Goal: Task Accomplishment & Management: Manage account settings

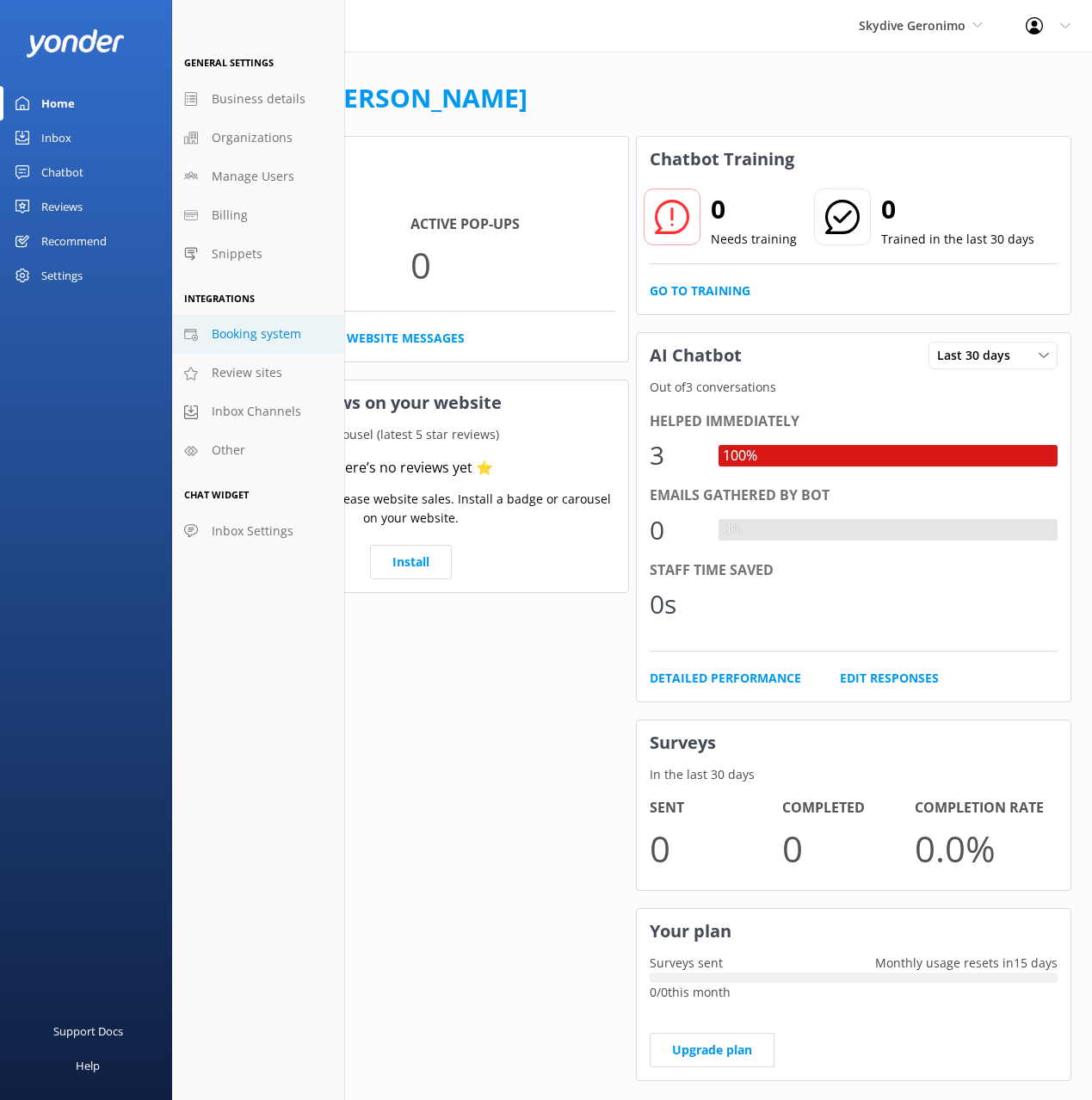
click at [267, 333] on span "Booking system" at bounding box center [255, 333] width 89 height 19
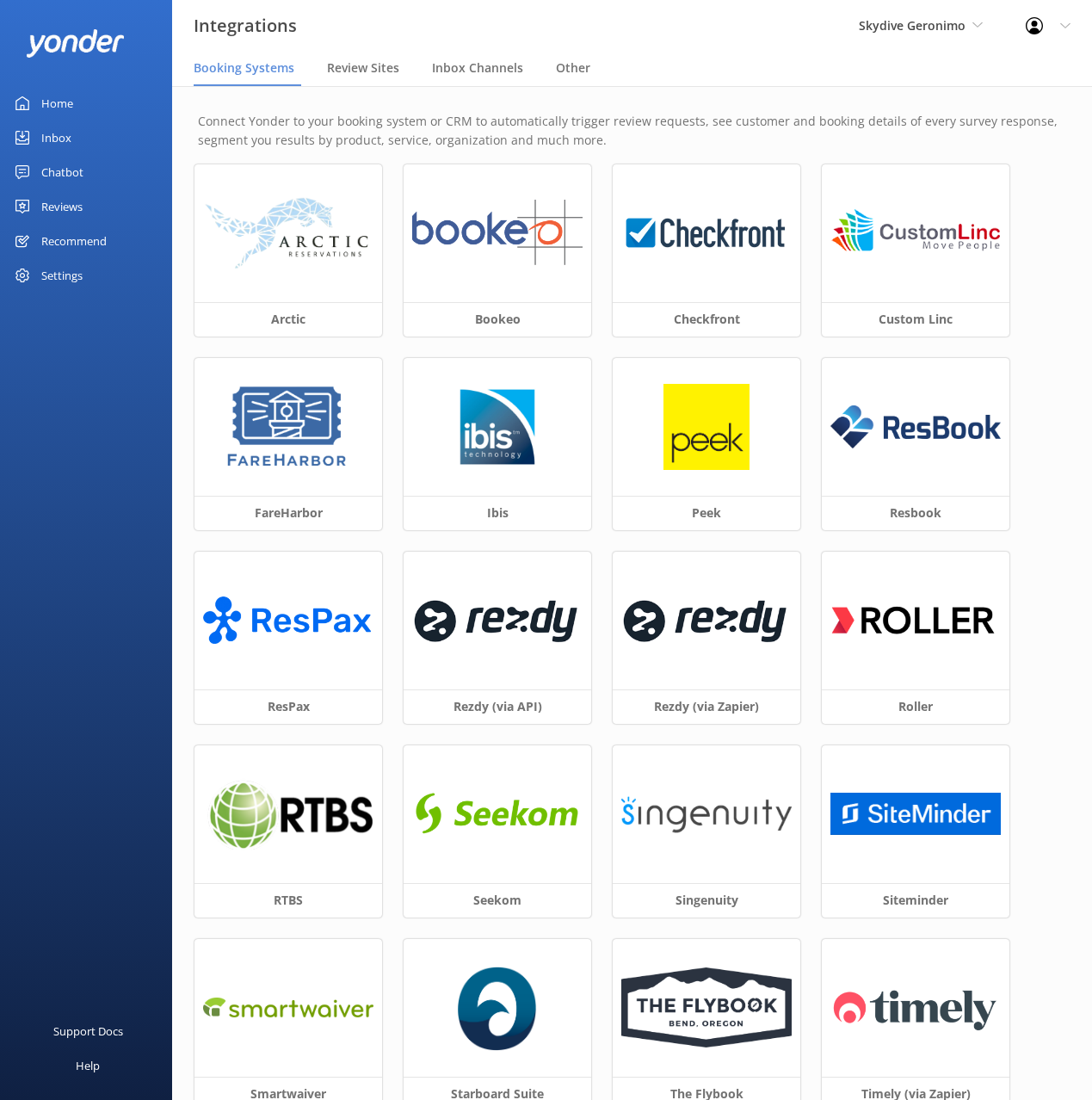
drag, startPoint x: 686, startPoint y: 111, endPoint x: 693, endPoint y: 146, distance: 35.7
click at [685, 112] on p "Connect Yonder to your booking system or CRM to automatically trigger review re…" at bounding box center [632, 131] width 868 height 39
drag, startPoint x: 1047, startPoint y: 640, endPoint x: 762, endPoint y: 638, distance: 285.0
click at [1043, 639] on div "Arctic Bookeo Checkfront Custom Linc FareHarbor Ibis Peek Resbook ResPax Rezdy …" at bounding box center [632, 745] width 875 height 1162
click at [543, 630] on img at bounding box center [497, 620] width 170 height 73
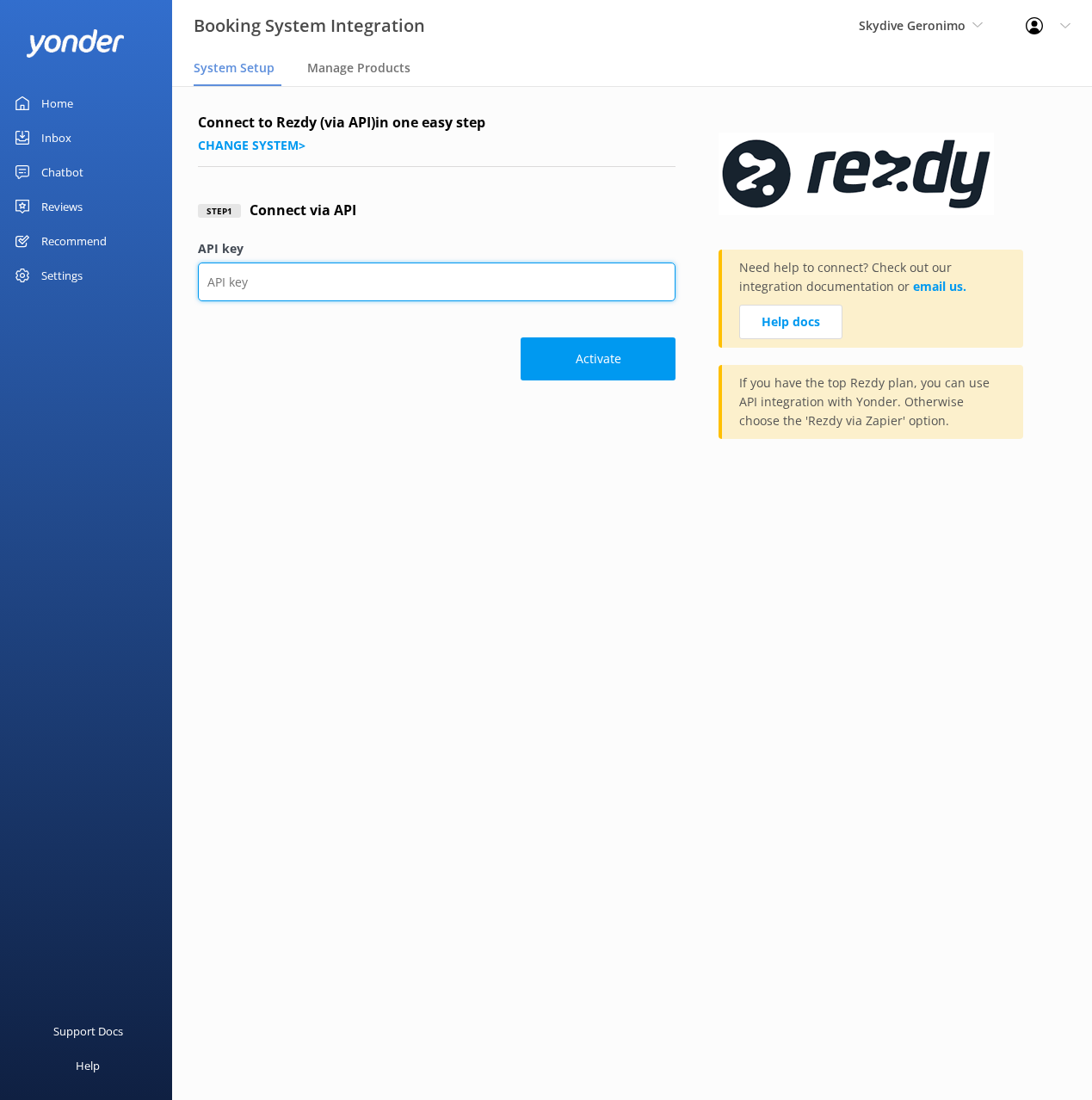
click at [337, 282] on input "API key" at bounding box center [437, 281] width 477 height 39
paste input "4b73a655c7f2419599a49205717ae64a"
type input "4b73a655c7f2419599a49205717ae64a"
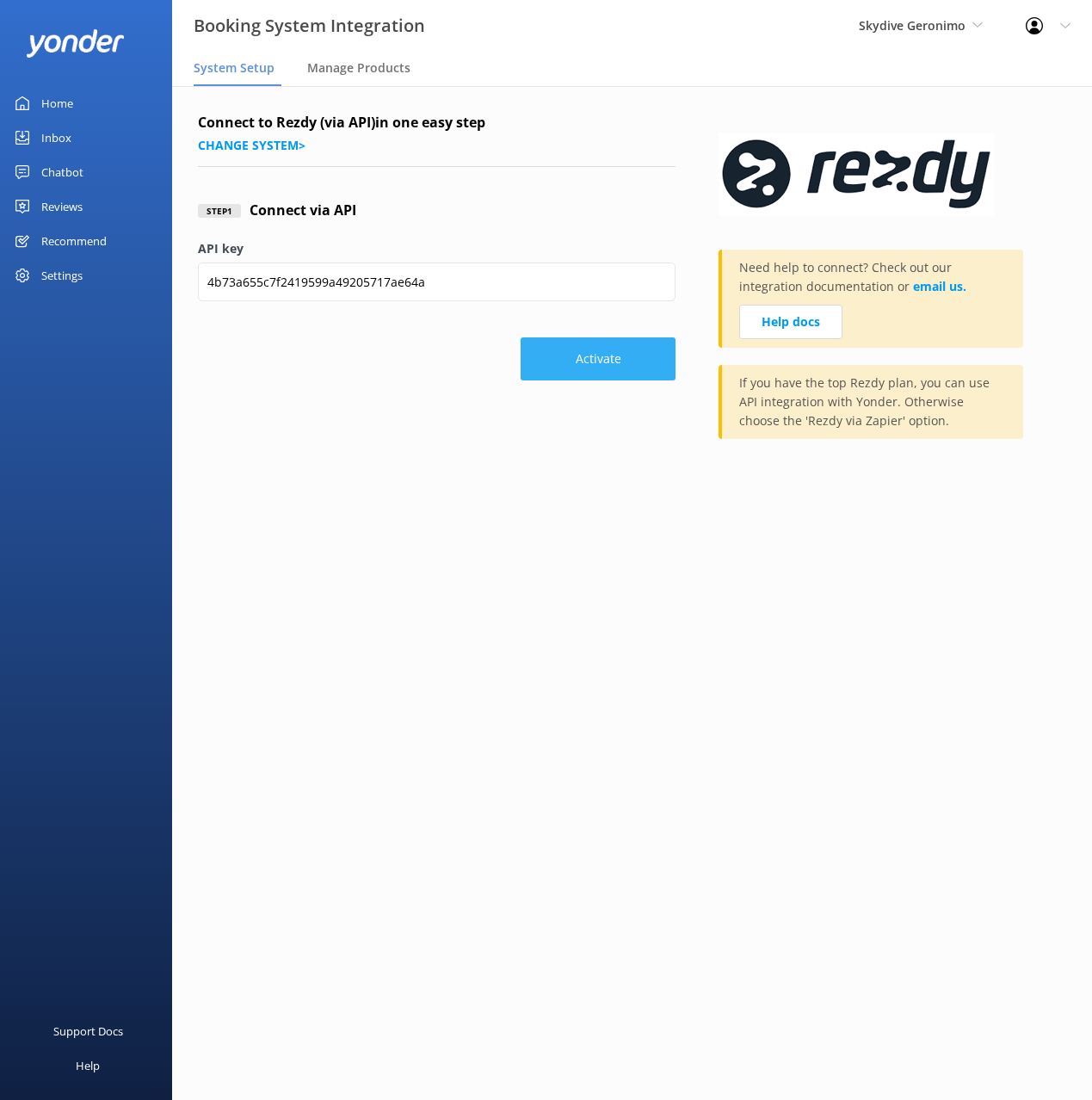
click at [640, 356] on button "Activate" at bounding box center [597, 359] width 155 height 43
click at [67, 175] on div "Chatbot" at bounding box center [62, 172] width 42 height 35
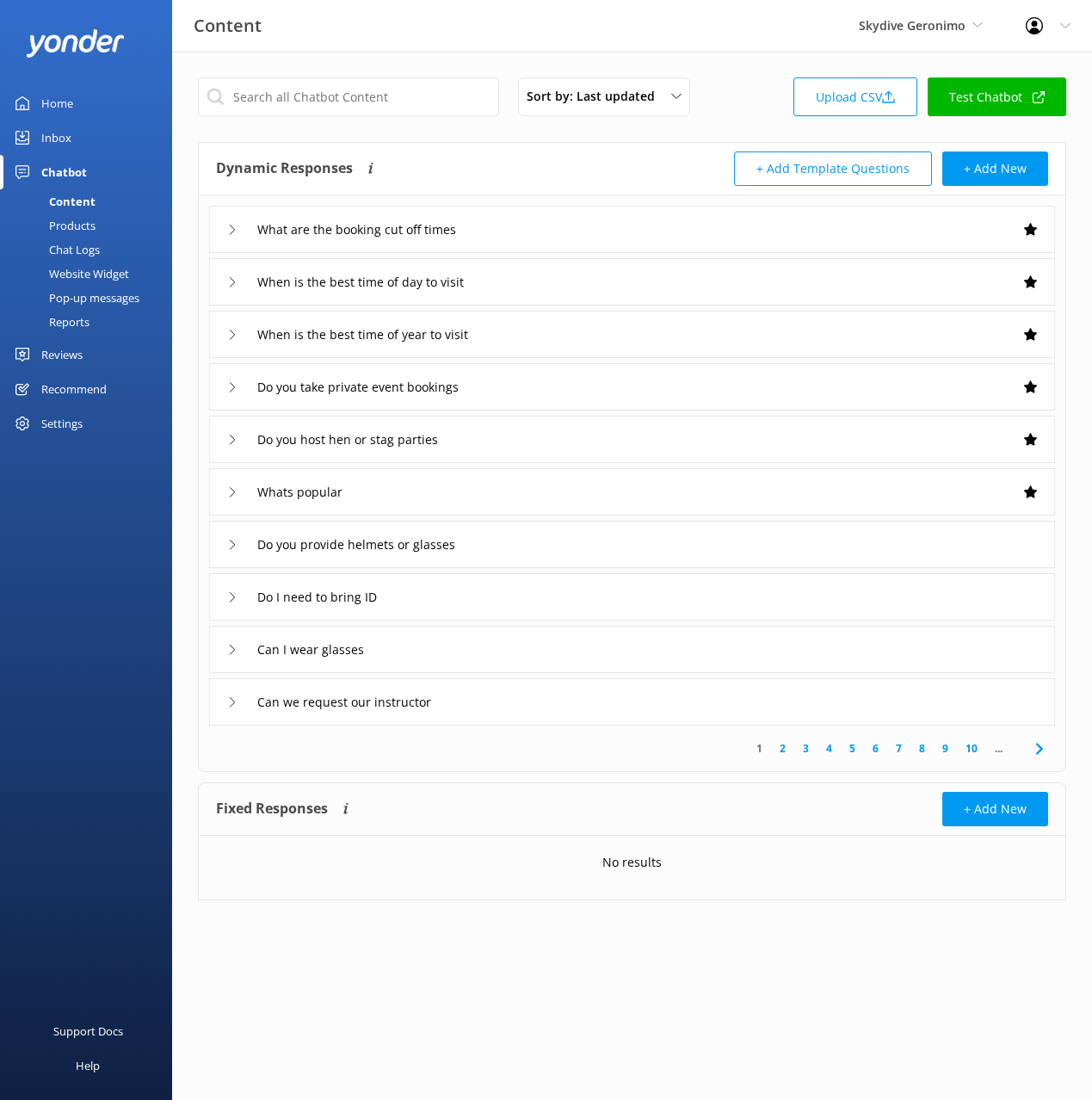
click at [79, 219] on div "Products" at bounding box center [53, 225] width 85 height 24
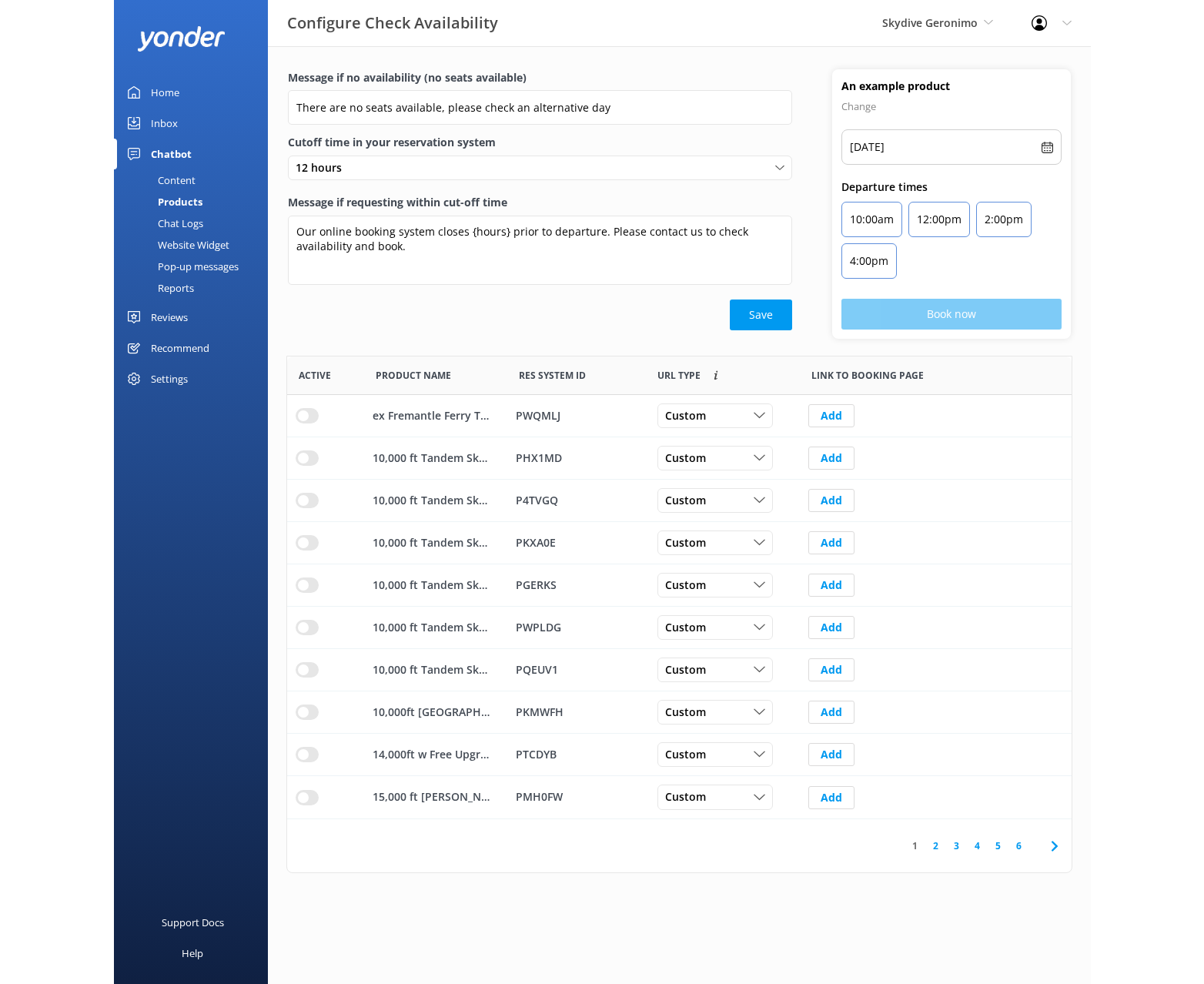
scroll to position [463, 784]
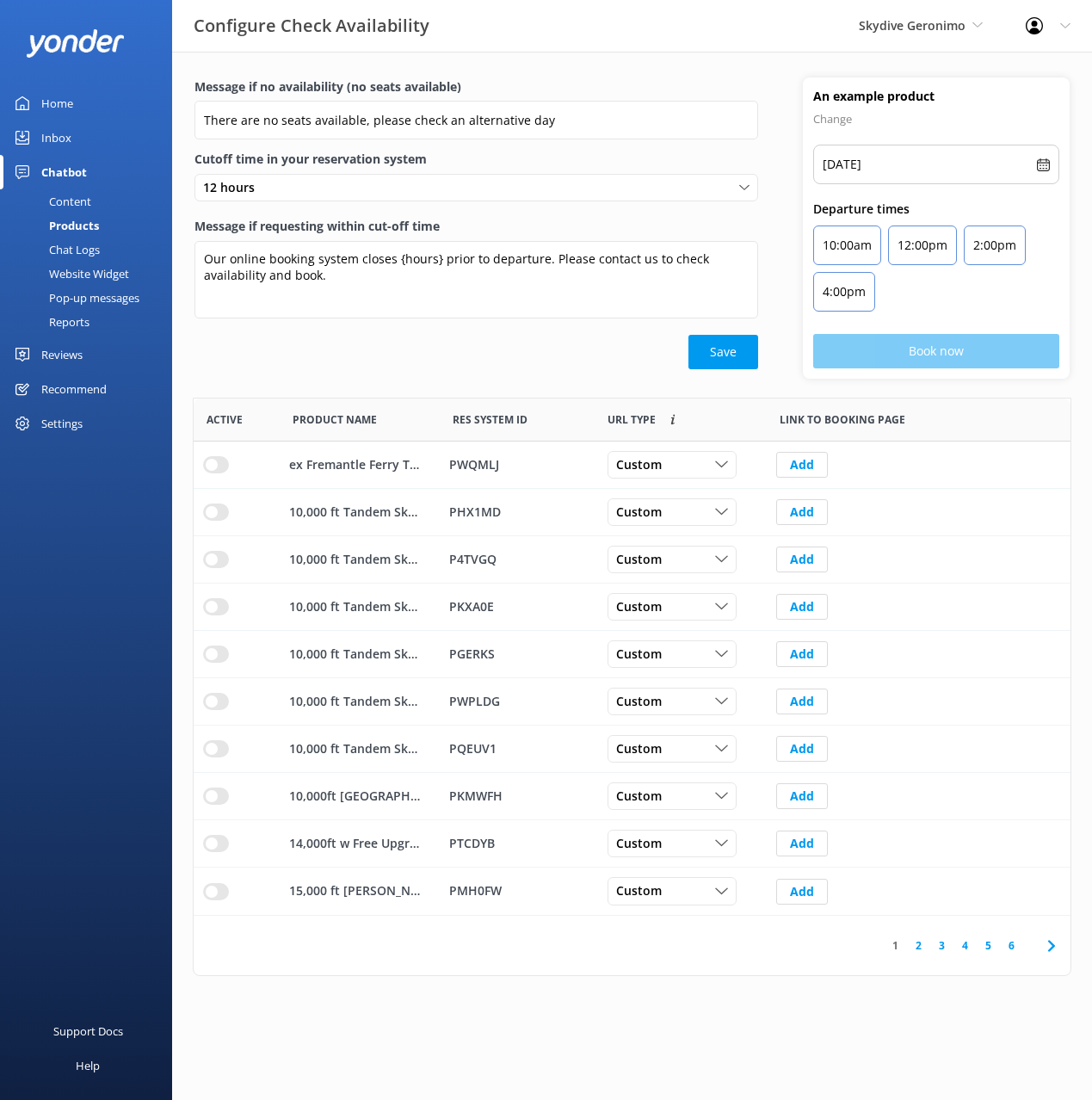
click at [370, 362] on div "Save" at bounding box center [476, 351] width 563 height 35
click at [554, 975] on div "1 2 3 4 5 6" at bounding box center [631, 945] width 876 height 59
drag, startPoint x: 843, startPoint y: 1010, endPoint x: 856, endPoint y: 1004, distance: 14.3
click at [843, 1010] on html "Configure Check Availability Skydive Geronimo Black Cat Cruises [GEOGRAPHIC_DAT…" at bounding box center [546, 550] width 1092 height 1100
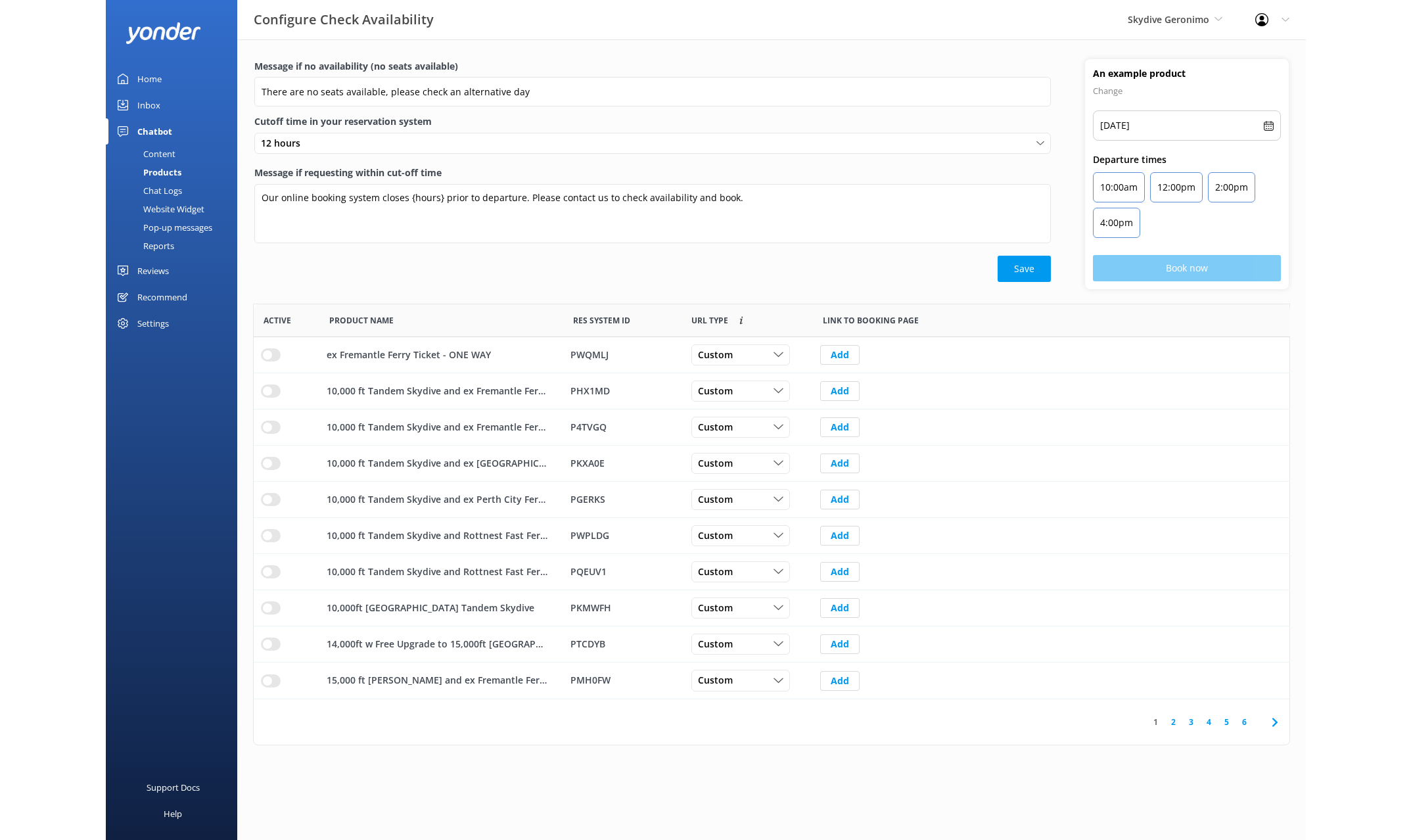
scroll to position [395, 1037]
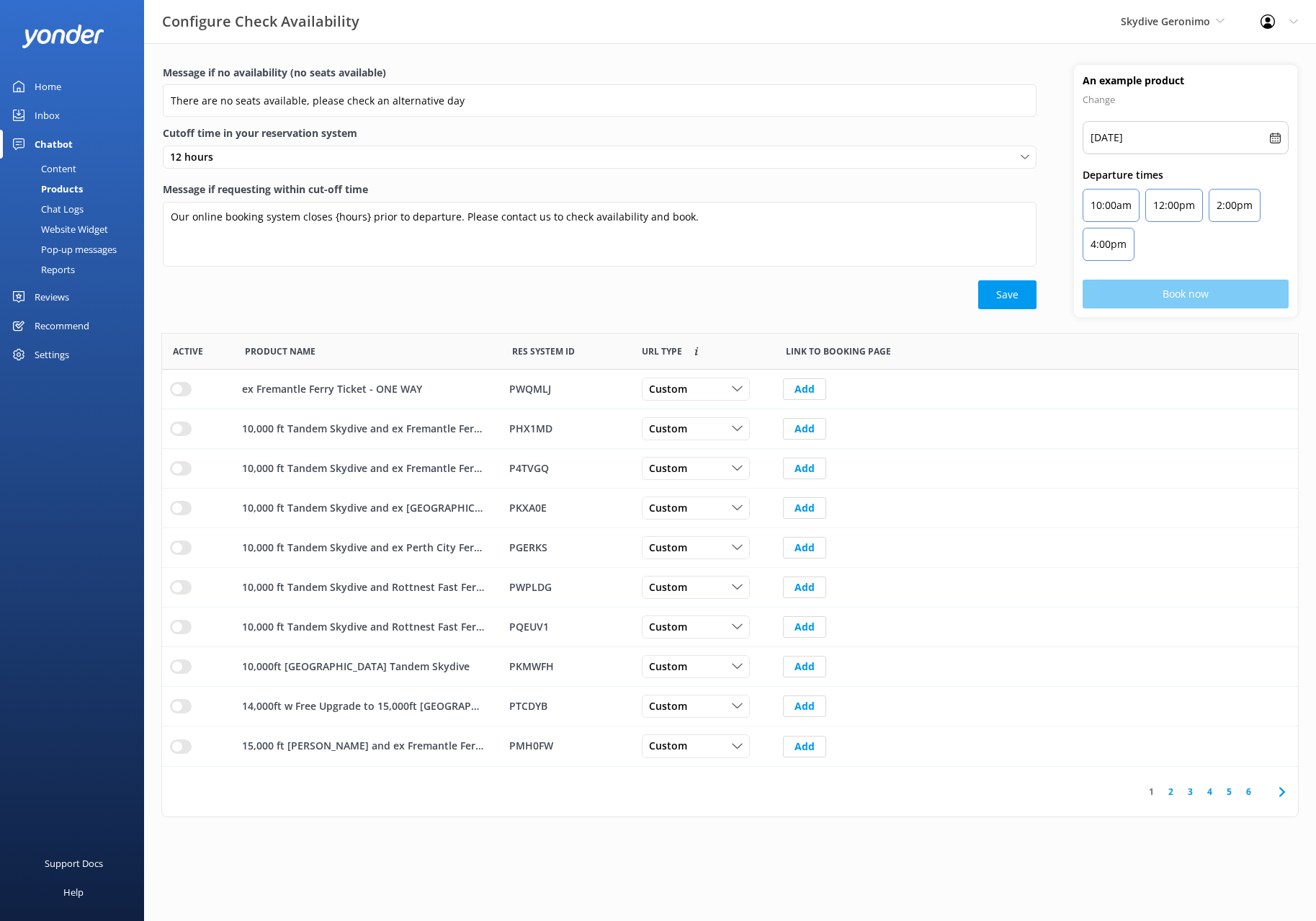
click at [913, 789] on icon at bounding box center [1282, 792] width 17 height 17
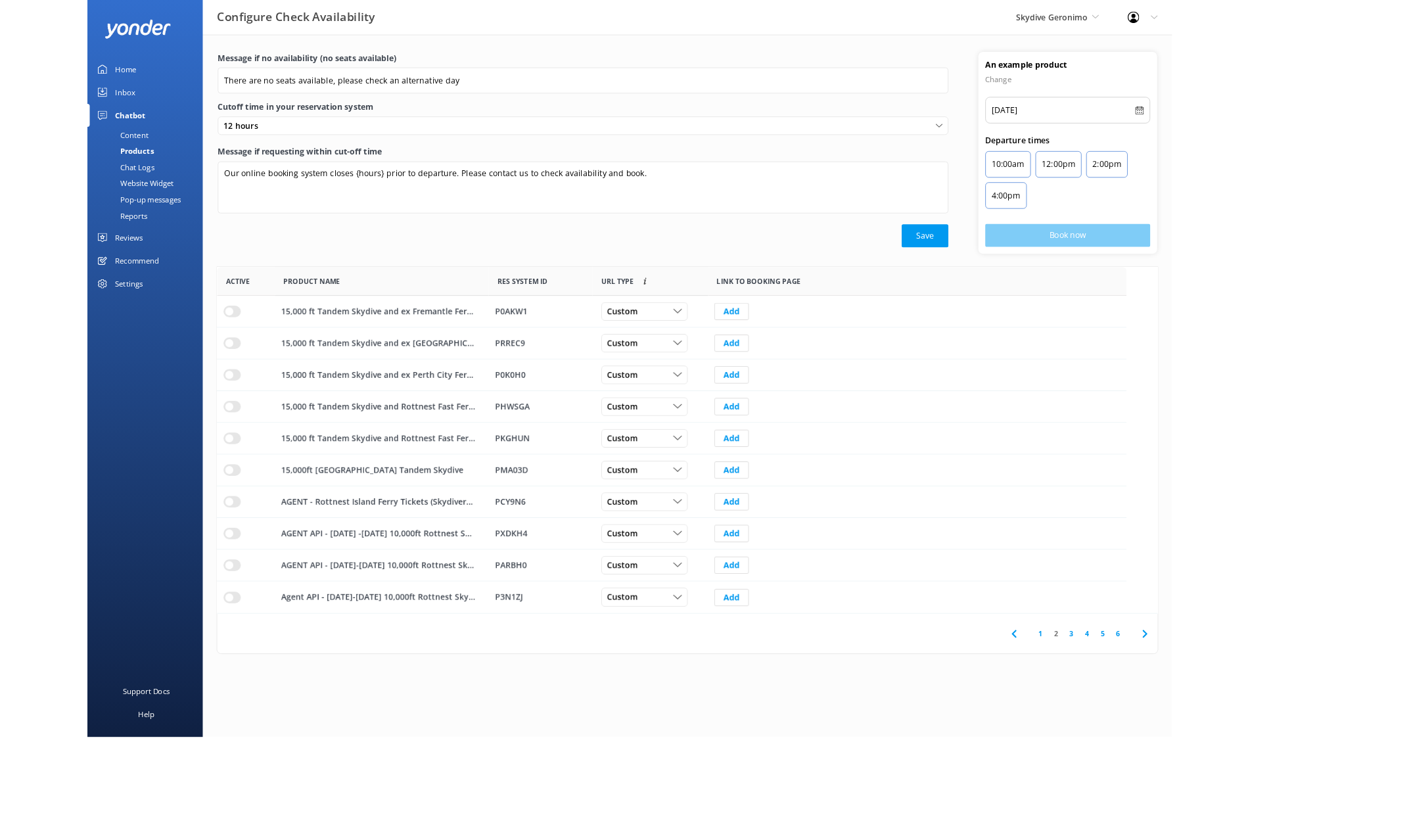
scroll to position [1, 1]
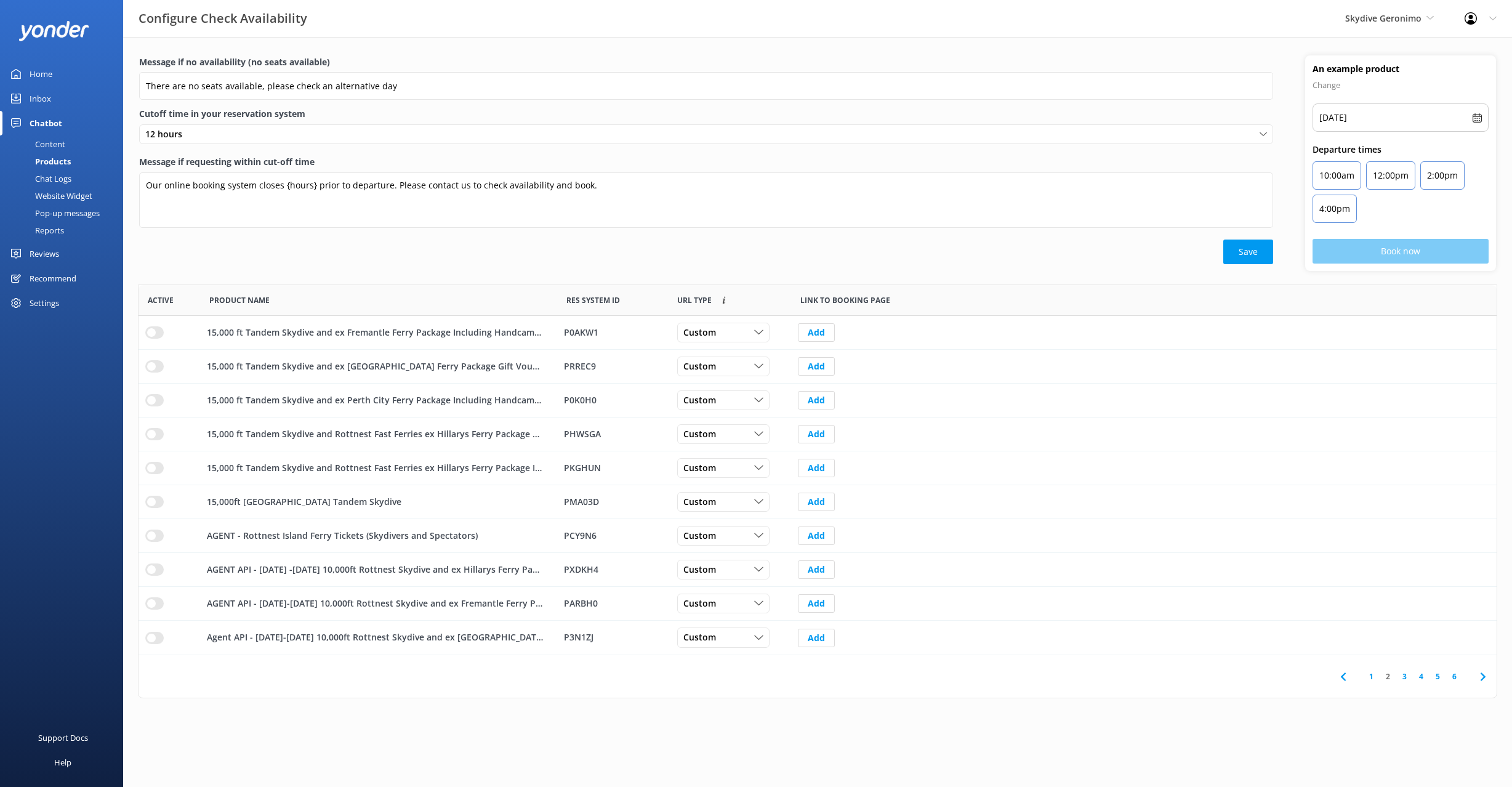
click at [781, 669] on icon at bounding box center [1483, 677] width 15 height 15
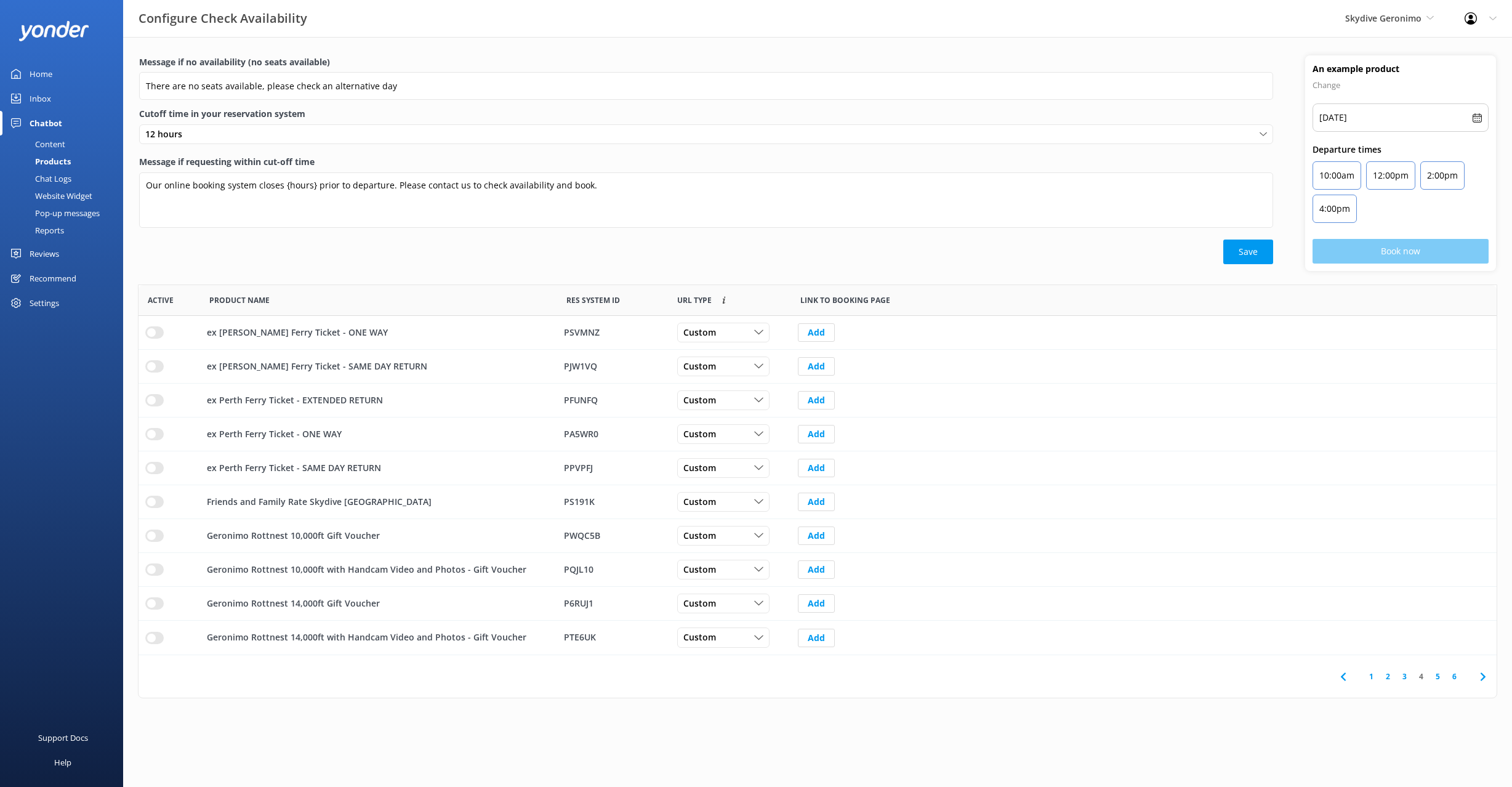
click at [781, 669] on icon at bounding box center [1483, 677] width 15 height 15
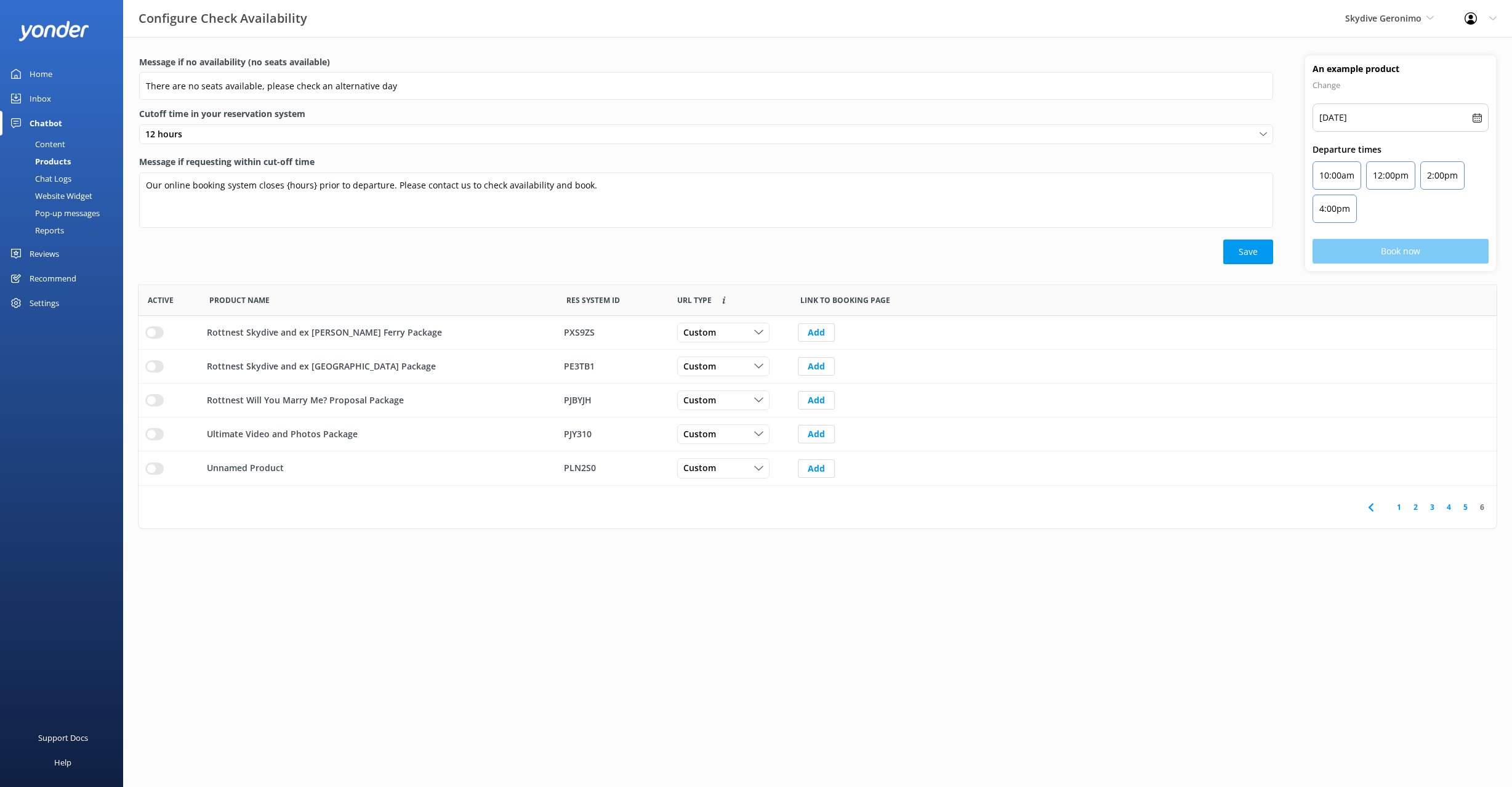
drag, startPoint x: 517, startPoint y: 255, endPoint x: 516, endPoint y: 263, distance: 8.1
click at [517, 256] on div "Save" at bounding box center [706, 251] width 1134 height 25
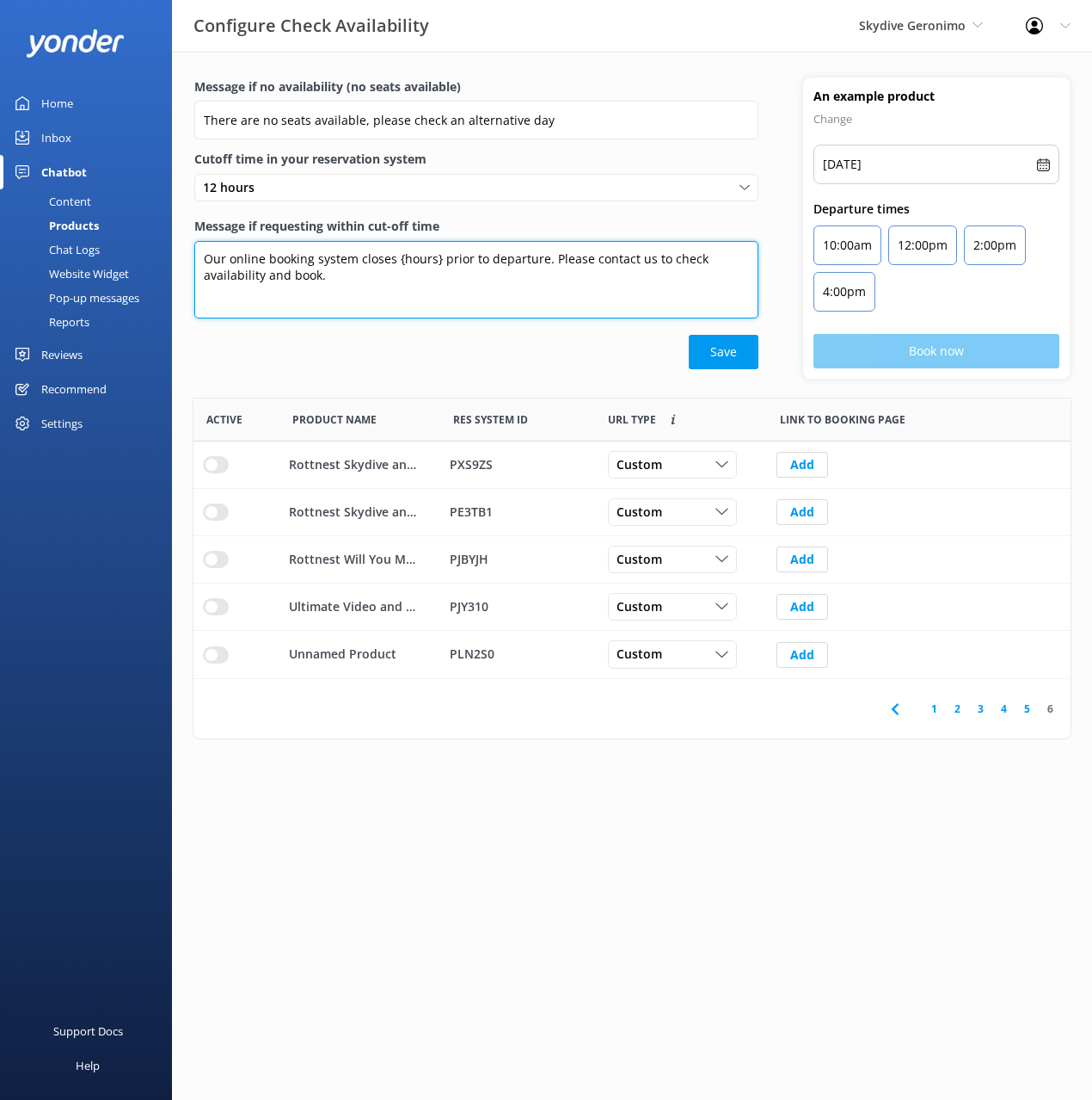
click at [555, 318] on div "Our online booking system closes {hours} prior to departure. Please contact us …" at bounding box center [476, 284] width 564 height 85
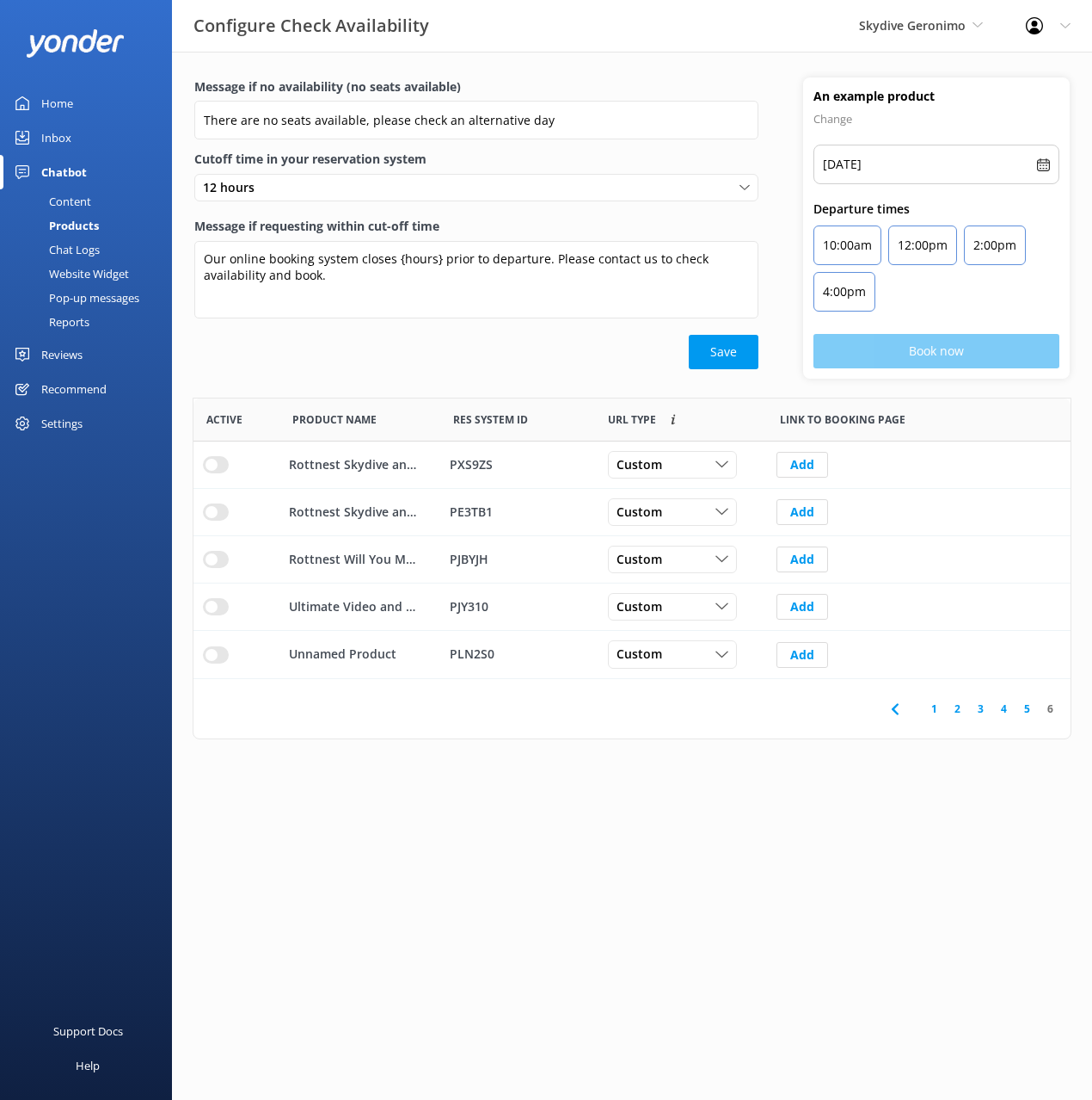
drag, startPoint x: 115, startPoint y: 209, endPoint x: 159, endPoint y: 183, distance: 51.1
click at [115, 209] on link "Content" at bounding box center [91, 202] width 161 height 24
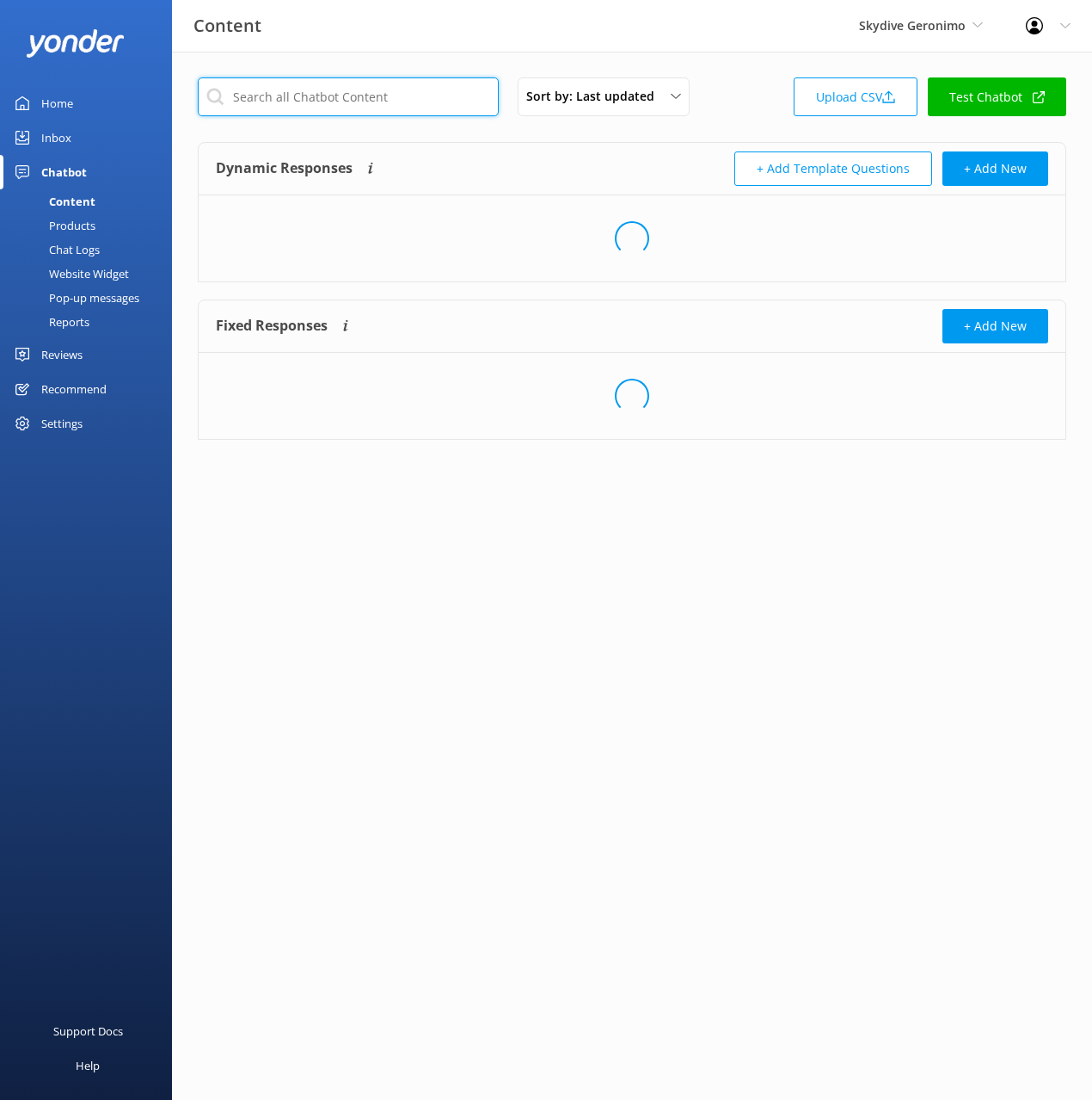
click at [338, 93] on input "text" at bounding box center [348, 96] width 301 height 39
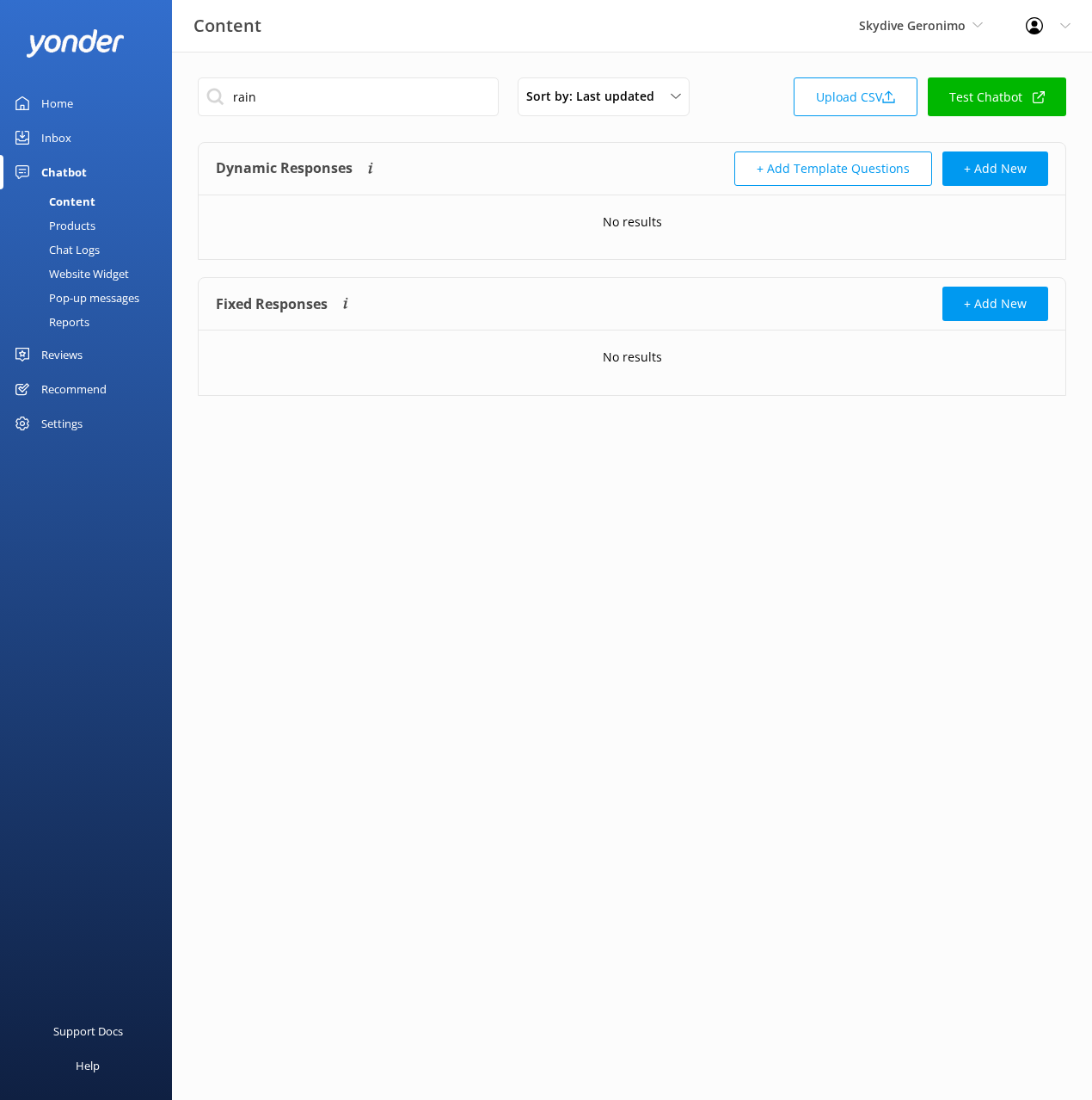
click at [472, 159] on div "Dynamic Responses The chatbot will generate a response based on the content inf…" at bounding box center [423, 168] width 416 height 35
click at [370, 93] on input "rain" at bounding box center [348, 96] width 301 height 39
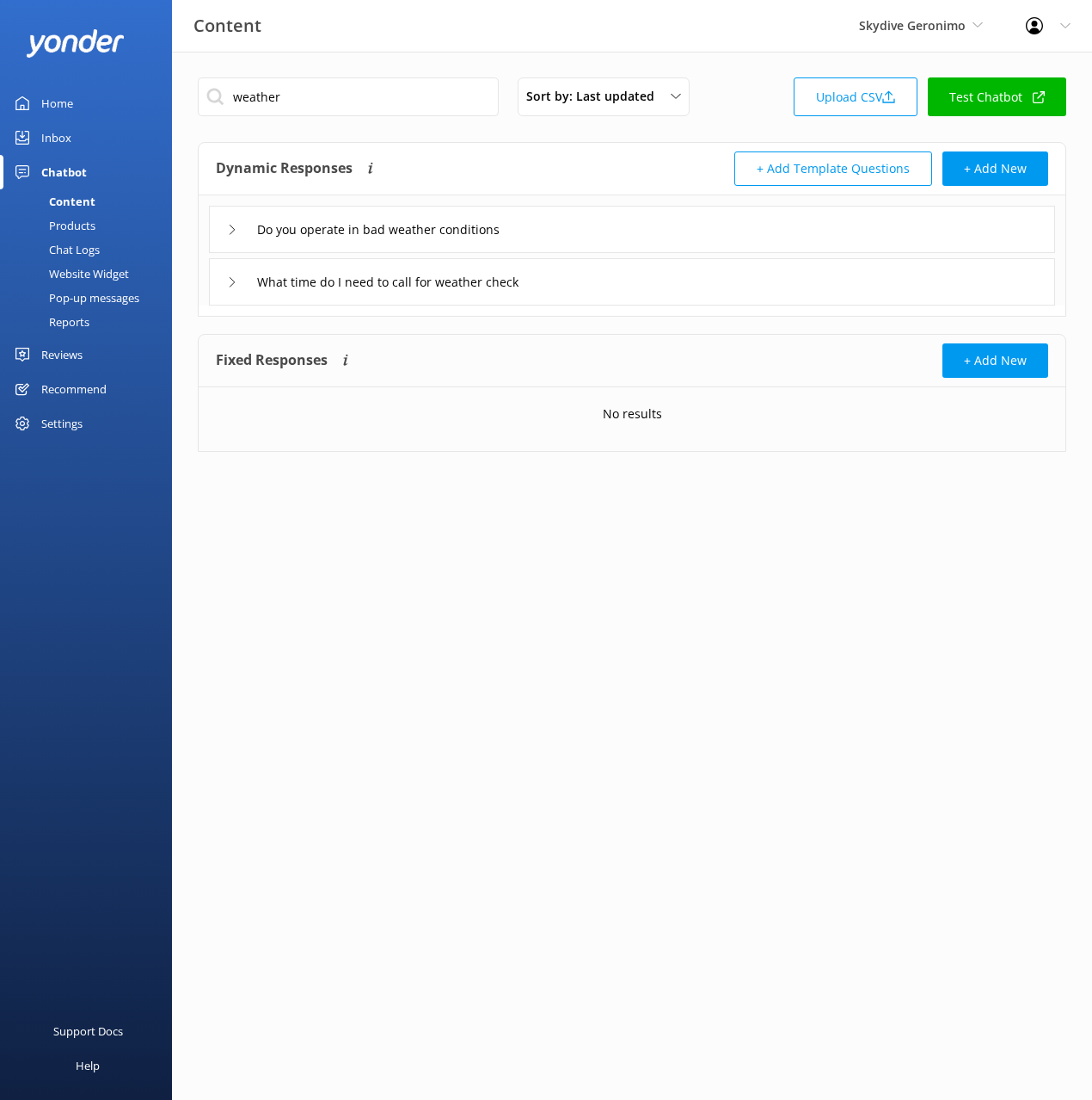
click at [631, 278] on div "What time do I need to call for weather check" at bounding box center [632, 282] width 846 height 47
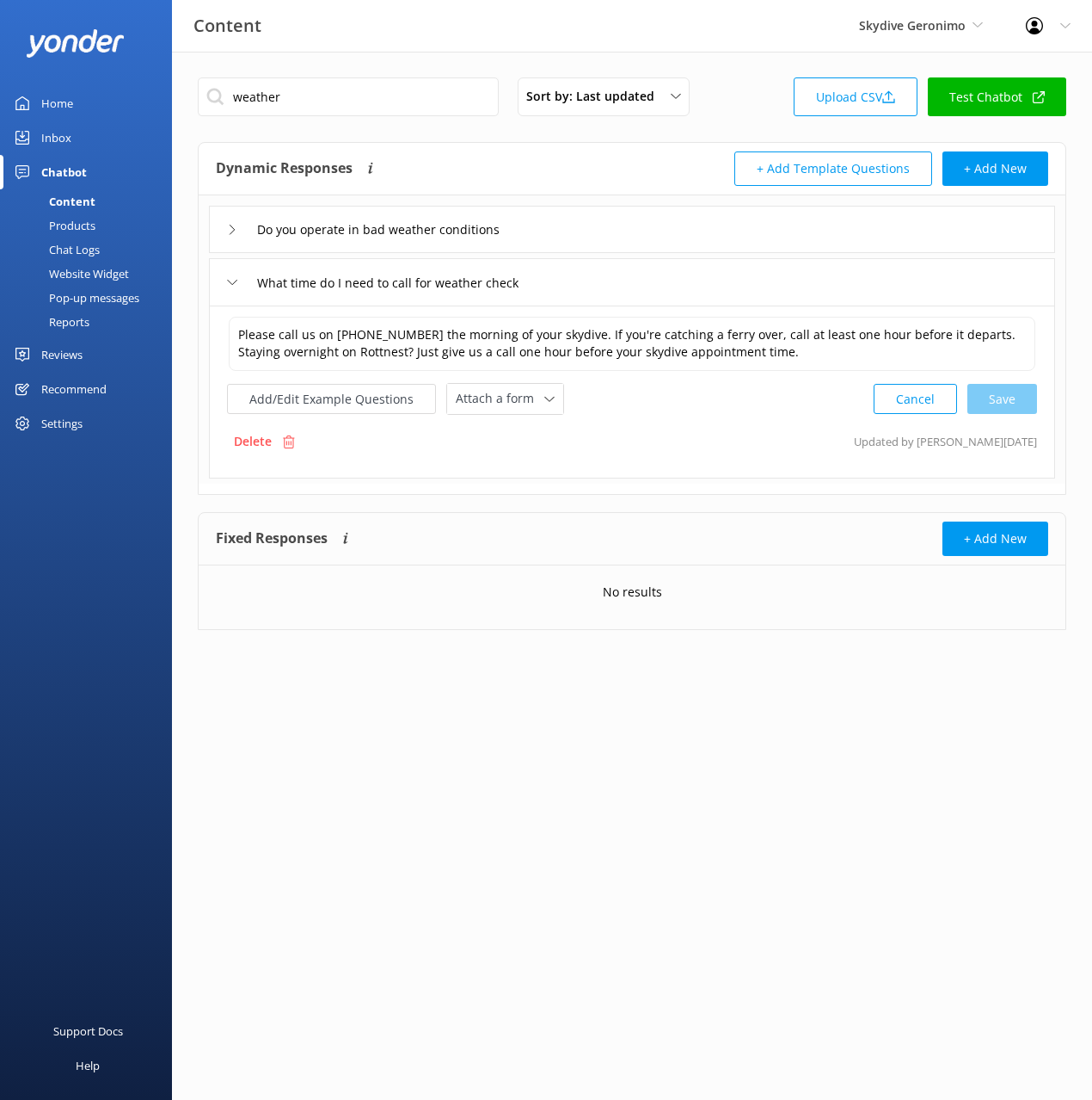
click at [612, 225] on div "Do you operate in bad weather conditions" at bounding box center [632, 229] width 846 height 47
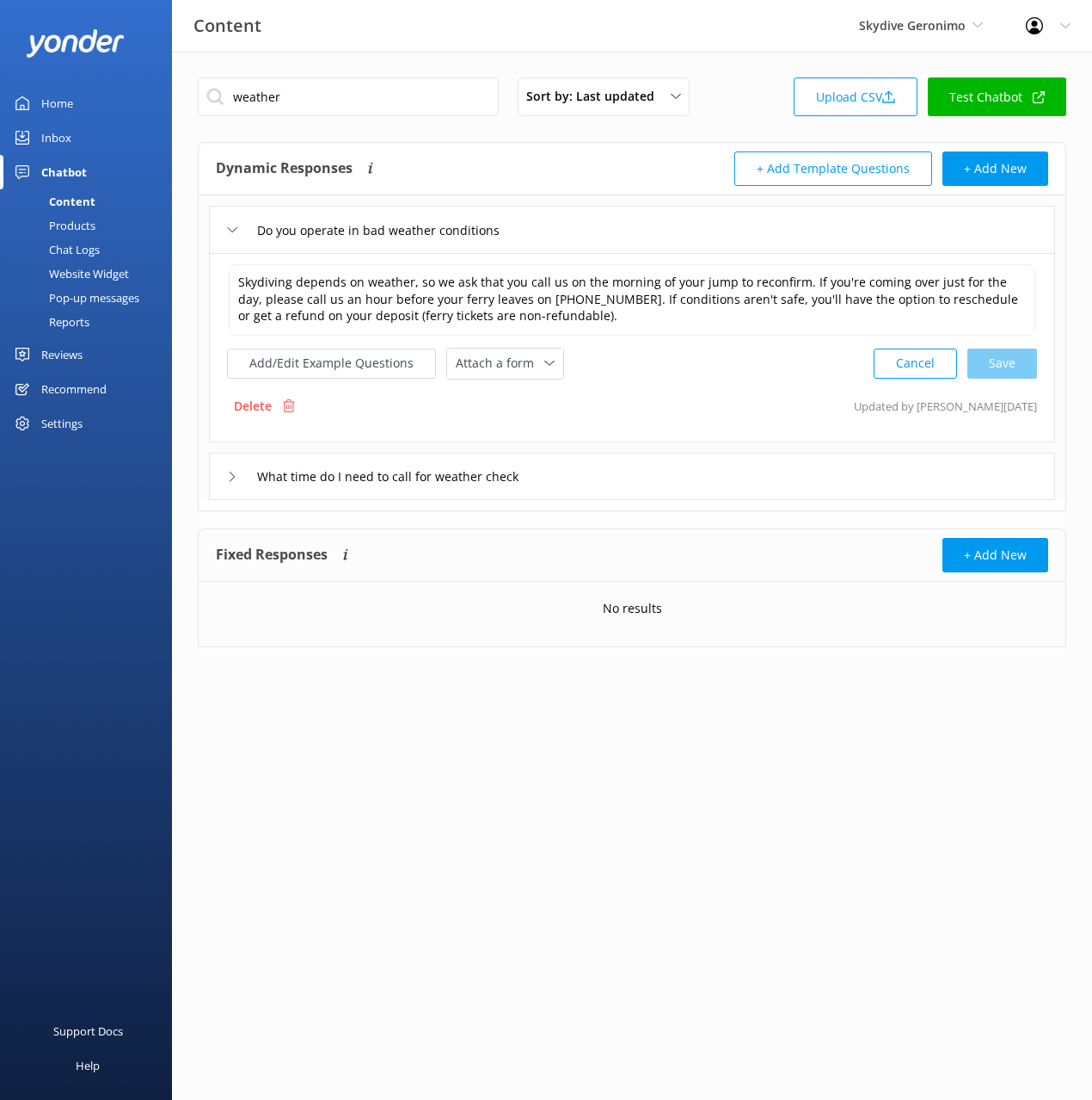
click at [489, 160] on div "Dynamic Responses The chatbot will generate a response based on the content inf…" at bounding box center [423, 168] width 416 height 35
click at [250, 98] on input "weather" at bounding box center [348, 96] width 301 height 39
click at [251, 98] on input "weather" at bounding box center [348, 96] width 301 height 39
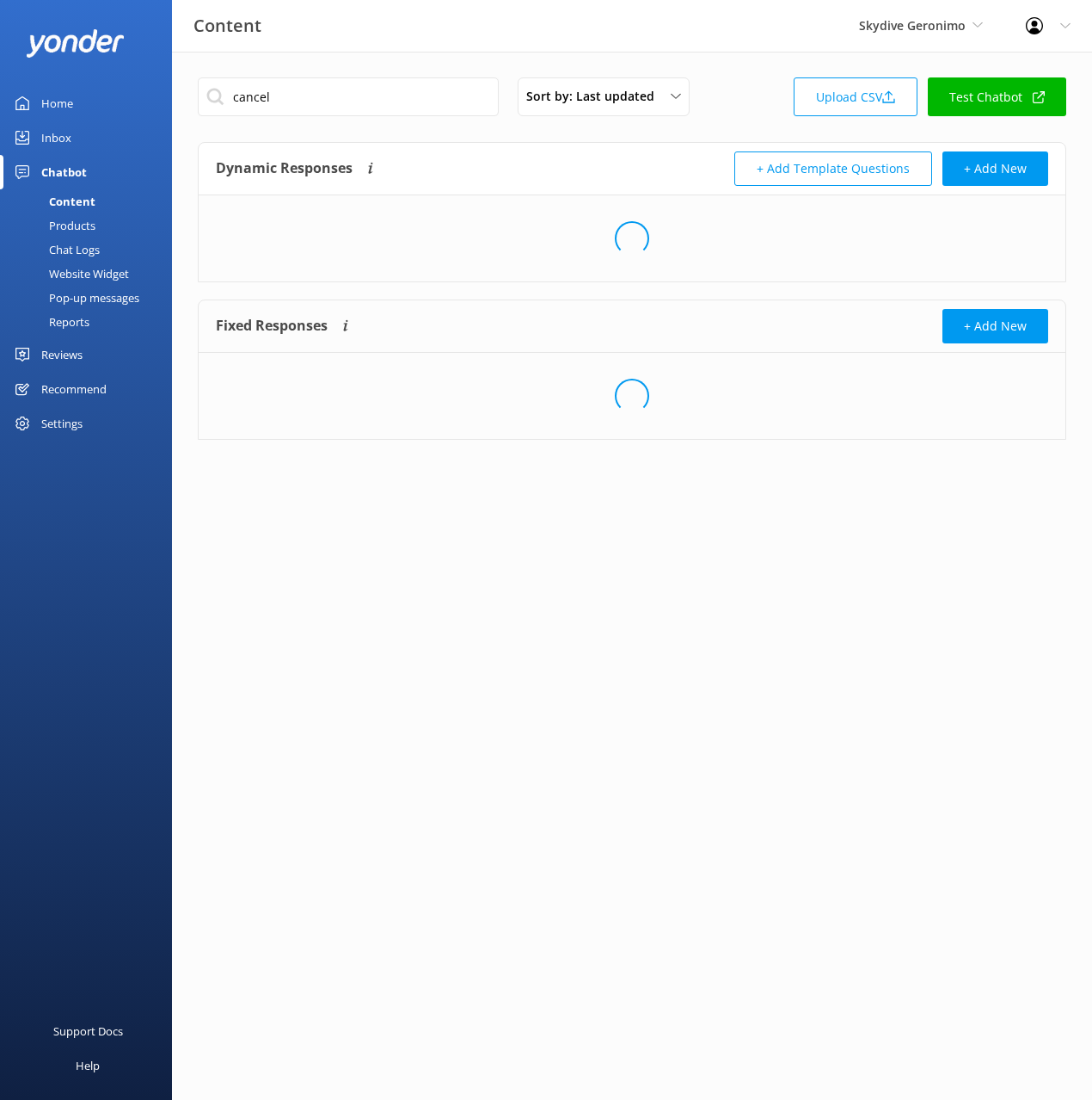
drag, startPoint x: 551, startPoint y: 152, endPoint x: 531, endPoint y: 237, distance: 87.3
click at [551, 152] on div "Dynamic Responses The chatbot will generate a response based on the content inf…" at bounding box center [423, 168] width 416 height 35
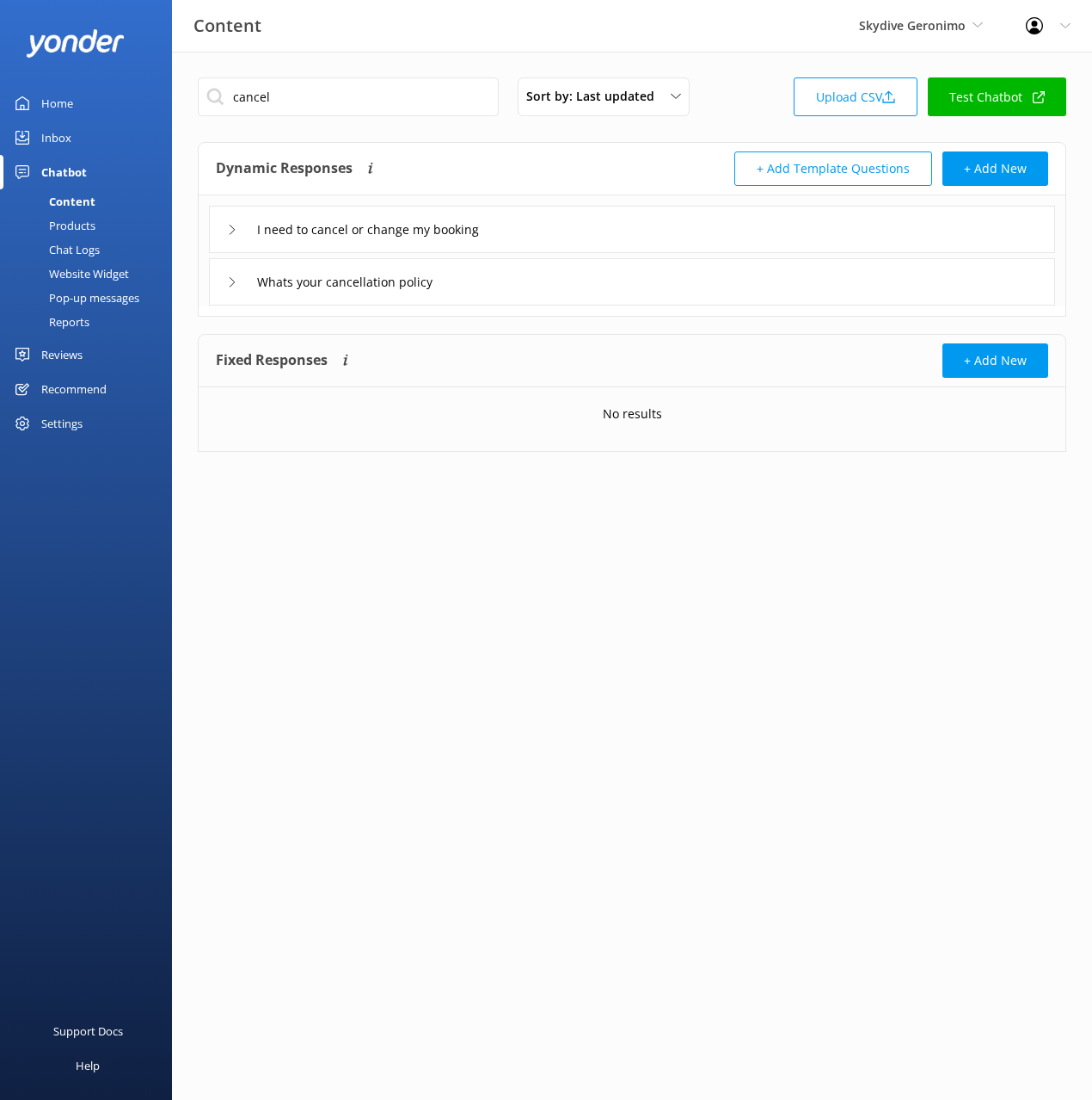
click at [556, 209] on div "I need to cancel or change my booking" at bounding box center [632, 229] width 846 height 47
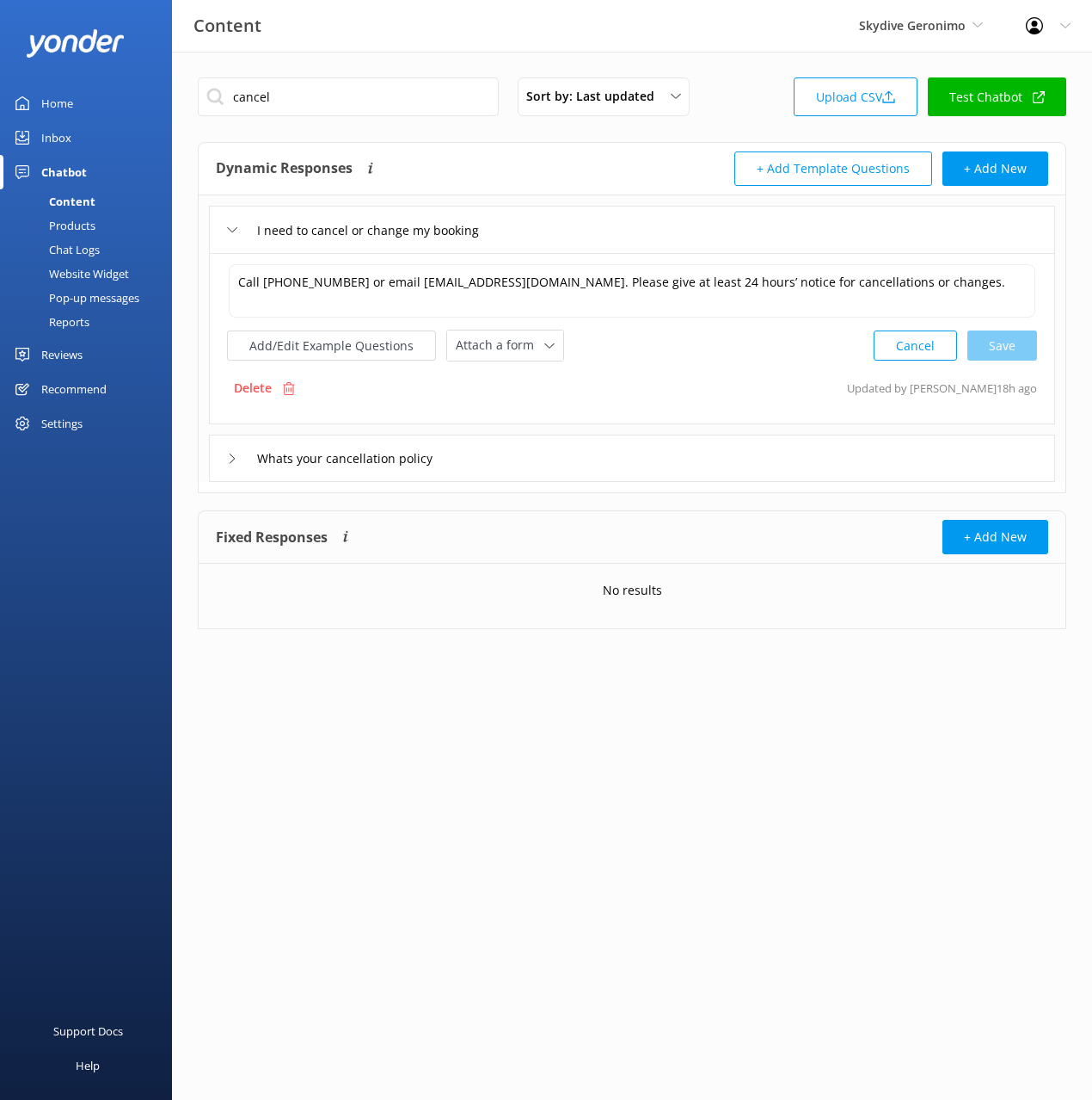
click at [606, 449] on div "Whats your cancellation policy" at bounding box center [632, 458] width 846 height 47
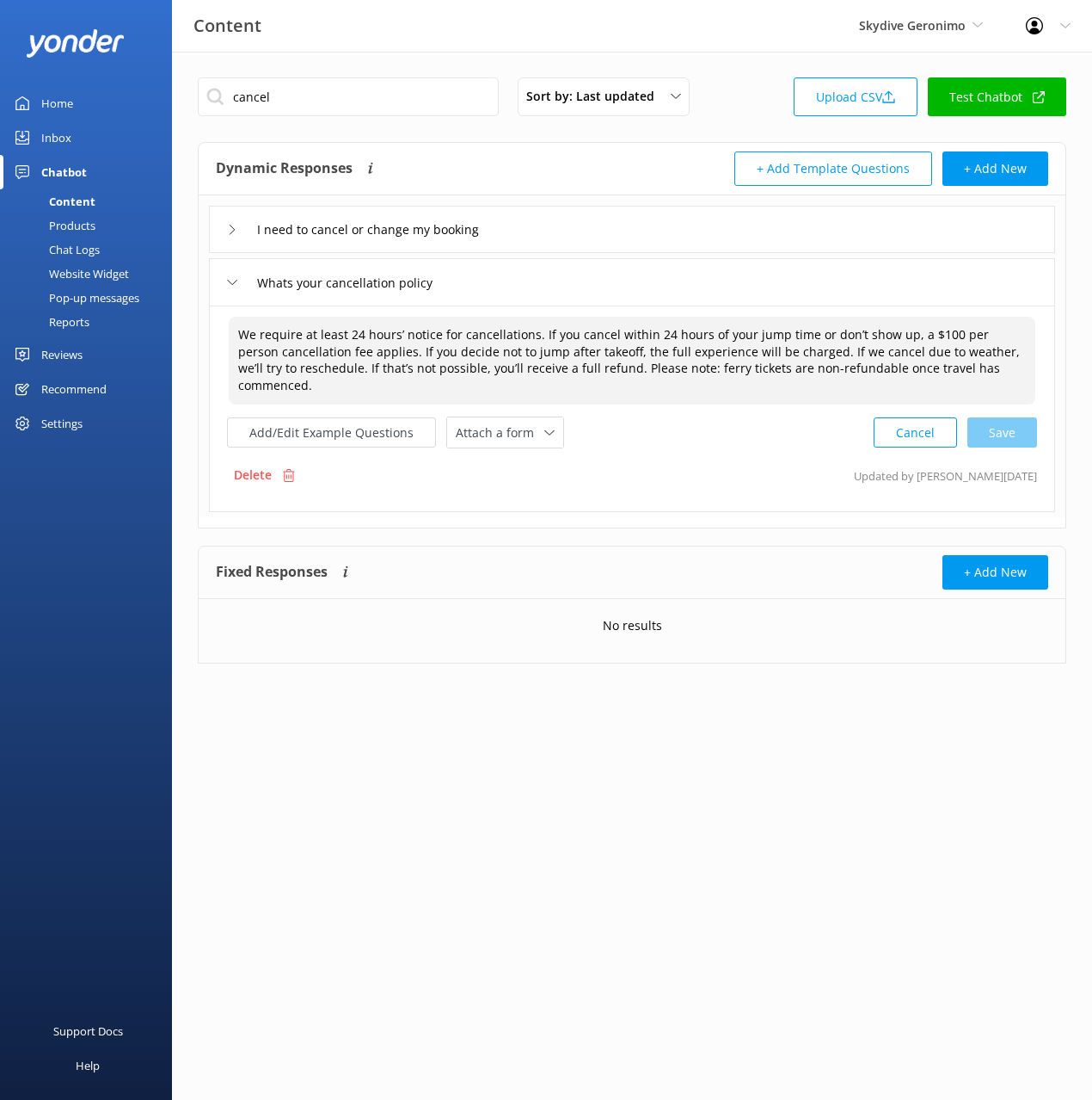
drag, startPoint x: 573, startPoint y: 349, endPoint x: 950, endPoint y: 354, distance: 377.0
click at [946, 353] on textarea "We require at least 24 hours’ notice for cancellations. If you cancel within 24…" at bounding box center [632, 360] width 807 height 87
drag, startPoint x: 936, startPoint y: 354, endPoint x: 760, endPoint y: 296, distance: 185.3
click at [935, 354] on textarea "We require at least 24 hours’ notice for cancellations. If you cancel within 24…" at bounding box center [632, 360] width 807 height 87
click at [517, 159] on div "Dynamic Responses The chatbot will generate a response based on the content inf…" at bounding box center [423, 168] width 416 height 35
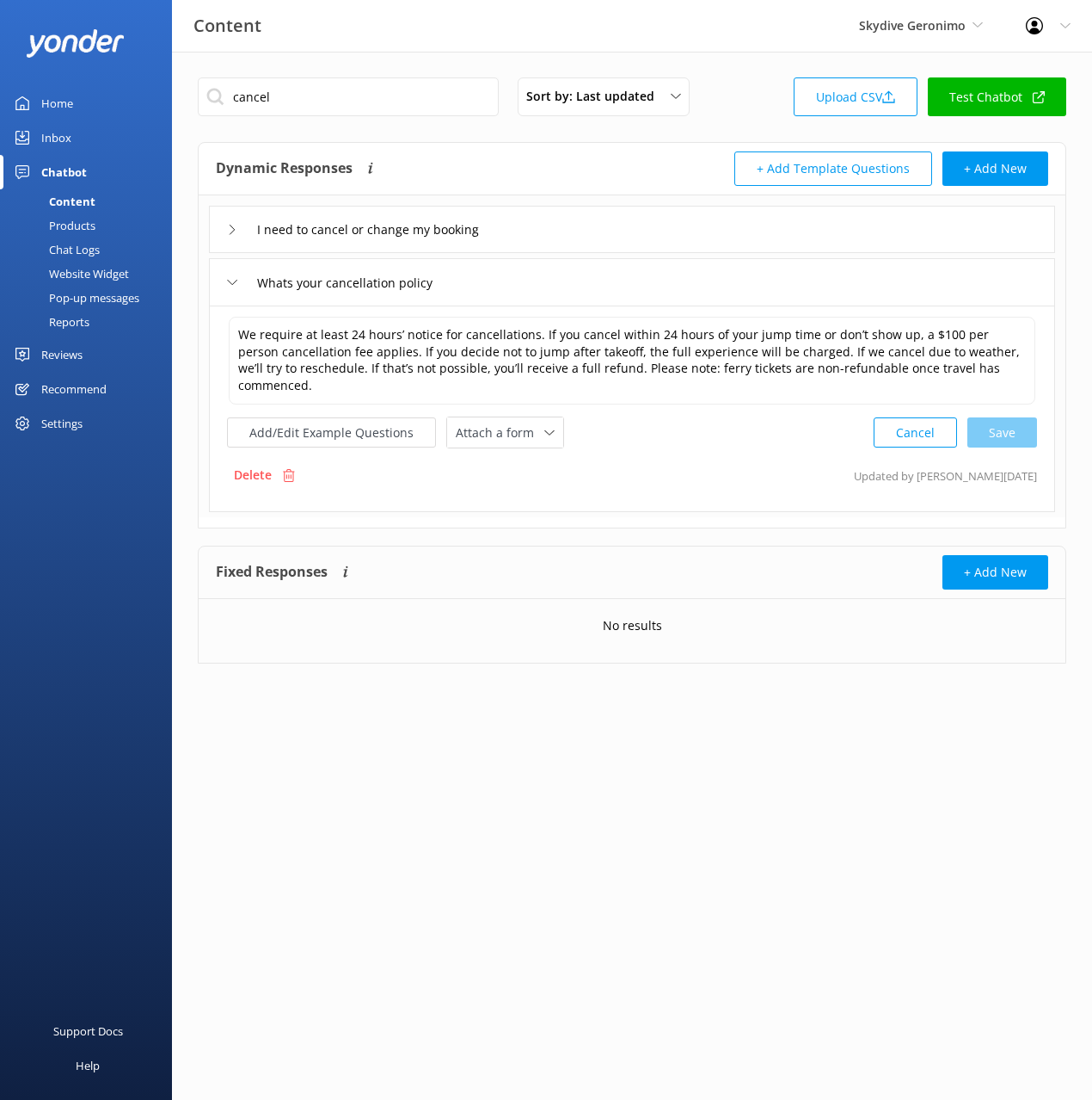
click at [753, 55] on div "cancel Sort by: Last updated Title (A-Z) Last updated Upload CSV Test Chatbot D…" at bounding box center [632, 383] width 920 height 663
click at [333, 110] on input "cancel" at bounding box center [348, 96] width 301 height 39
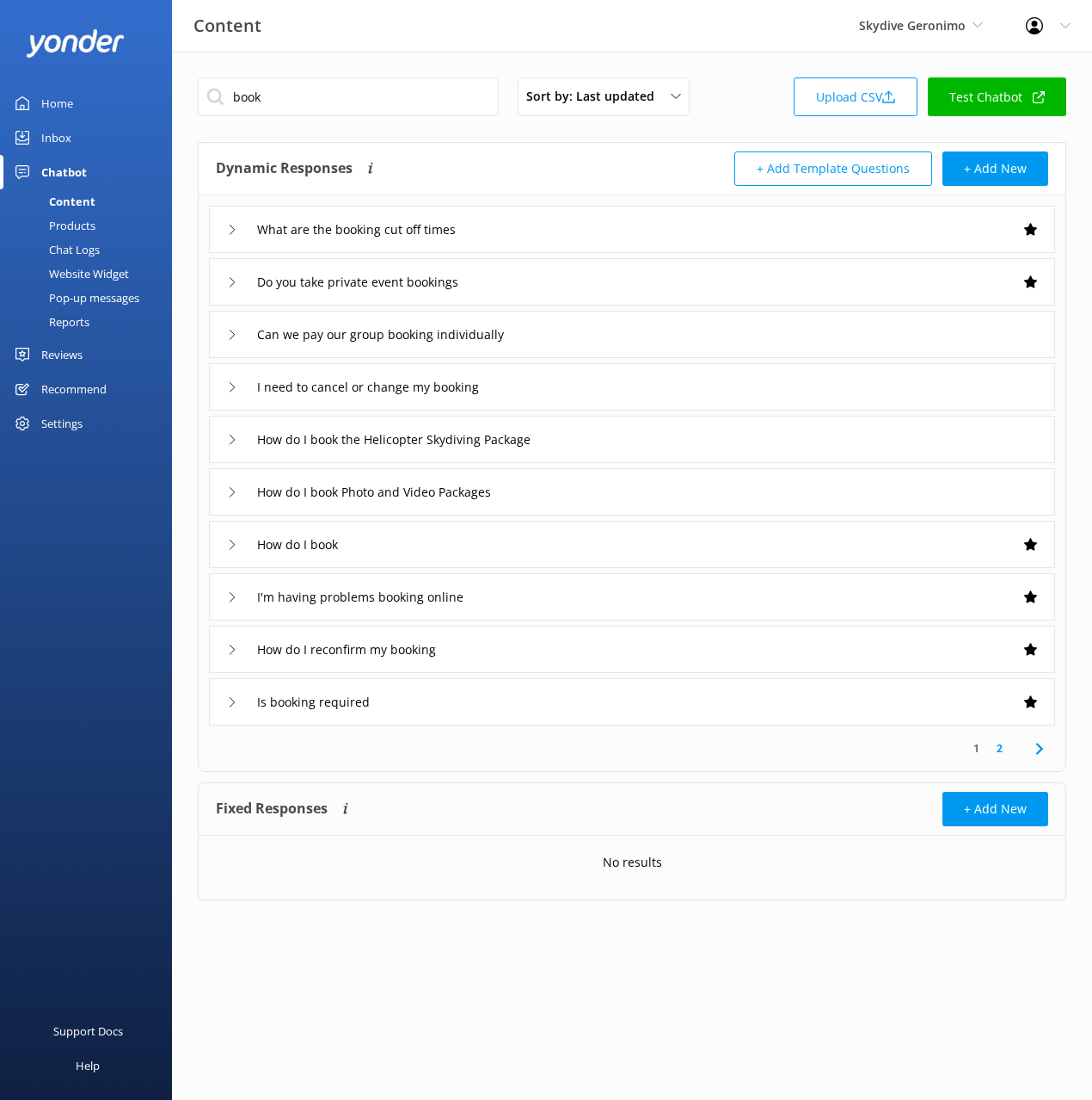
click at [545, 172] on div "Dynamic Responses The chatbot will generate a response based on the content inf…" at bounding box center [423, 168] width 416 height 35
drag, startPoint x: 624, startPoint y: 170, endPoint x: 718, endPoint y: 315, distance: 172.8
click at [623, 170] on div "Dynamic Responses The chatbot will generate a response based on the content inf…" at bounding box center [423, 168] width 416 height 35
click at [1040, 747] on use at bounding box center [1038, 749] width 7 height 11
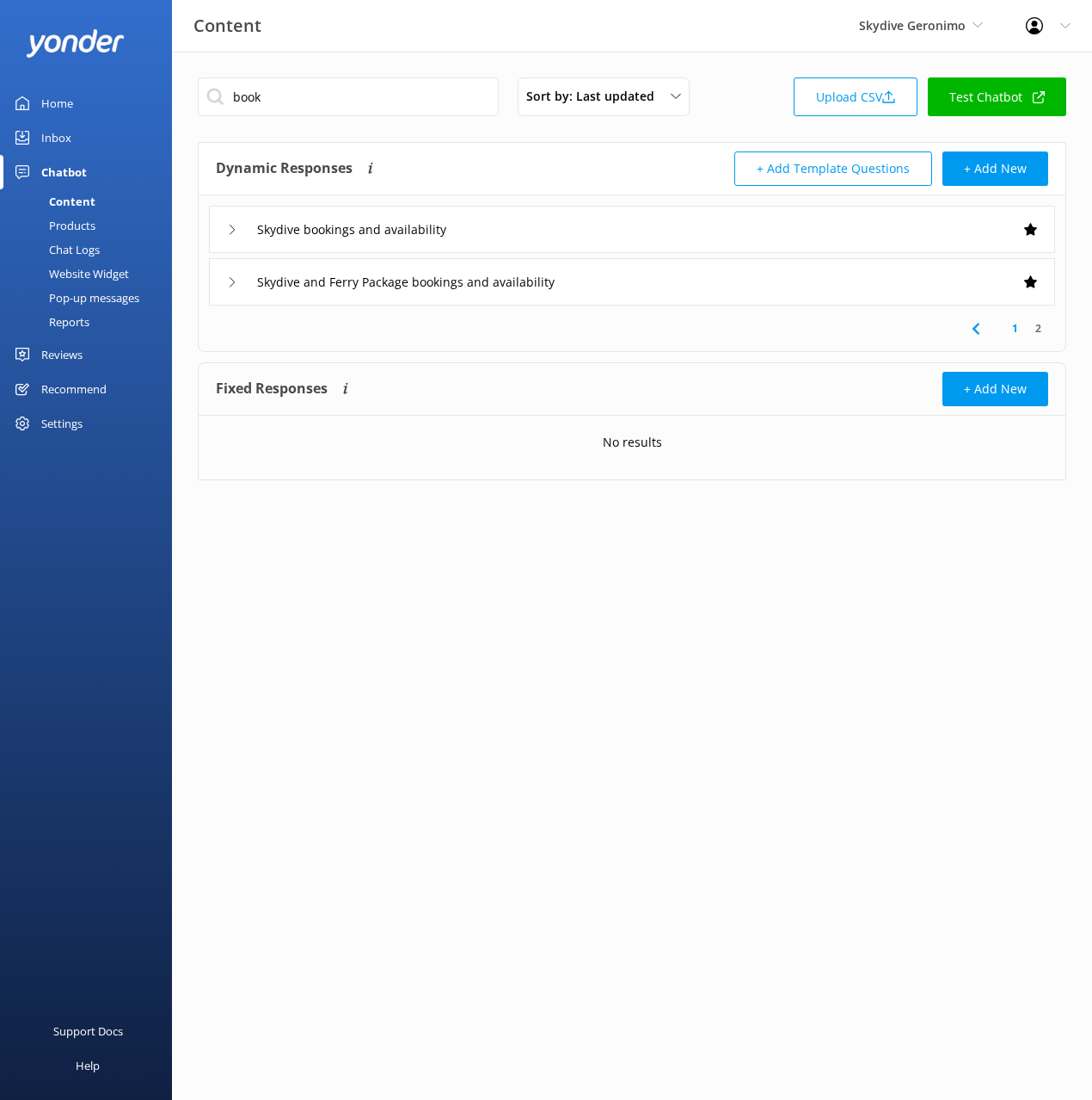
click at [545, 222] on div "Skydive bookings and availability" at bounding box center [632, 229] width 846 height 47
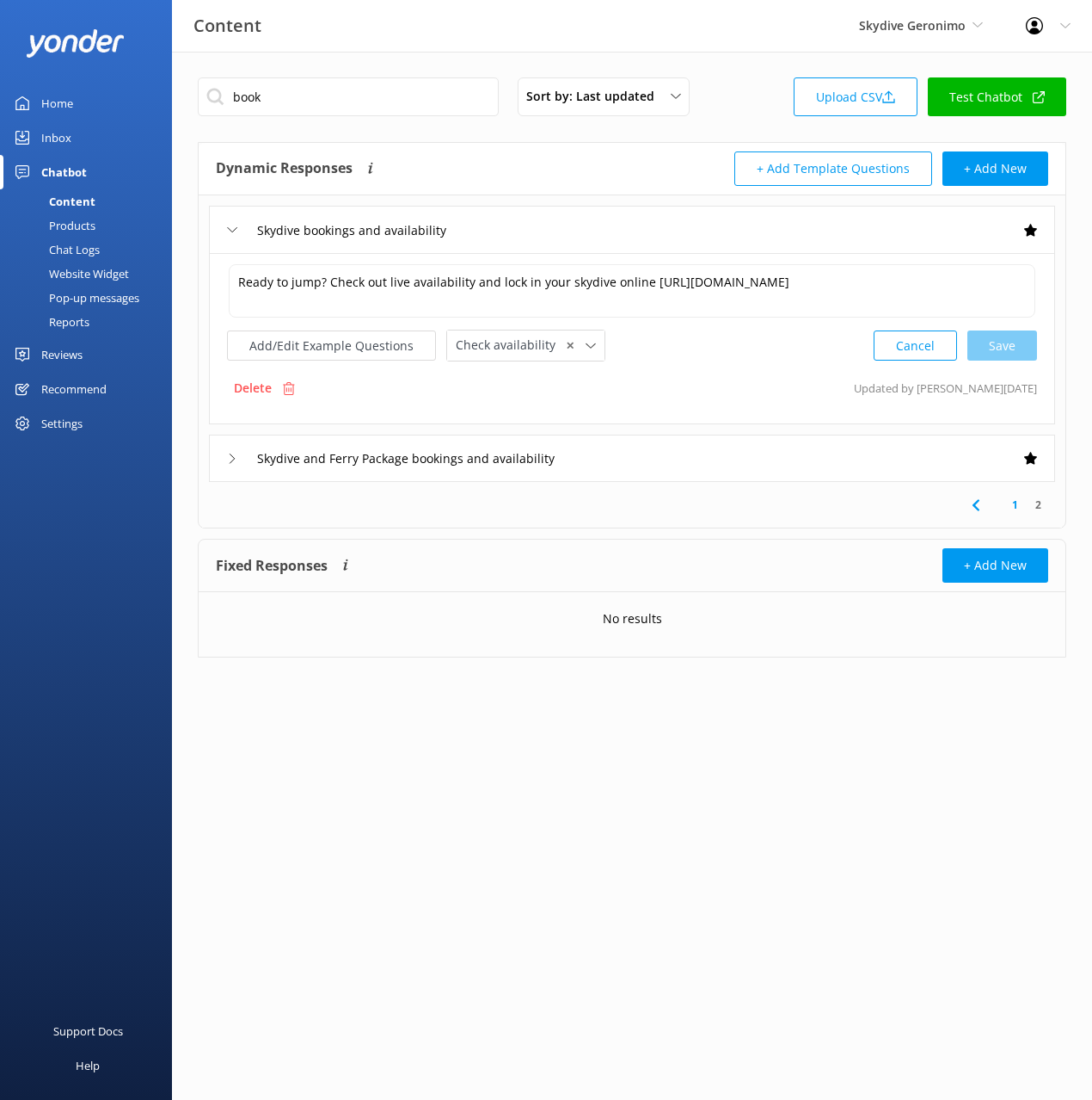
click at [660, 458] on div "Skydive and Ferry Package bookings and availability" at bounding box center [632, 458] width 846 height 47
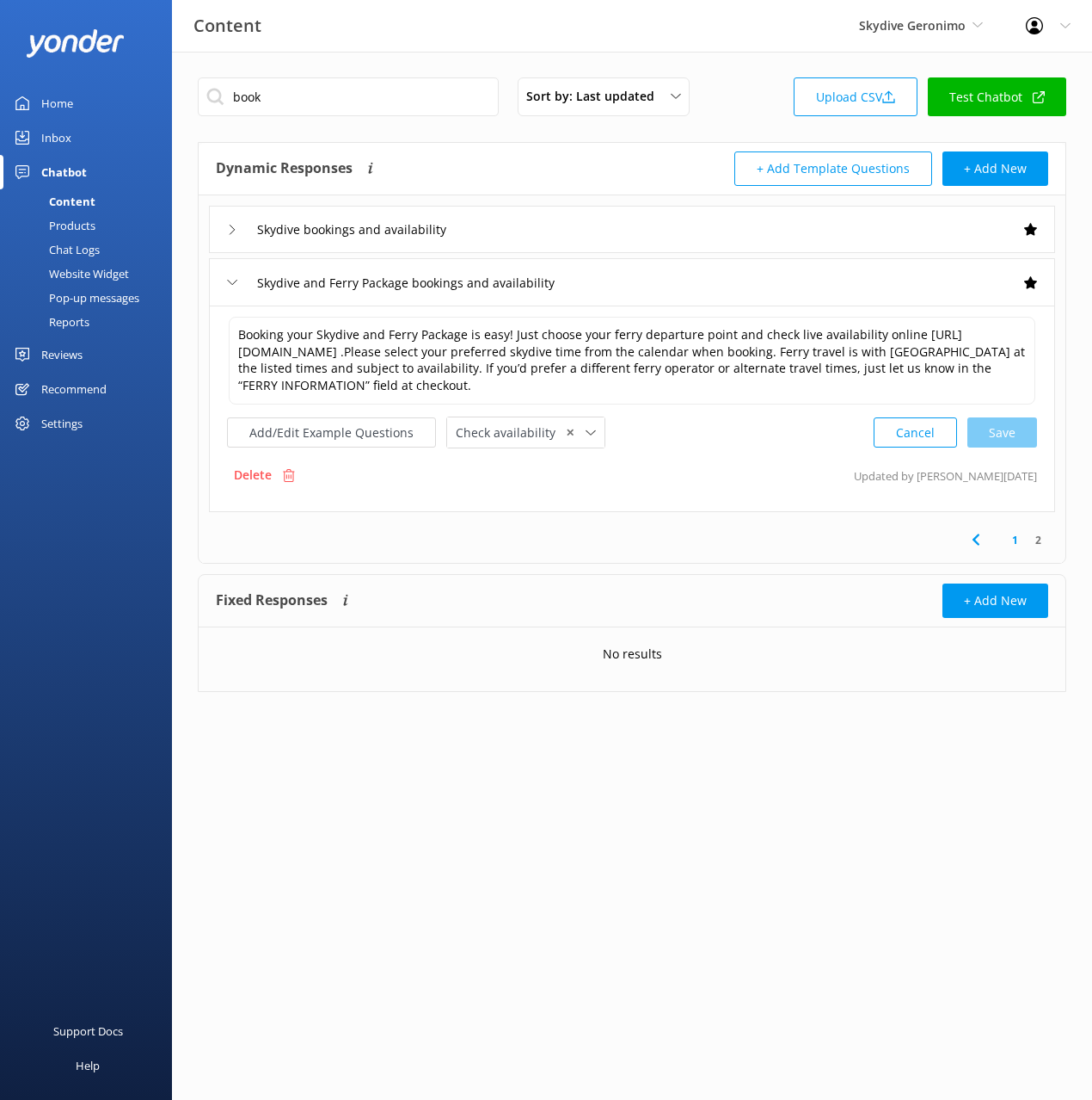
drag, startPoint x: 713, startPoint y: 480, endPoint x: 686, endPoint y: 221, distance: 260.4
click at [714, 479] on div "Delete Updated by Mikayla 5d ago" at bounding box center [632, 474] width 810 height 33
click at [627, 152] on div "Dynamic Responses The chatbot will generate a response based on the content inf…" at bounding box center [423, 168] width 416 height 35
click at [767, 46] on div "Content Skydive Geronimo Black Cat Cruises Banff Airporter International Antarc…" at bounding box center [546, 25] width 1092 height 52
click at [331, 97] on input "book" at bounding box center [348, 96] width 301 height 39
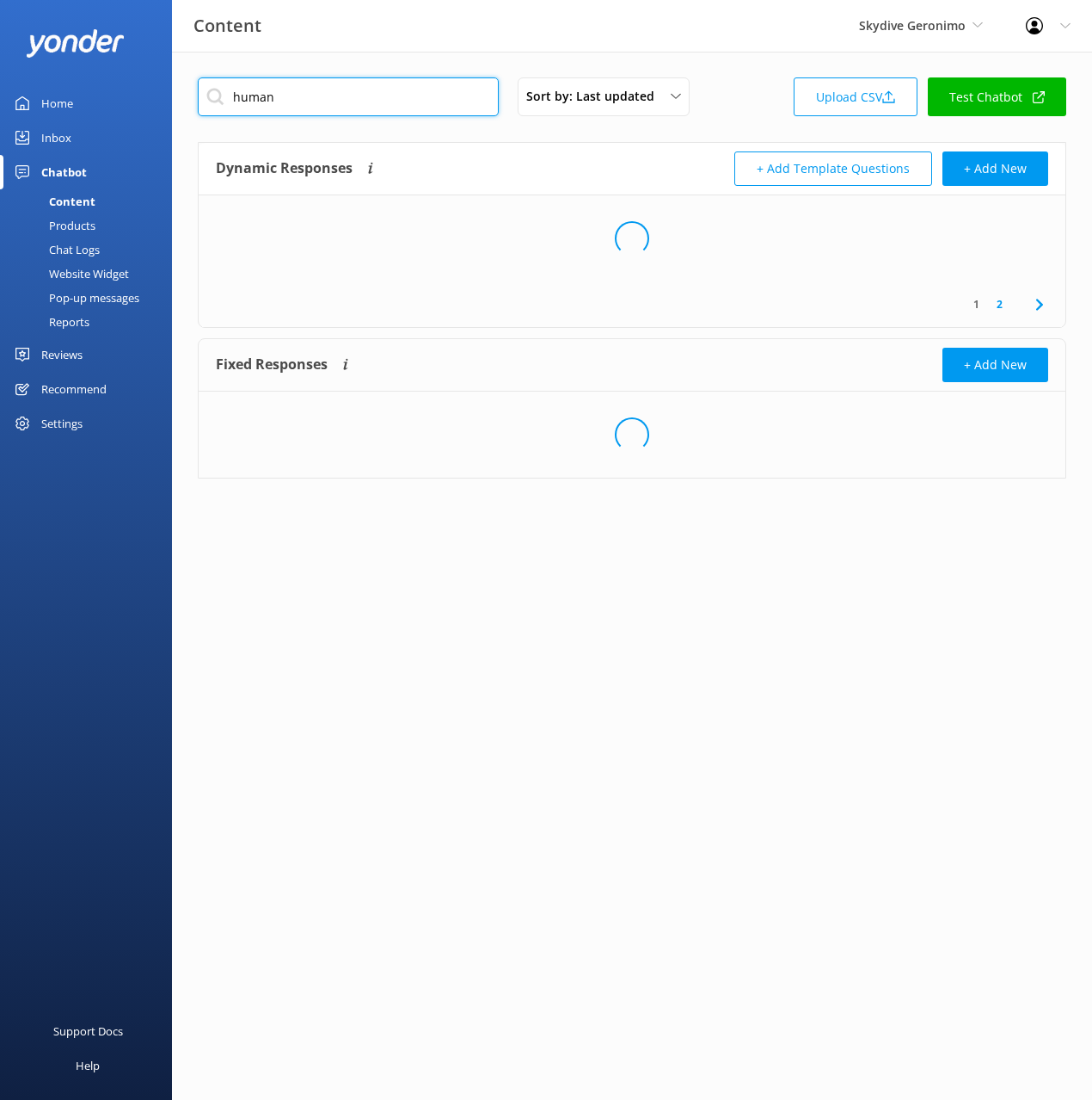
type input "human"
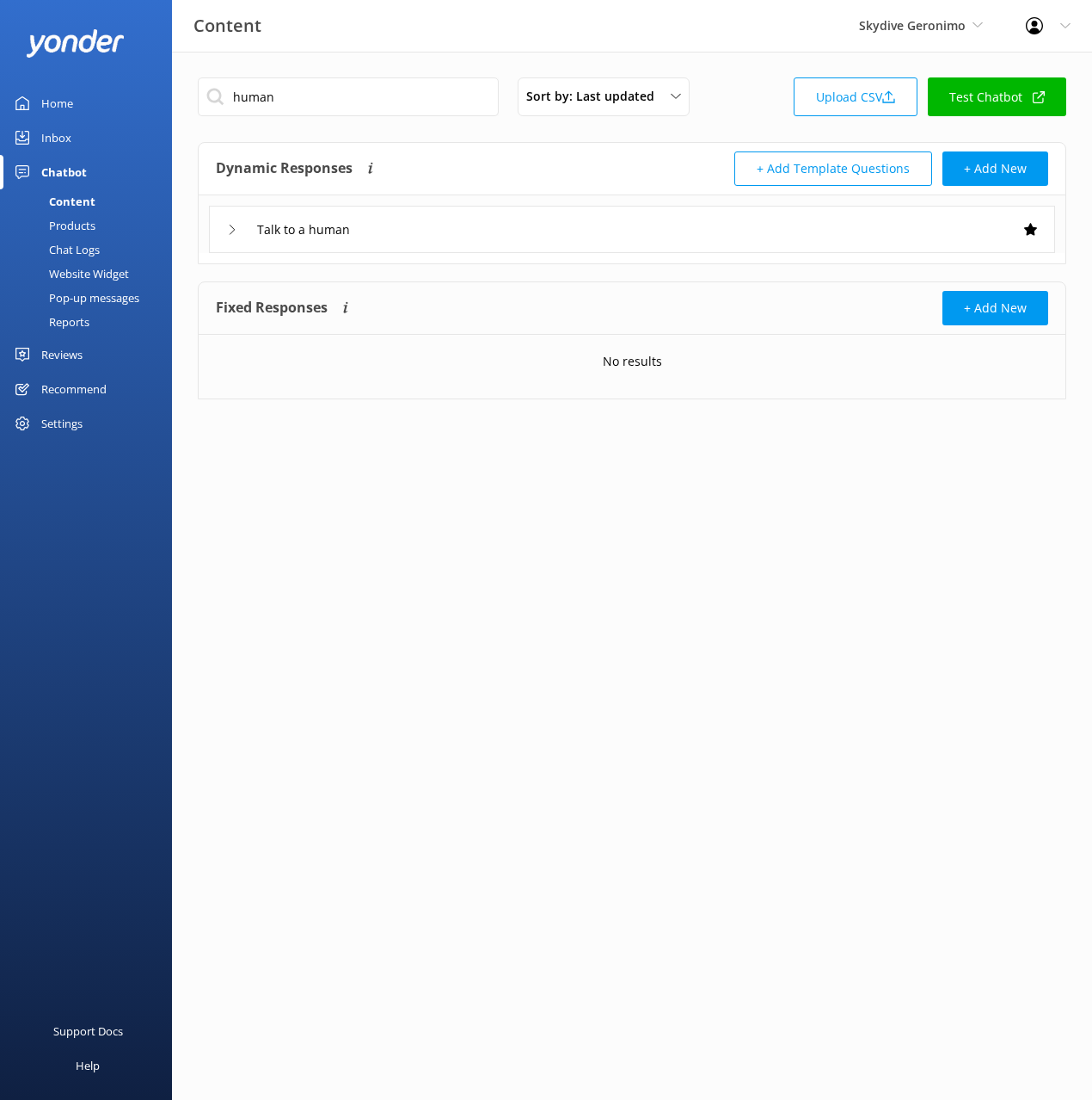
drag, startPoint x: 513, startPoint y: 160, endPoint x: 514, endPoint y: 170, distance: 10.0
click at [513, 160] on div "Dynamic Responses The chatbot will generate a response based on the content inf…" at bounding box center [423, 168] width 416 height 35
drag, startPoint x: 512, startPoint y: 216, endPoint x: 493, endPoint y: 246, distance: 35.5
click at [511, 217] on div "Talk to a human" at bounding box center [632, 229] width 846 height 47
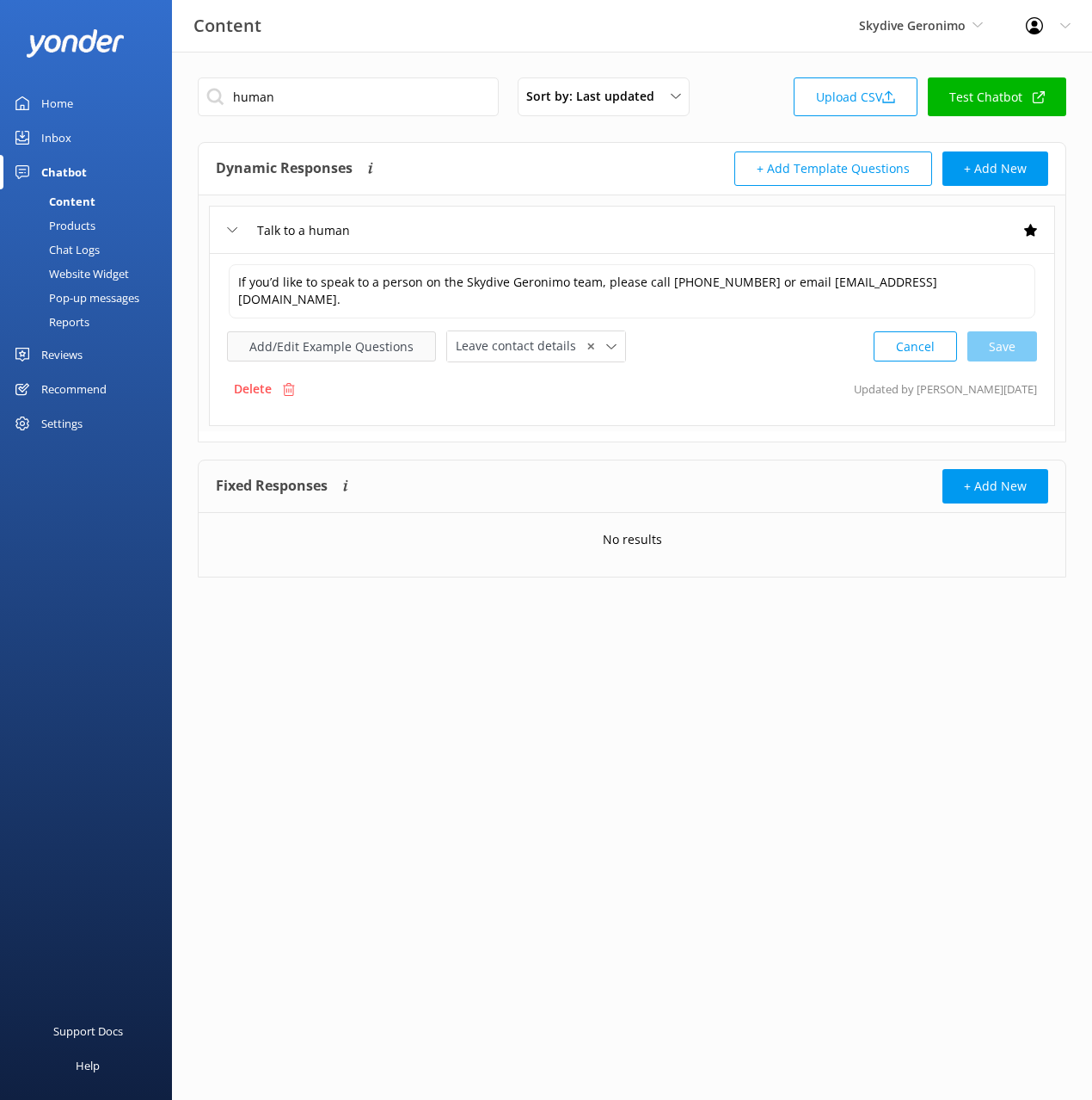
click at [354, 335] on button "Add/Edit Example Questions" at bounding box center [331, 347] width 209 height 30
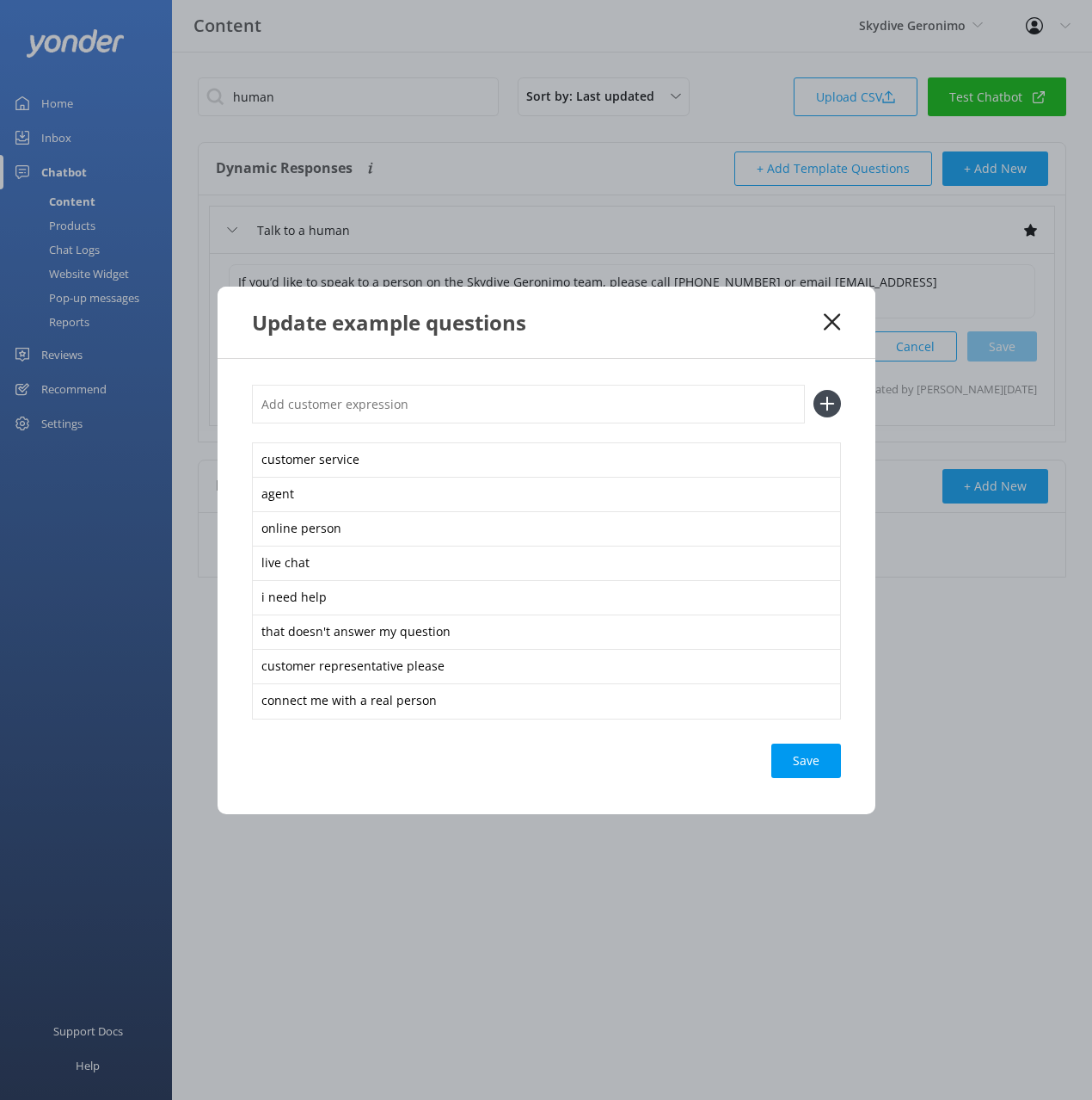
click at [418, 408] on input "text" at bounding box center [528, 403] width 553 height 39
type input "real person"
click at [814, 390] on button at bounding box center [827, 403] width 27 height 27
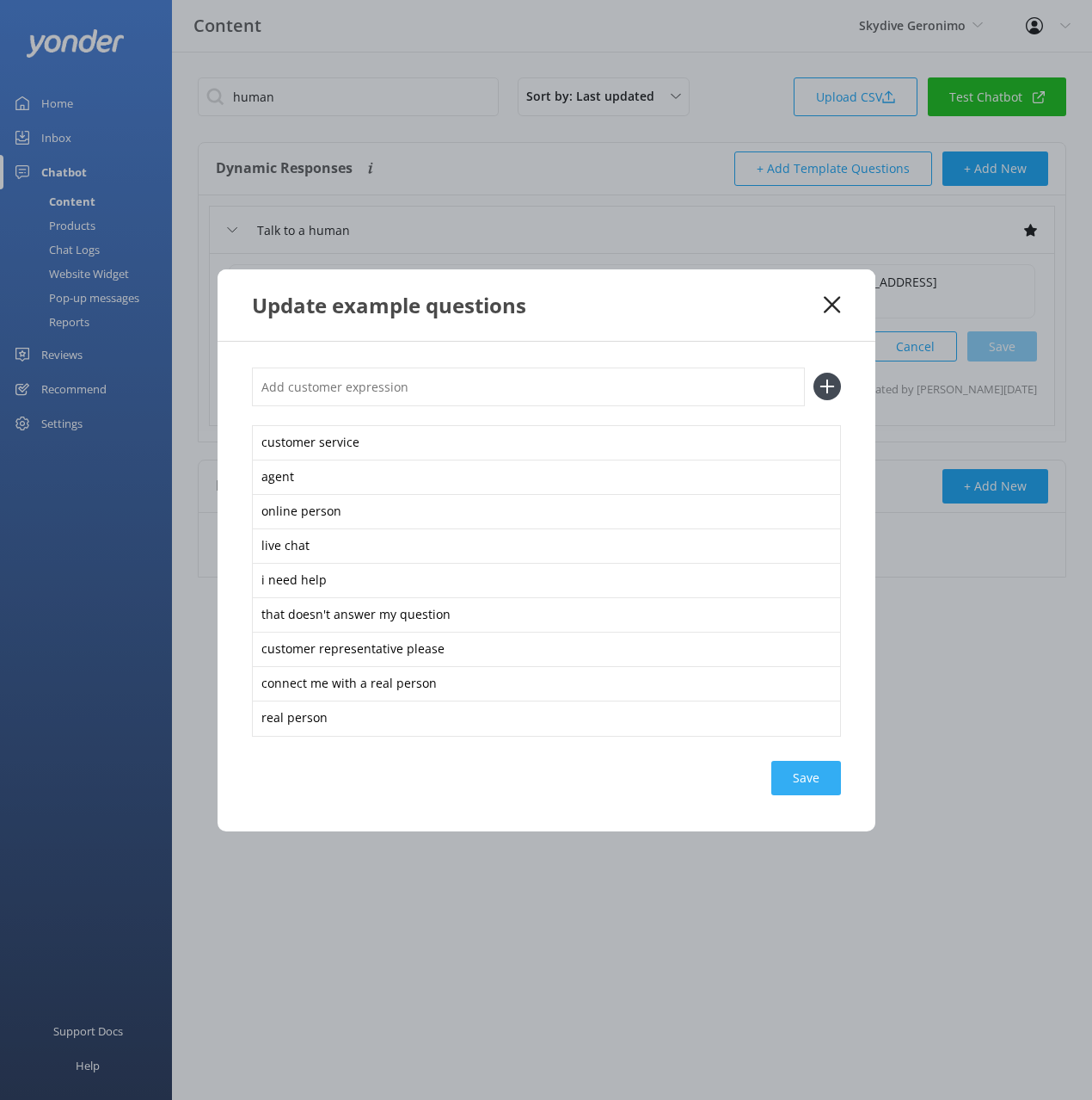
click at [828, 794] on div "customer service agent online person live chat i need help that doesn't answer …" at bounding box center [546, 586] width 658 height 489
click at [813, 787] on div "Loading.." at bounding box center [807, 778] width 69 height 35
drag, startPoint x: 783, startPoint y: 319, endPoint x: 794, endPoint y: 318, distance: 11.0
click at [783, 319] on div "Update example questions" at bounding box center [546, 305] width 658 height 71
click at [835, 302] on use at bounding box center [832, 303] width 16 height 16
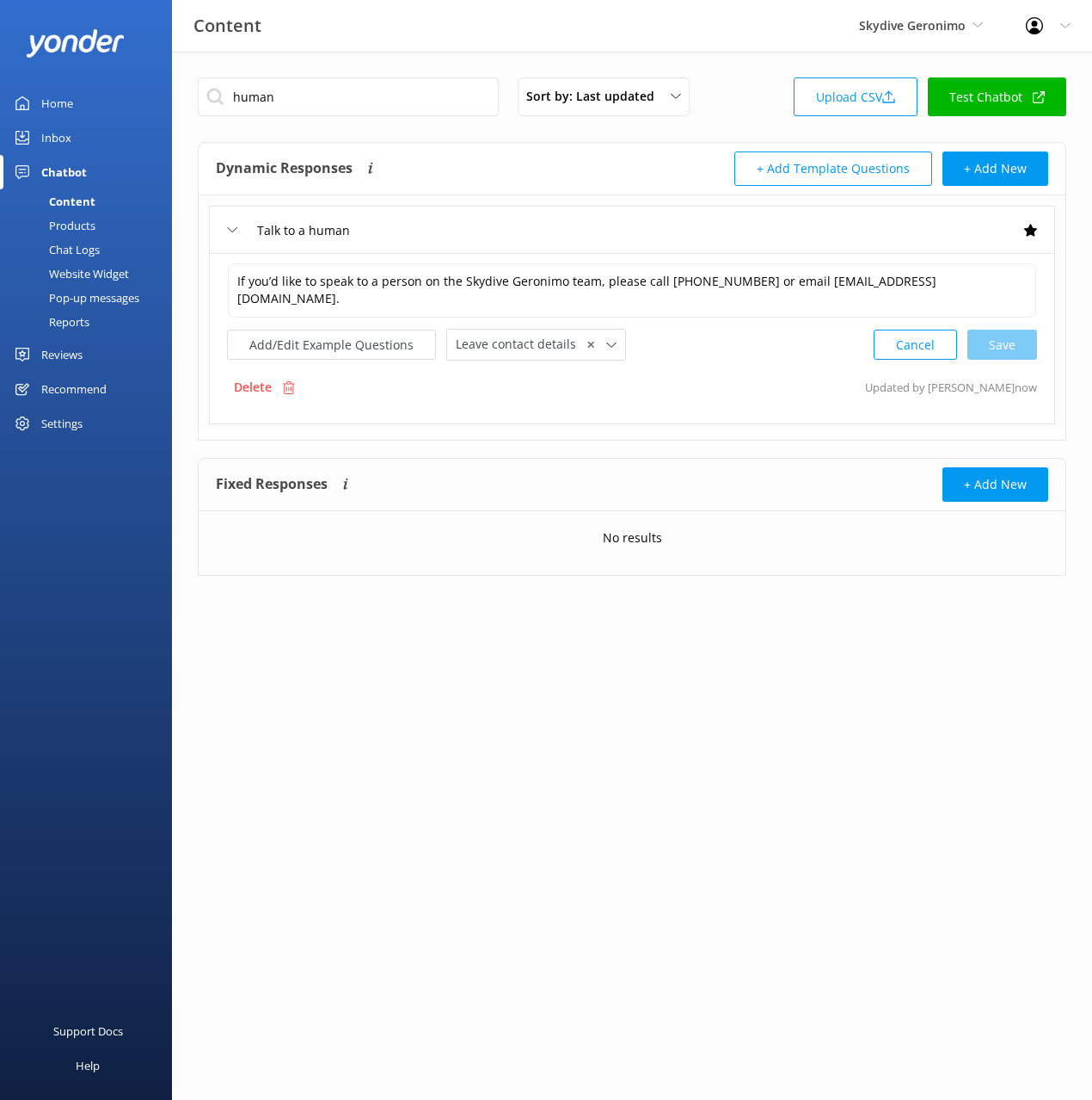
click at [538, 134] on div "human Sort by: Last updated Title (A-Z) Last updated Upload CSV Test Chatbot Dy…" at bounding box center [632, 339] width 920 height 576
click at [364, 100] on input "human" at bounding box center [348, 96] width 301 height 39
drag, startPoint x: 320, startPoint y: 97, endPoint x: 397, endPoint y: 66, distance: 83.0
click at [159, 95] on div "Content Skydive Geronimo Black Cat Cruises Banff Airporter International Antarc…" at bounding box center [546, 339] width 1092 height 576
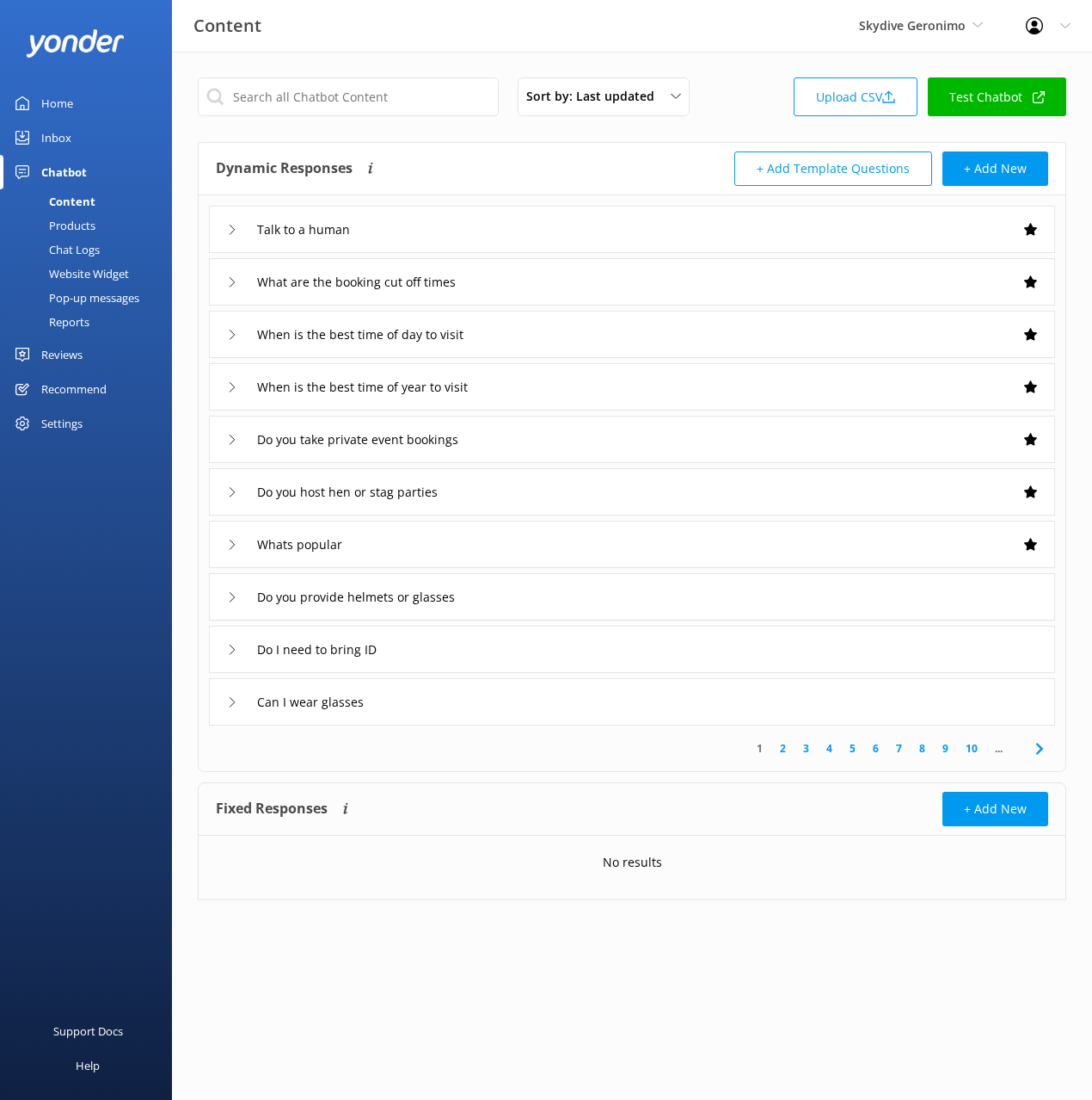
drag, startPoint x: 69, startPoint y: 229, endPoint x: 159, endPoint y: 240, distance: 90.7
click at [69, 229] on div "Products" at bounding box center [53, 225] width 85 height 24
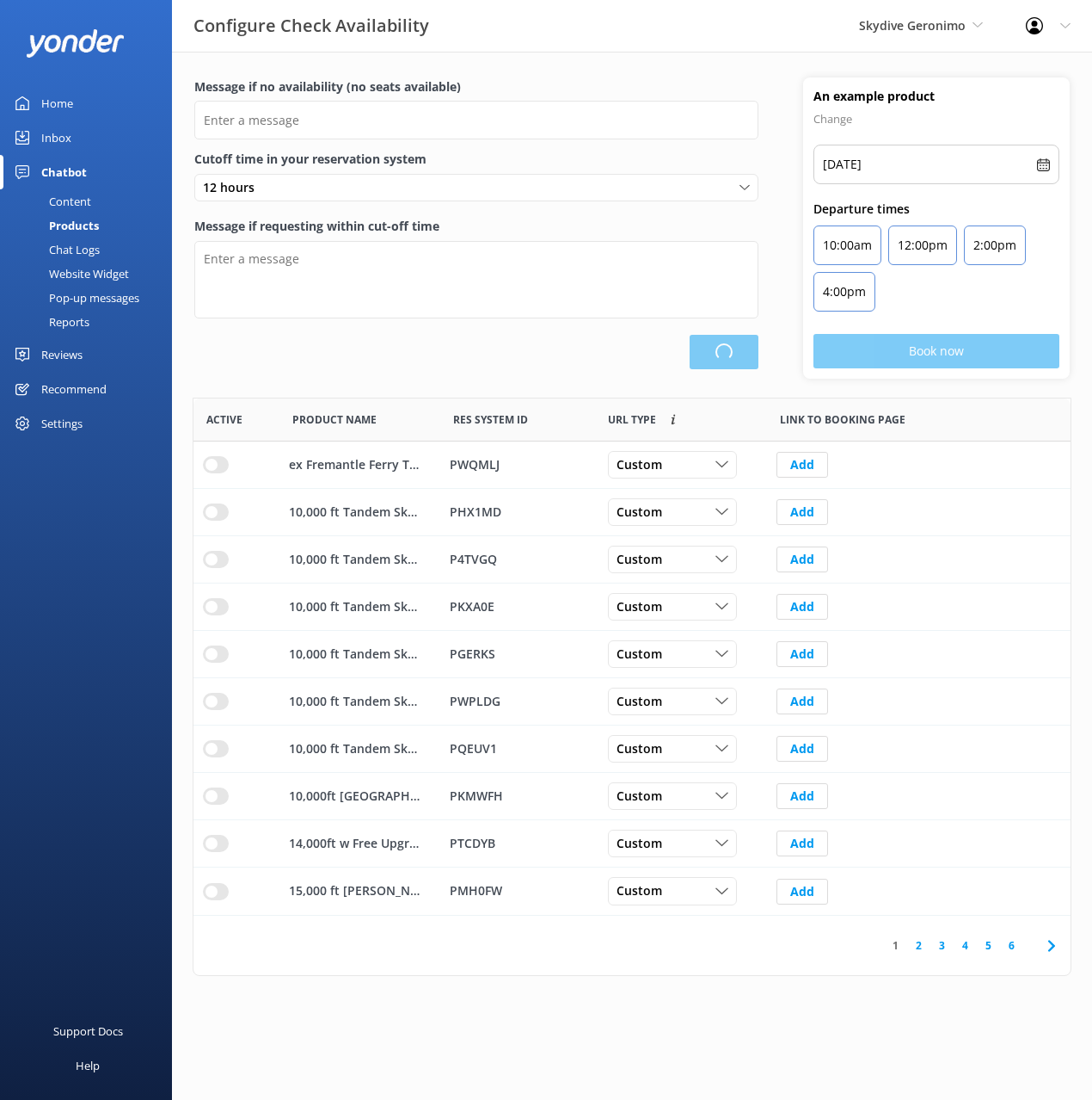
scroll to position [518, 877]
type input "There are no seats available, please check an alternative day"
type textarea "Our online booking system closes {hours} prior to departure. Please contact us …"
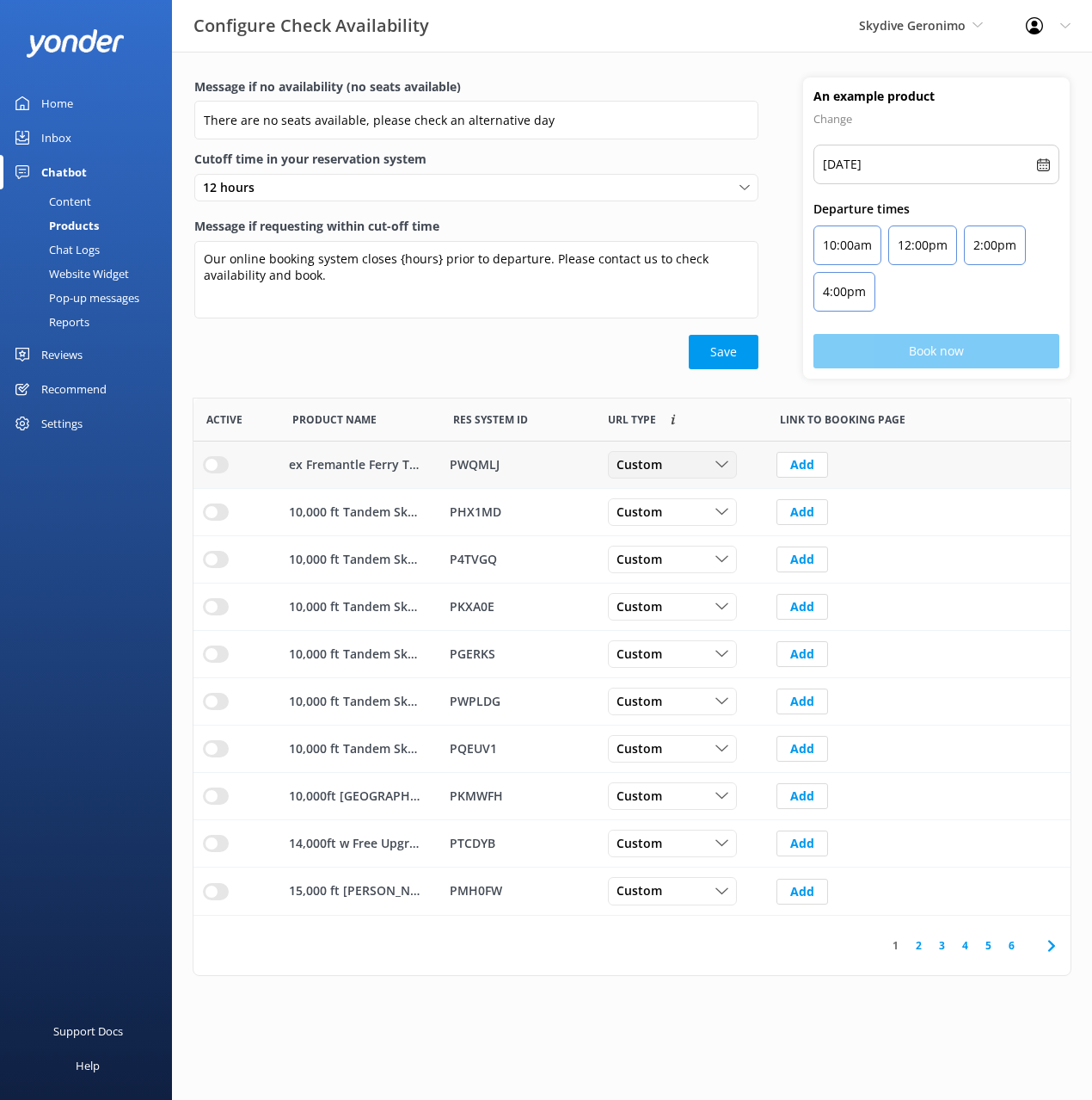
click at [677, 460] on div "Custom" at bounding box center [672, 465] width 120 height 19
click at [631, 382] on div "Message if no availability (no seats available) There are no seats available, p…" at bounding box center [632, 237] width 920 height 320
click at [696, 56] on div "Message if no availability (no seats available) There are no seats available, p…" at bounding box center [632, 514] width 920 height 924
drag, startPoint x: 80, startPoint y: 209, endPoint x: 146, endPoint y: 202, distance: 66.4
click at [81, 209] on div "Content" at bounding box center [51, 202] width 81 height 24
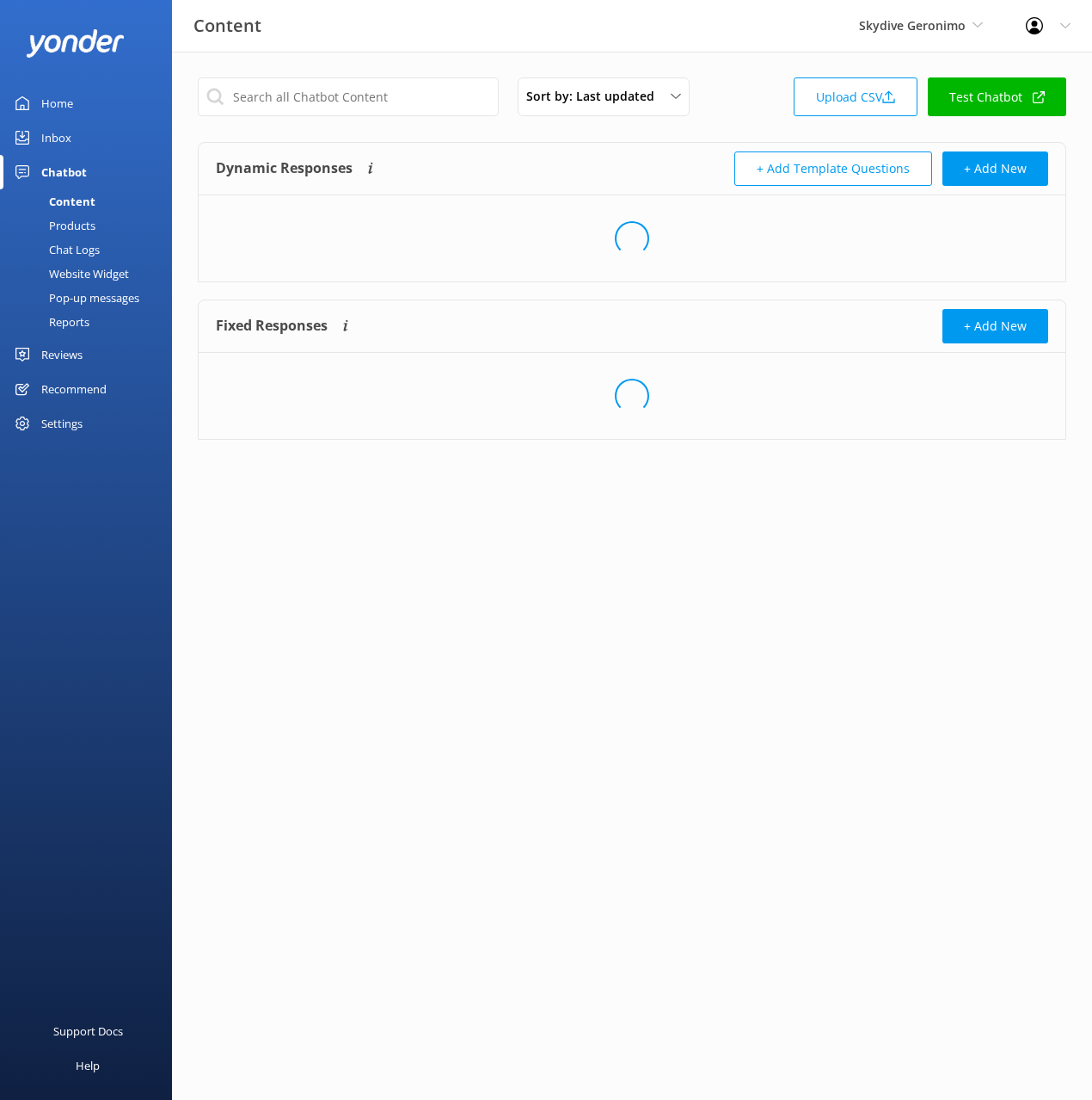
drag, startPoint x: 751, startPoint y: 111, endPoint x: 945, endPoint y: 101, distance: 194.3
click at [760, 111] on div "Sort by: Last updated Title (A-Z) Last updated Upload CSV Test Chatbot" at bounding box center [632, 101] width 869 height 49
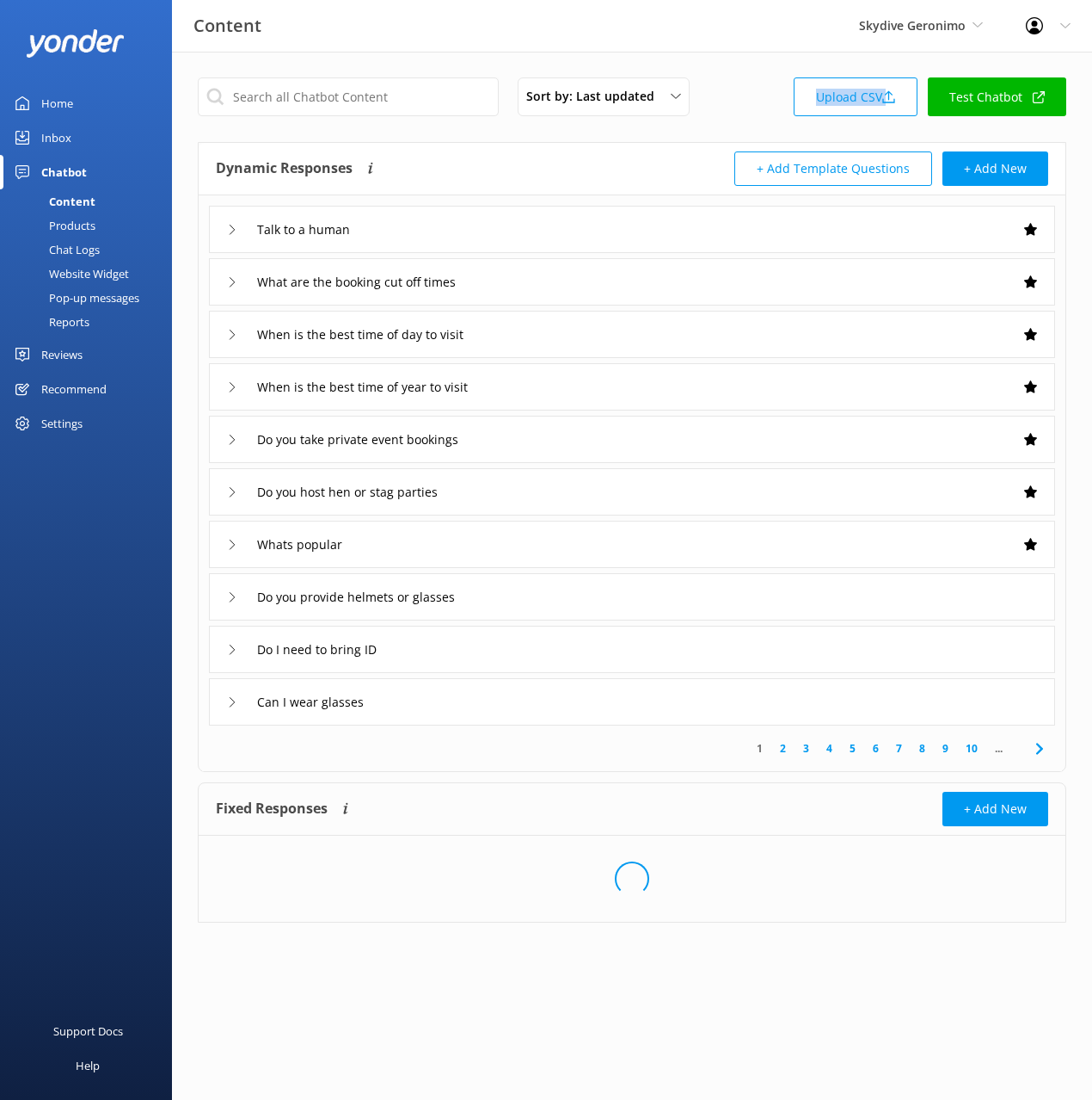
click at [1048, 97] on link "Test Chatbot" at bounding box center [996, 96] width 138 height 39
click at [302, 105] on input "text" at bounding box center [348, 96] width 301 height 39
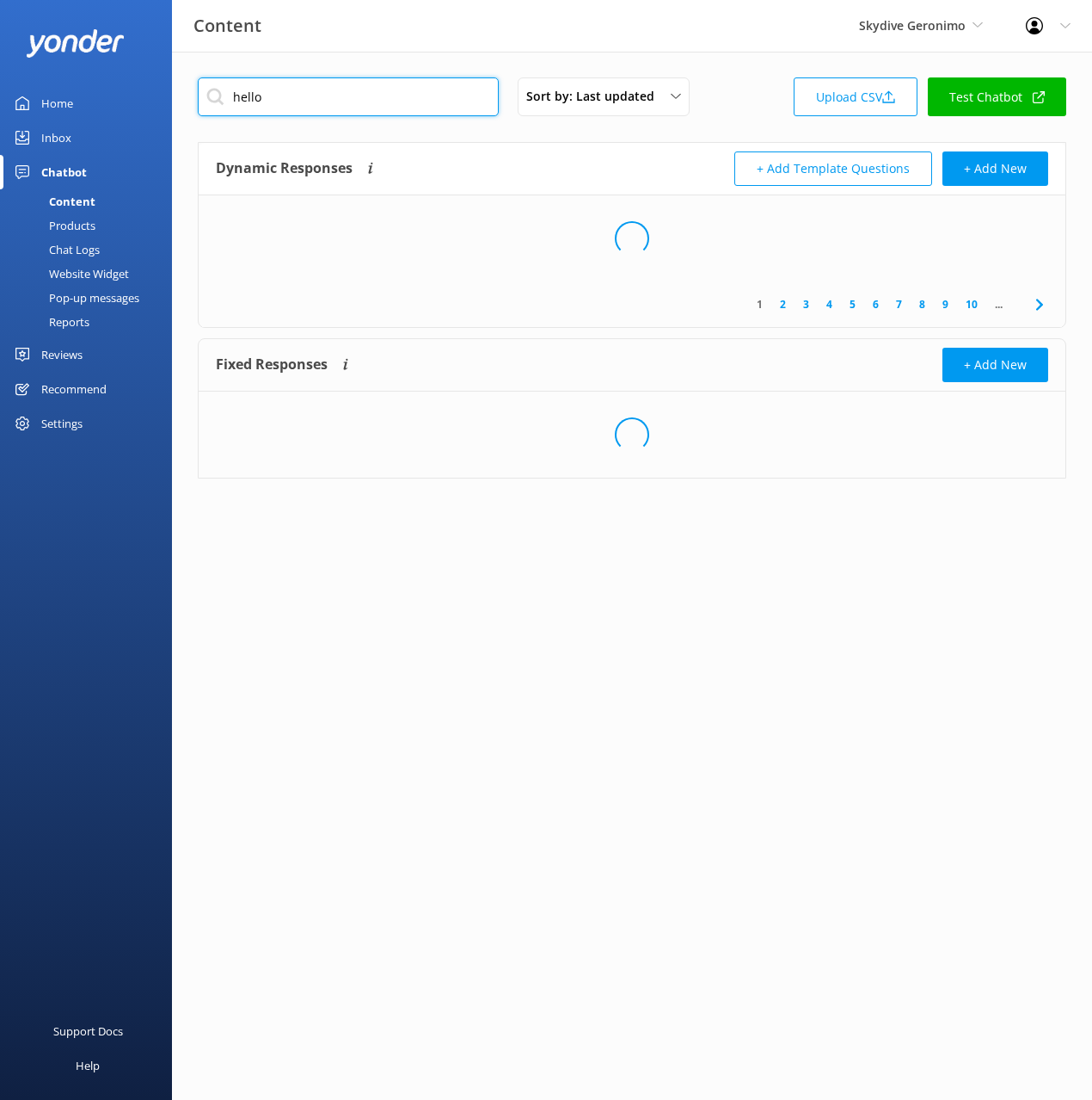
type input "hello"
drag, startPoint x: 474, startPoint y: 132, endPoint x: 477, endPoint y: 147, distance: 15.3
click at [474, 132] on div "hello Sort by: Last updated Title (A-Z) Last updated Upload CSV Test Chatbot Dy…" at bounding box center [632, 290] width 920 height 478
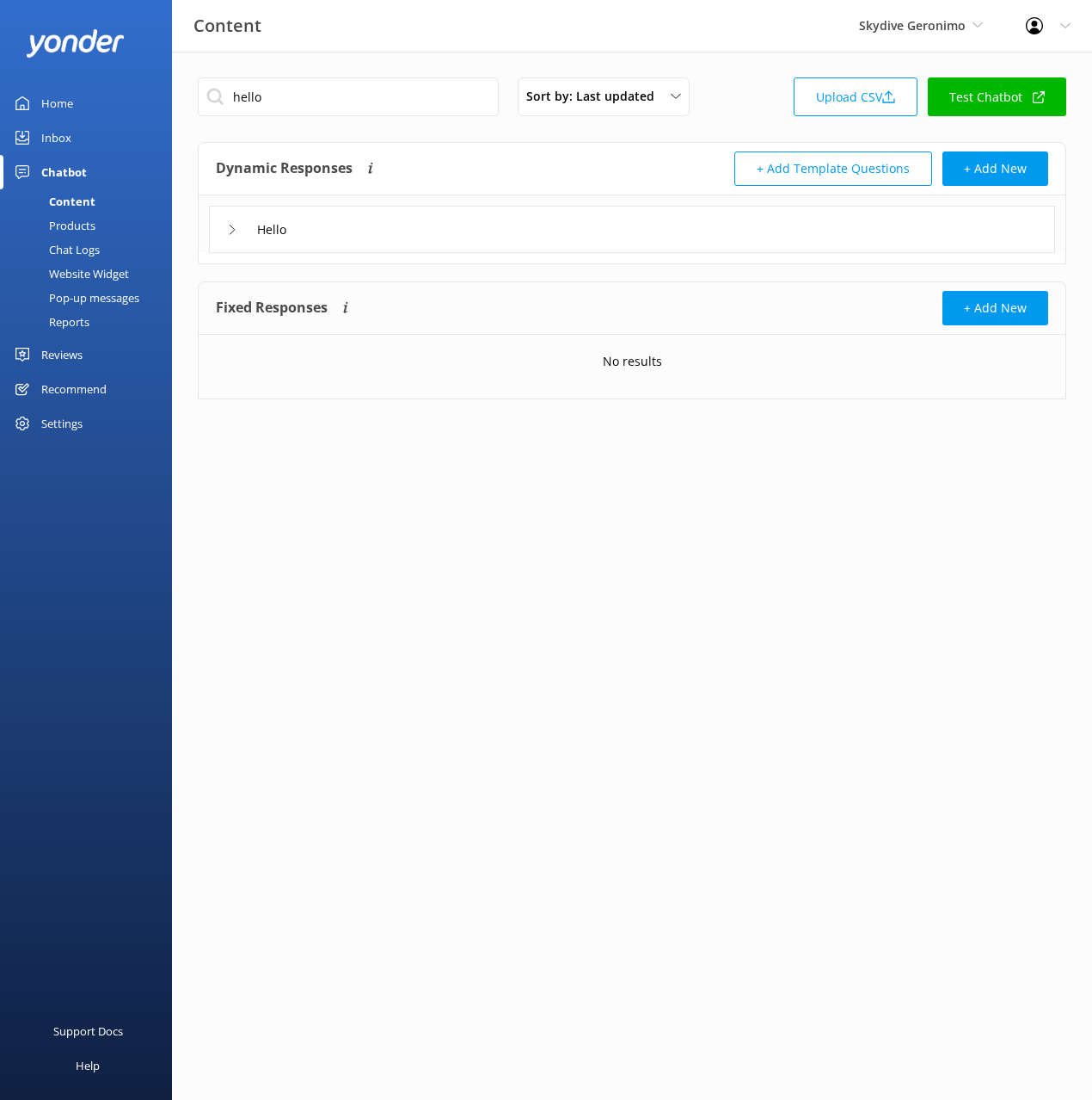
click at [449, 229] on div "Hello" at bounding box center [632, 229] width 846 height 47
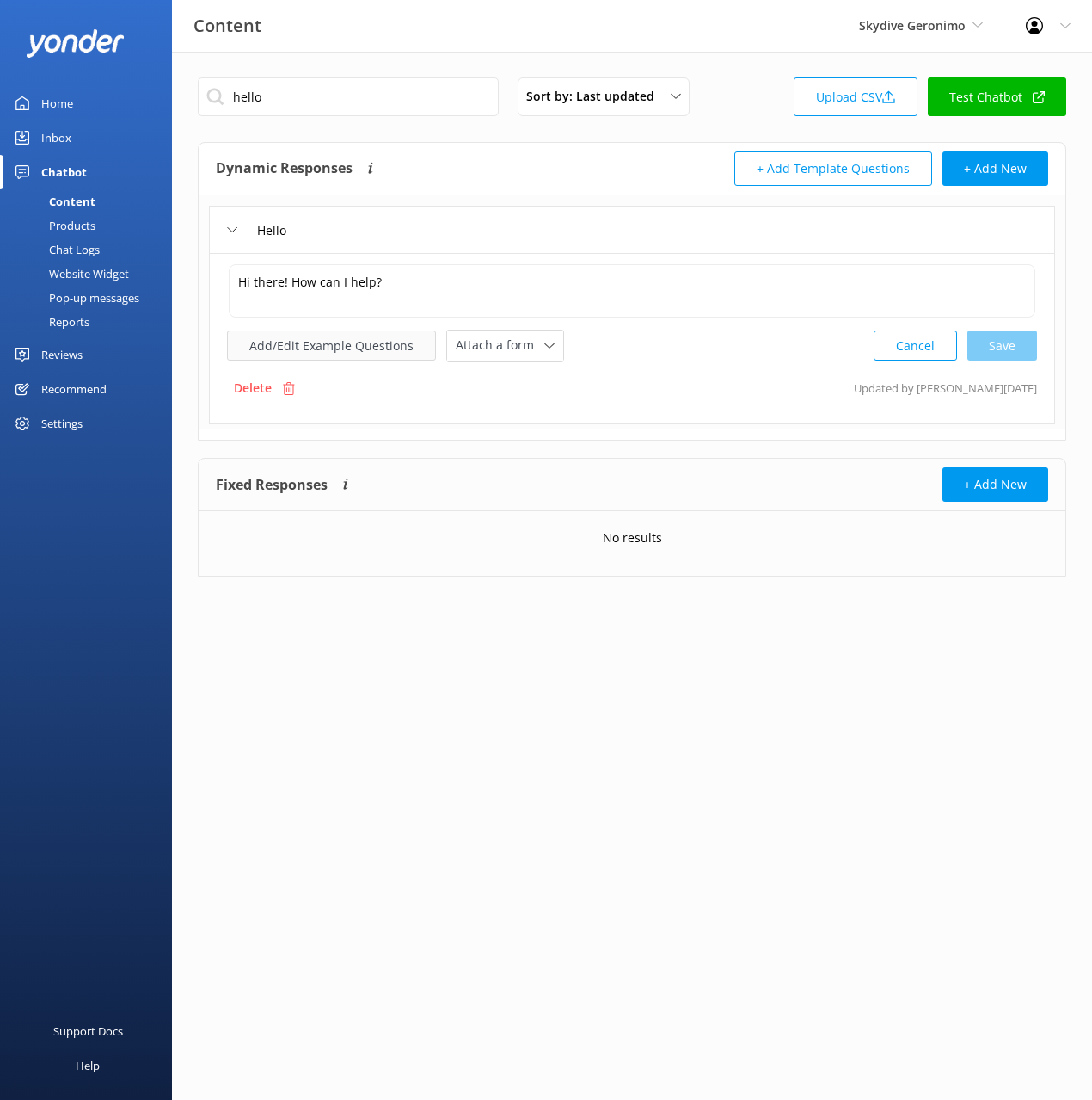
click at [329, 344] on button "Add/Edit Example Questions" at bounding box center [331, 346] width 209 height 30
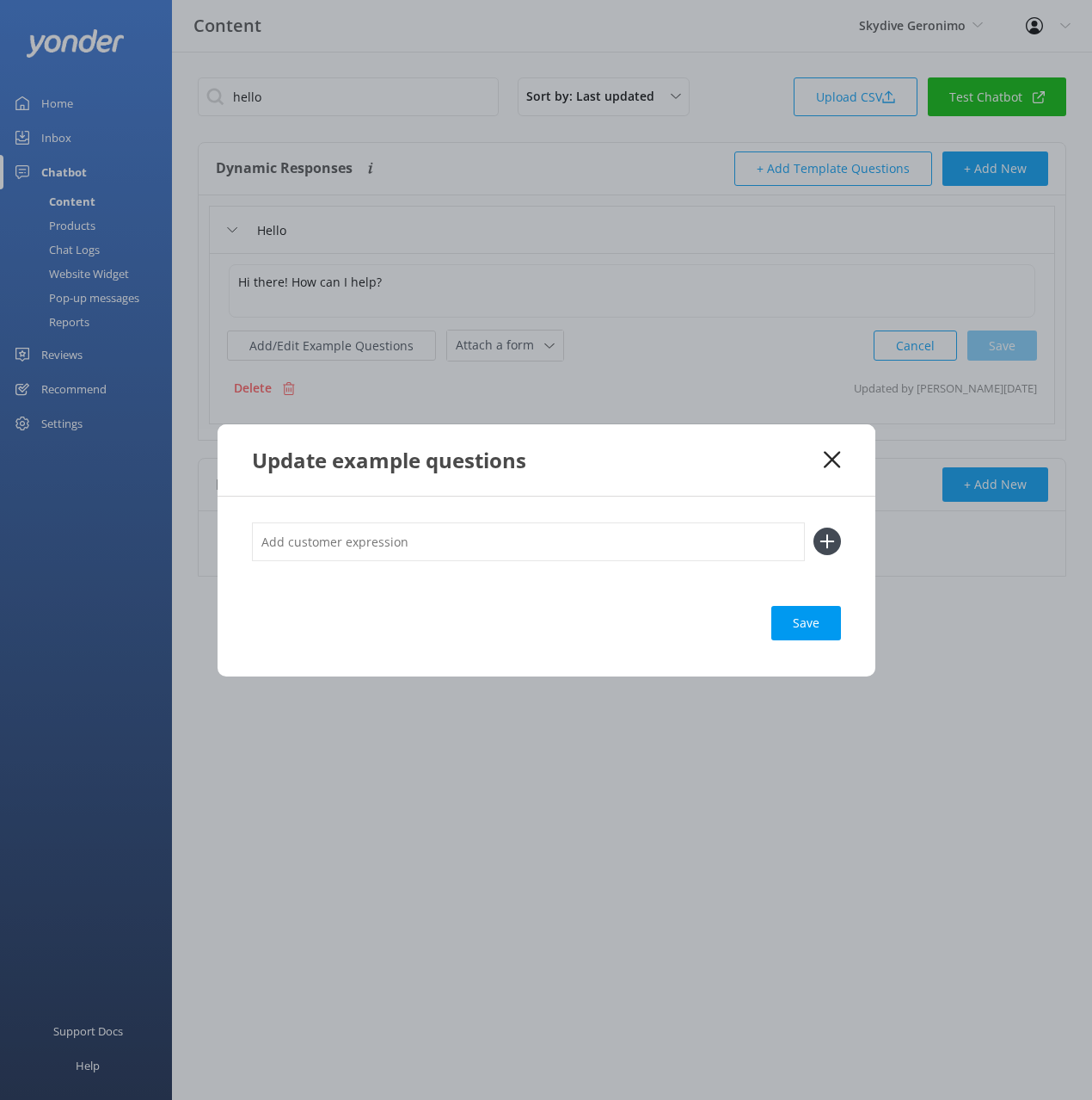
click at [643, 534] on input "text" at bounding box center [528, 541] width 553 height 39
type input "hi"
click at [814, 528] on button at bounding box center [827, 541] width 27 height 27
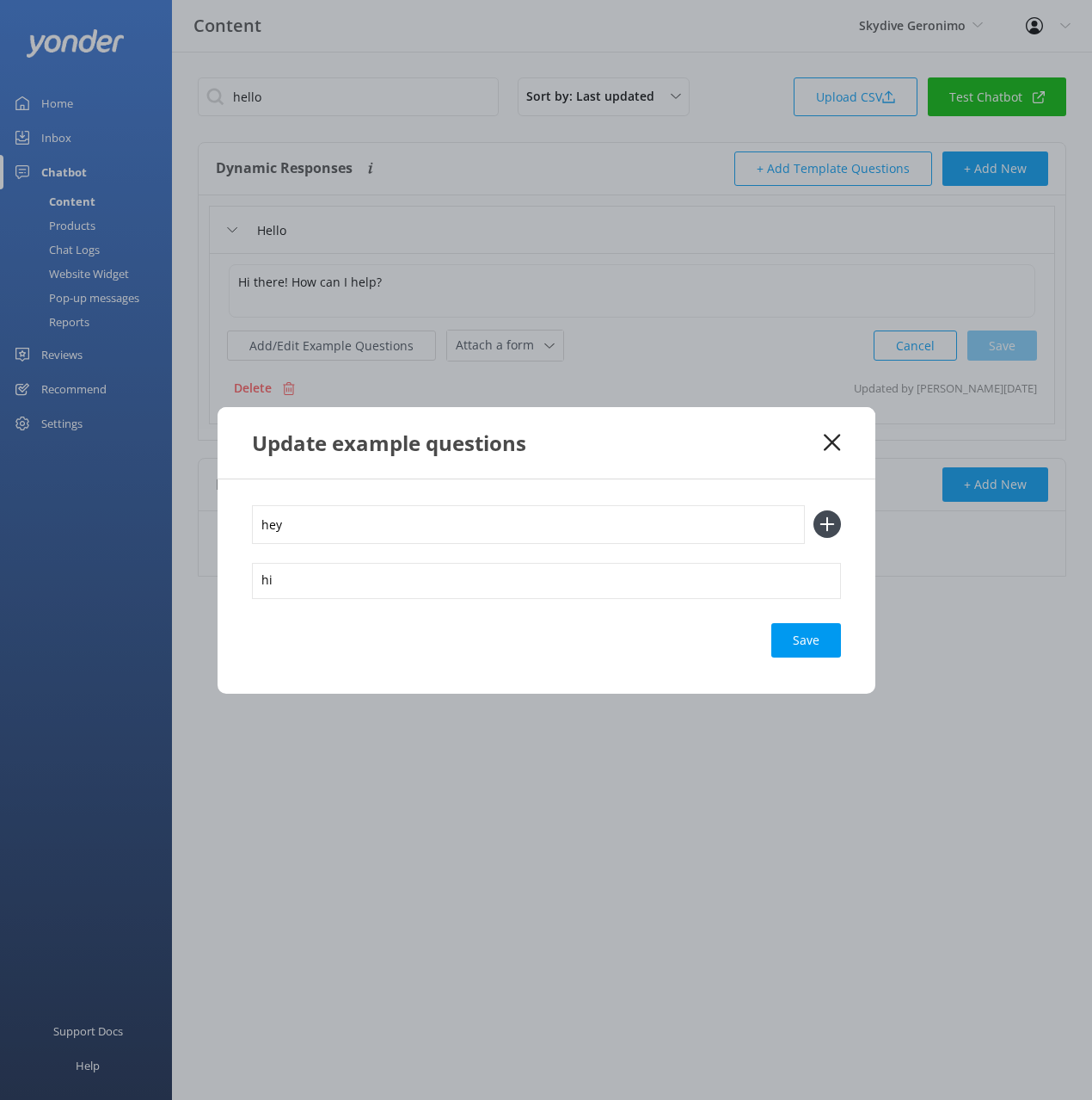
type input "hey"
click at [814, 510] on button at bounding box center [827, 523] width 27 height 27
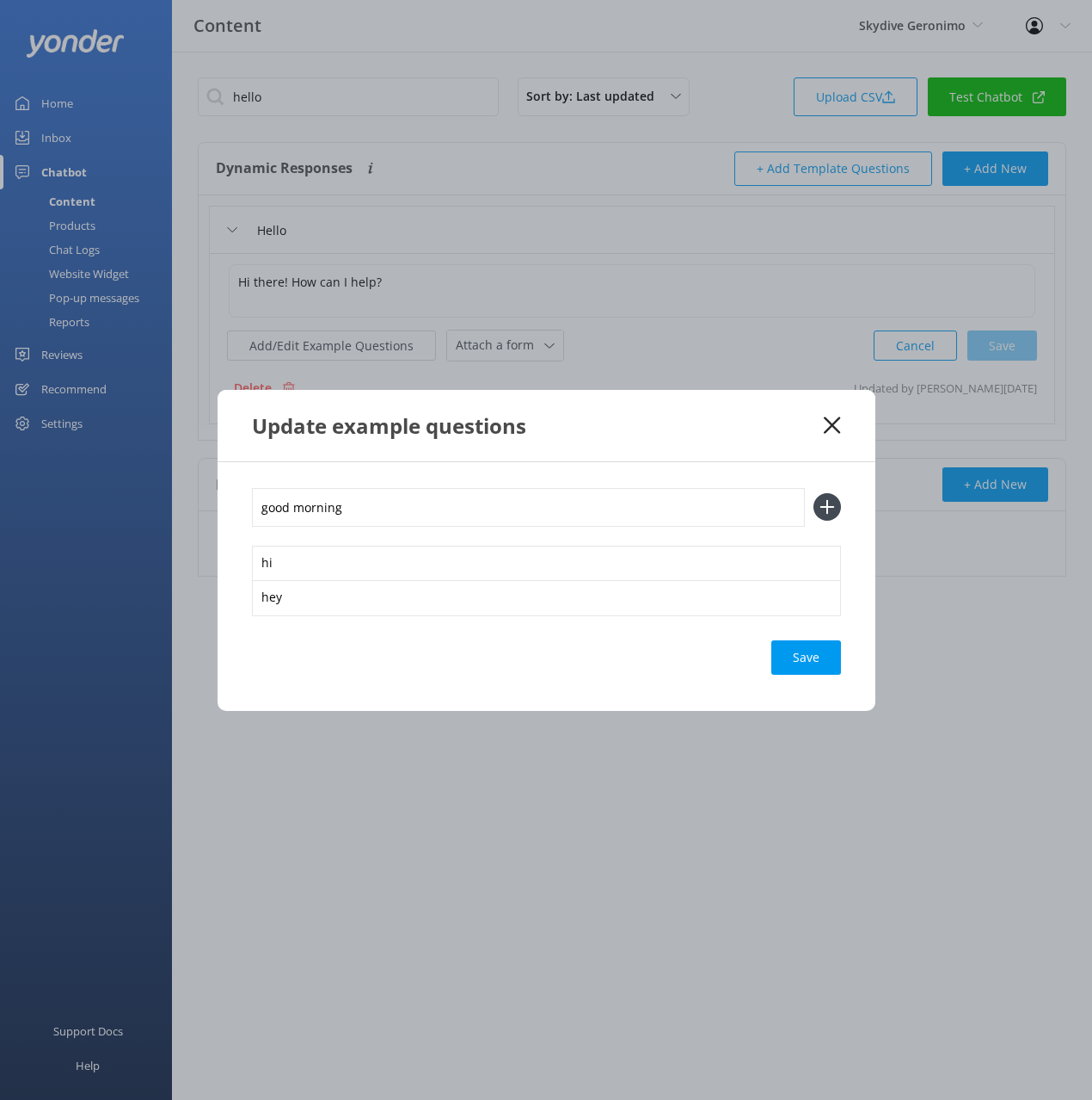
type input "good morning"
click at [814, 493] on button at bounding box center [827, 506] width 27 height 27
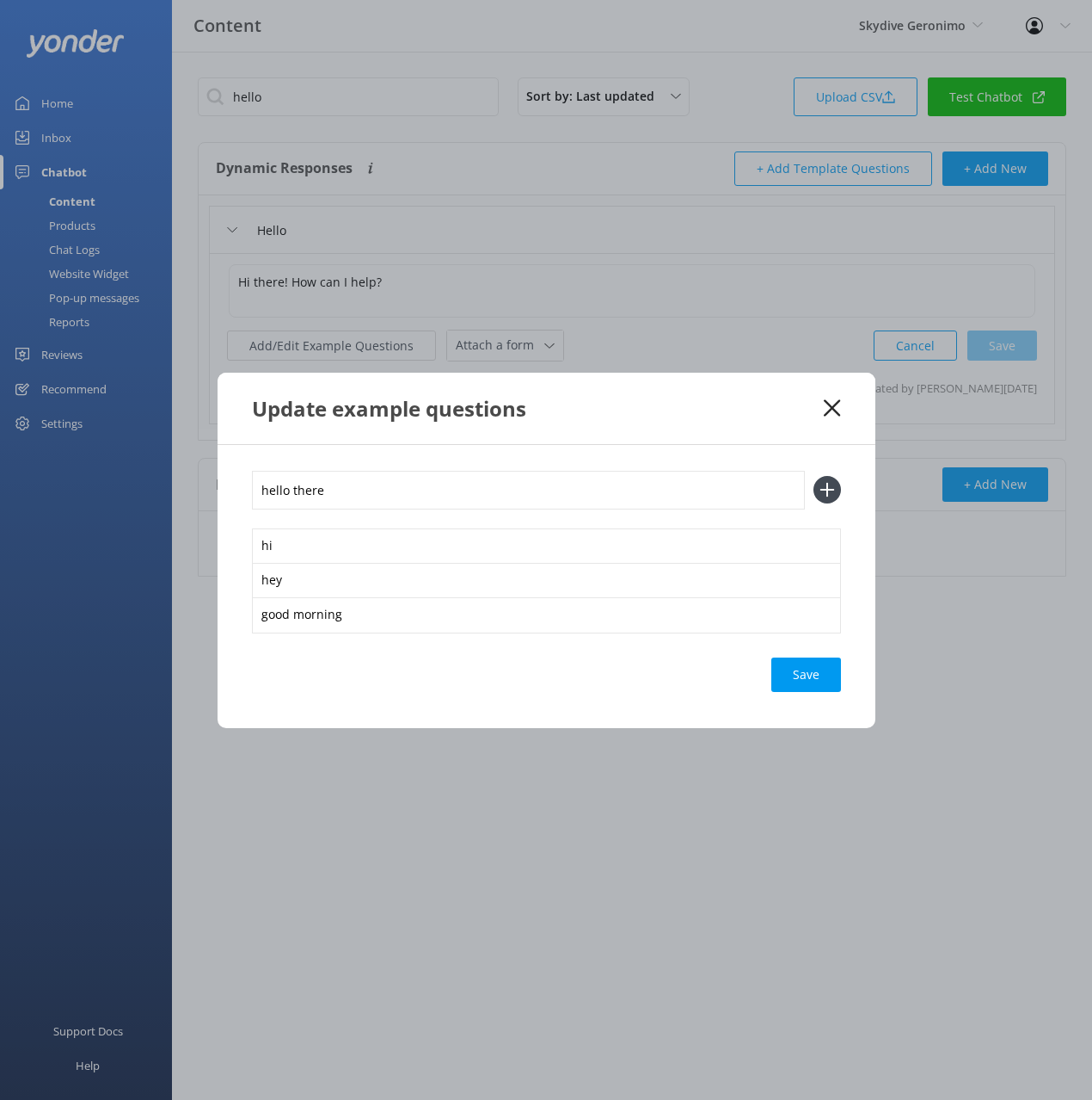
type input "hello there"
click at [814, 476] on button at bounding box center [827, 489] width 27 height 27
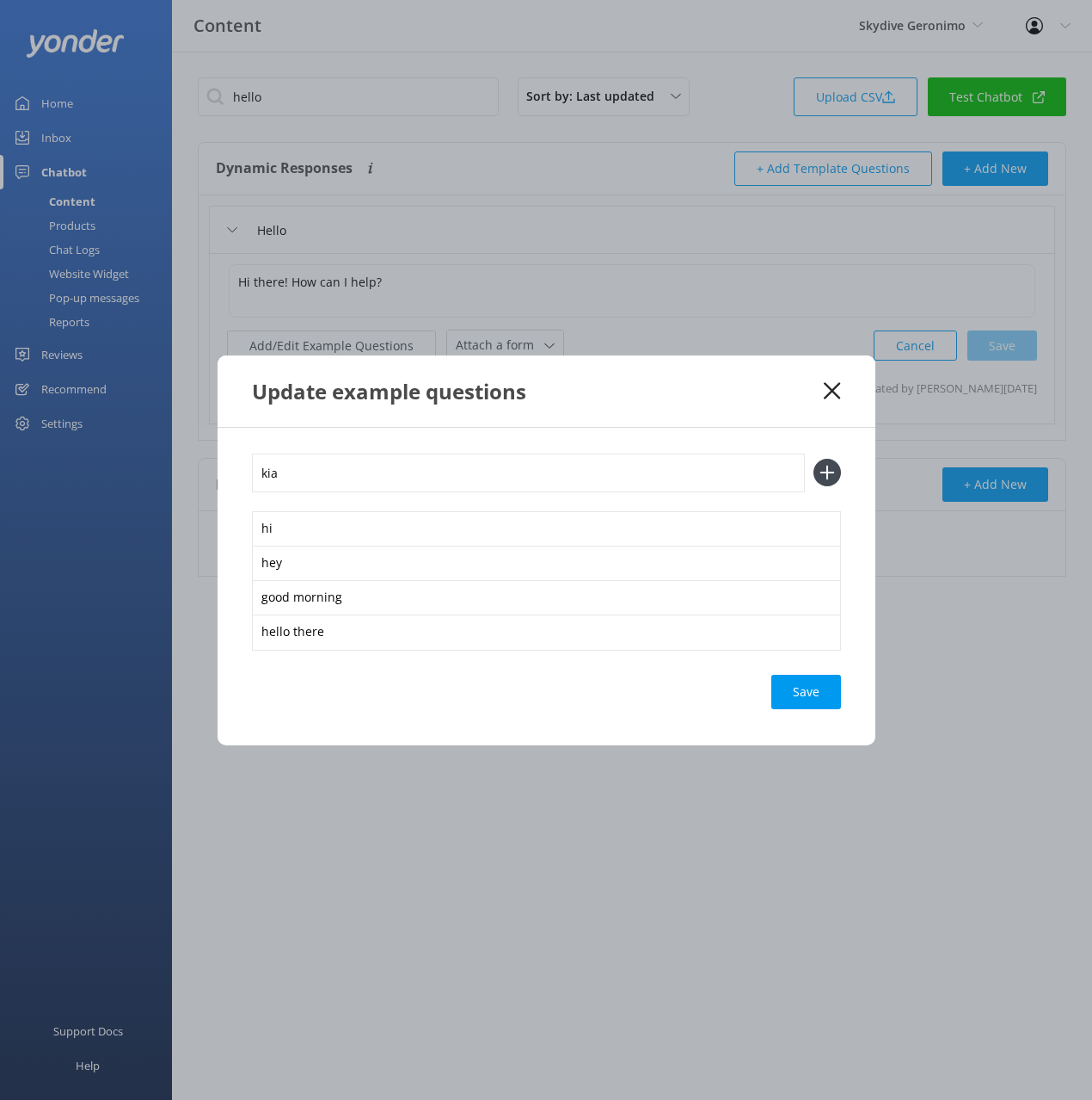
type input "kia o"
type input "good evening"
click at [814, 458] on button at bounding box center [827, 472] width 27 height 27
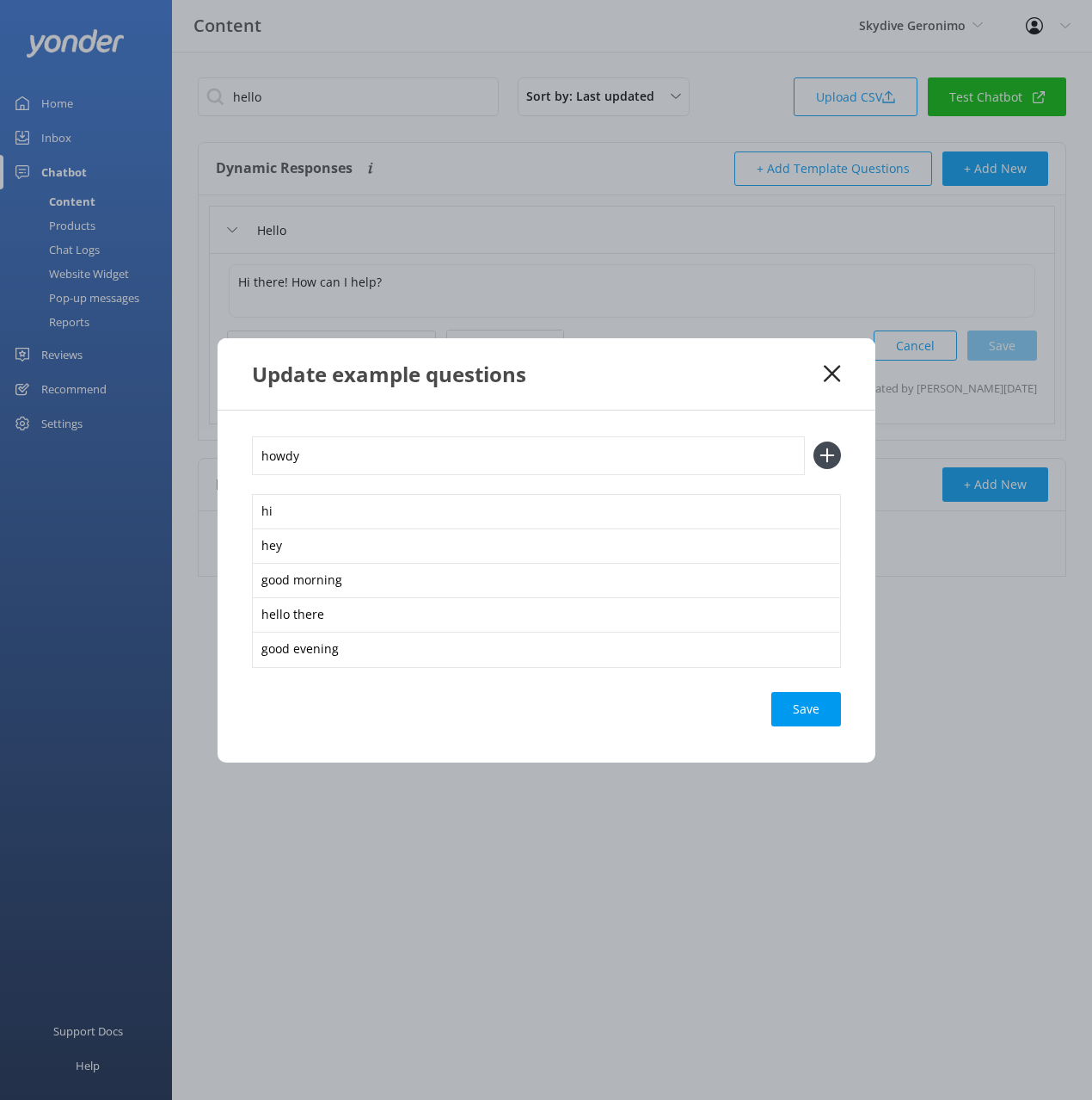
type input "howdy"
click at [814, 442] on button at bounding box center [827, 455] width 27 height 27
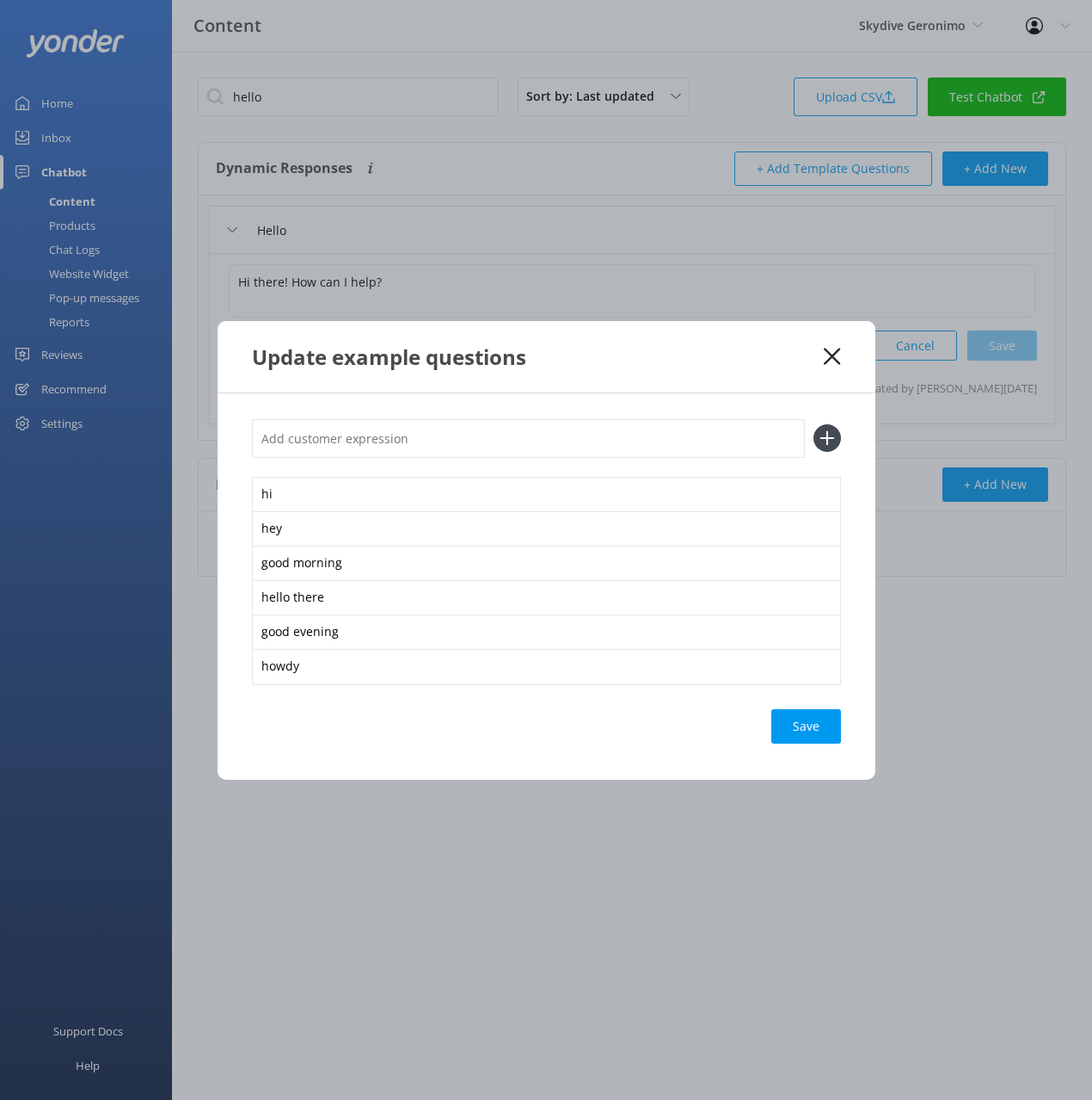
click at [821, 727] on div "Save" at bounding box center [807, 726] width 69 height 35
drag, startPoint x: 733, startPoint y: 364, endPoint x: 789, endPoint y: 359, distance: 56.2
click at [733, 364] on div "Update example questions" at bounding box center [538, 357] width 573 height 28
click at [362, 441] on input "text" at bounding box center [528, 438] width 553 height 39
type input "hi there"
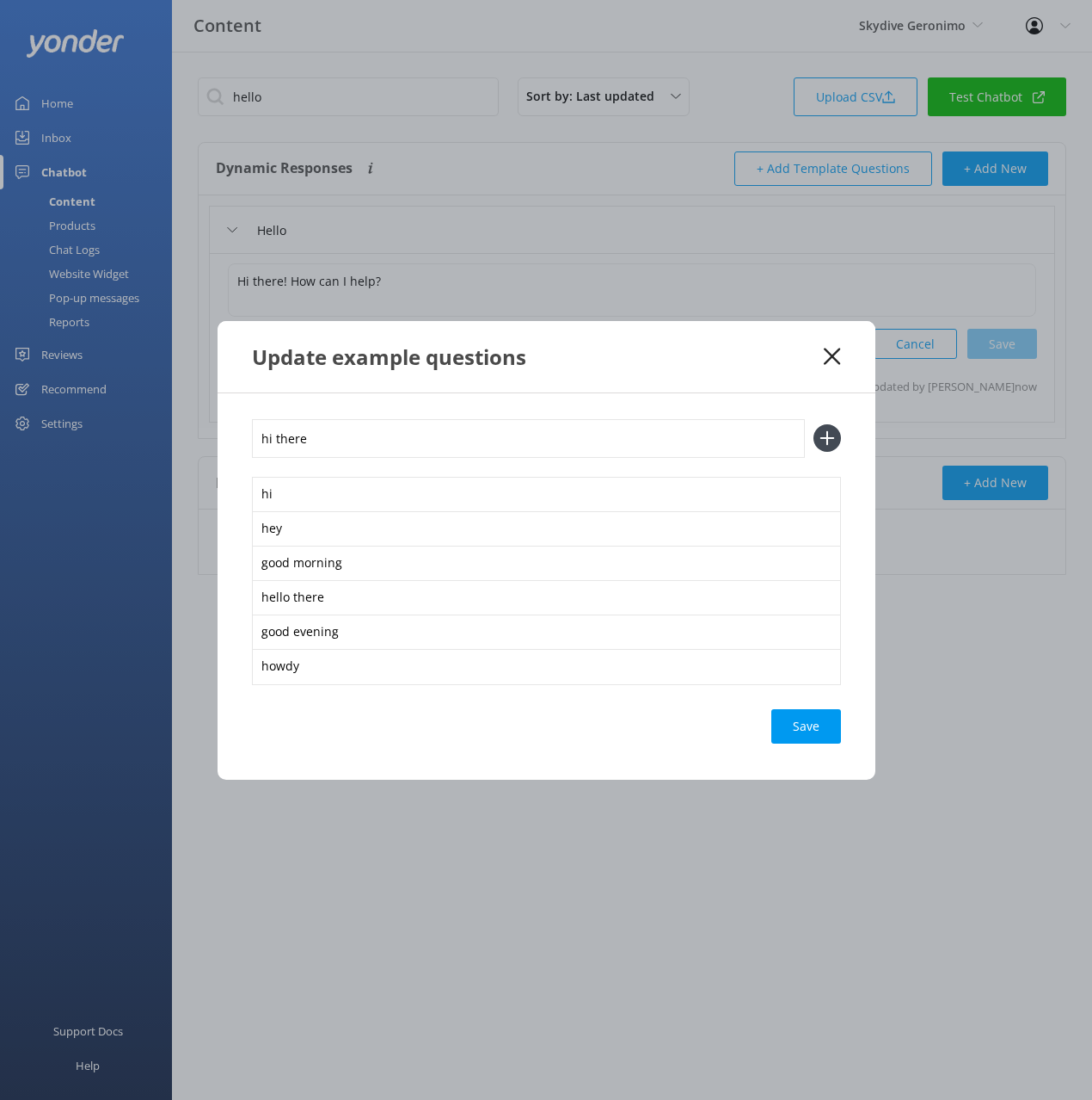
click at [814, 425] on button at bounding box center [827, 438] width 27 height 27
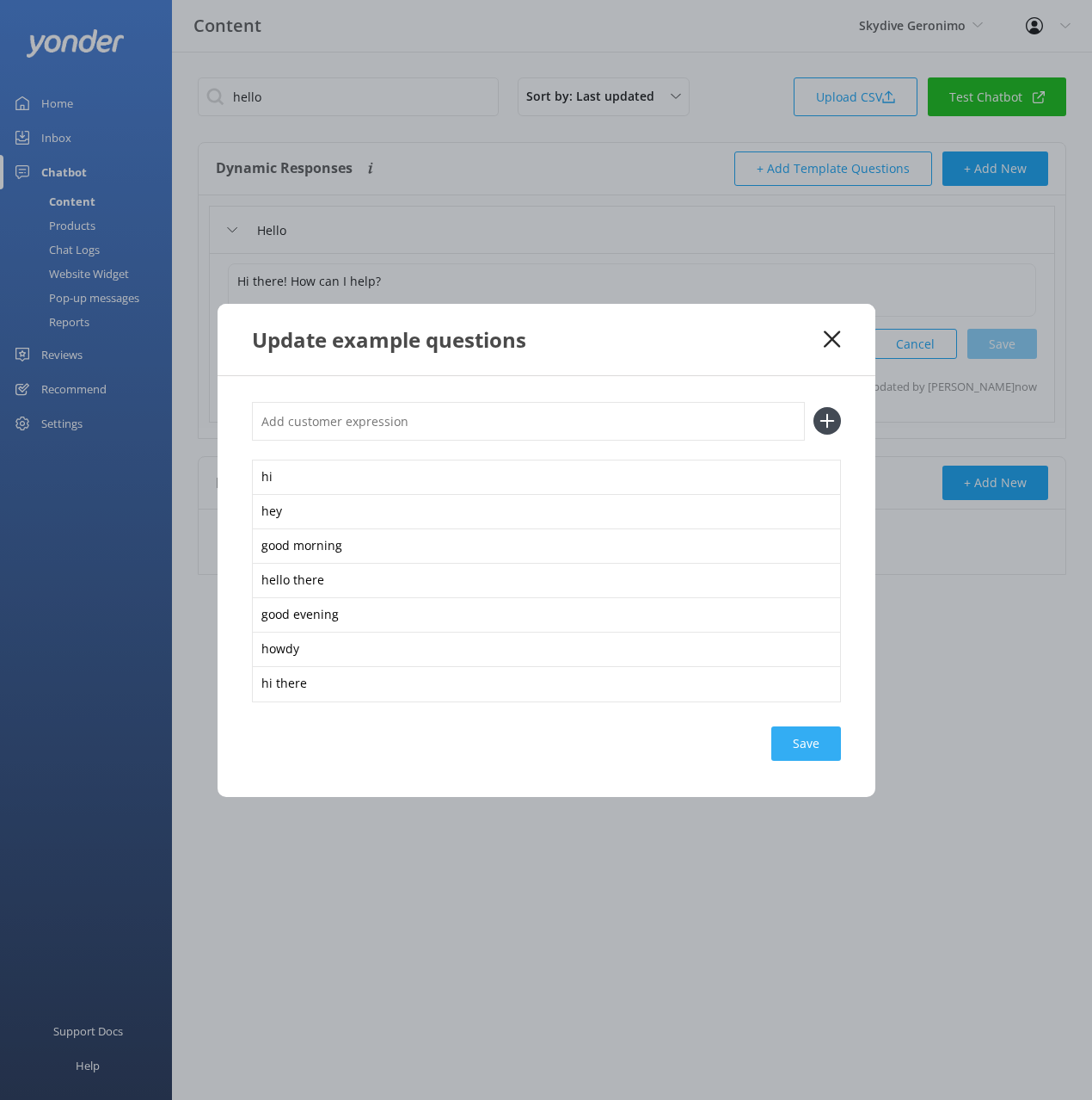
click at [798, 737] on div "Save" at bounding box center [807, 743] width 69 height 35
drag, startPoint x: 530, startPoint y: 379, endPoint x: 509, endPoint y: 395, distance: 26.4
click at [530, 379] on div "hi hey good morning hello there good evening howdy hi there Save" at bounding box center [546, 586] width 658 height 421
click at [391, 433] on input "text" at bounding box center [528, 421] width 553 height 39
type input "hello hello"
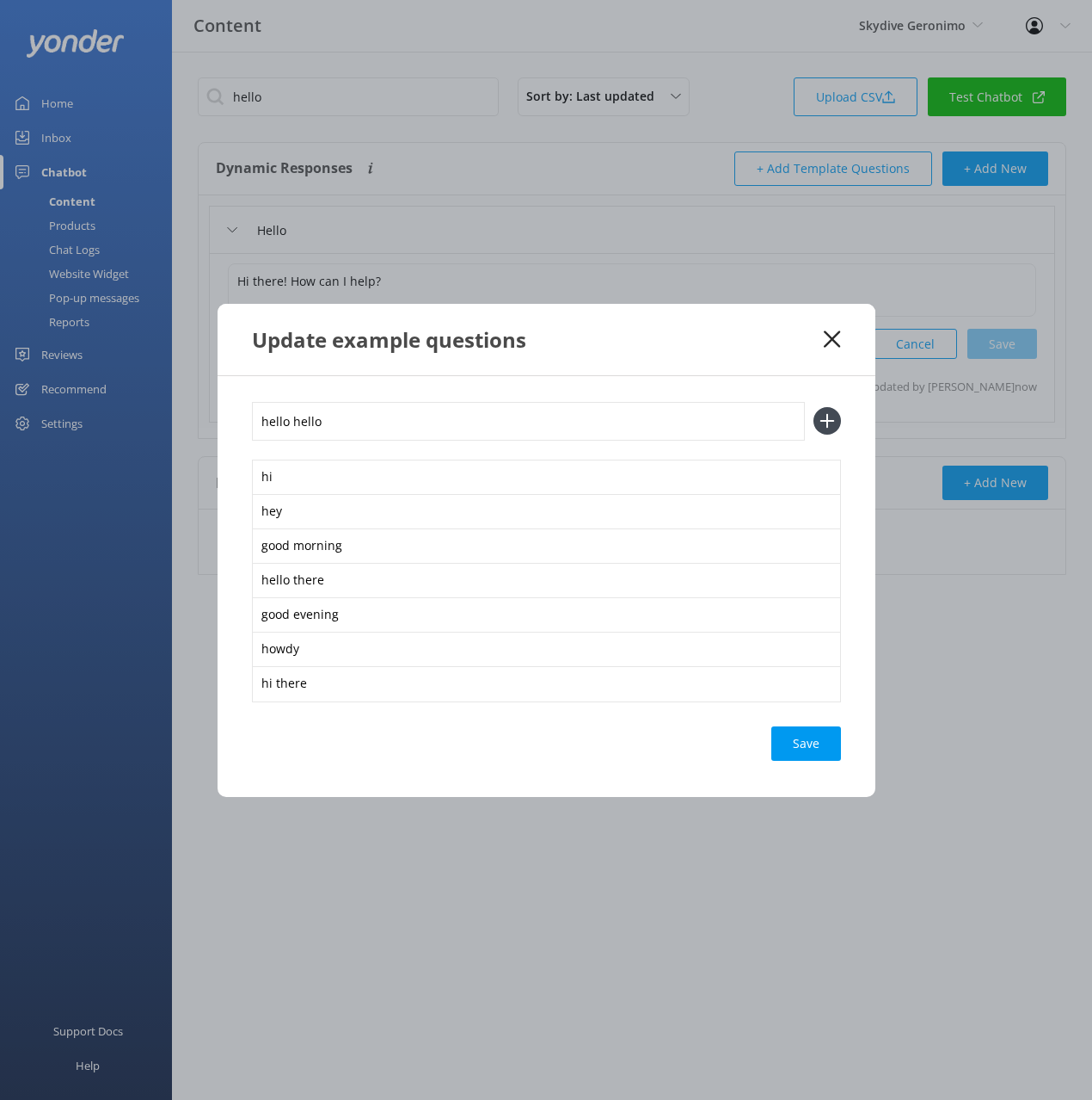
click at [814, 407] on button at bounding box center [827, 420] width 27 height 27
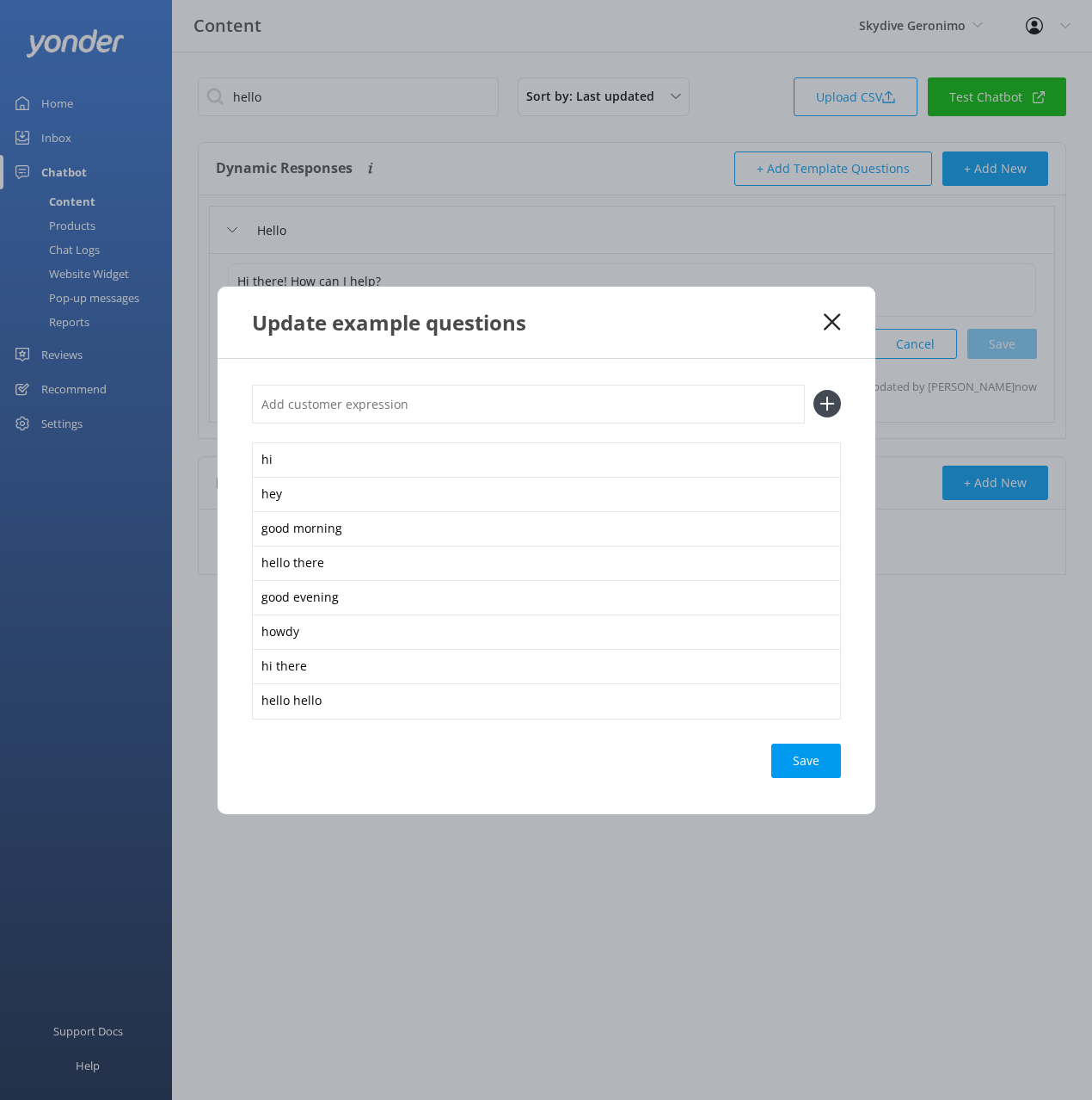
click at [794, 734] on div "hi hey good morning hello there good evening howdy hi there hello hello Save" at bounding box center [546, 586] width 658 height 456
click at [811, 782] on div "hi hey good morning hello there good evening howdy hi there hello hello Save" at bounding box center [546, 586] width 658 height 456
click at [812, 742] on div "hi hey good morning hello there good evening howdy hi there hello hello Save" at bounding box center [546, 586] width 658 height 456
click at [817, 755] on div "Save" at bounding box center [807, 761] width 69 height 35
click at [774, 342] on div "Update example questions" at bounding box center [546, 322] width 658 height 71
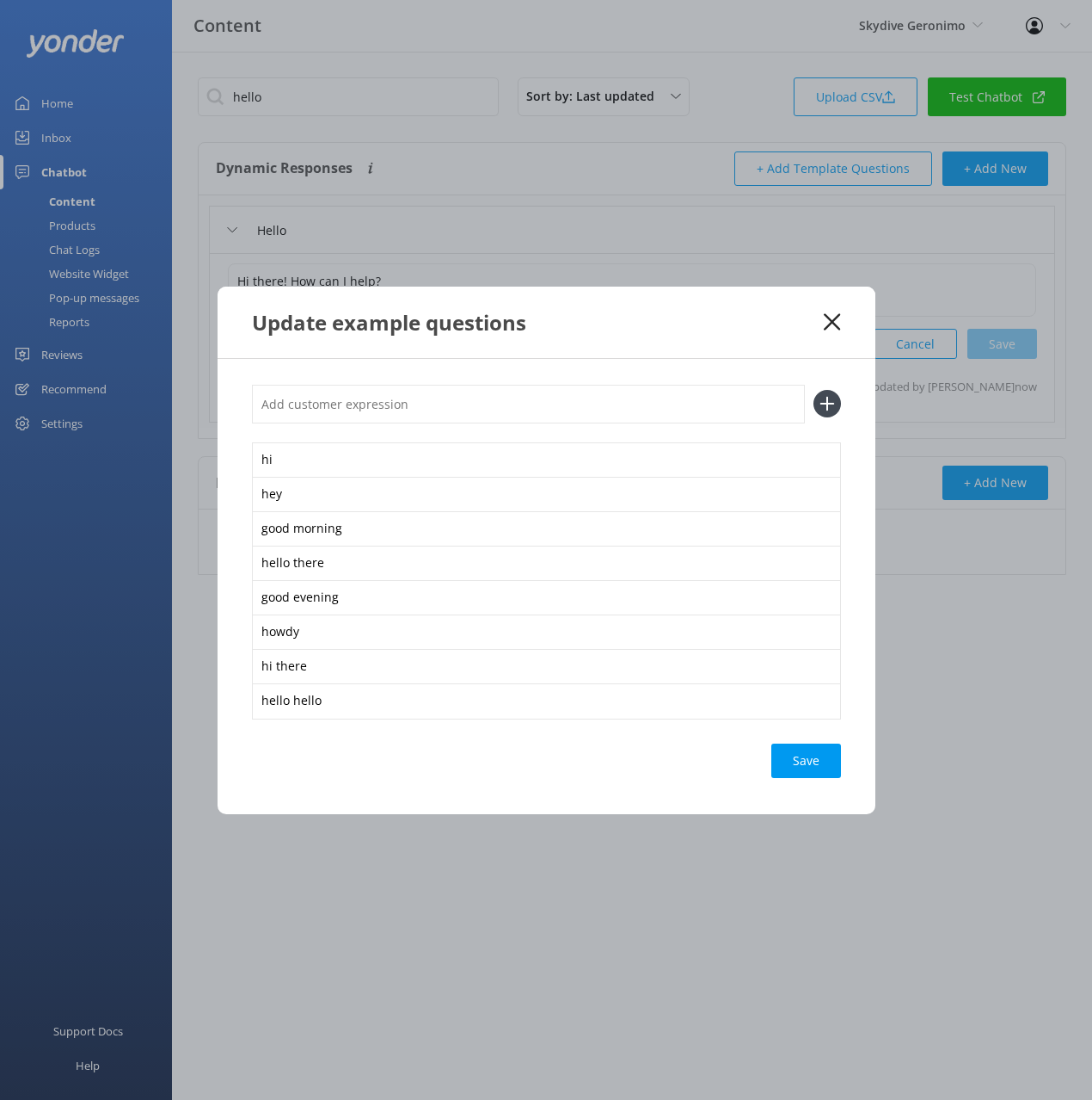
click at [833, 327] on icon at bounding box center [832, 321] width 16 height 17
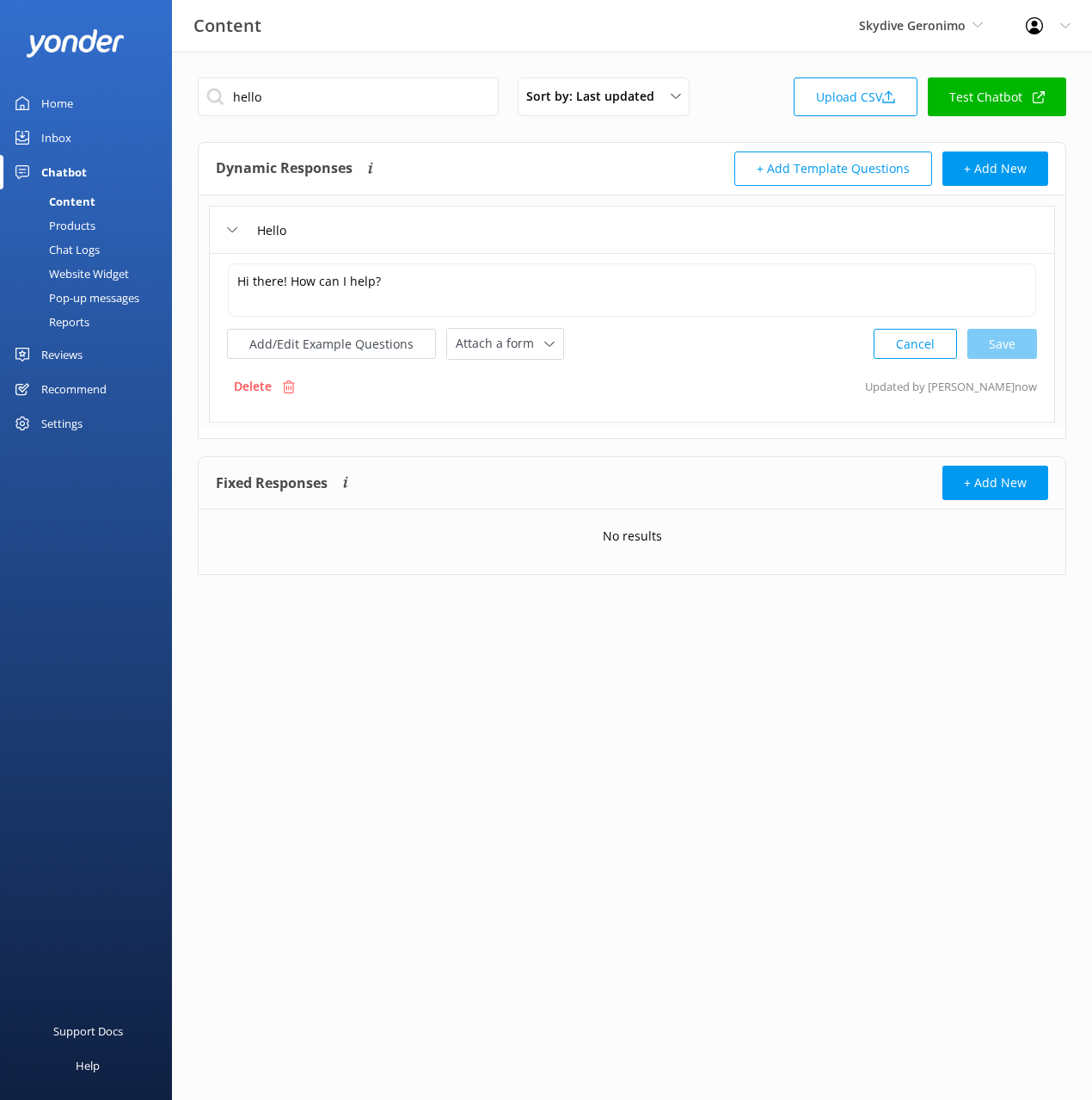
click at [765, 88] on div "hello Sort by: Last updated Title (A-Z) Last updated Upload CSV Test Chatbot" at bounding box center [632, 101] width 869 height 49
click at [785, 71] on div "hello Sort by: Last updated Title (A-Z) Last updated Upload CSV Test Chatbot Dy…" at bounding box center [632, 339] width 920 height 575
drag, startPoint x: 82, startPoint y: 200, endPoint x: 253, endPoint y: 179, distance: 172.3
click at [83, 200] on div "Content" at bounding box center [53, 202] width 85 height 24
click at [546, 153] on div "Dynamic Responses The chatbot will generate a response based on the content inf…" at bounding box center [423, 168] width 416 height 35
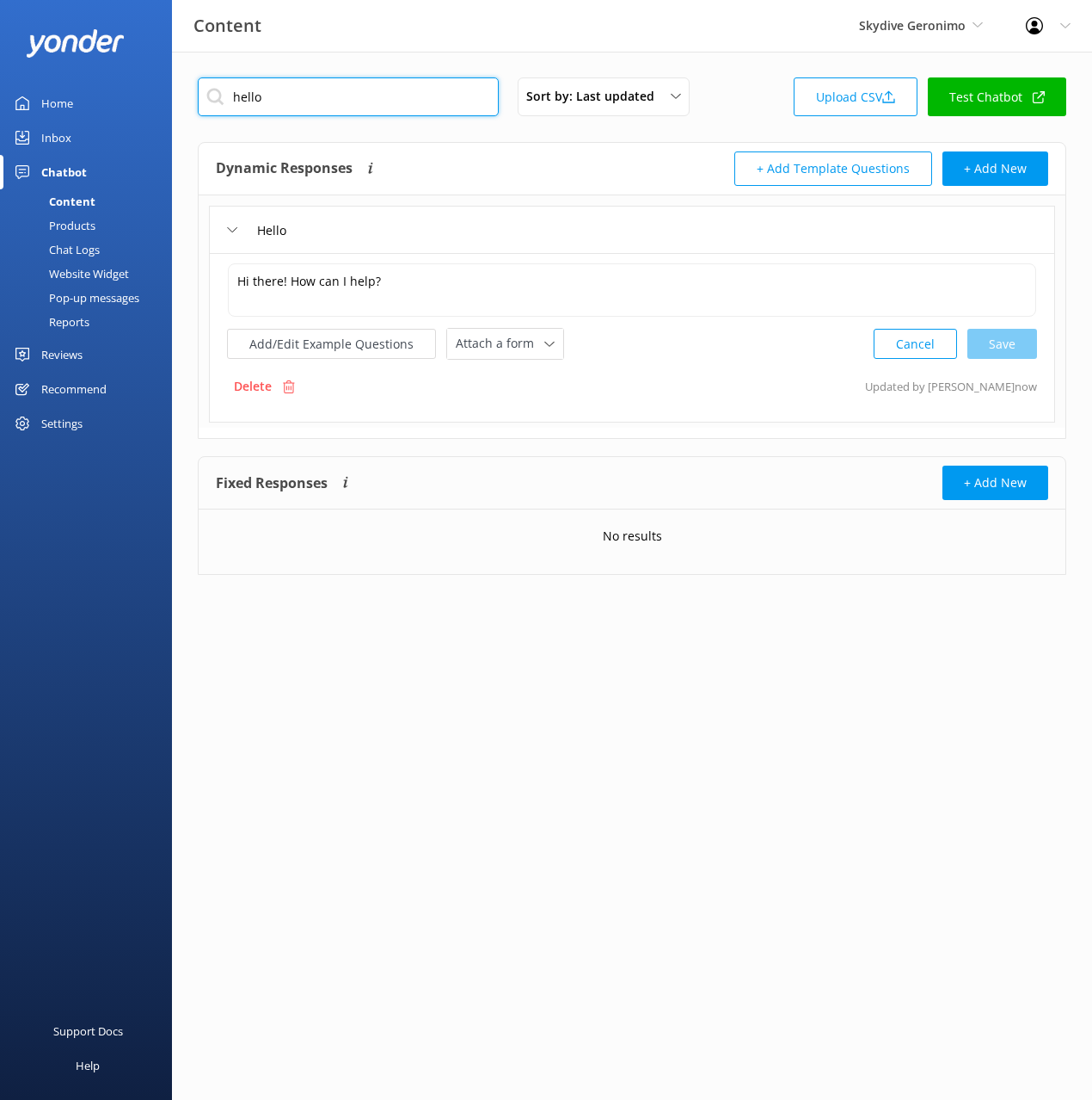
click at [384, 98] on input "hello" at bounding box center [348, 96] width 301 height 39
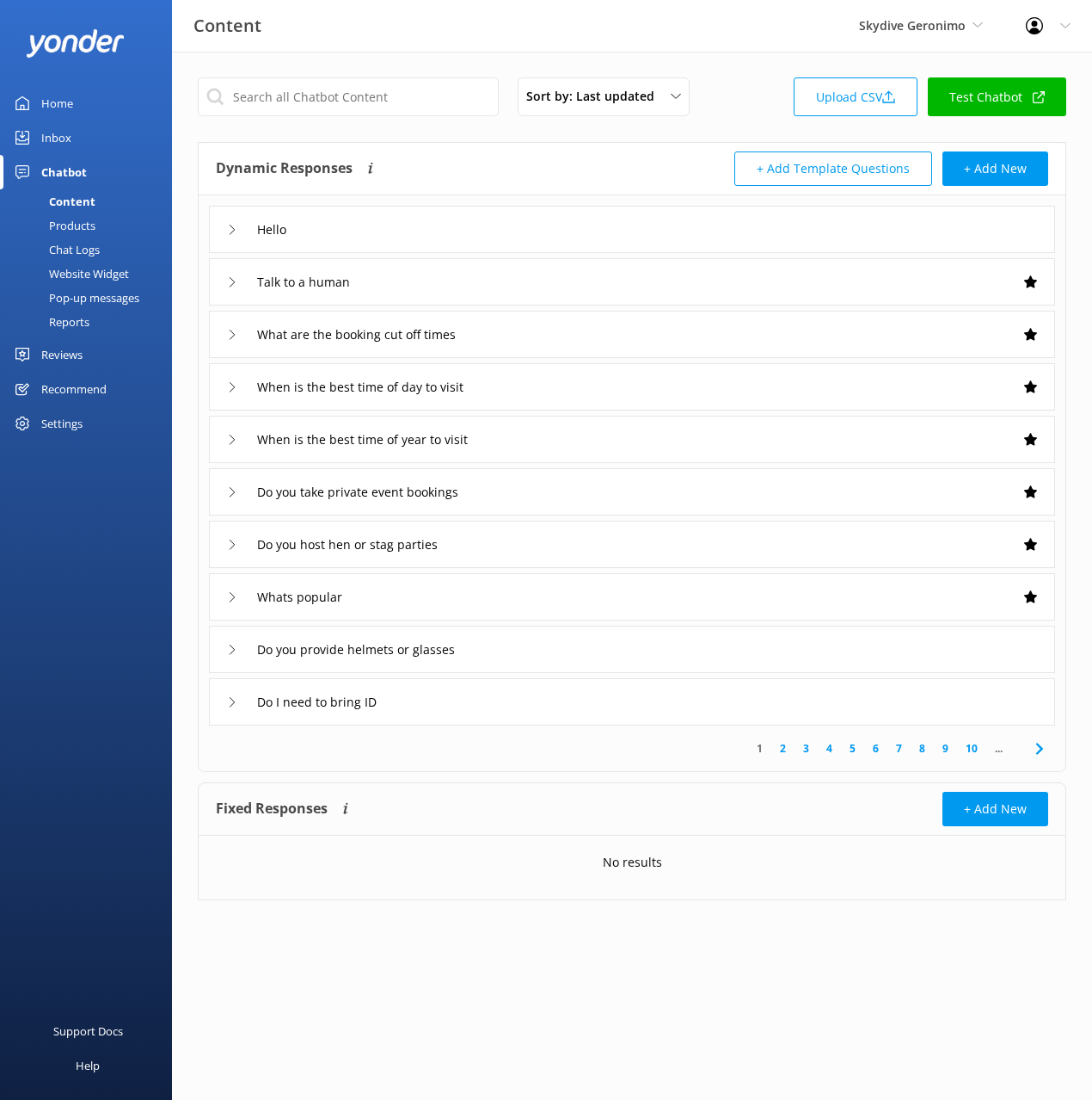
drag, startPoint x: 71, startPoint y: 251, endPoint x: 116, endPoint y: 256, distance: 45.3
click at [70, 251] on div "Chat Logs" at bounding box center [54, 250] width 89 height 24
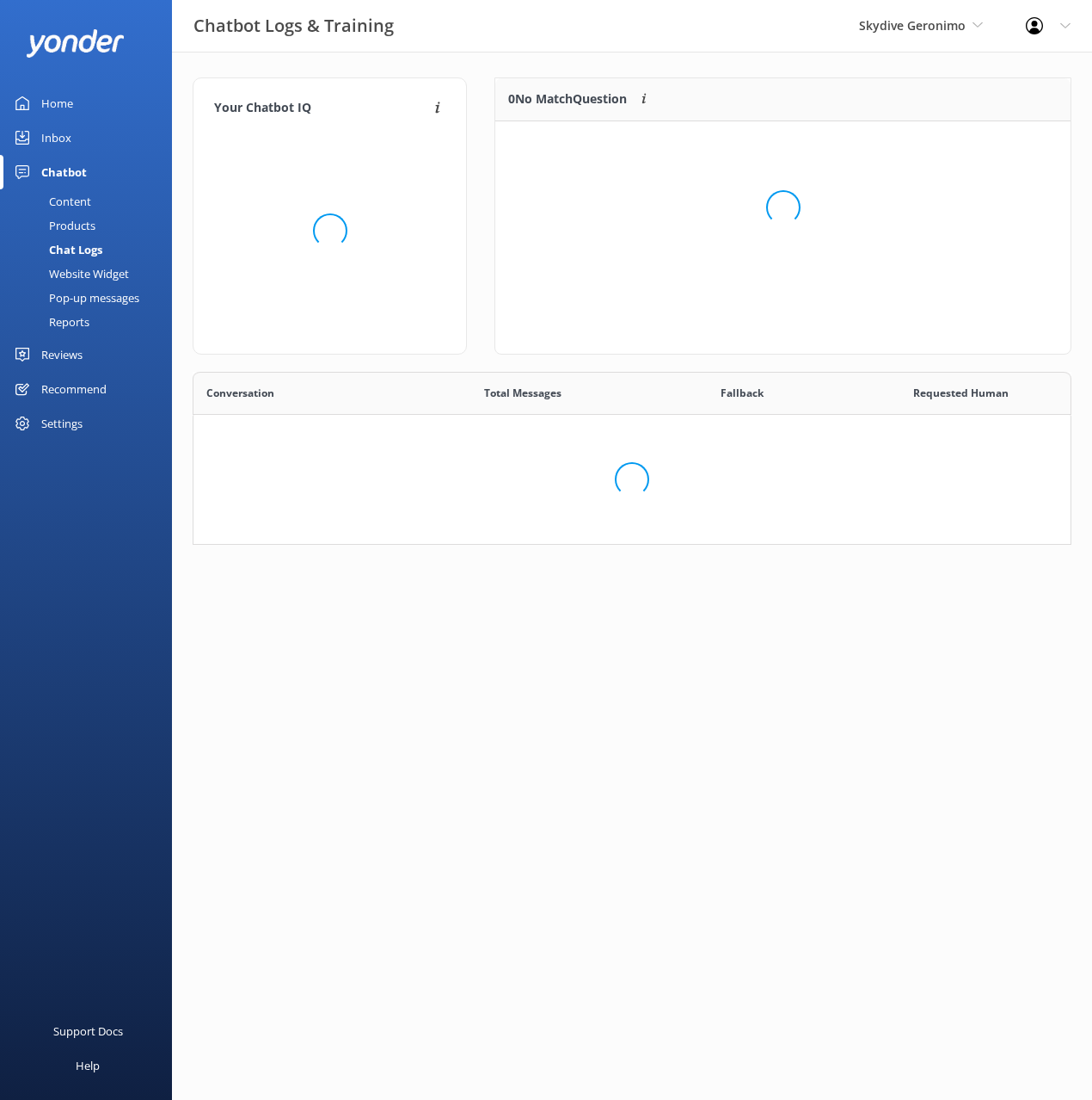
scroll to position [268, 879]
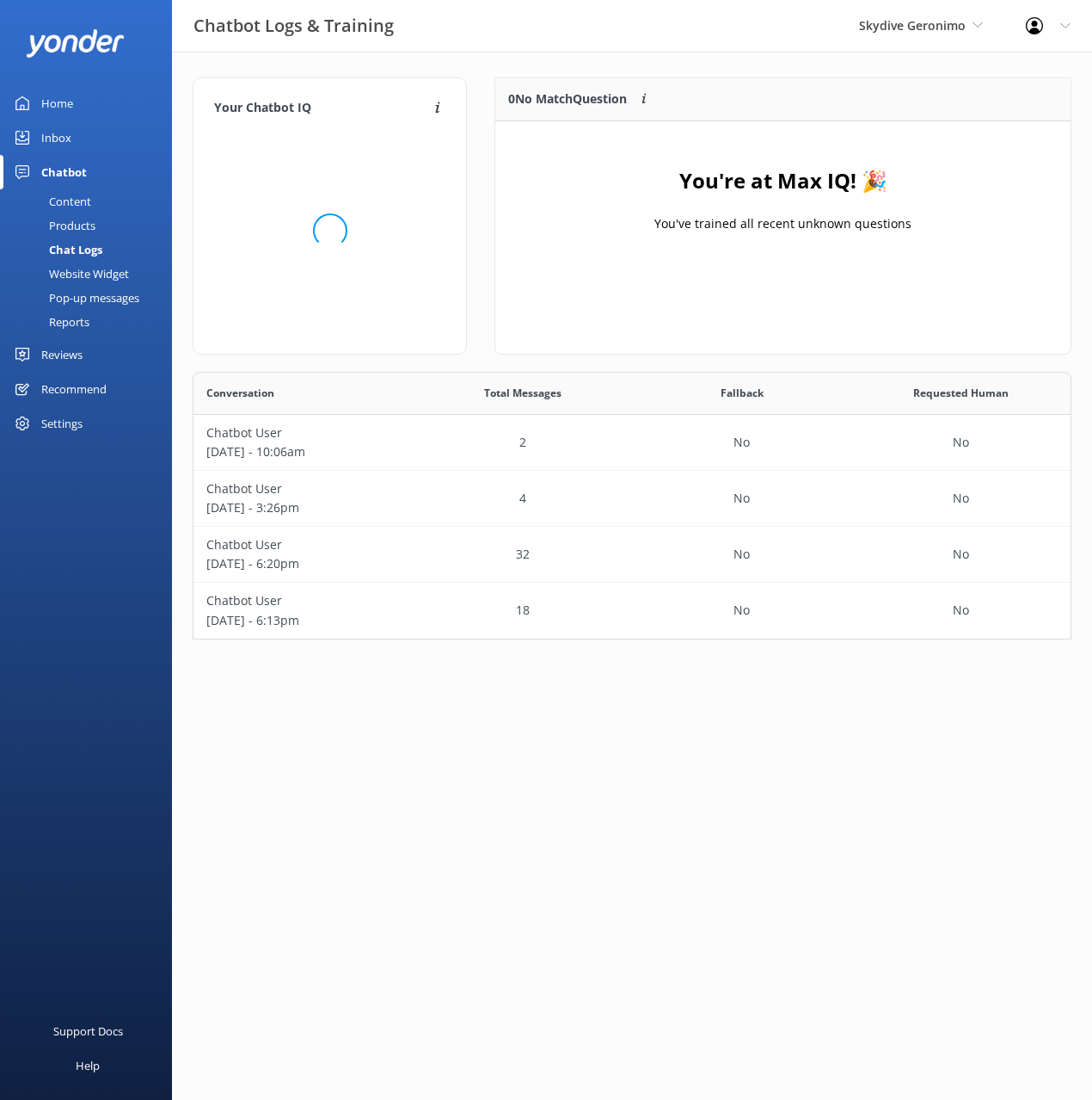
drag, startPoint x: 476, startPoint y: 359, endPoint x: 474, endPoint y: 427, distance: 68.0
click at [476, 359] on div "Your Chatbot IQ Your Chatbot IQ is the percentage of trained FAQs against untra…" at bounding box center [331, 224] width 302 height 294
click at [475, 427] on div "2" at bounding box center [523, 443] width 220 height 56
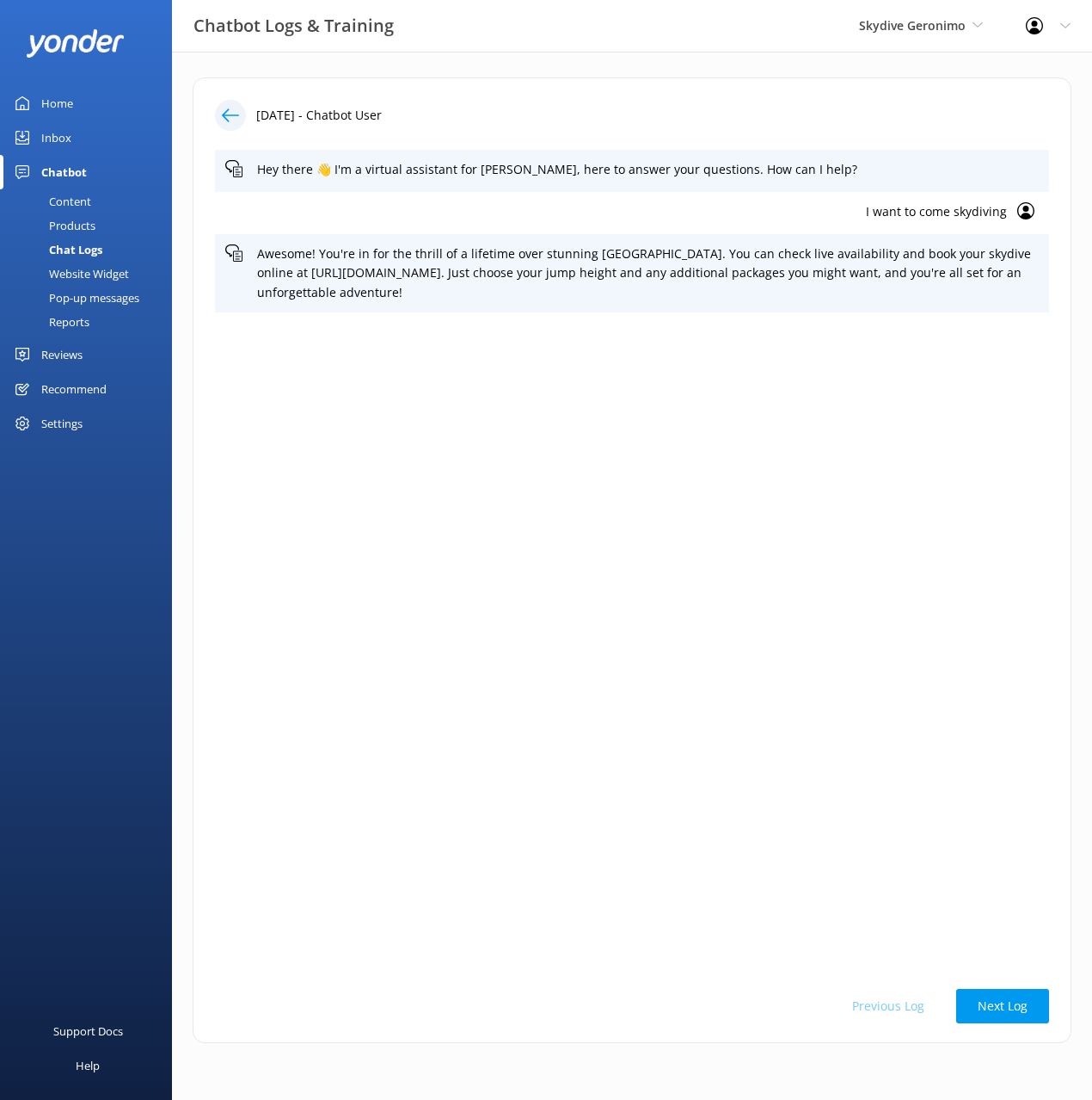
click at [928, 204] on p "I want to come skydiving" at bounding box center [616, 211] width 782 height 19
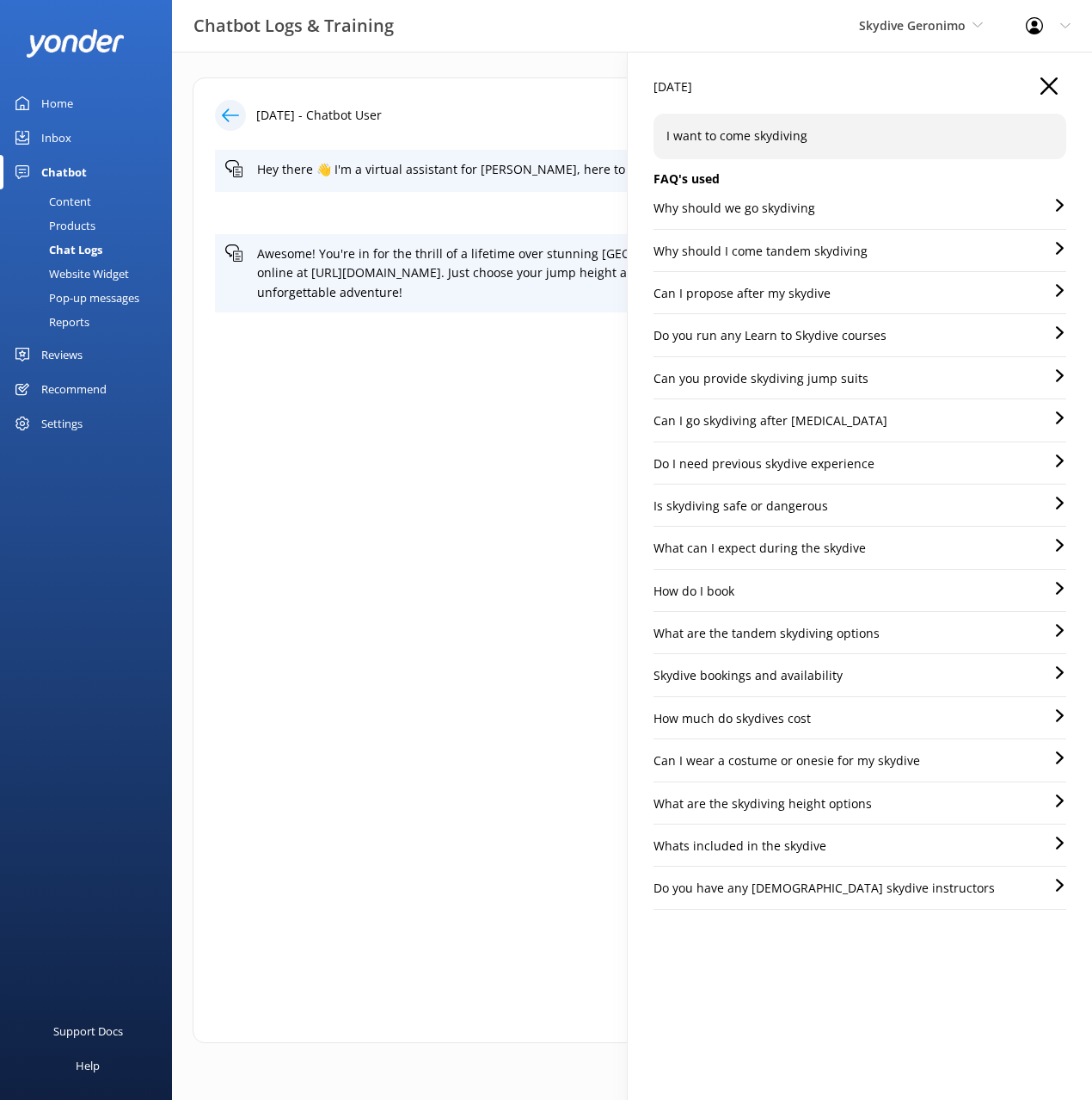
click at [1052, 86] on icon "button" at bounding box center [1049, 85] width 17 height 17
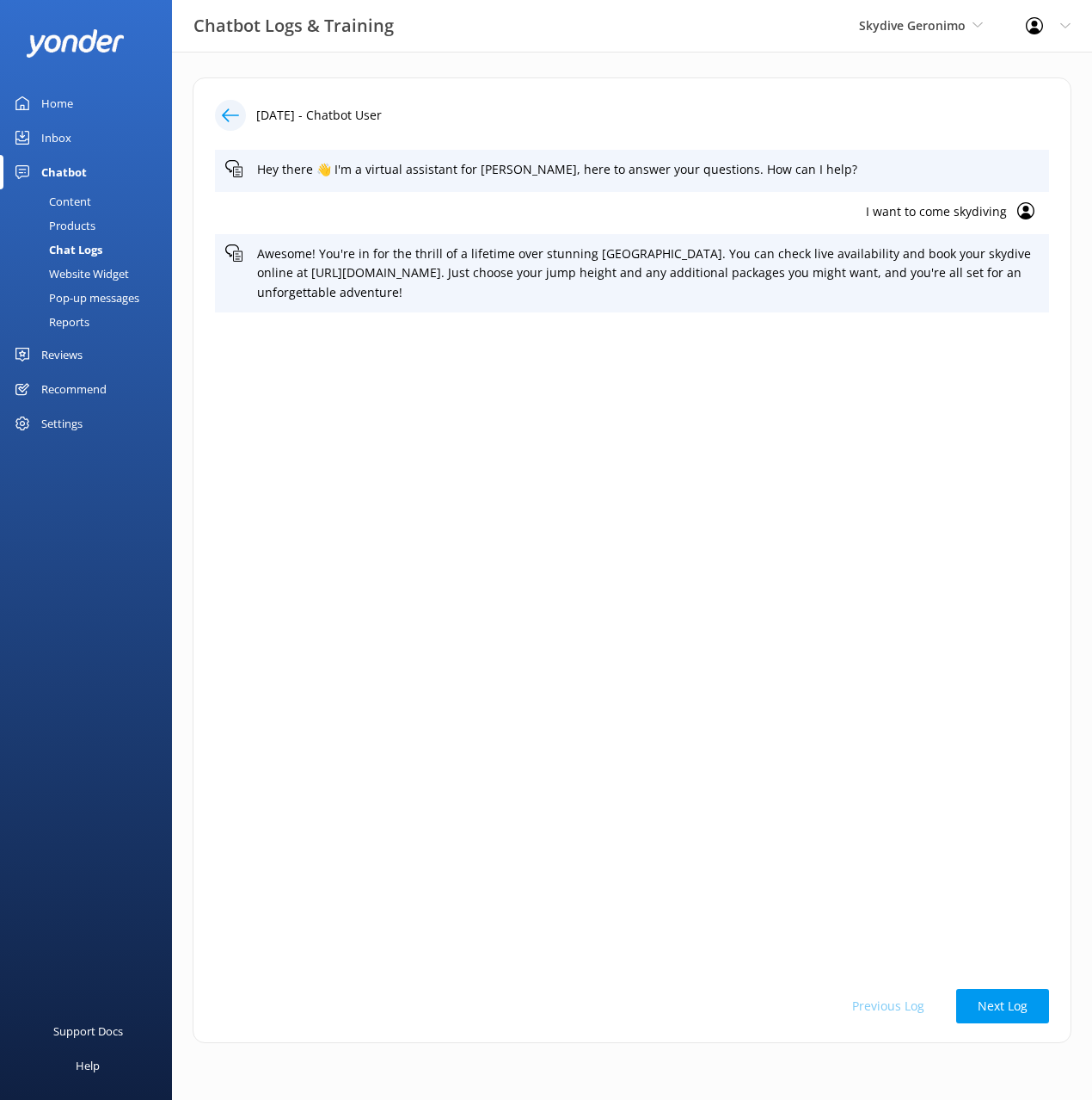
click at [858, 77] on div "16th Sep 2025 - Chatbot User Hey there 👋 I'm a virtual assistant for Skydive Ge…" at bounding box center [632, 560] width 879 height 966
drag, startPoint x: 74, startPoint y: 206, endPoint x: 88, endPoint y: 202, distance: 14.6
click at [75, 205] on div "Content" at bounding box center [51, 202] width 81 height 24
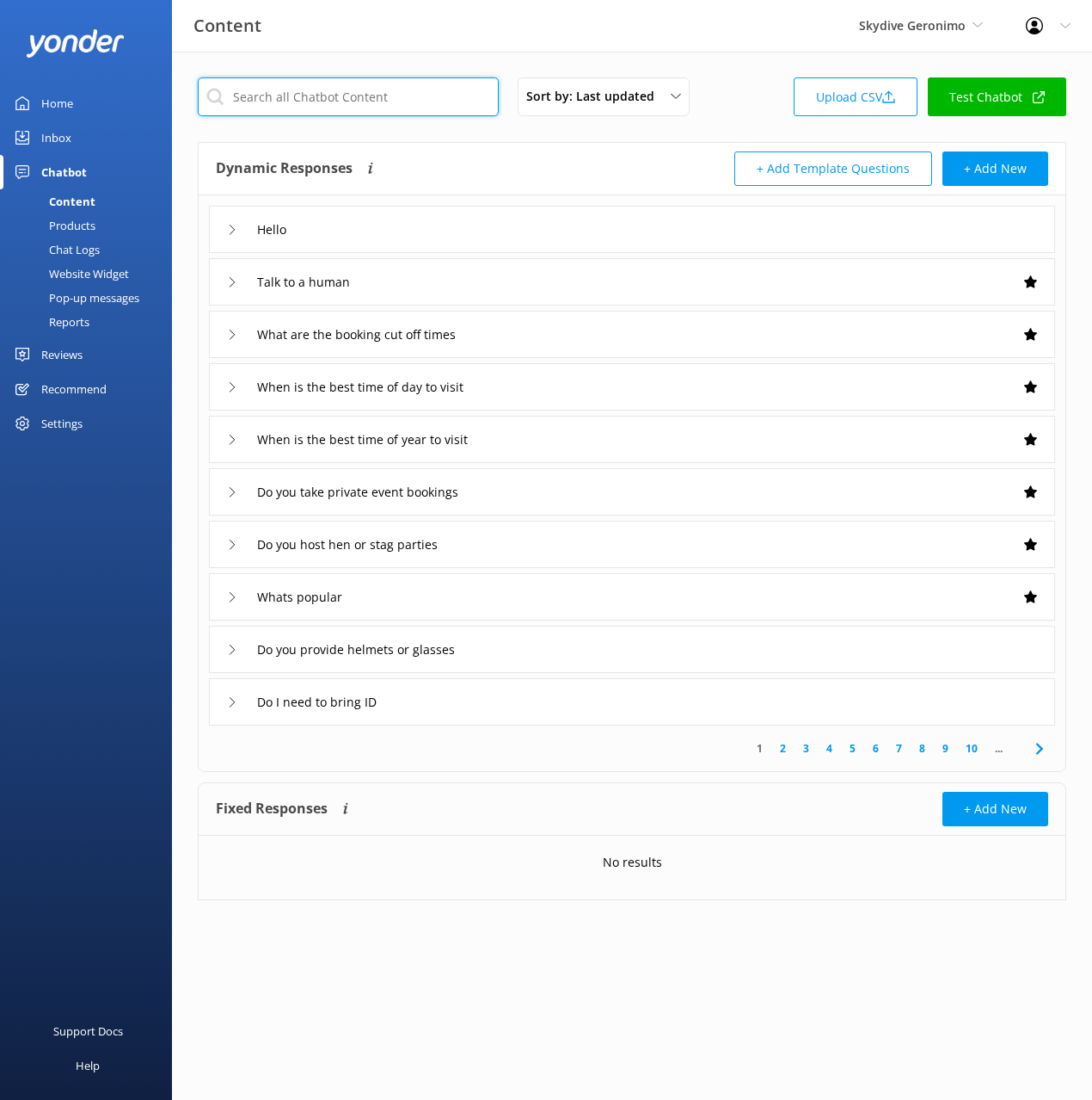
click at [363, 95] on input "text" at bounding box center [348, 96] width 301 height 39
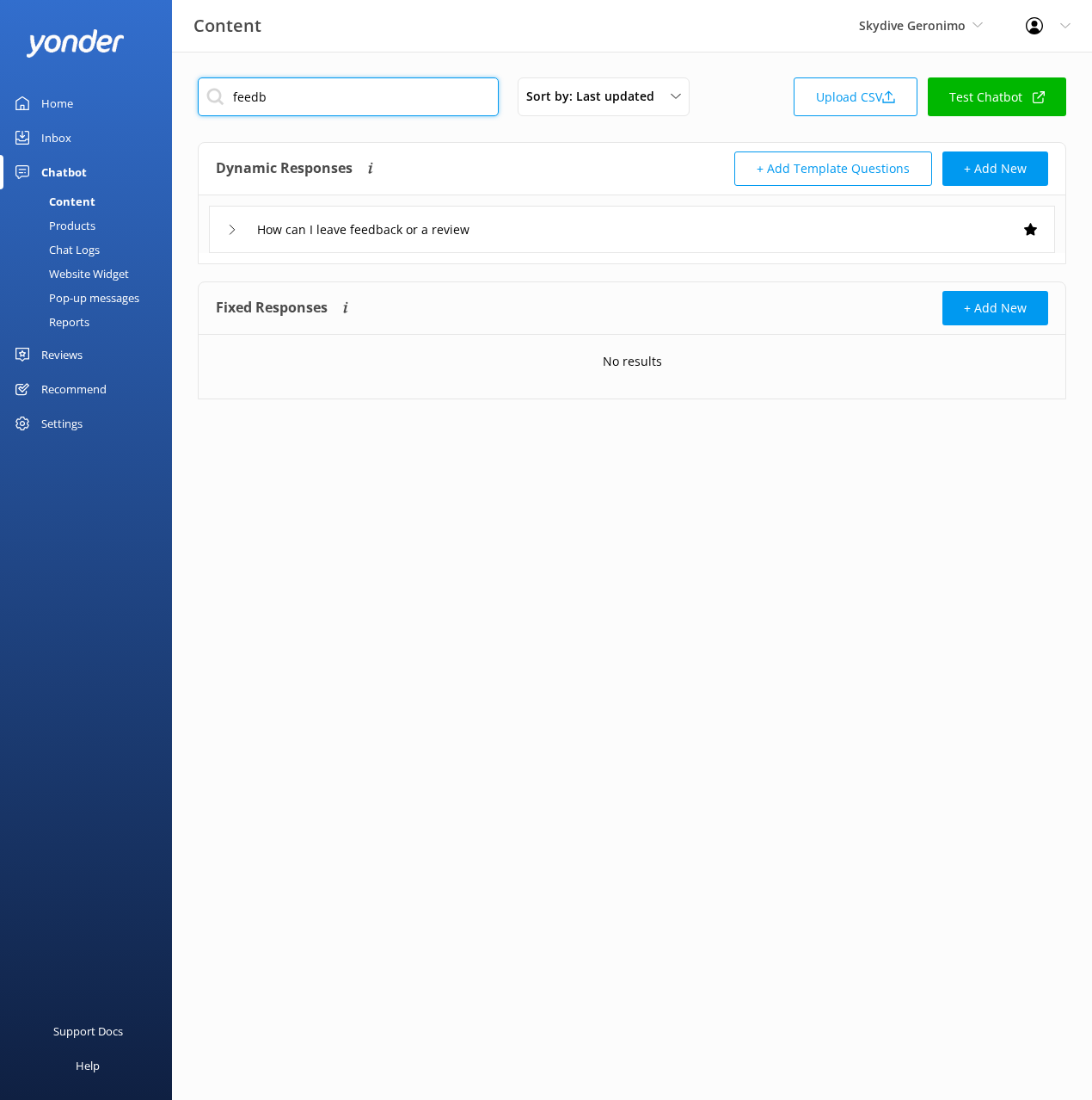
type input "feedb"
drag, startPoint x: 523, startPoint y: 177, endPoint x: 554, endPoint y: 171, distance: 31.6
click at [523, 177] on div "Dynamic Responses The chatbot will generate a response based on the content inf…" at bounding box center [423, 168] width 416 height 35
click at [554, 219] on div "How can I leave feedback or a review" at bounding box center [632, 229] width 846 height 47
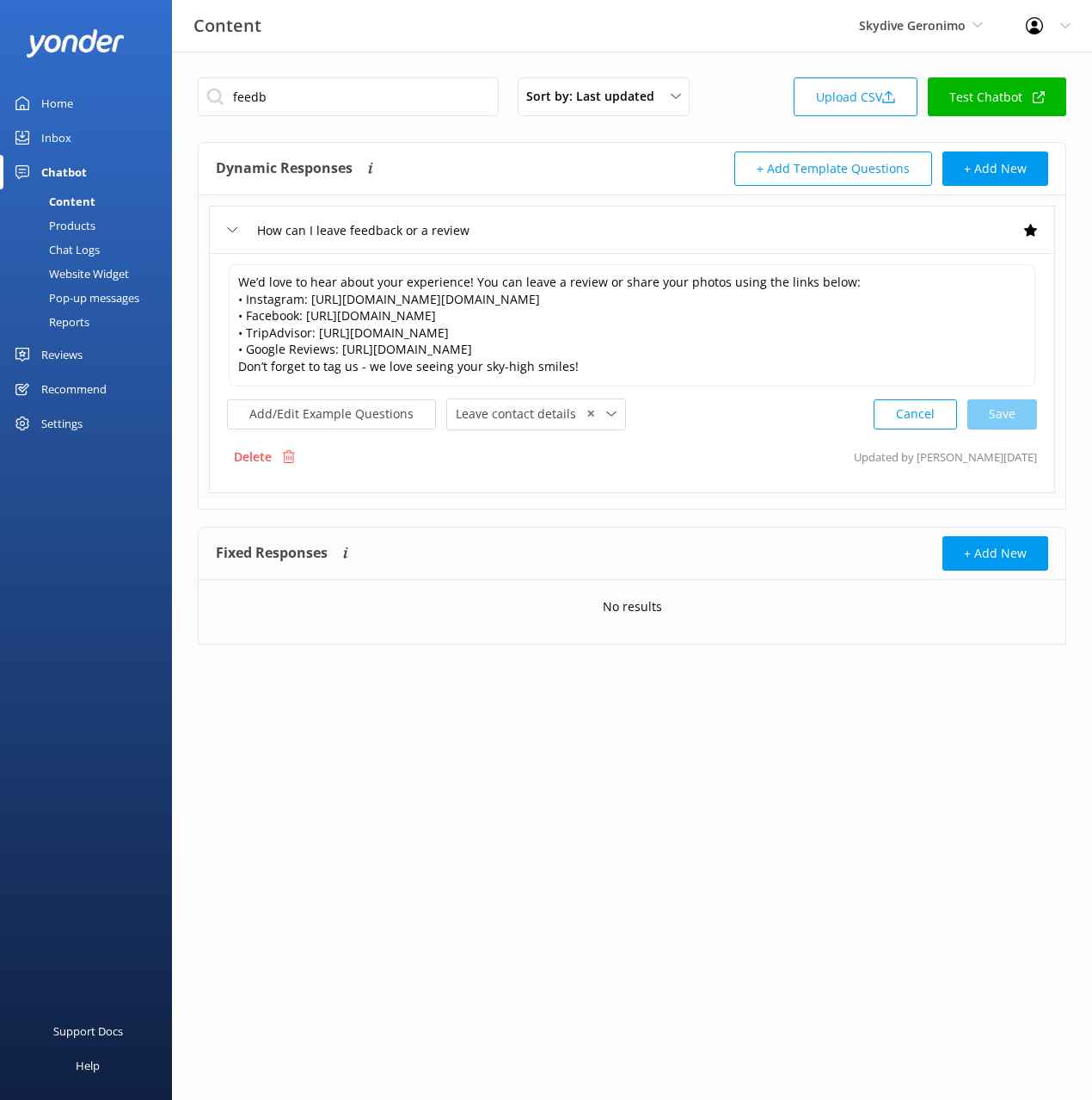
drag, startPoint x: 664, startPoint y: 179, endPoint x: 671, endPoint y: 224, distance: 45.5
click at [664, 179] on div "+ Add Template Questions + Add New" at bounding box center [839, 168] width 416 height 35
drag, startPoint x: 675, startPoint y: 229, endPoint x: 635, endPoint y: 172, distance: 69.6
click at [675, 229] on div "How can I leave feedback or a review" at bounding box center [632, 229] width 846 height 47
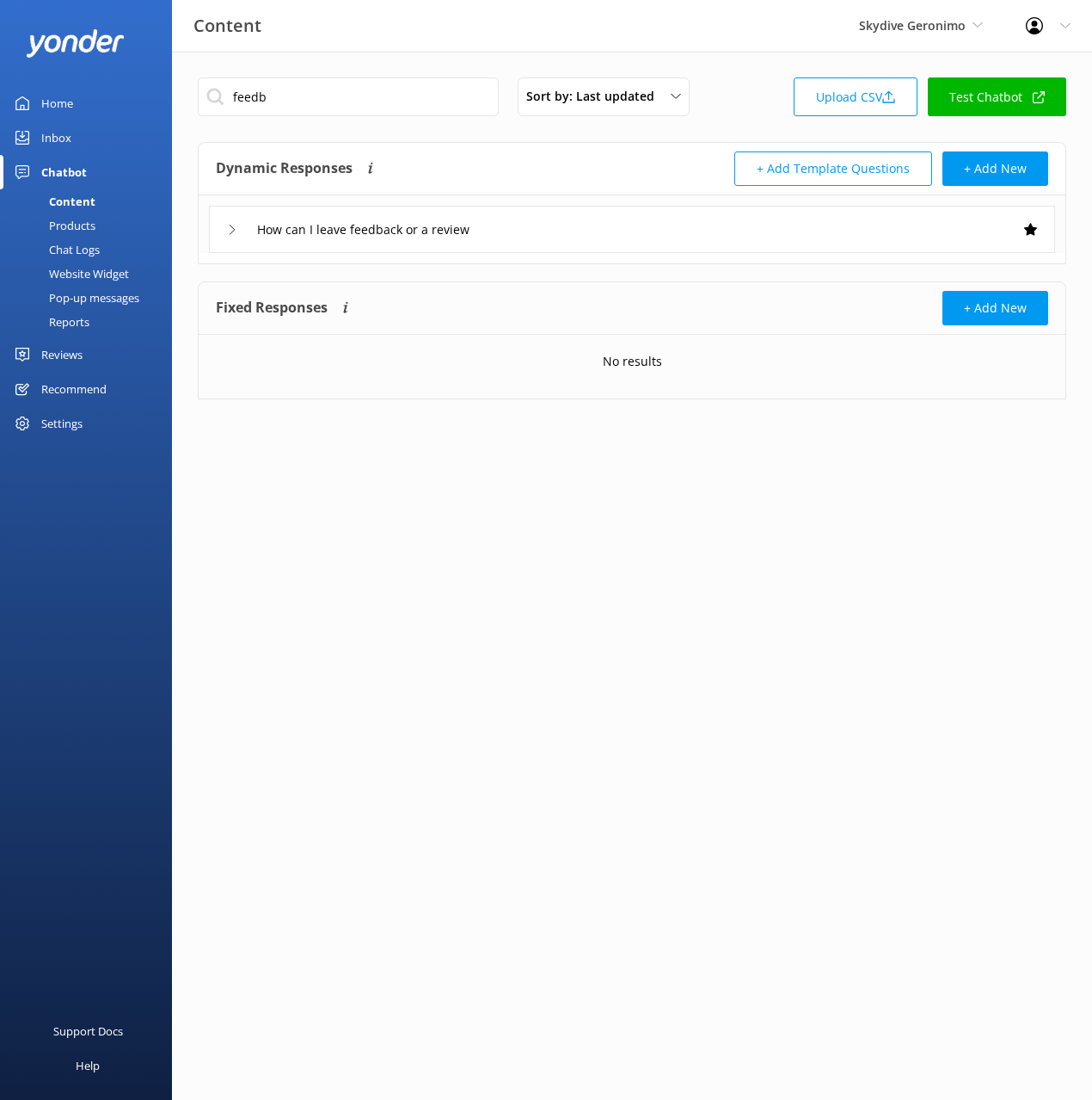
drag, startPoint x: 634, startPoint y: 169, endPoint x: 478, endPoint y: 149, distance: 157.3
click at [634, 169] on div "+ Add Template Questions + Add New" at bounding box center [839, 168] width 416 height 35
click at [300, 95] on input "feedb" at bounding box center [348, 96] width 301 height 39
click at [509, 155] on div "Dynamic Responses The chatbot will generate a response based on the content inf…" at bounding box center [423, 168] width 416 height 35
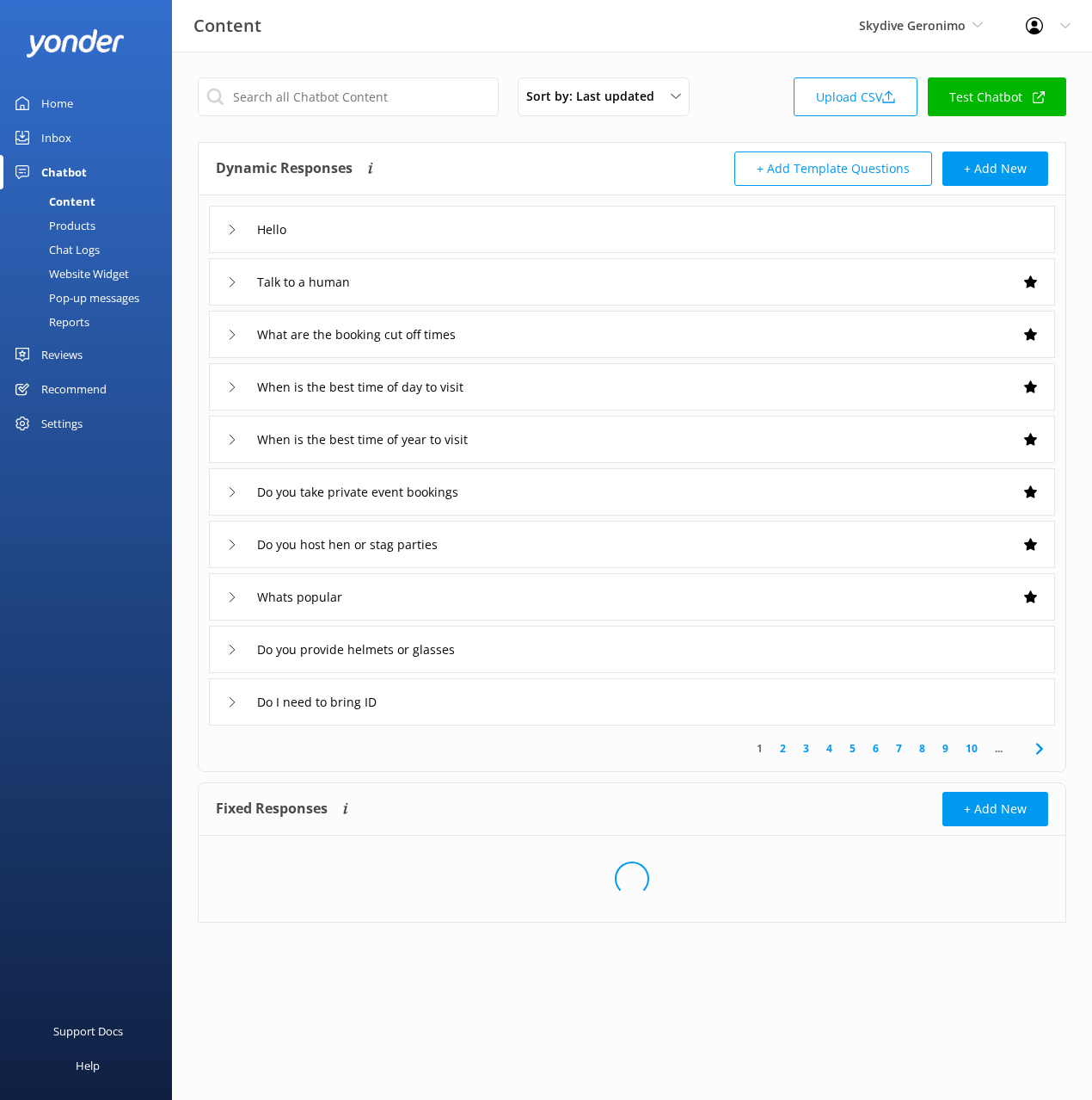
click at [652, 152] on div "+ Add Template Questions + Add New" at bounding box center [839, 168] width 416 height 35
drag, startPoint x: 701, startPoint y: 157, endPoint x: 751, endPoint y: 88, distance: 85.2
click at [701, 157] on div "+ Add Template Questions + Add New" at bounding box center [839, 168] width 416 height 35
click at [294, 90] on input "text" at bounding box center [348, 96] width 301 height 39
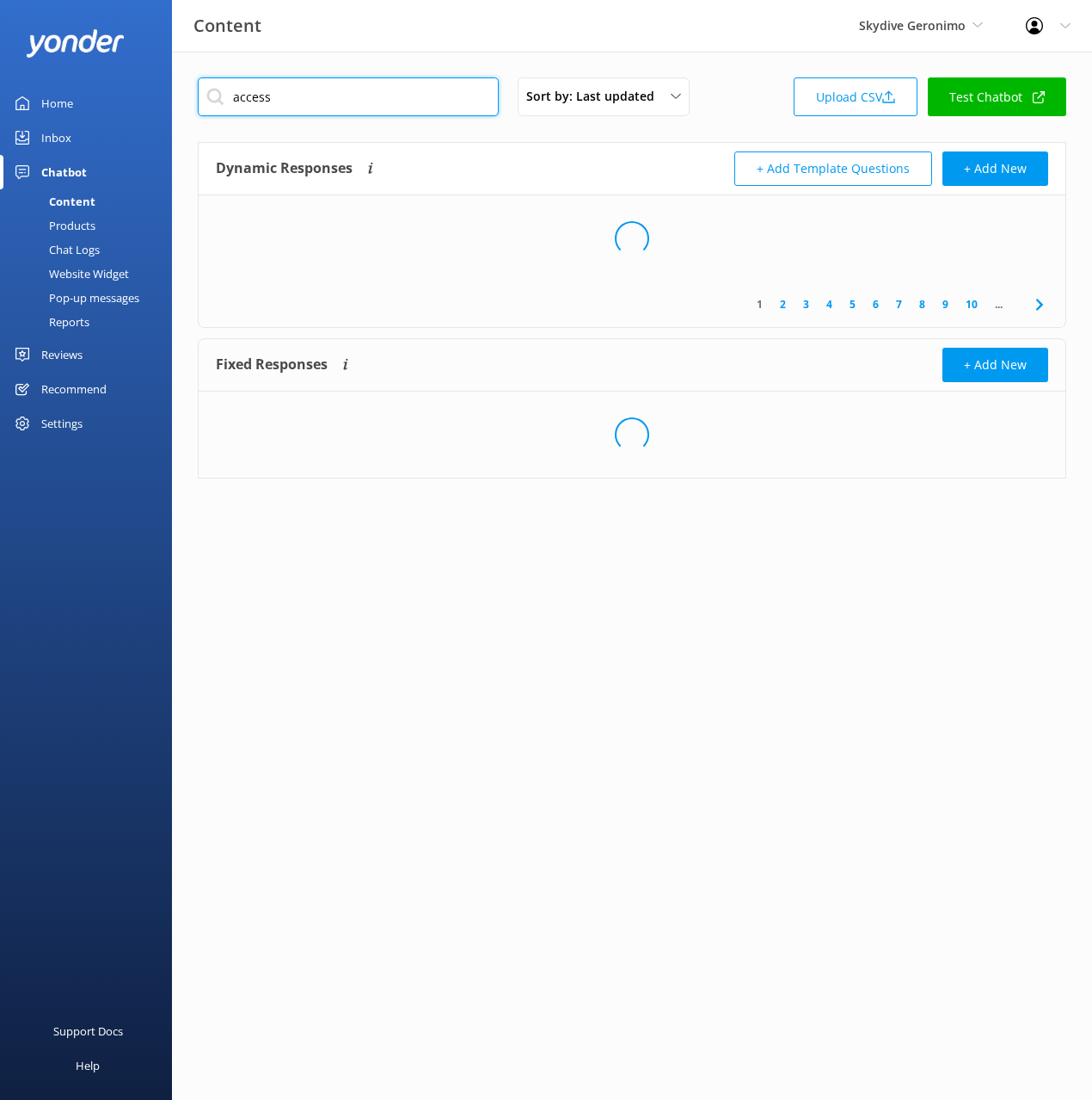
type input "access"
drag, startPoint x: 532, startPoint y: 138, endPoint x: 668, endPoint y: 137, distance: 136.0
click at [532, 138] on div "access Sort by: Last updated Title (A-Z) Last updated Upload CSV Test Chatbot D…" at bounding box center [632, 290] width 920 height 478
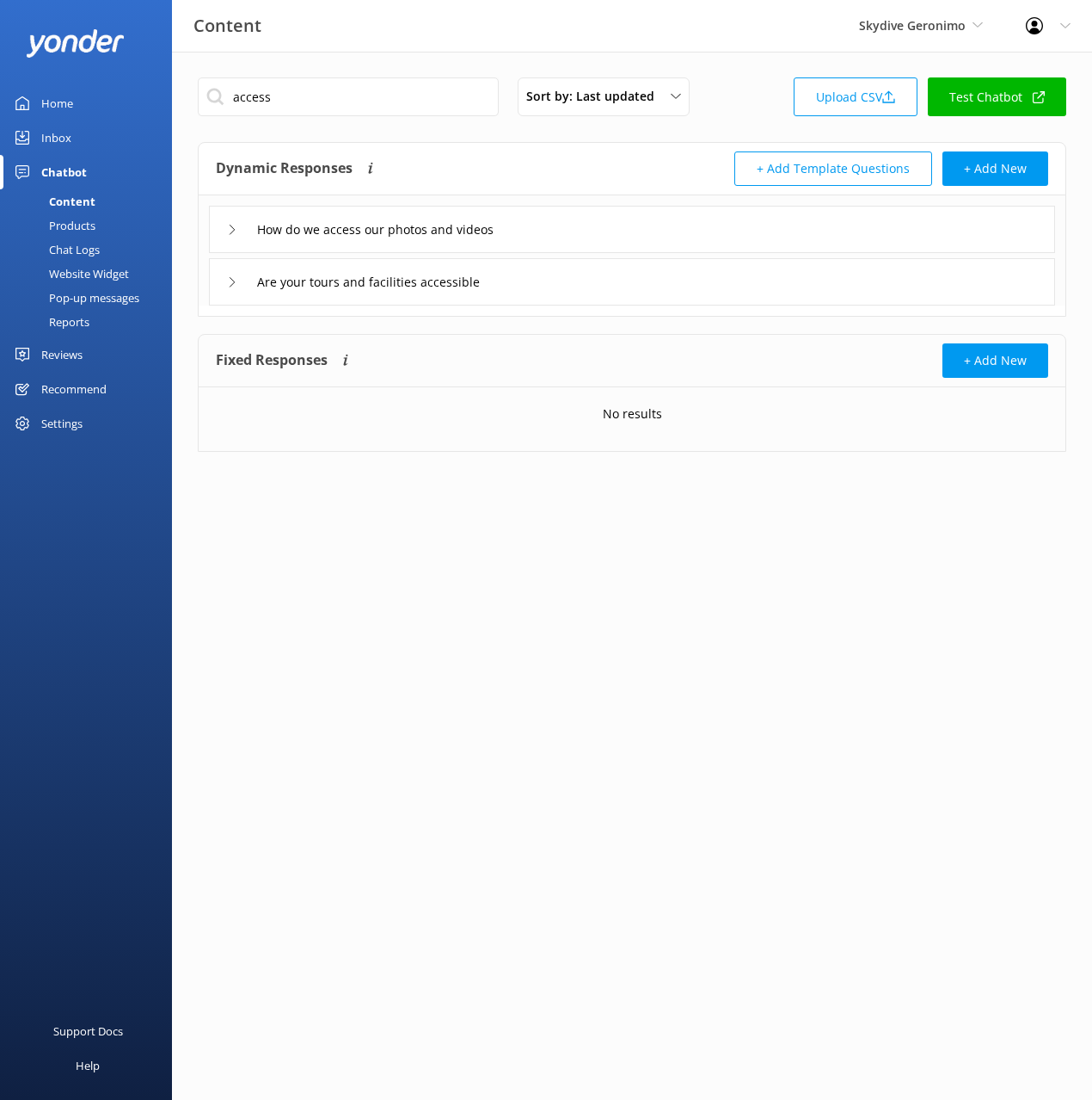
click at [743, 109] on div "access Sort by: Last updated Title (A-Z) Last updated Upload CSV Test Chatbot" at bounding box center [632, 101] width 869 height 49
drag, startPoint x: 560, startPoint y: 163, endPoint x: 595, endPoint y: 262, distance: 105.0
click at [560, 164] on div "Dynamic Responses The chatbot will generate a response based on the content inf…" at bounding box center [423, 168] width 416 height 35
click at [599, 270] on div "Are your tours and facilities accessible" at bounding box center [632, 282] width 846 height 47
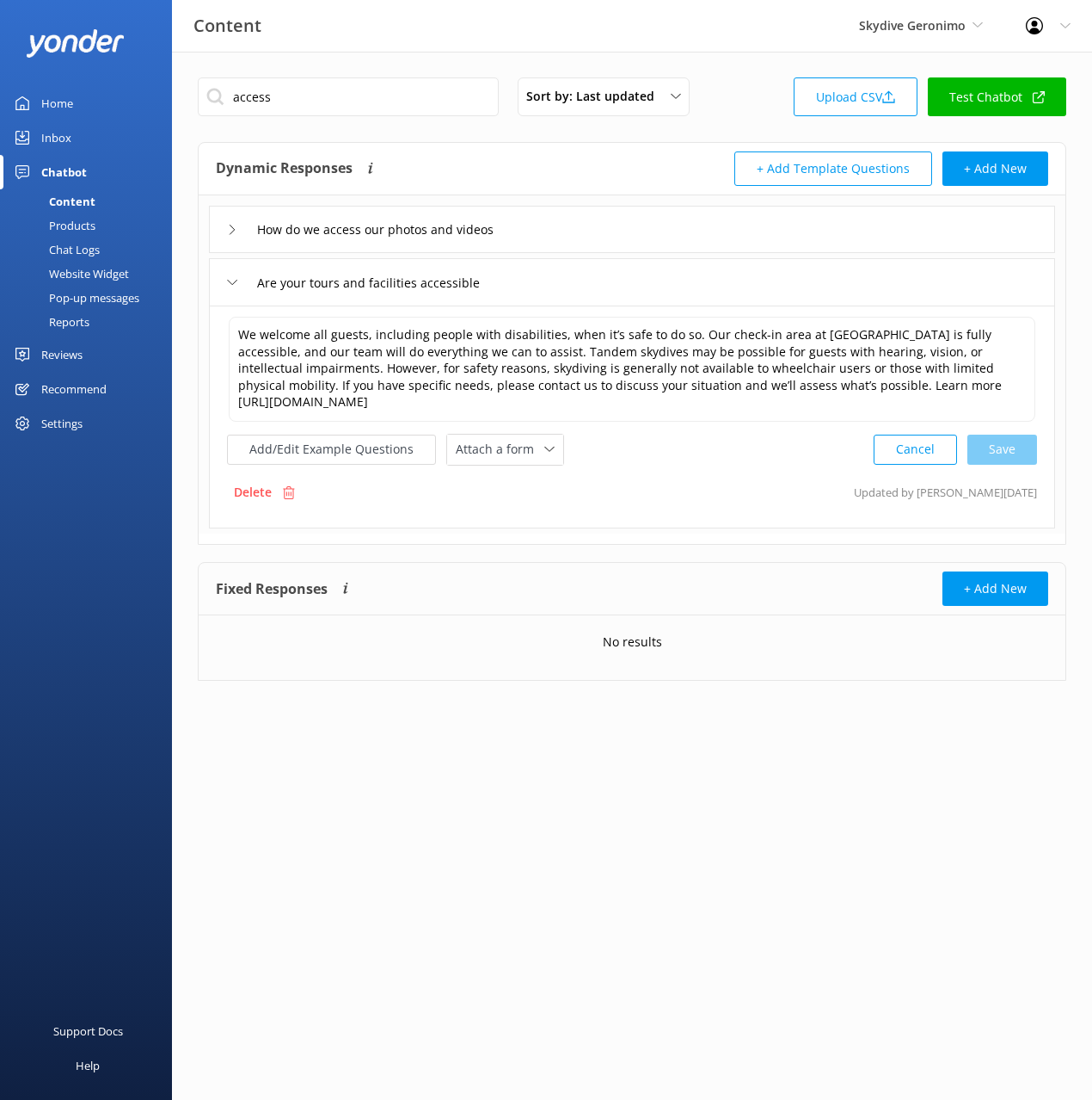
click at [626, 227] on div "How do we access our photos and videos" at bounding box center [632, 229] width 846 height 47
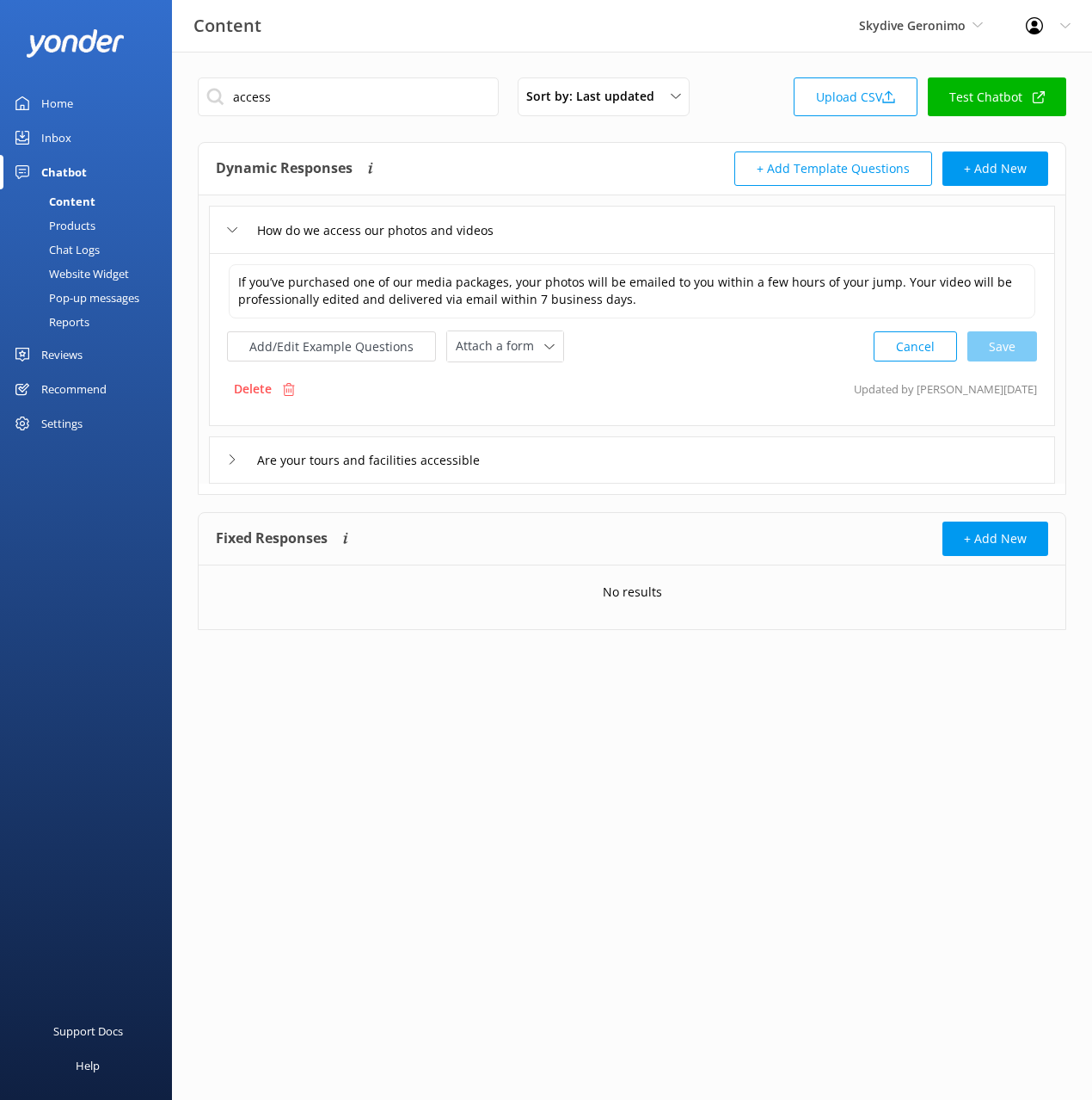
click at [555, 160] on div "Dynamic Responses The chatbot will generate a response based on the content inf…" at bounding box center [423, 168] width 416 height 35
click at [764, 78] on div "access Sort by: Last updated Title (A-Z) Last updated Upload CSV Test Chatbot" at bounding box center [632, 101] width 869 height 49
click at [753, 42] on div "Content Skydive Geronimo Black Cat Cruises Banff Airporter International Antarc…" at bounding box center [546, 25] width 1092 height 52
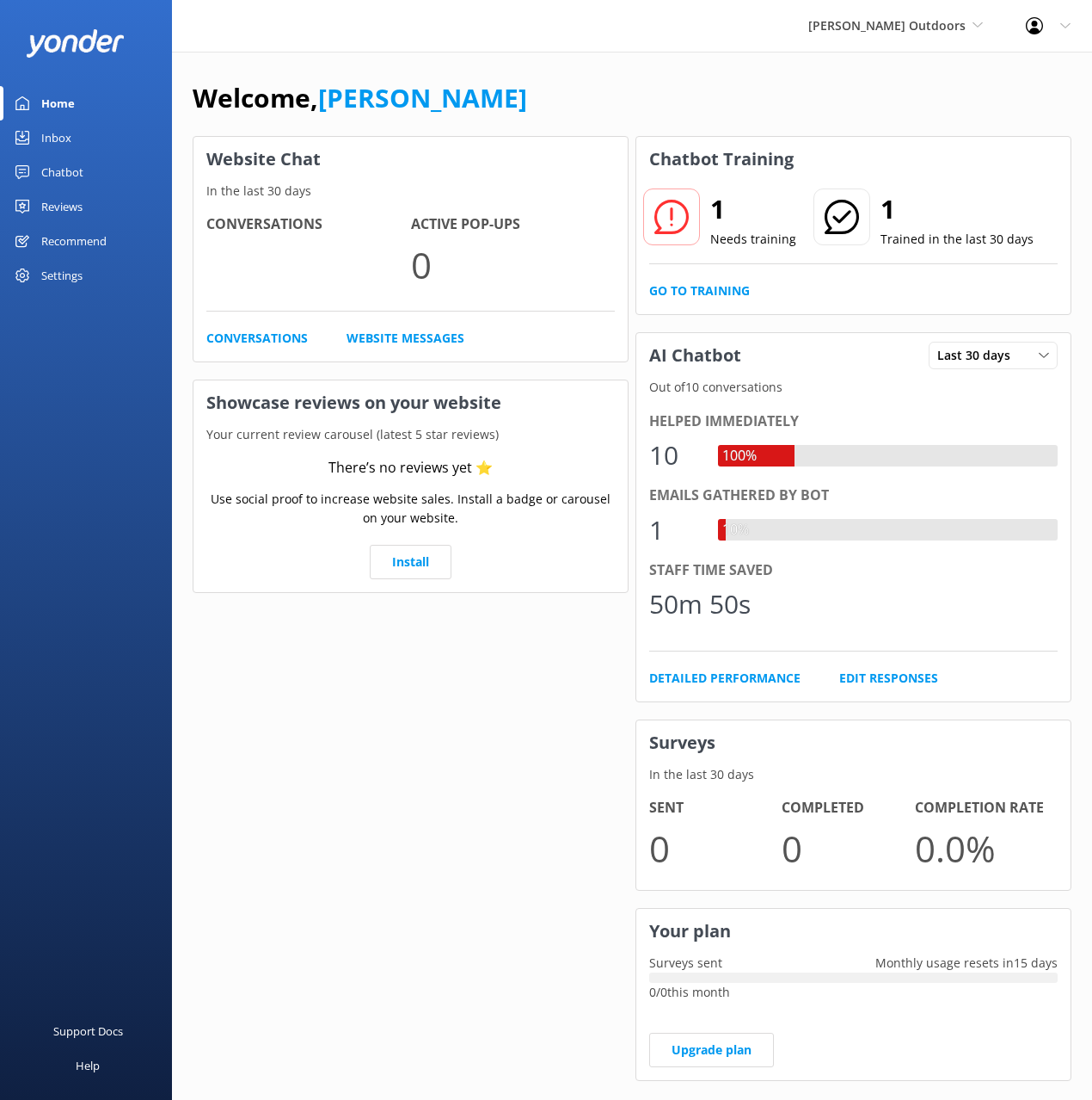
drag, startPoint x: 56, startPoint y: 170, endPoint x: 153, endPoint y: 184, distance: 98.0
click at [56, 170] on div "Chatbot" at bounding box center [62, 172] width 42 height 35
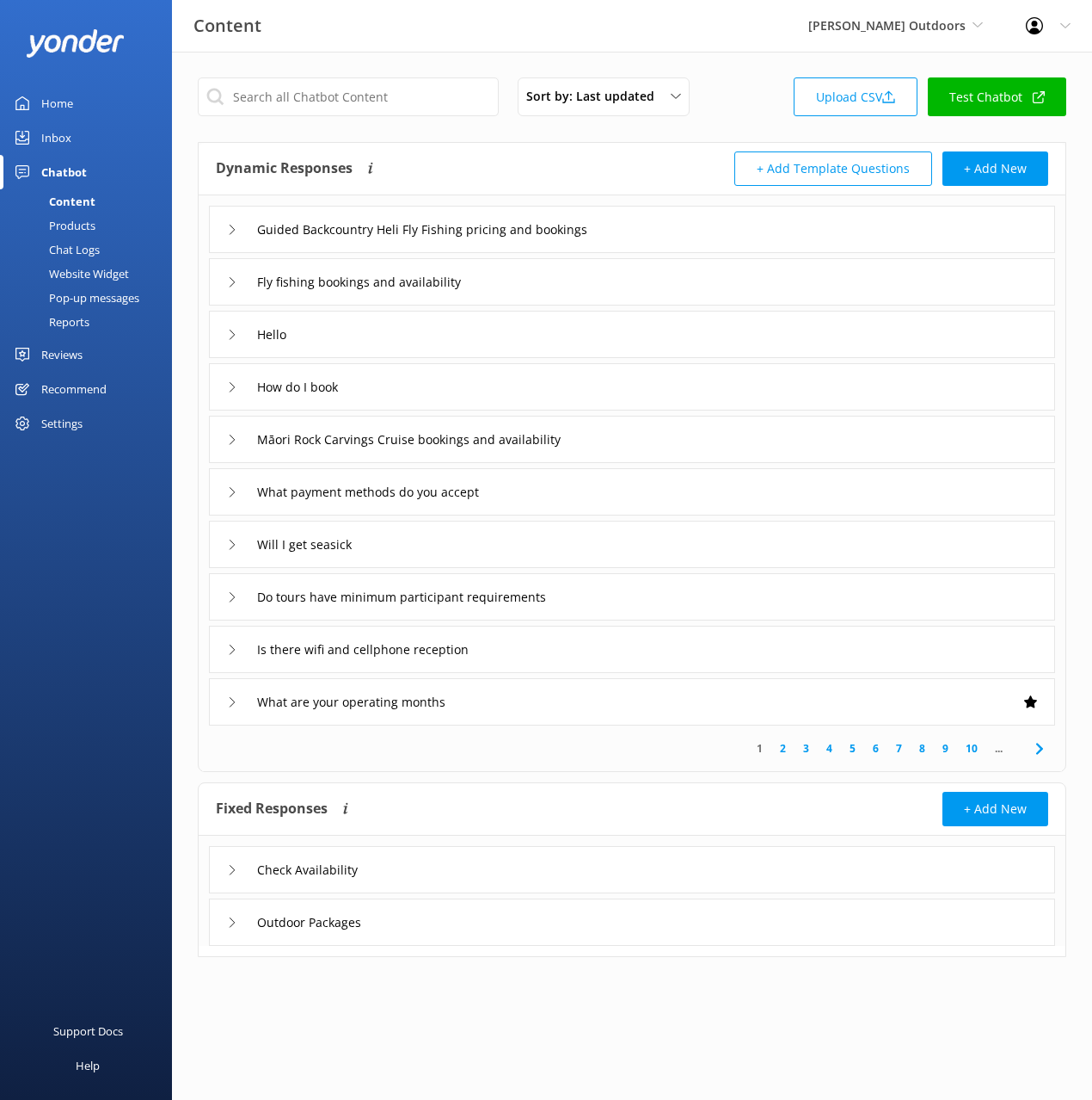
click at [84, 249] on div "Chat Logs" at bounding box center [54, 250] width 89 height 24
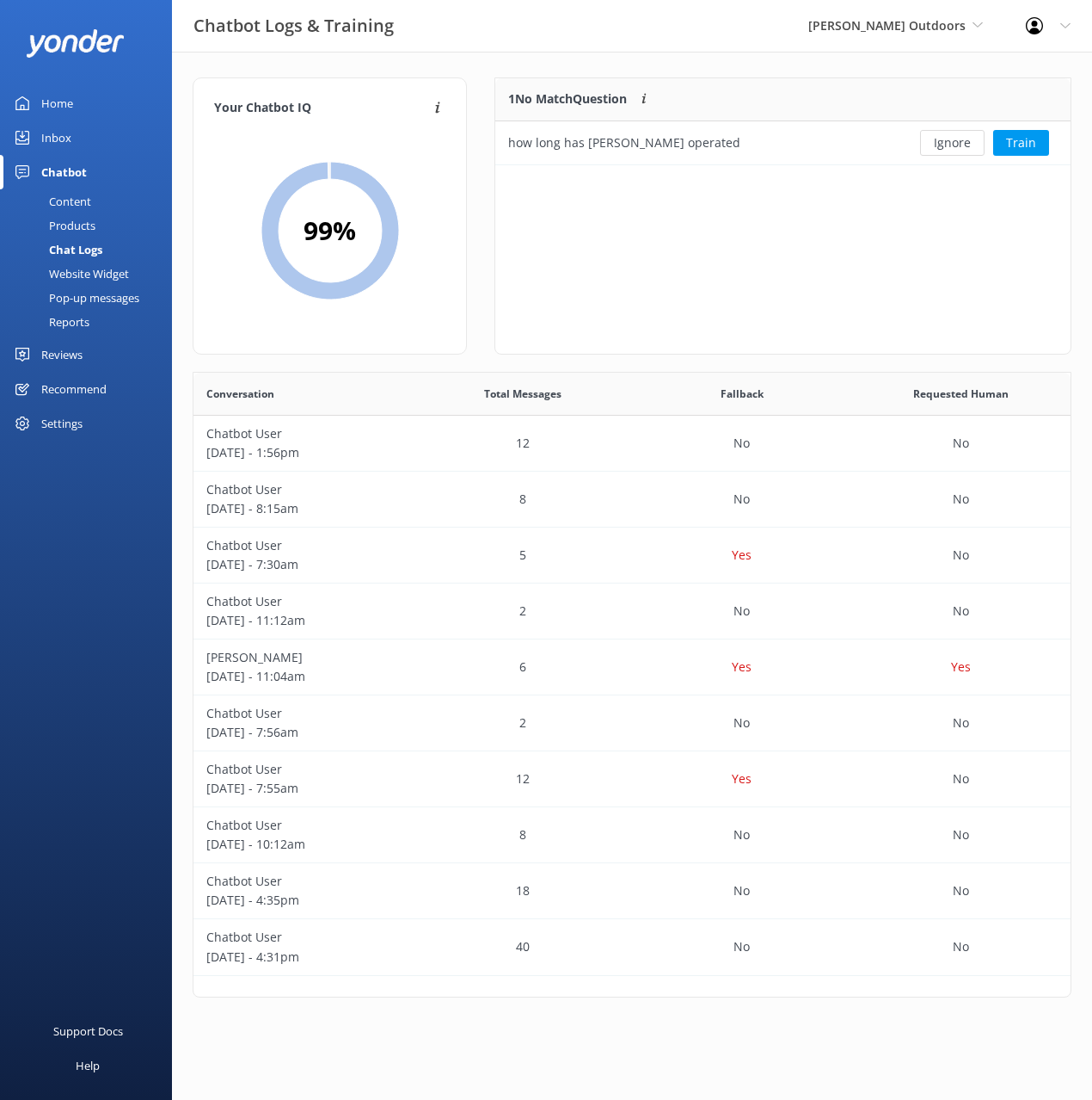
scroll to position [603, 877]
click at [553, 236] on div "1 No Match Question Customers sometimes ask questions that don't fully match an…" at bounding box center [783, 215] width 577 height 277
drag, startPoint x: 565, startPoint y: 241, endPoint x: 243, endPoint y: 162, distance: 331.5
click at [550, 238] on div "1 No Match Question Customers sometimes ask questions that don't fully match an…" at bounding box center [783, 215] width 577 height 277
click at [98, 198] on link "Content" at bounding box center [91, 202] width 161 height 24
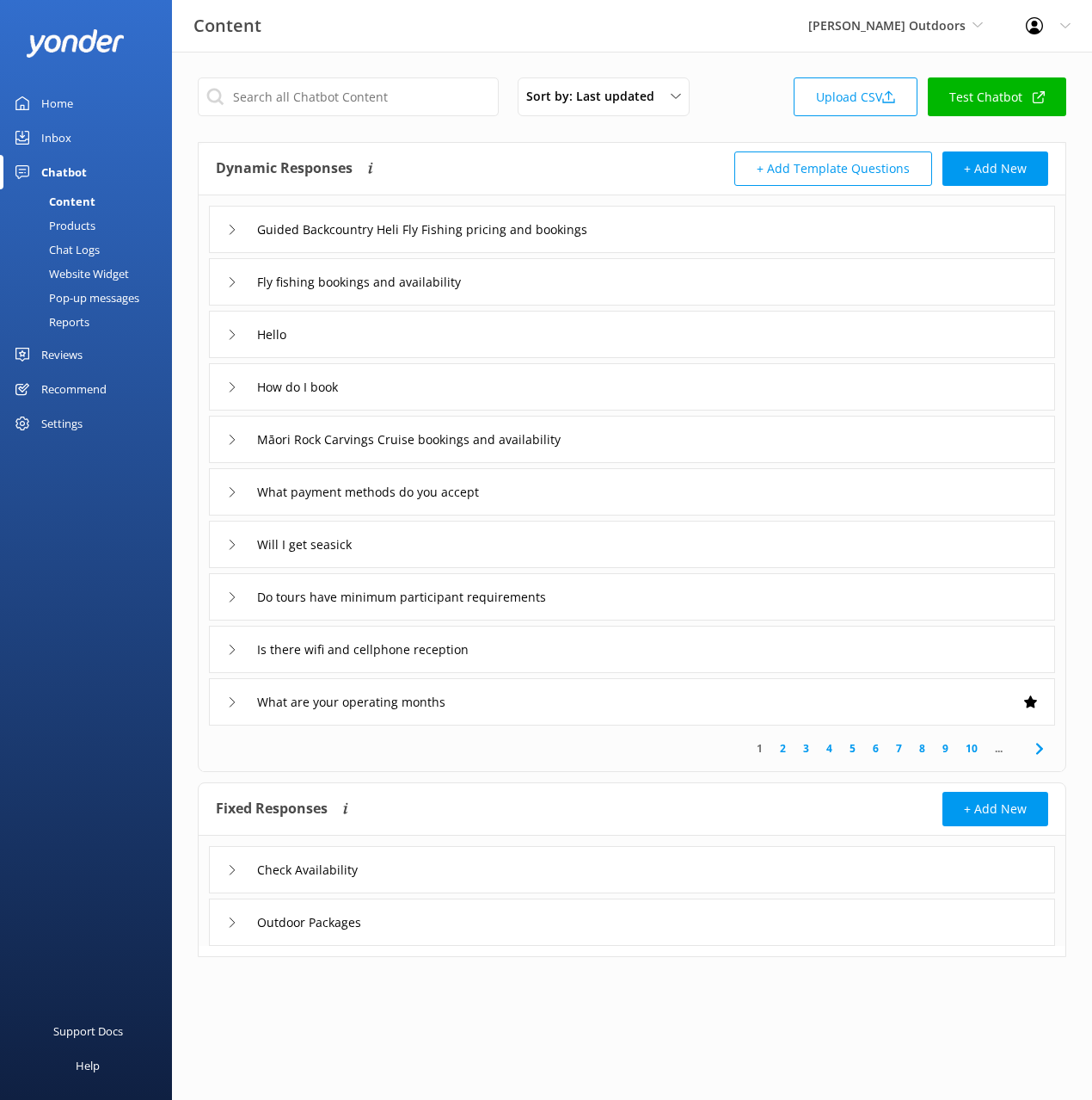
click at [102, 135] on link "Inbox" at bounding box center [85, 137] width 172 height 35
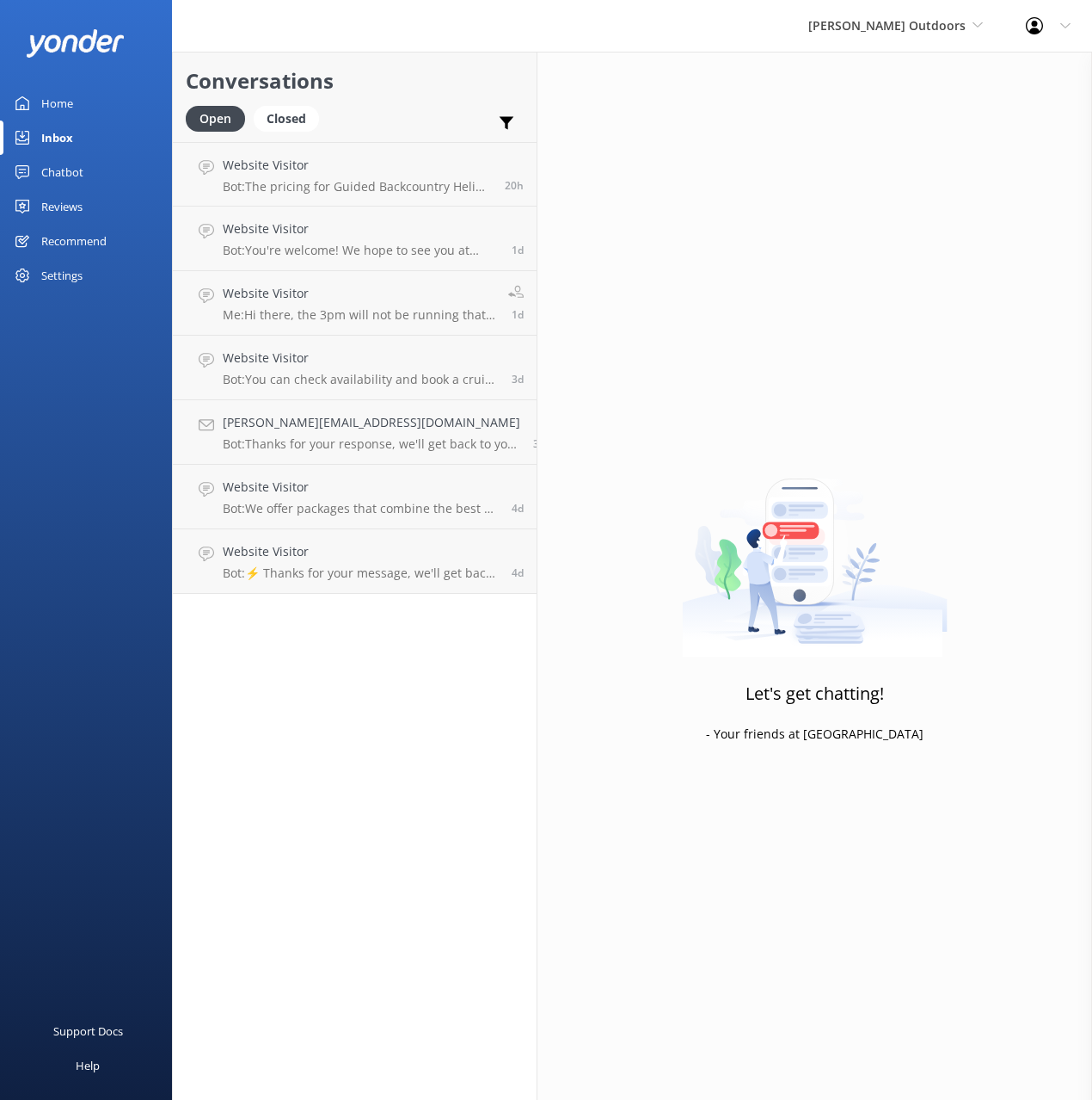
drag, startPoint x: 385, startPoint y: 98, endPoint x: 490, endPoint y: 94, distance: 105.1
click at [386, 98] on div "Conversations Open Closed Important Assigned to me Unassigned" at bounding box center [355, 97] width 364 height 90
click at [296, 163] on h4 "Website Visitor" at bounding box center [357, 165] width 269 height 19
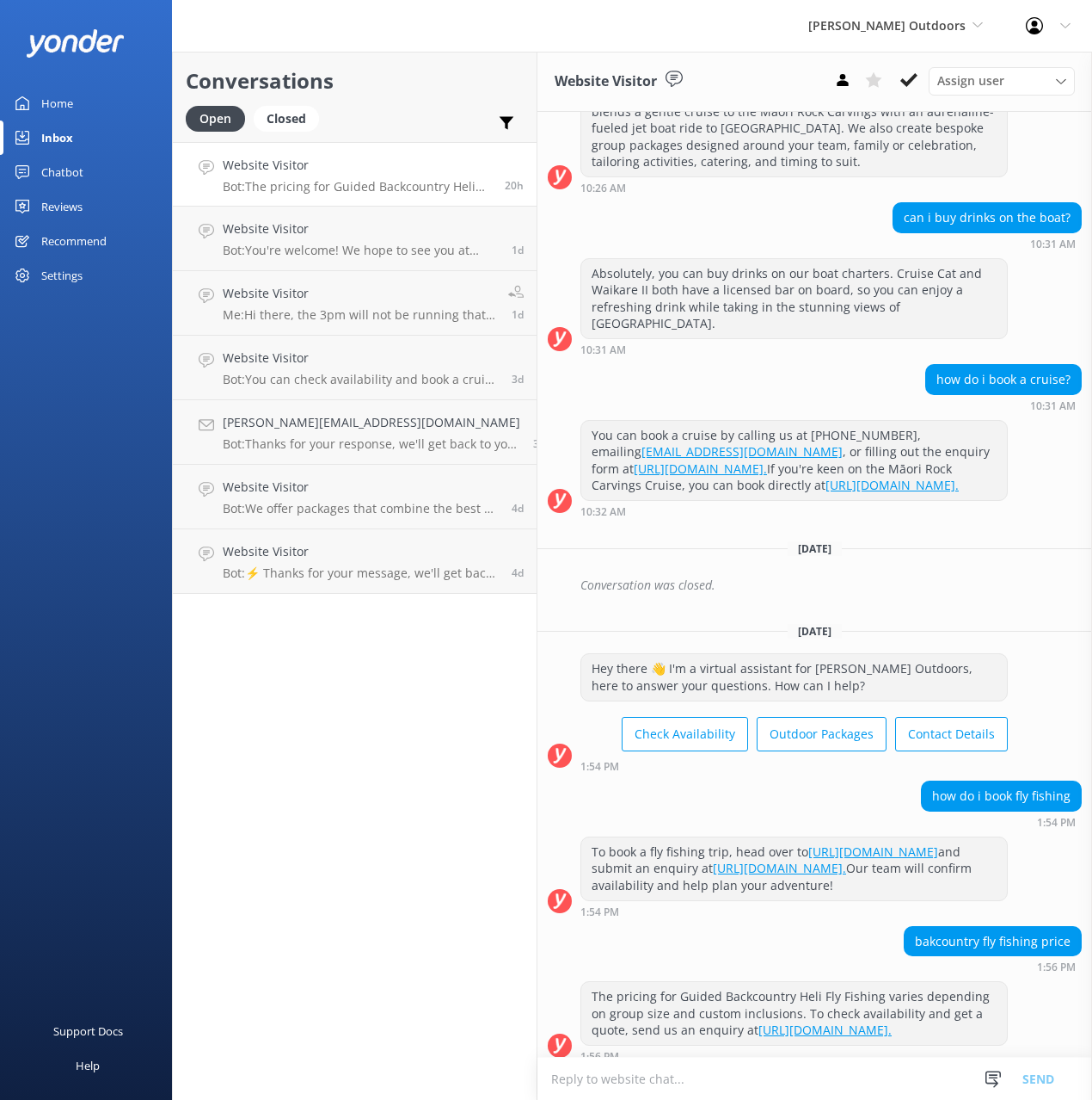
scroll to position [504, 0]
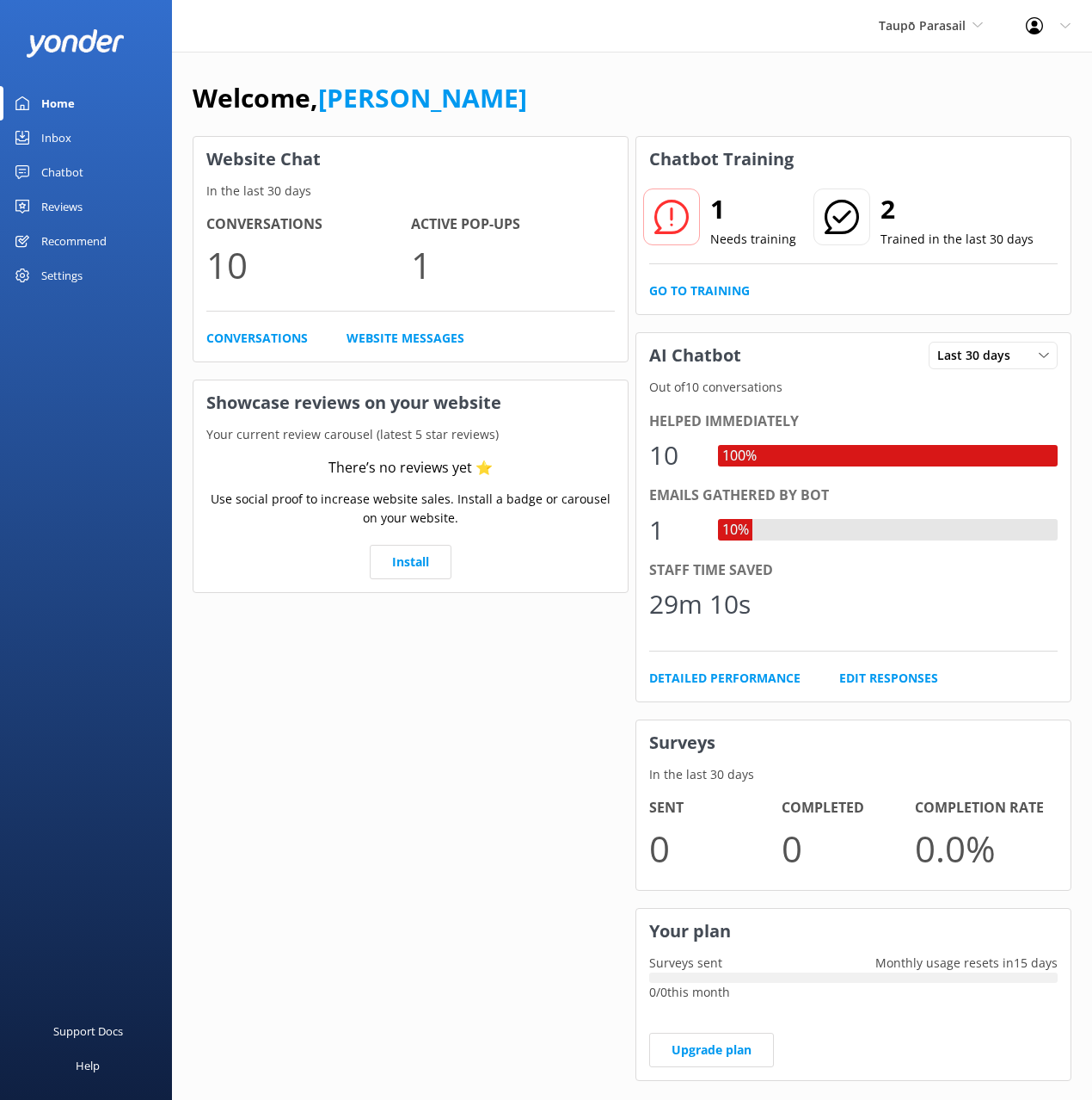
click at [76, 172] on div "Chatbot" at bounding box center [62, 172] width 42 height 35
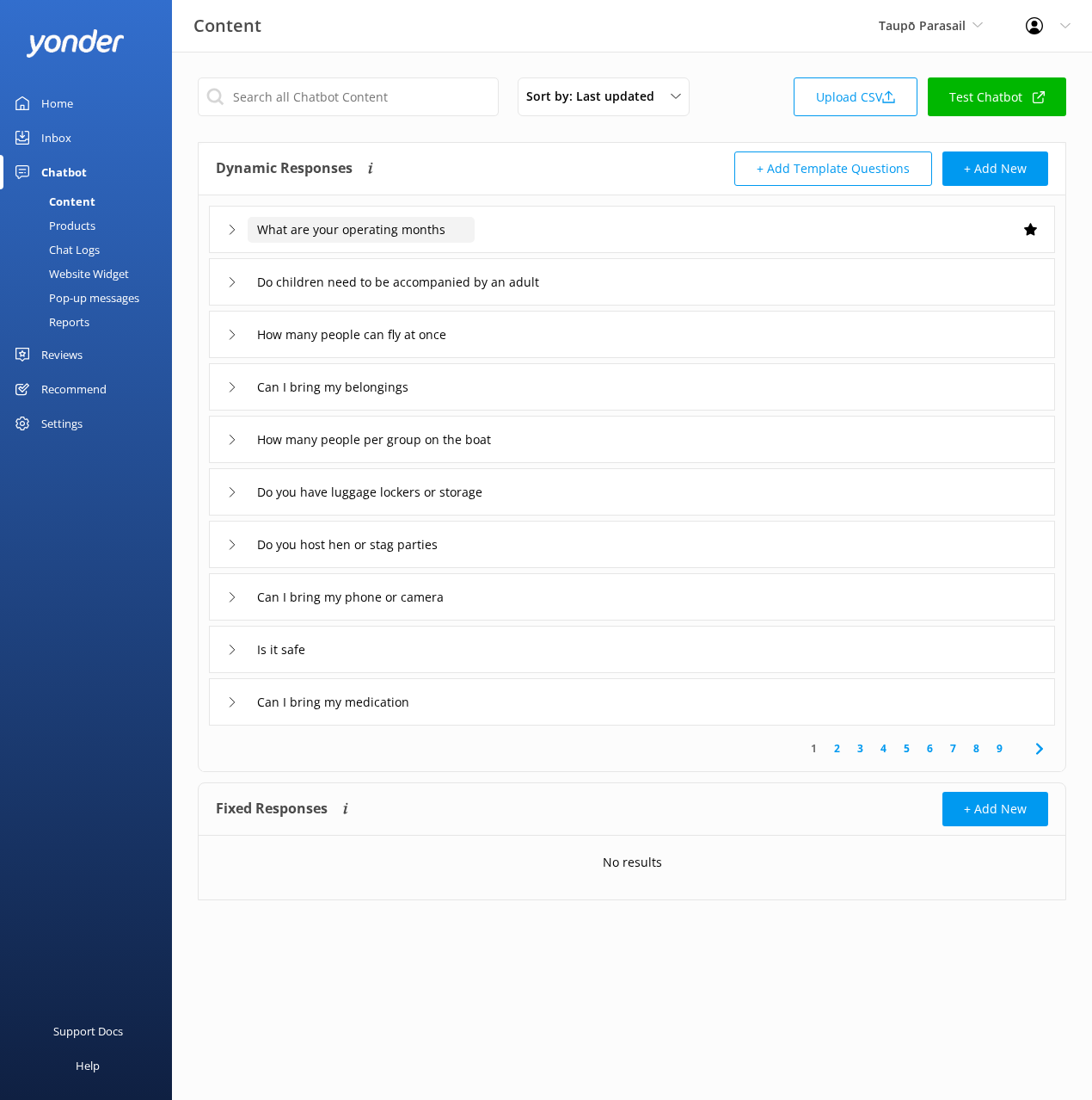
drag, startPoint x: 518, startPoint y: 160, endPoint x: 395, endPoint y: 222, distance: 137.7
click at [518, 160] on div "Dynamic Responses The chatbot will generate a response based on the content inf…" at bounding box center [423, 168] width 416 height 35
drag, startPoint x: 78, startPoint y: 254, endPoint x: 144, endPoint y: 234, distance: 69.0
click at [78, 254] on div "Chat Logs" at bounding box center [54, 250] width 89 height 24
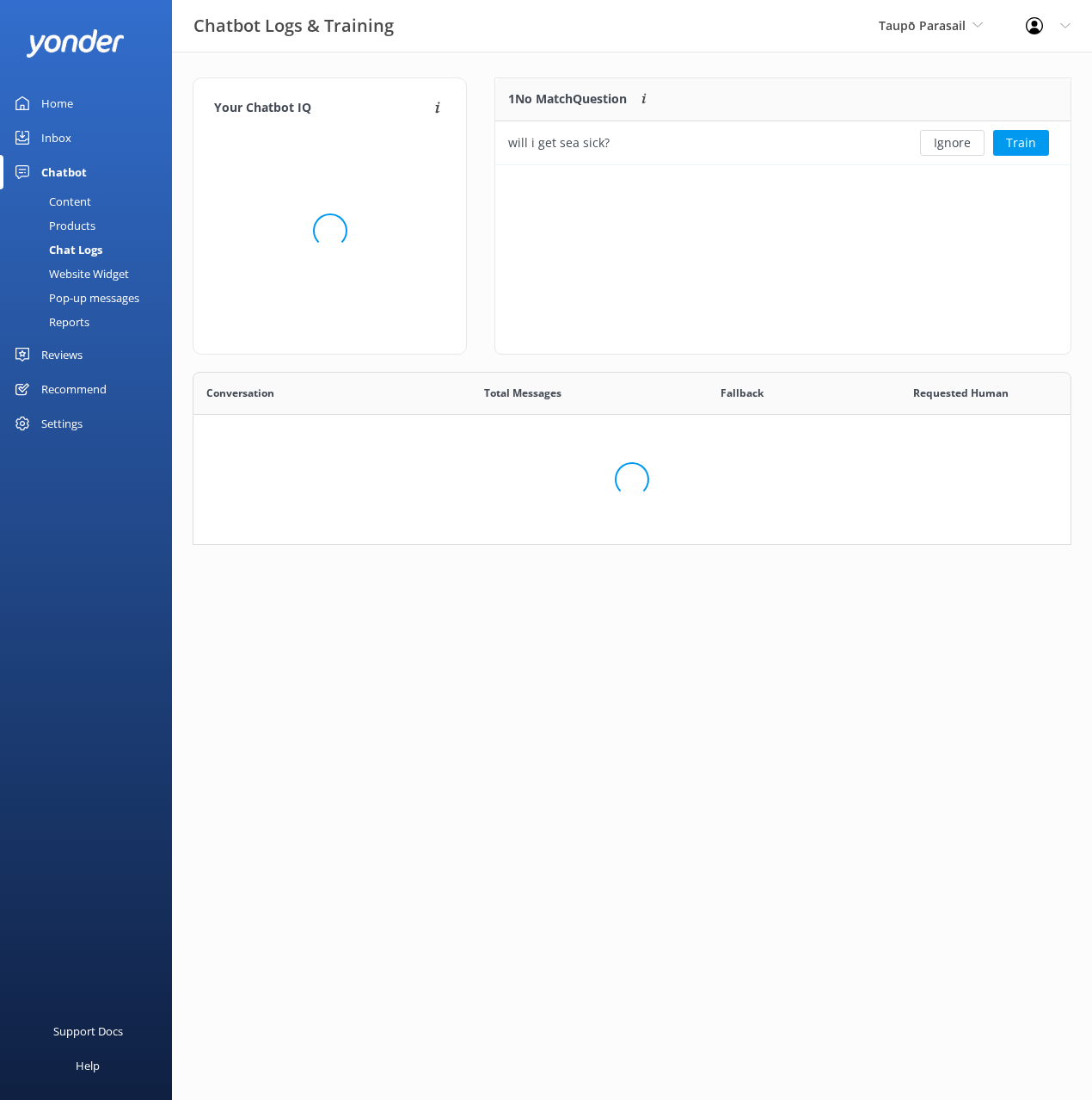
scroll to position [87, 575]
click at [567, 61] on div "Your Chatbot IQ Your Chatbot IQ is the percentage of trained FAQs against untra…" at bounding box center [632, 316] width 920 height 528
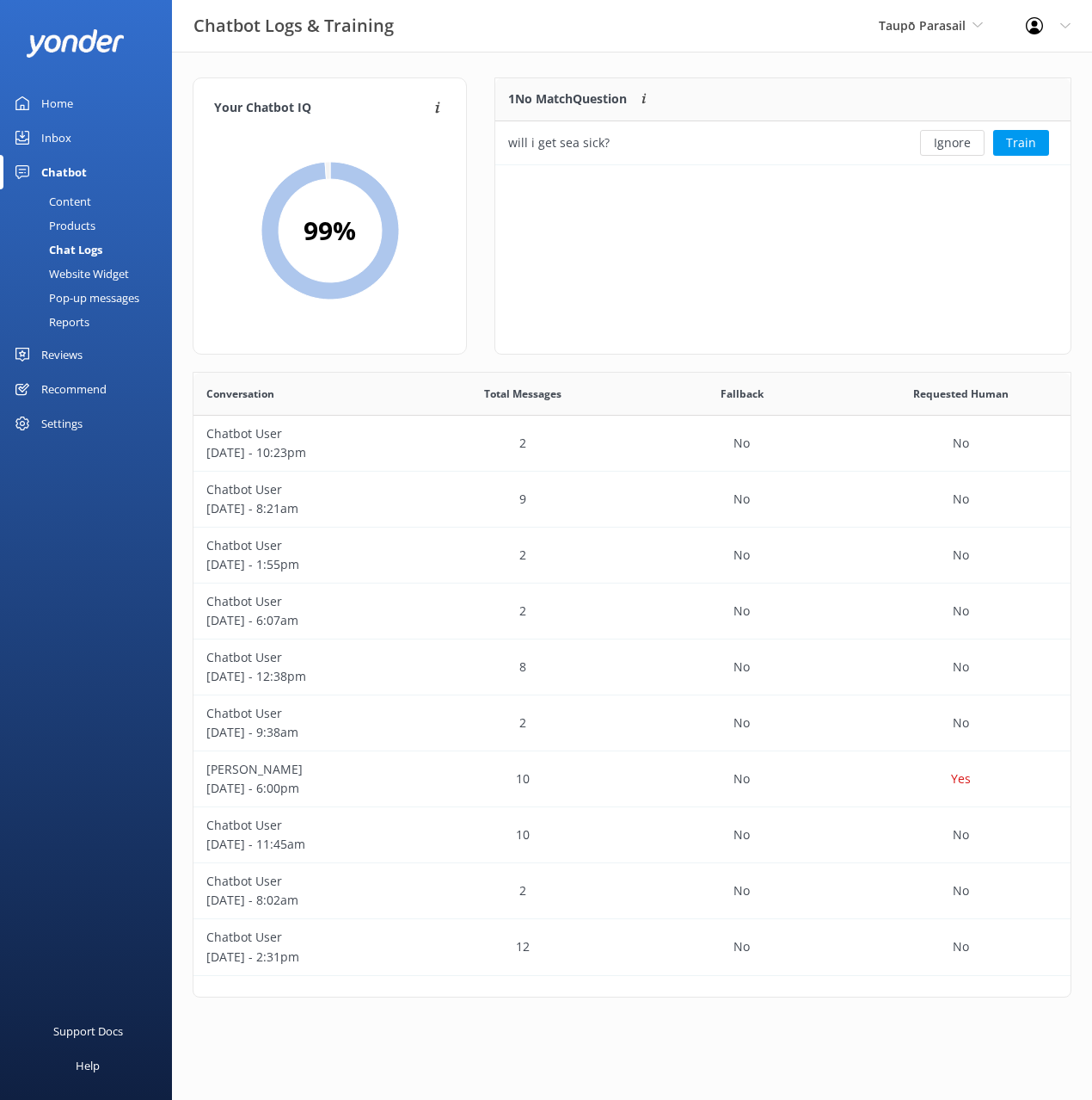
drag, startPoint x: 680, startPoint y: 210, endPoint x: 498, endPoint y: 189, distance: 183.2
click at [671, 209] on div "1 No Match Question Customers sometimes ask questions that don't fully match an…" at bounding box center [783, 215] width 577 height 277
click at [43, 100] on div "Home" at bounding box center [57, 103] width 32 height 35
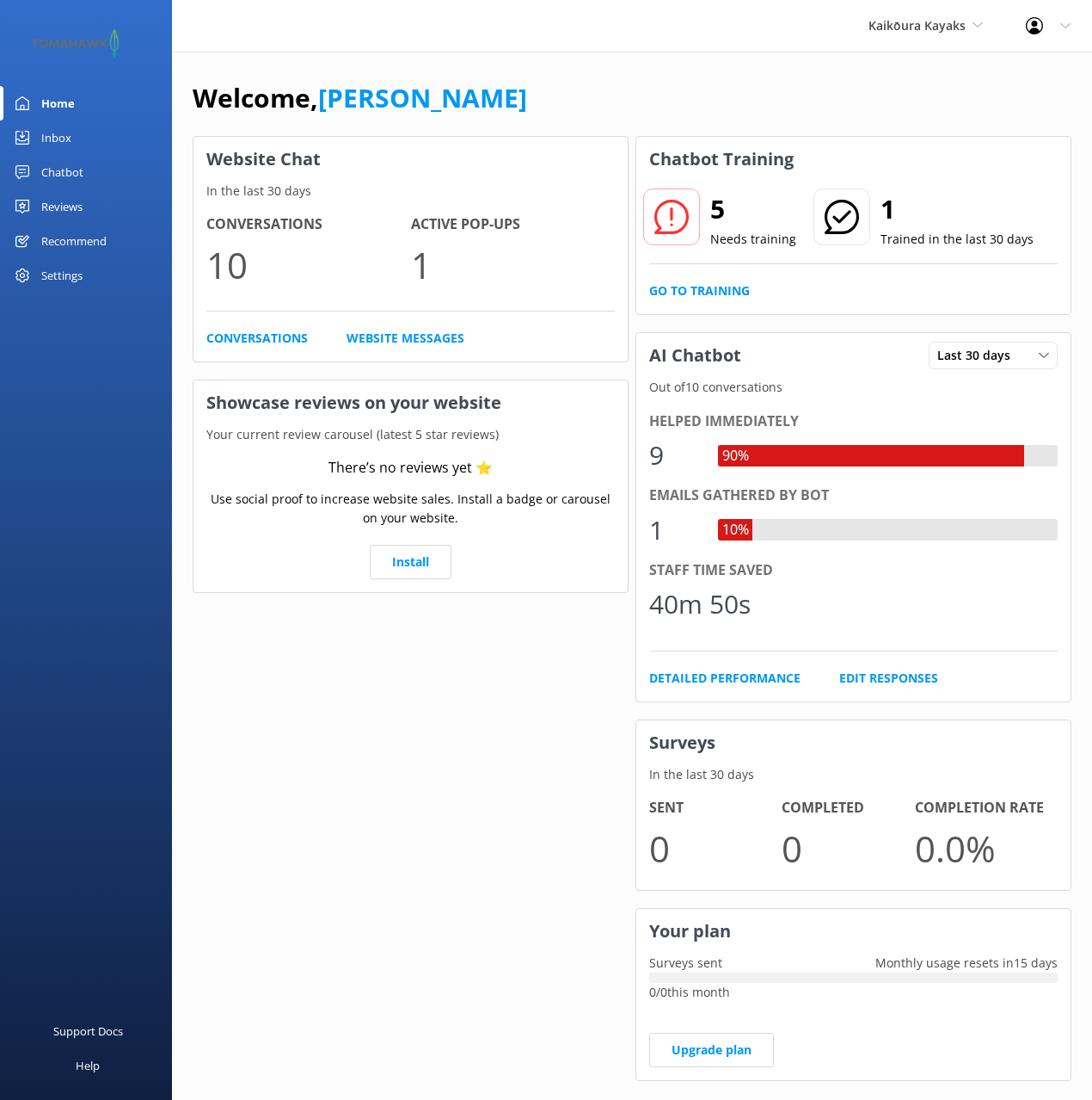
click at [77, 179] on div "Chatbot" at bounding box center [62, 172] width 42 height 35
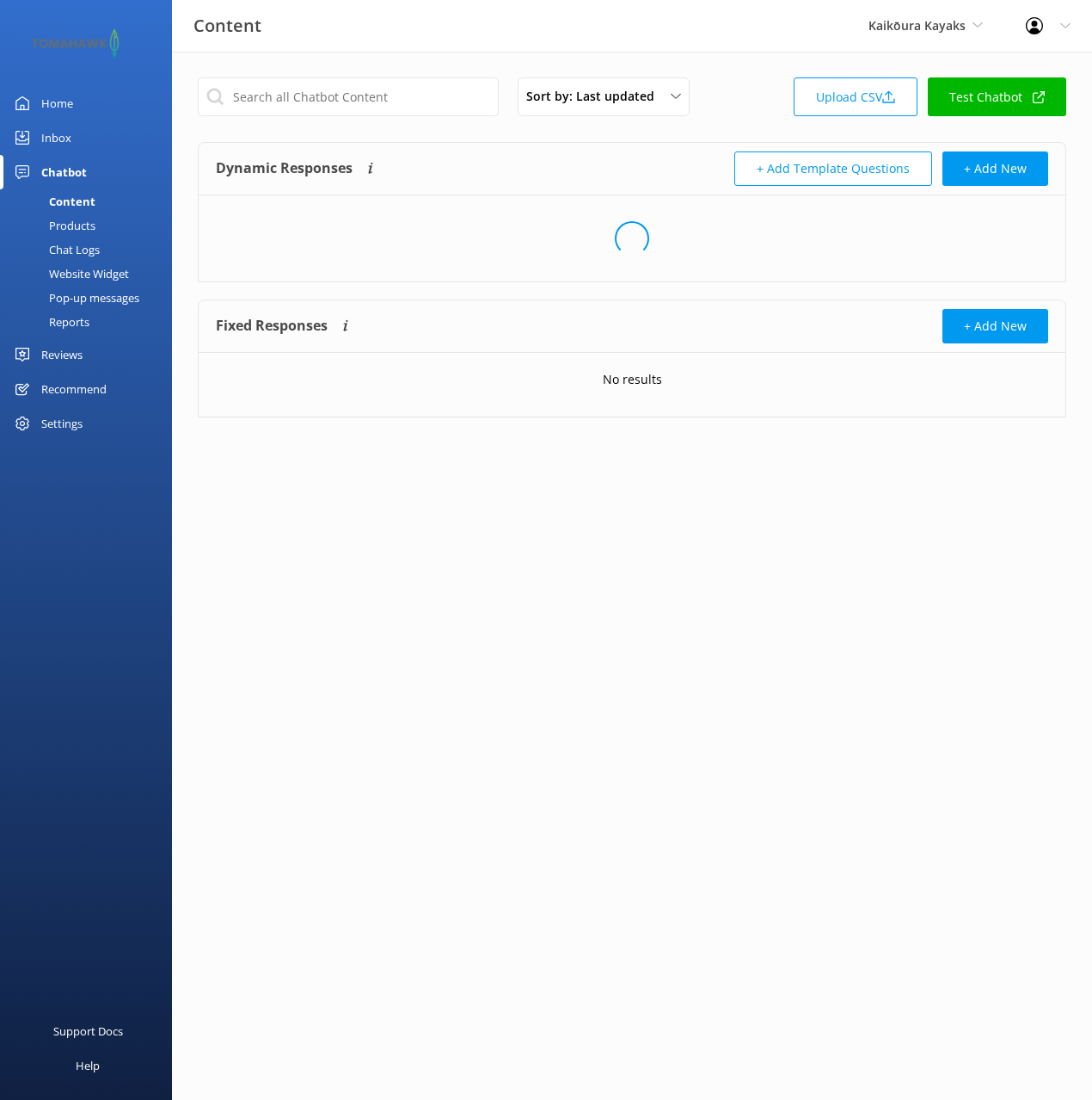
drag, startPoint x: 494, startPoint y: 155, endPoint x: 534, endPoint y: 178, distance: 46.1
click at [494, 155] on div "Dynamic Responses The chatbot will generate a response based on the content inf…" at bounding box center [423, 168] width 416 height 35
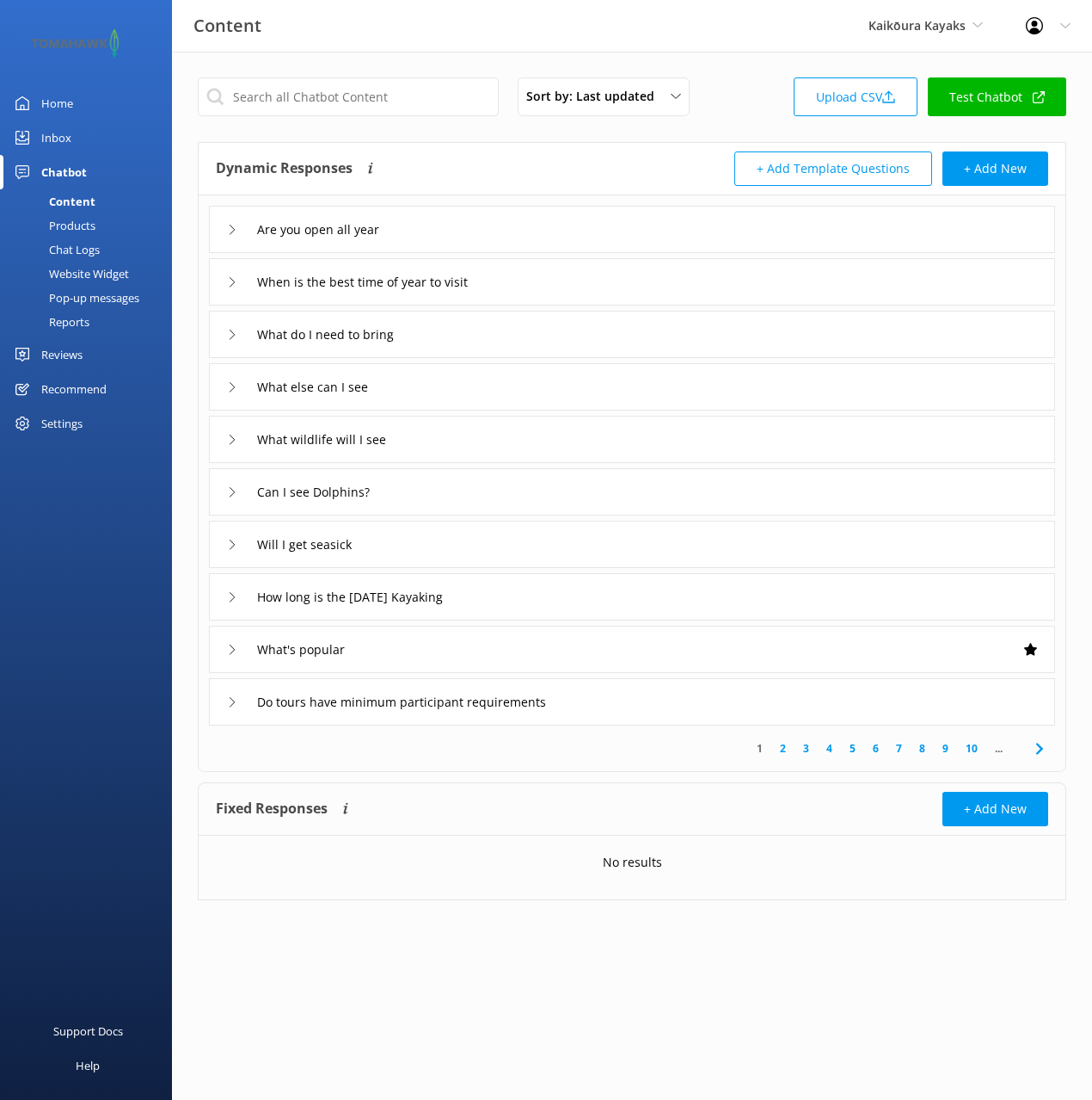
click at [482, 243] on div "Are you open all year" at bounding box center [632, 229] width 846 height 47
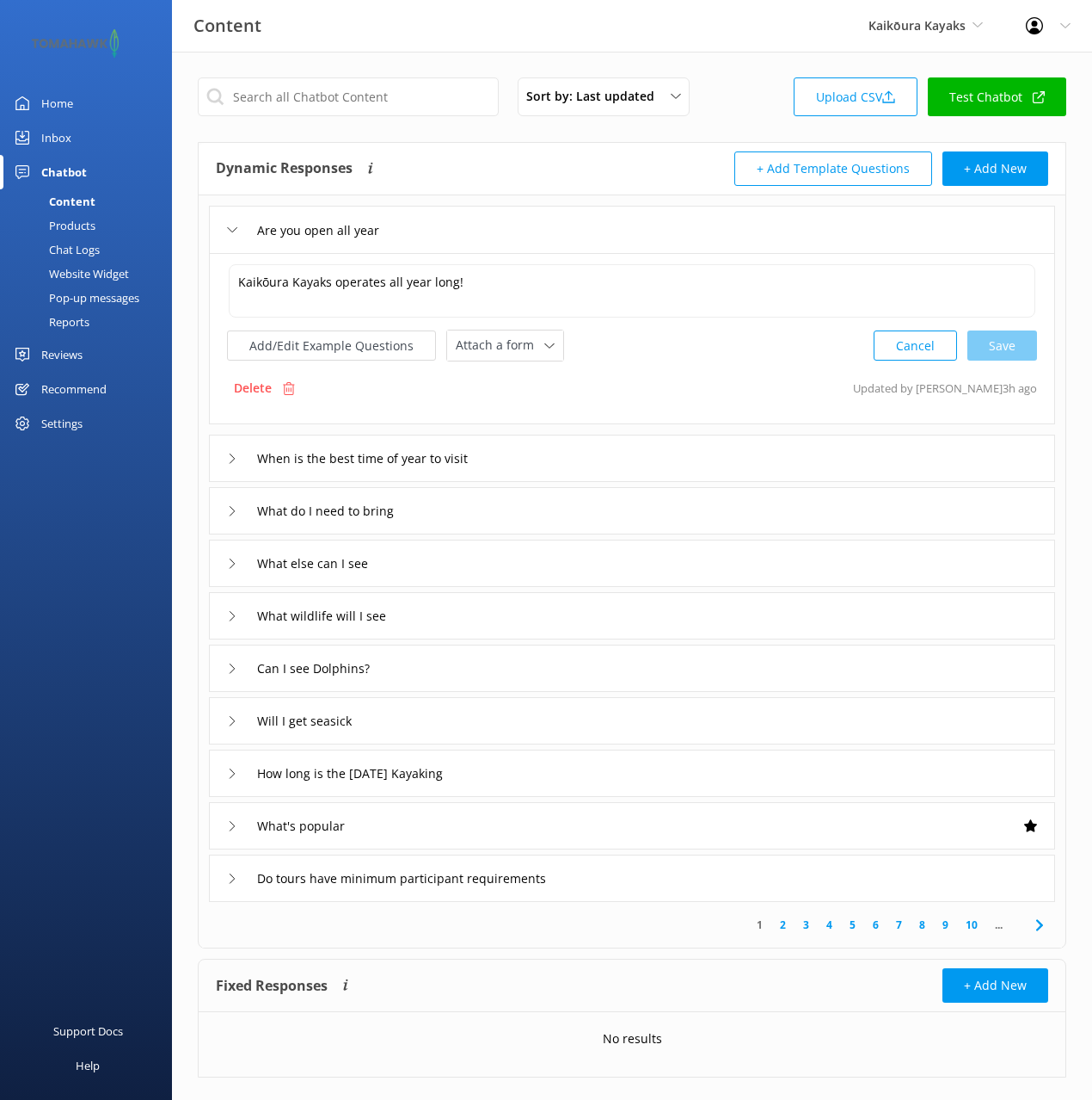
drag, startPoint x: 695, startPoint y: 327, endPoint x: 651, endPoint y: 337, distance: 45.1
click at [685, 328] on div "Kaikōura Kayaks operates all year long! Kaikōura Kayaks operates all year long!…" at bounding box center [632, 311] width 810 height 99
drag, startPoint x: 506, startPoint y: 348, endPoint x: 504, endPoint y: 368, distance: 20.1
click at [506, 348] on span "Attach a form" at bounding box center [500, 345] width 88 height 19
drag, startPoint x: 514, startPoint y: 411, endPoint x: 549, endPoint y: 406, distance: 35.4
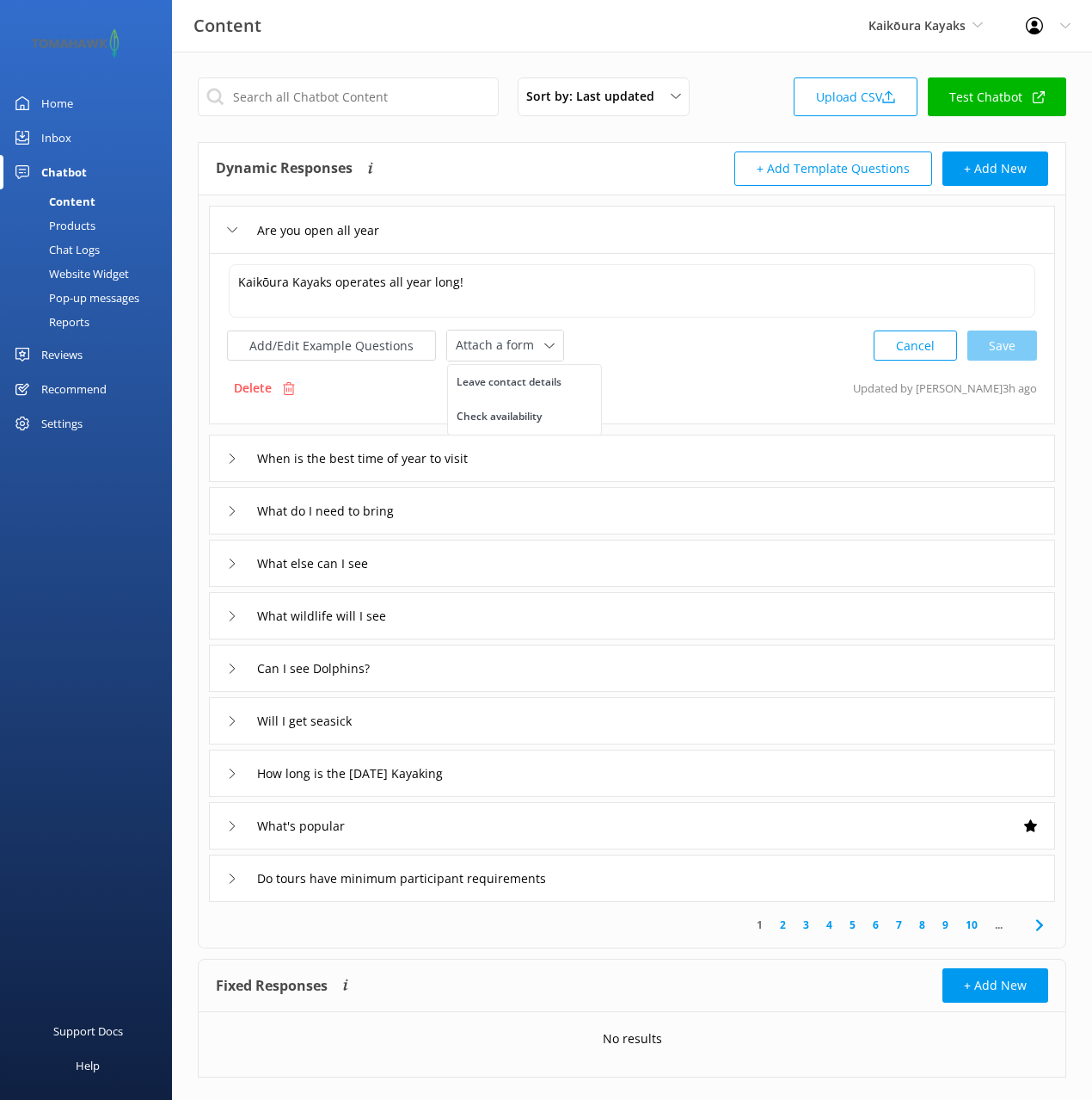
click at [514, 411] on div "Check availability" at bounding box center [499, 416] width 85 height 17
click at [531, 452] on div "When is the best time of year to visit" at bounding box center [632, 457] width 846 height 47
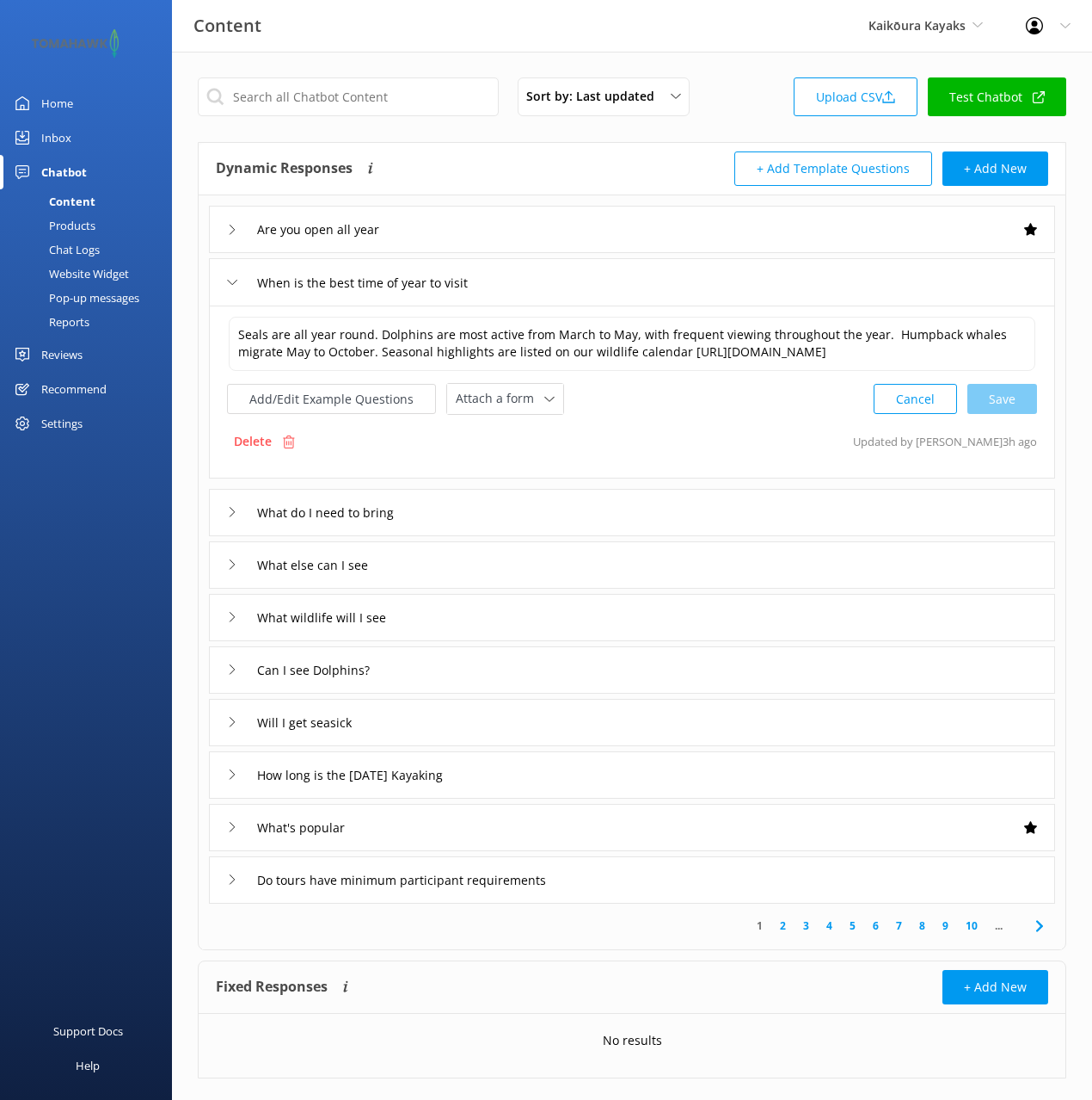
click at [84, 251] on div "Chat Logs" at bounding box center [54, 250] width 89 height 24
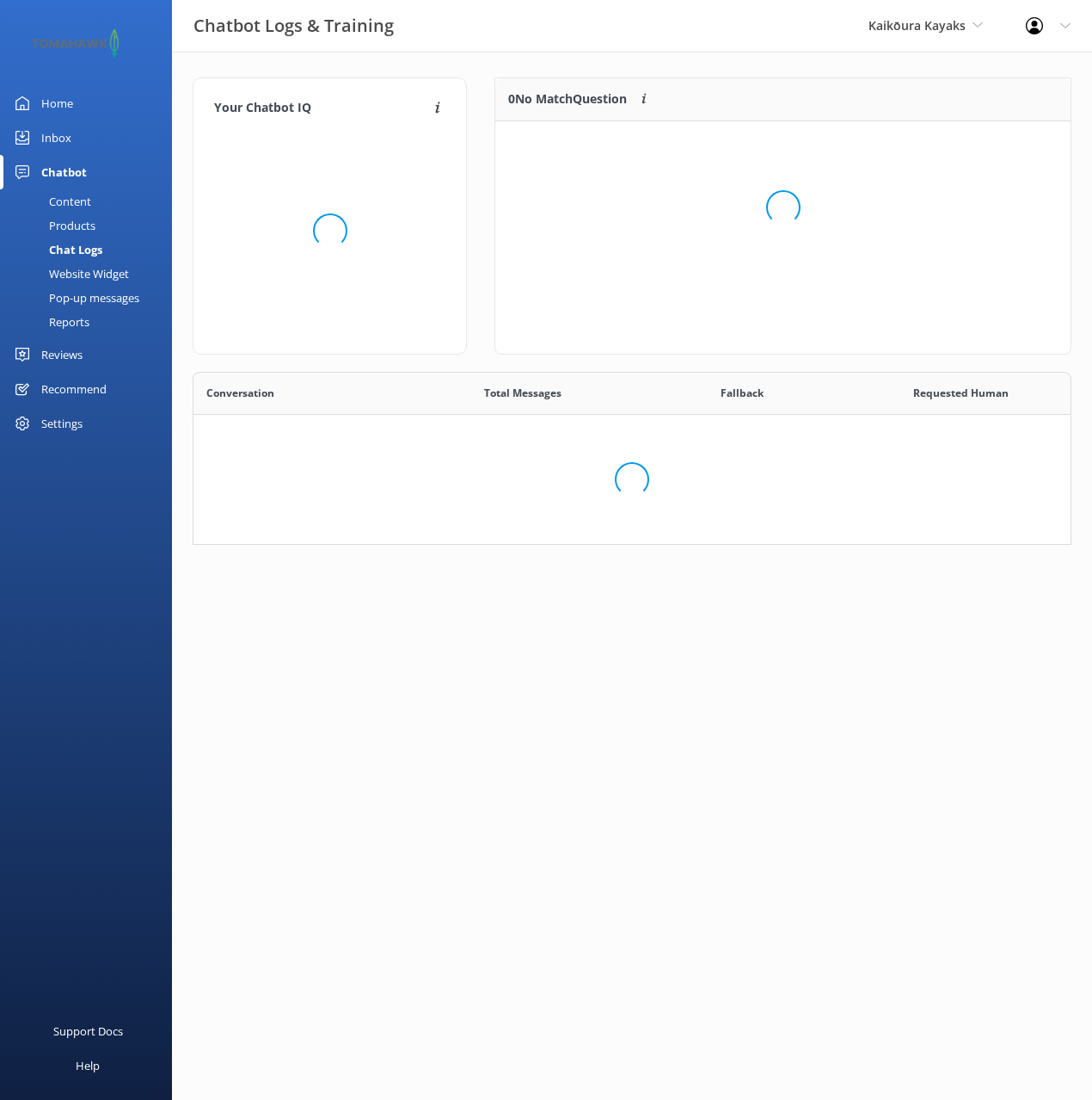
scroll to position [216, 575]
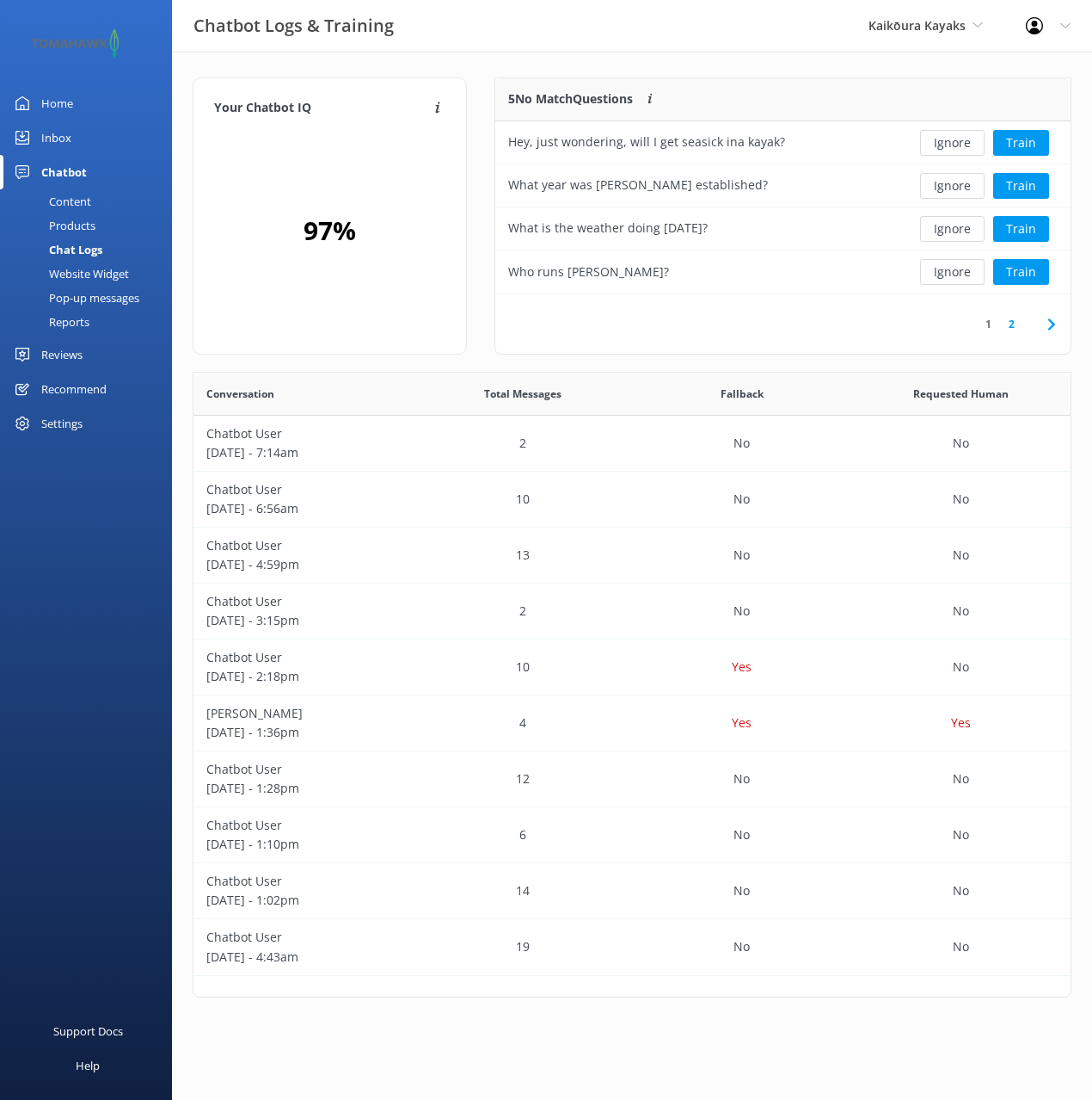
click at [737, 322] on div "1 2" at bounding box center [783, 323] width 576 height 59
click at [723, 67] on div "Your Chatbot IQ Your Chatbot IQ is the percentage of trained FAQs against untra…" at bounding box center [632, 541] width 920 height 980
click at [1024, 226] on button "Train" at bounding box center [1022, 228] width 56 height 25
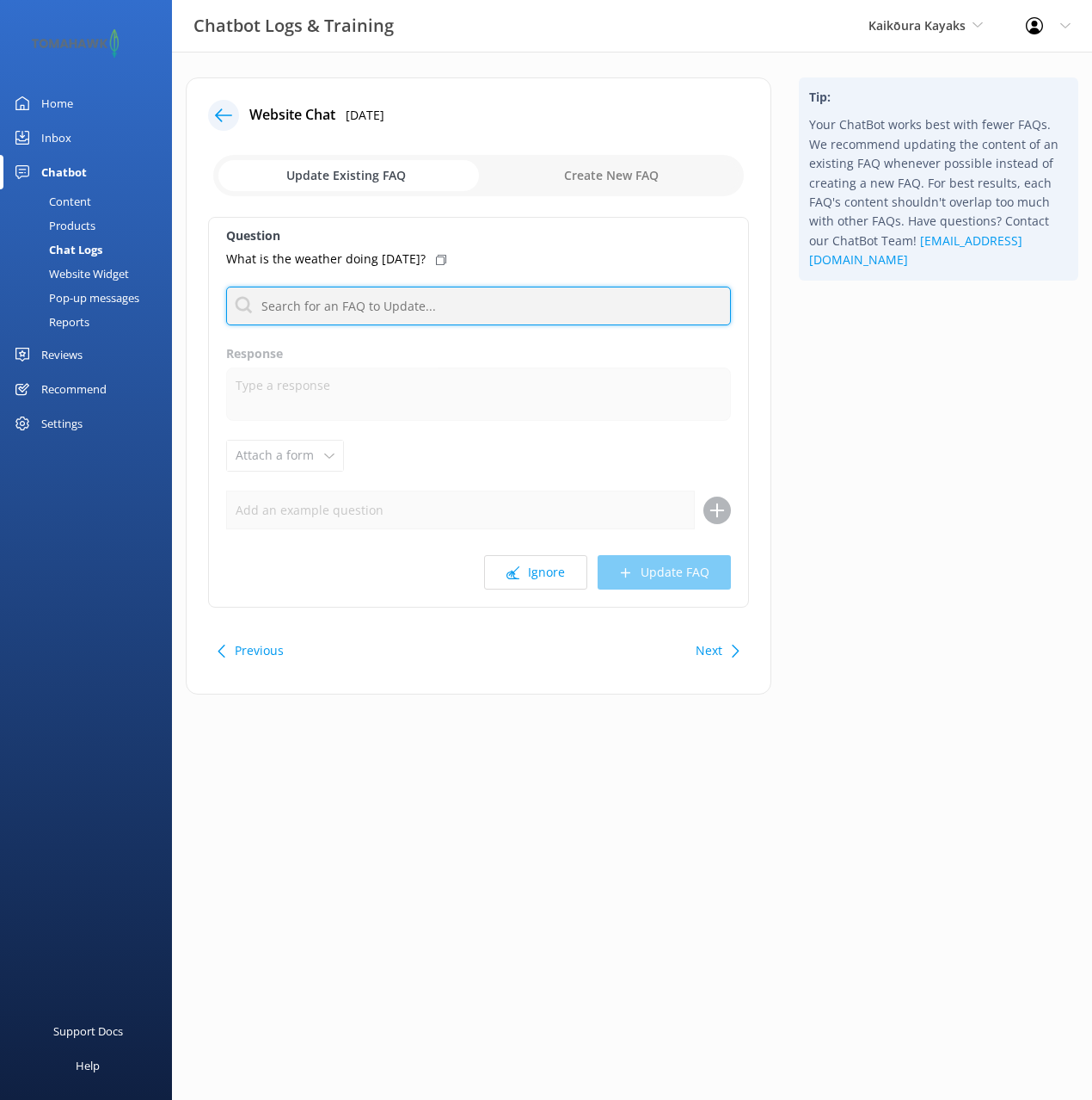
click at [346, 302] on input "text" at bounding box center [479, 305] width 505 height 39
type input "weather"
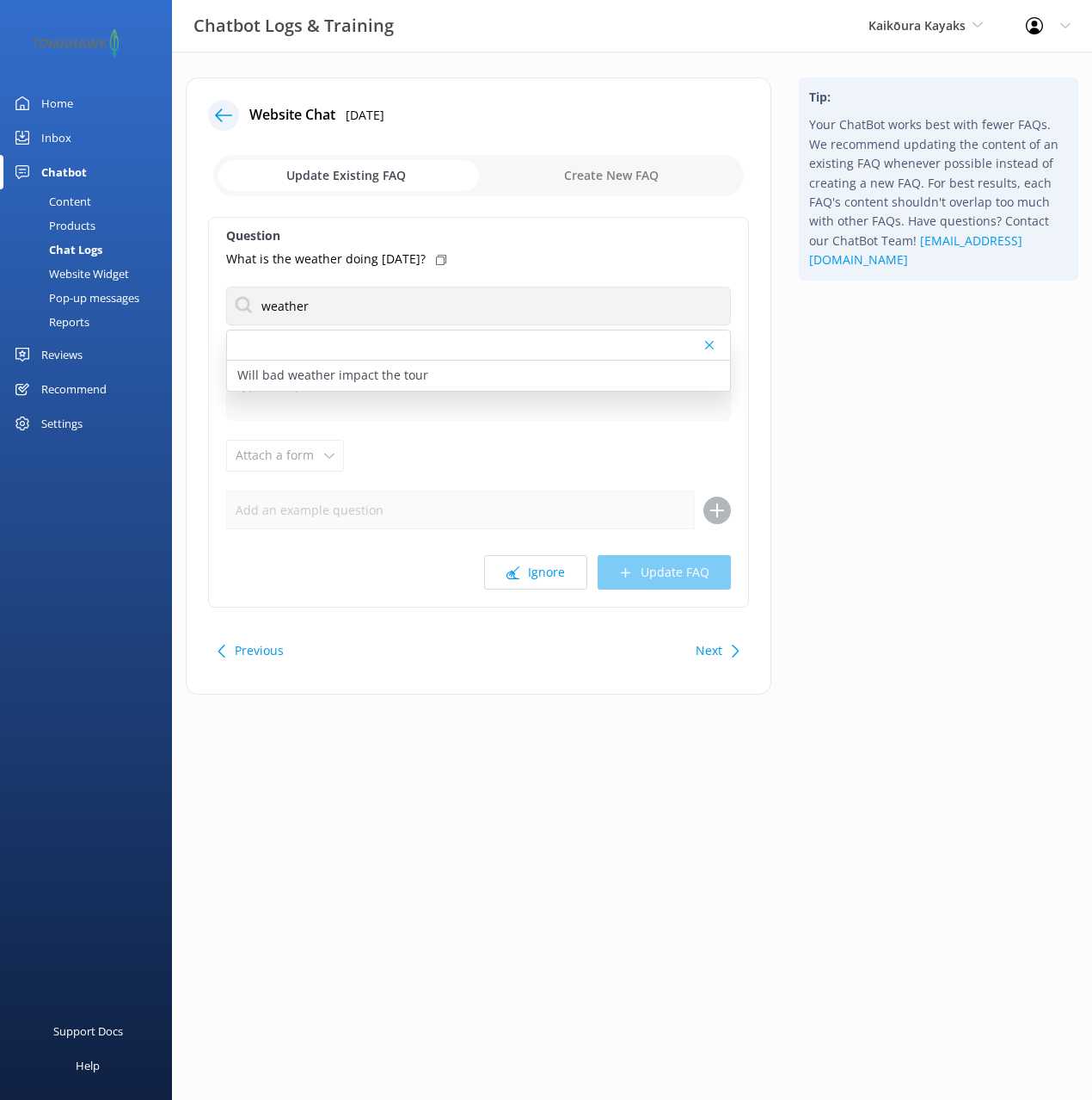
click at [446, 260] on icon at bounding box center [440, 259] width 10 height 10
drag, startPoint x: 428, startPoint y: 364, endPoint x: 465, endPoint y: 517, distance: 157.4
click at [428, 364] on div "Will bad weather impact the tour" at bounding box center [479, 376] width 503 height 30
type textarea "Kaikoura Kayaks reserves the right to cancel trips due to weather and sea condi…"
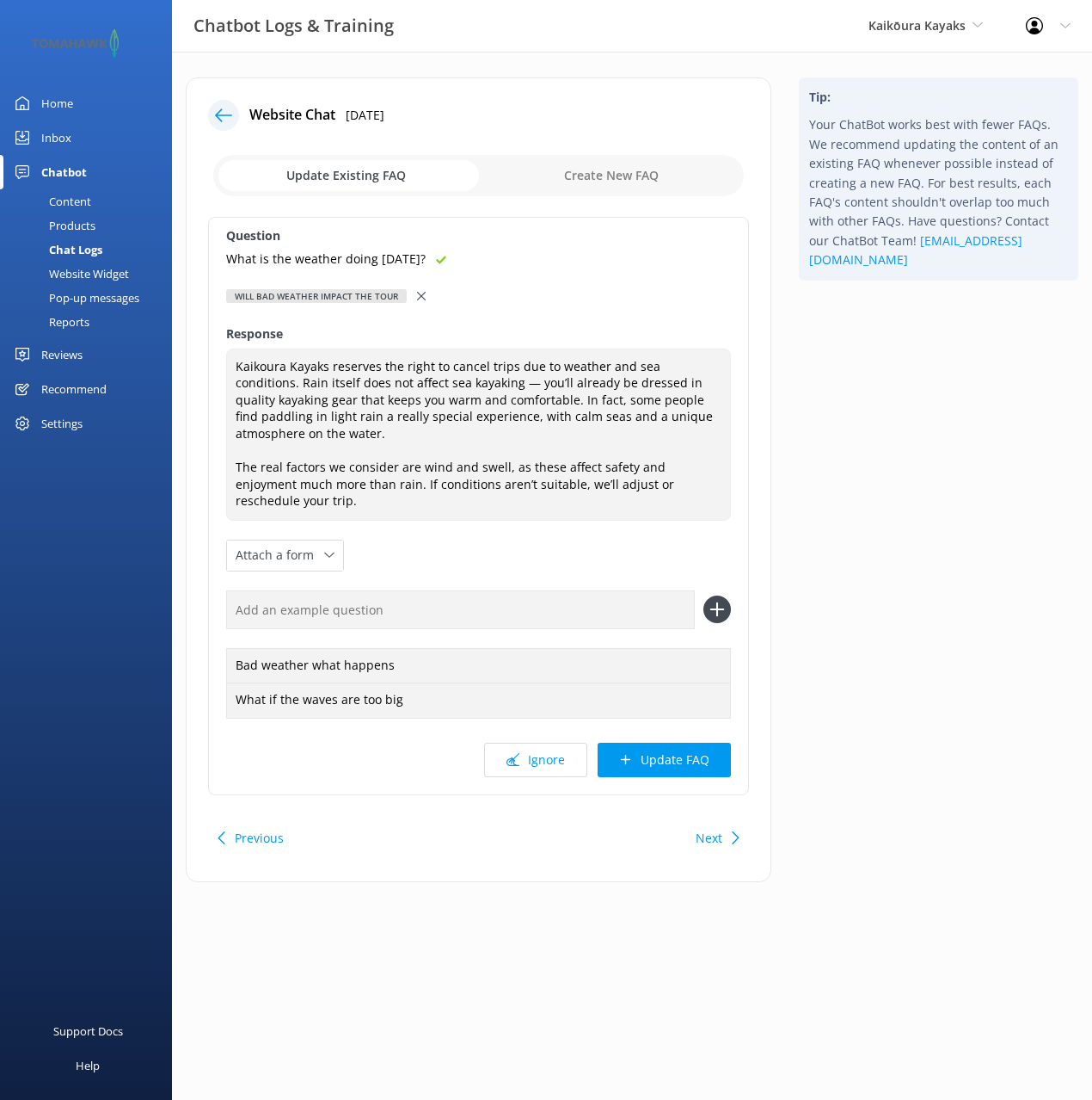
click at [444, 599] on input "text" at bounding box center [460, 609] width 469 height 39
paste input "What is the weather doing on Friday?"
type input "What is the weather doing on Friday?"
click at [703, 596] on button at bounding box center [716, 609] width 27 height 27
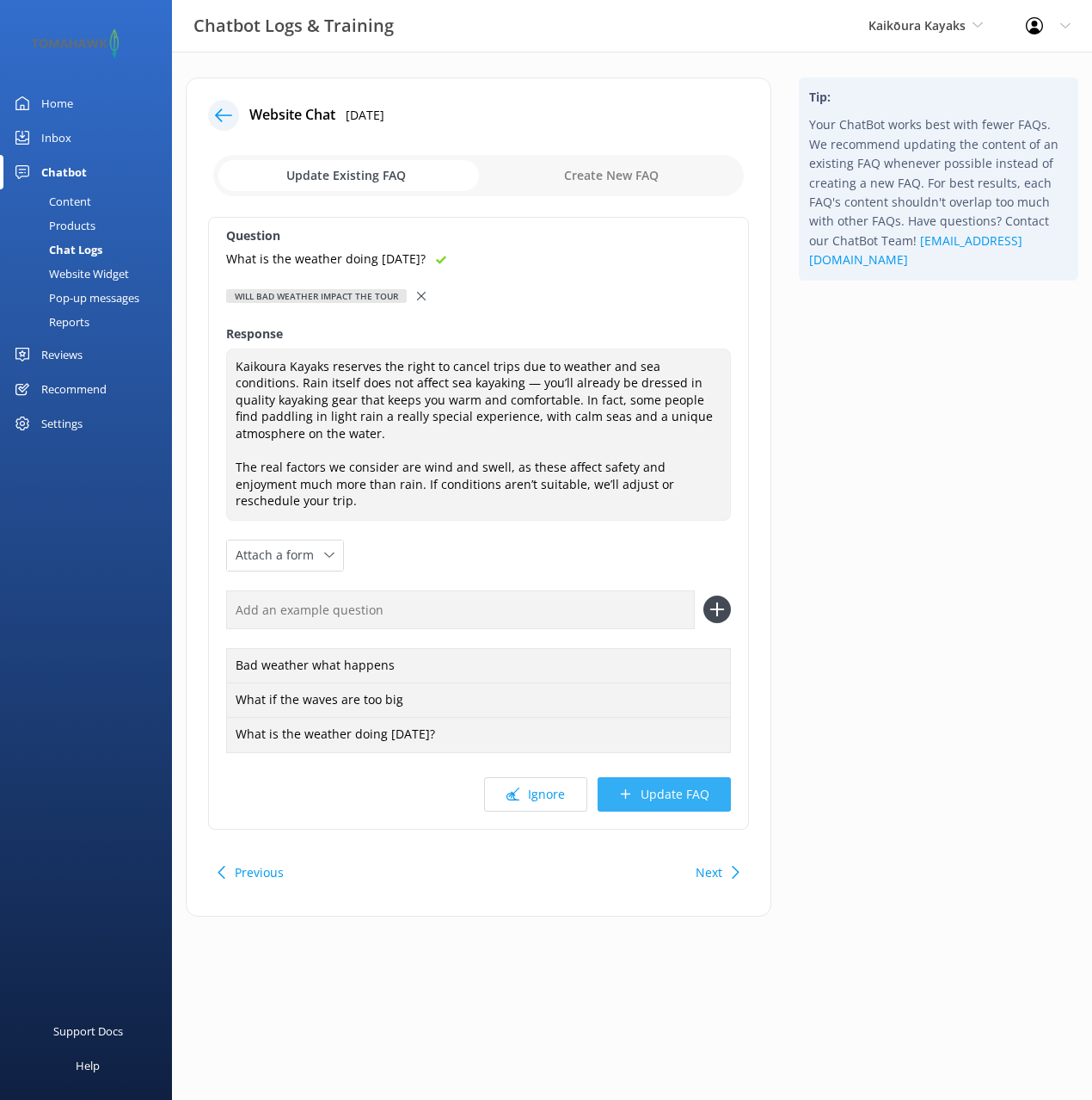
click at [684, 788] on button "Update FAQ" at bounding box center [665, 794] width 133 height 35
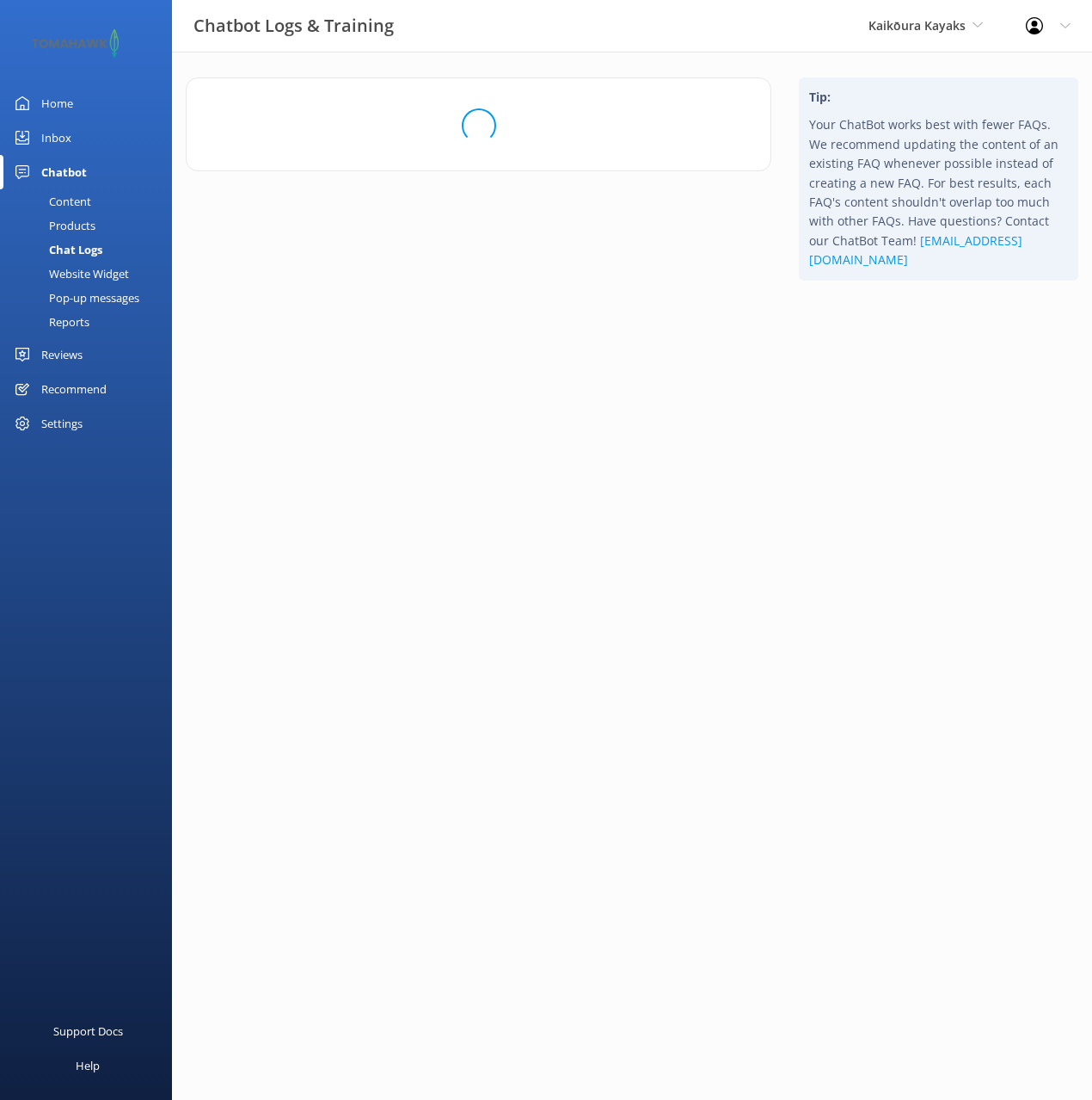
click at [912, 612] on html "Chatbot Logs & Training Kaikōura Kayaks Black Cat Cruises Banff Airporter Inter…" at bounding box center [546, 550] width 1092 height 1100
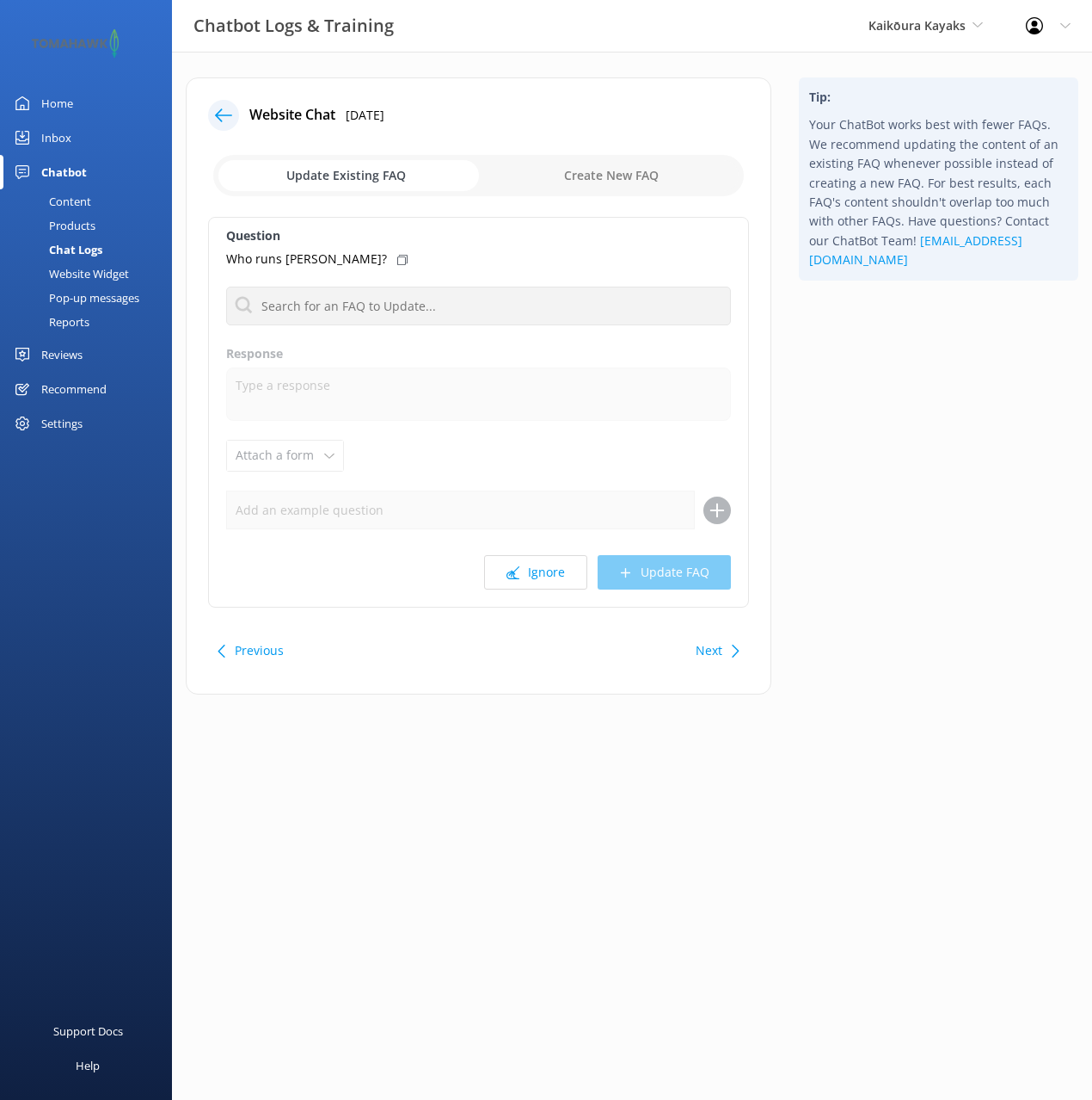
drag, startPoint x: 894, startPoint y: 503, endPoint x: 785, endPoint y: 521, distance: 110.5
click at [891, 504] on div "Tip: Your ChatBot works best with fewer FAQs. We recommend updating the content…" at bounding box center [938, 394] width 307 height 634
click at [718, 660] on button "Next" at bounding box center [709, 650] width 26 height 35
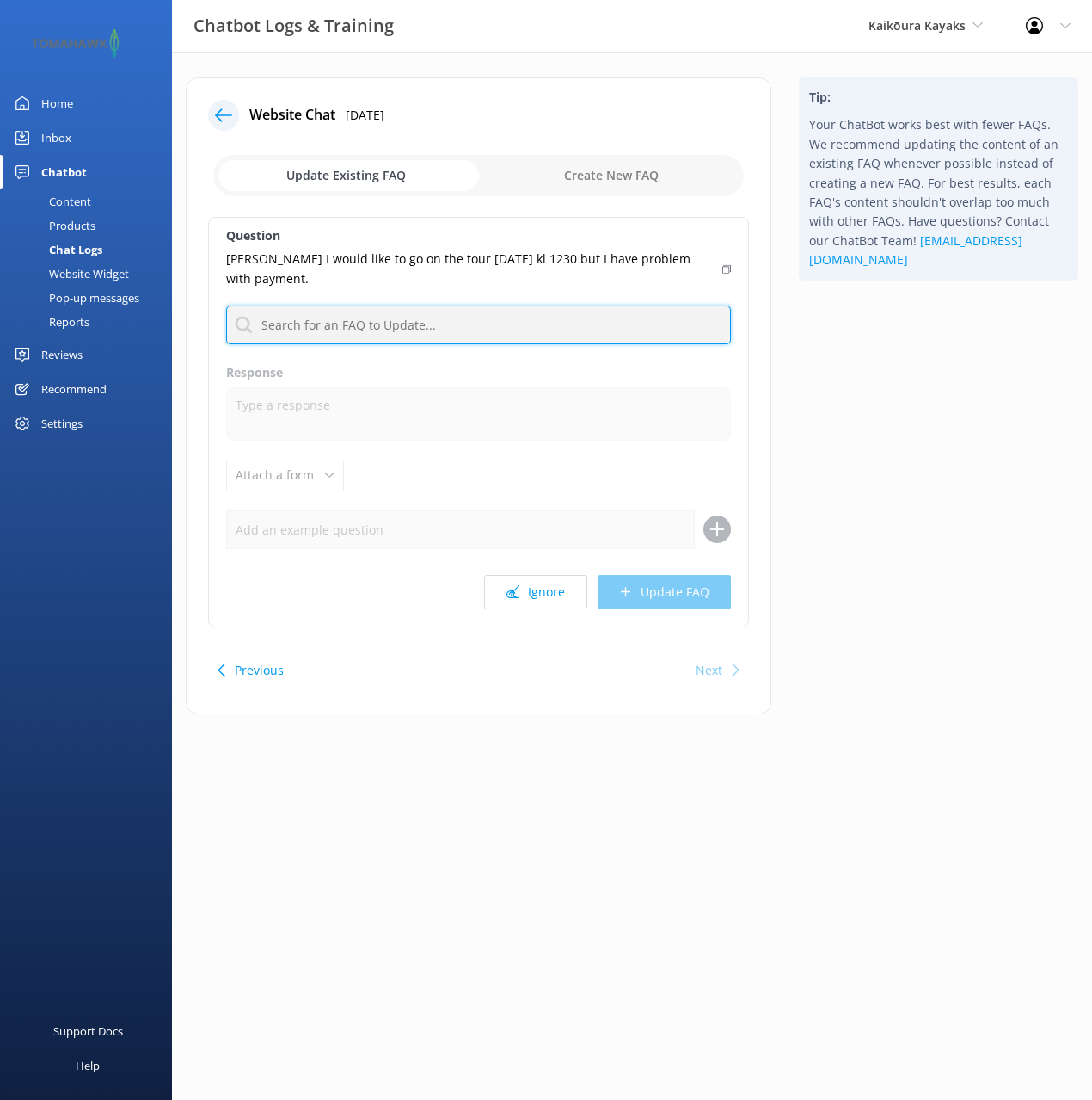
click at [486, 316] on input "text" at bounding box center [479, 324] width 505 height 39
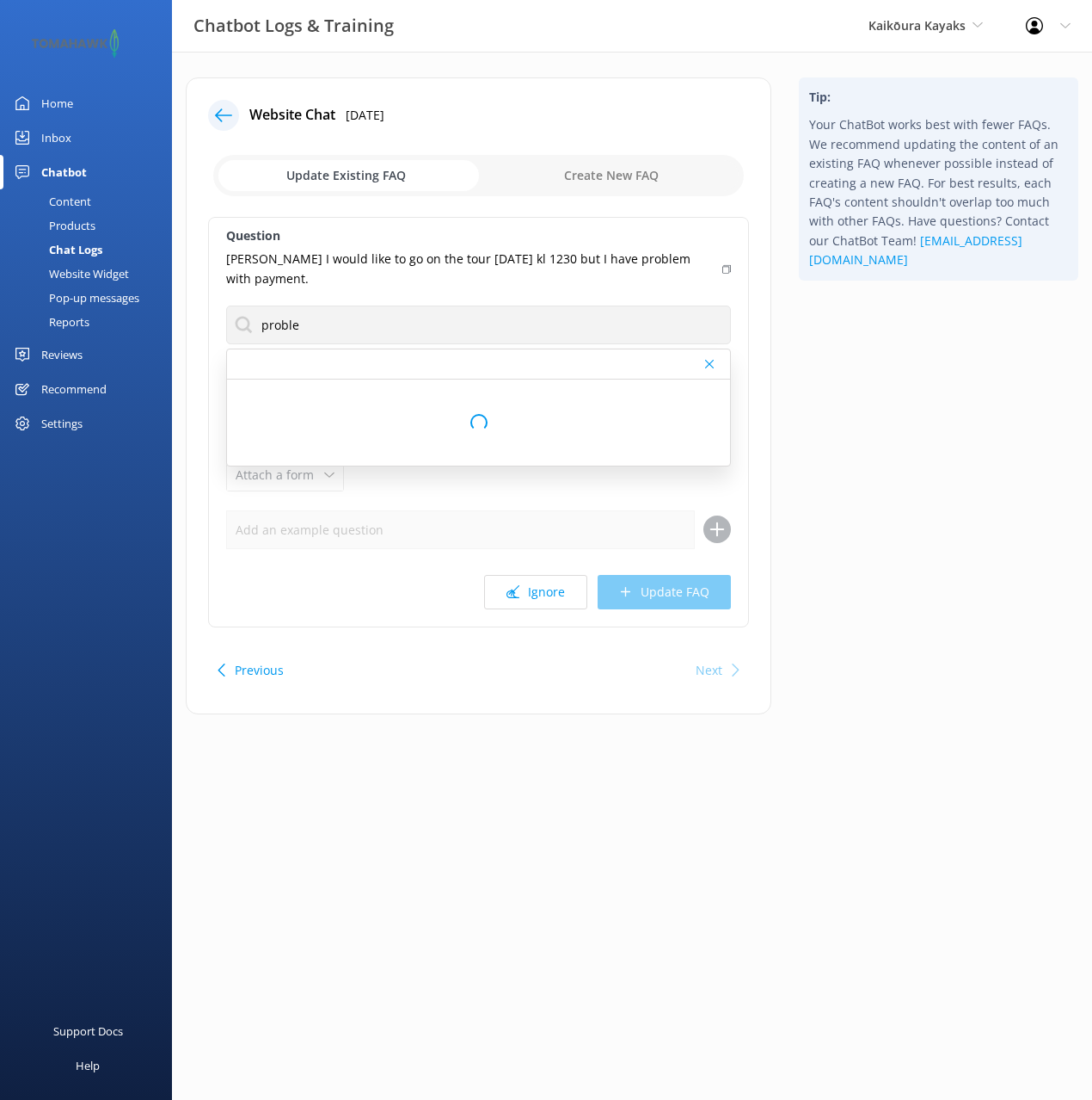
click at [838, 349] on div "Tip: Your ChatBot works best with fewer FAQs. We recommend updating the content…" at bounding box center [938, 404] width 307 height 654
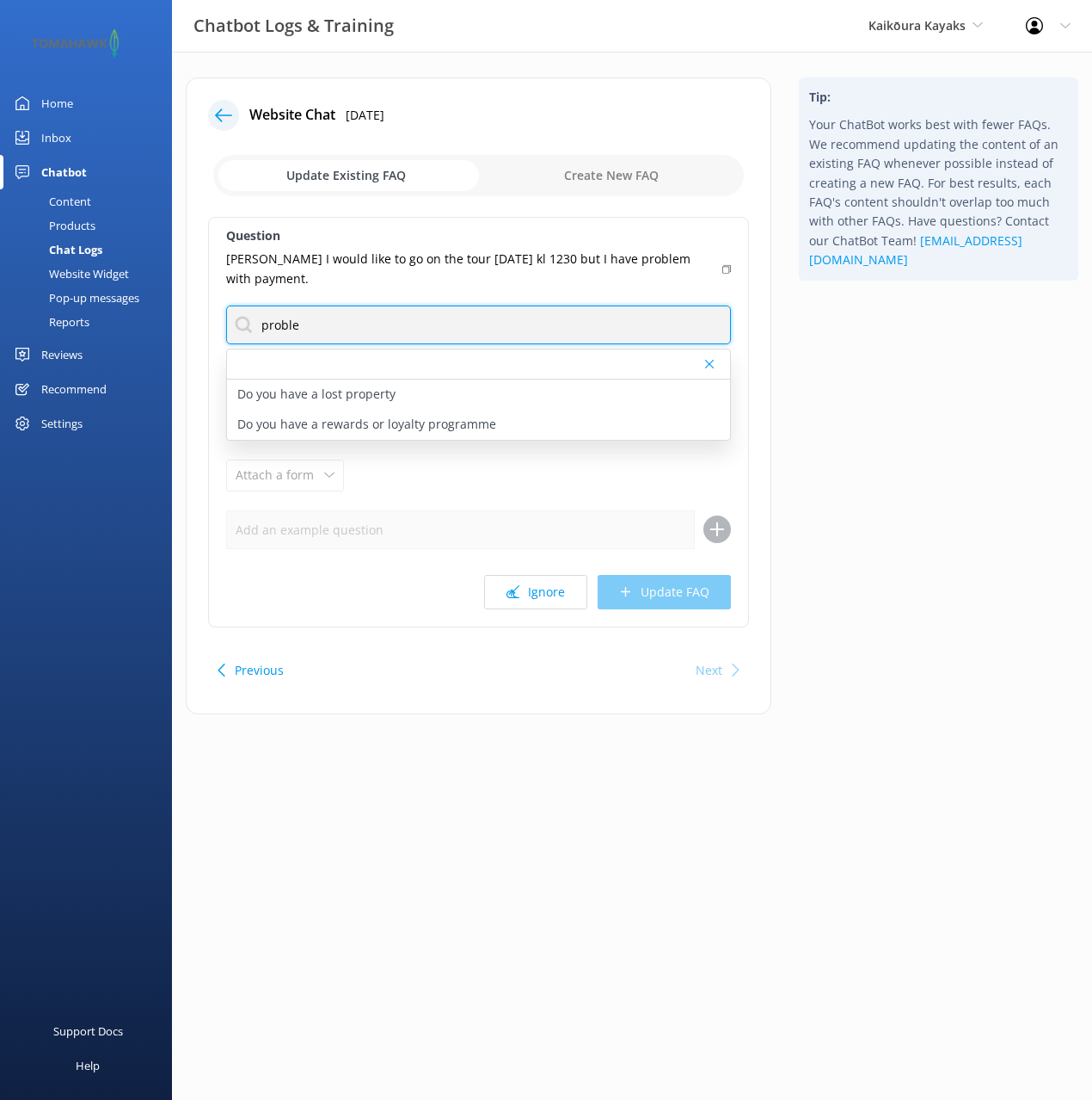
click at [272, 323] on input "proble" at bounding box center [479, 324] width 505 height 39
click at [271, 323] on input "proble" at bounding box center [479, 324] width 505 height 39
type input "issues"
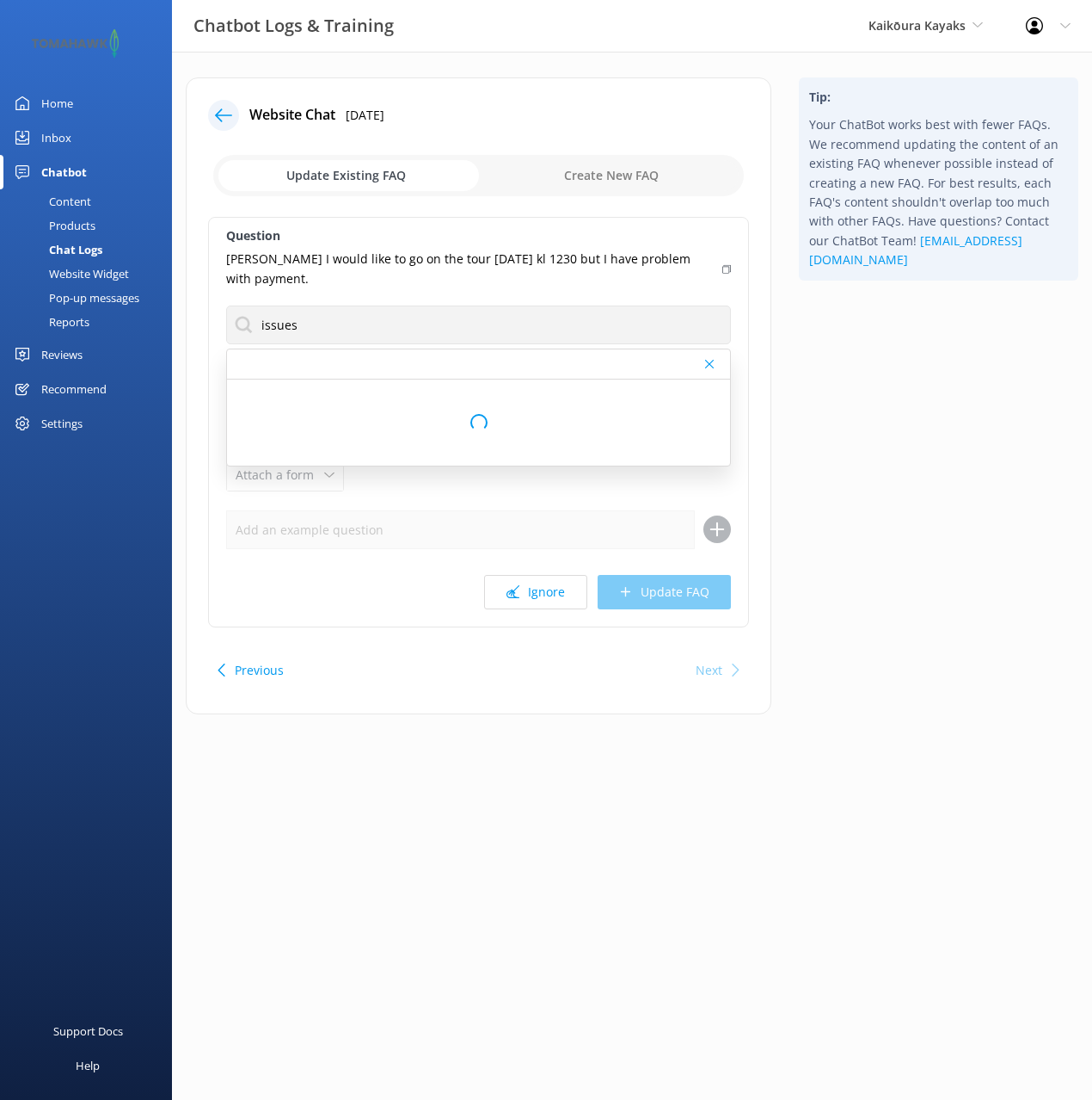
click at [816, 354] on div "Tip: Your ChatBot works best with fewer FAQs. We recommend updating the content…" at bounding box center [938, 404] width 307 height 654
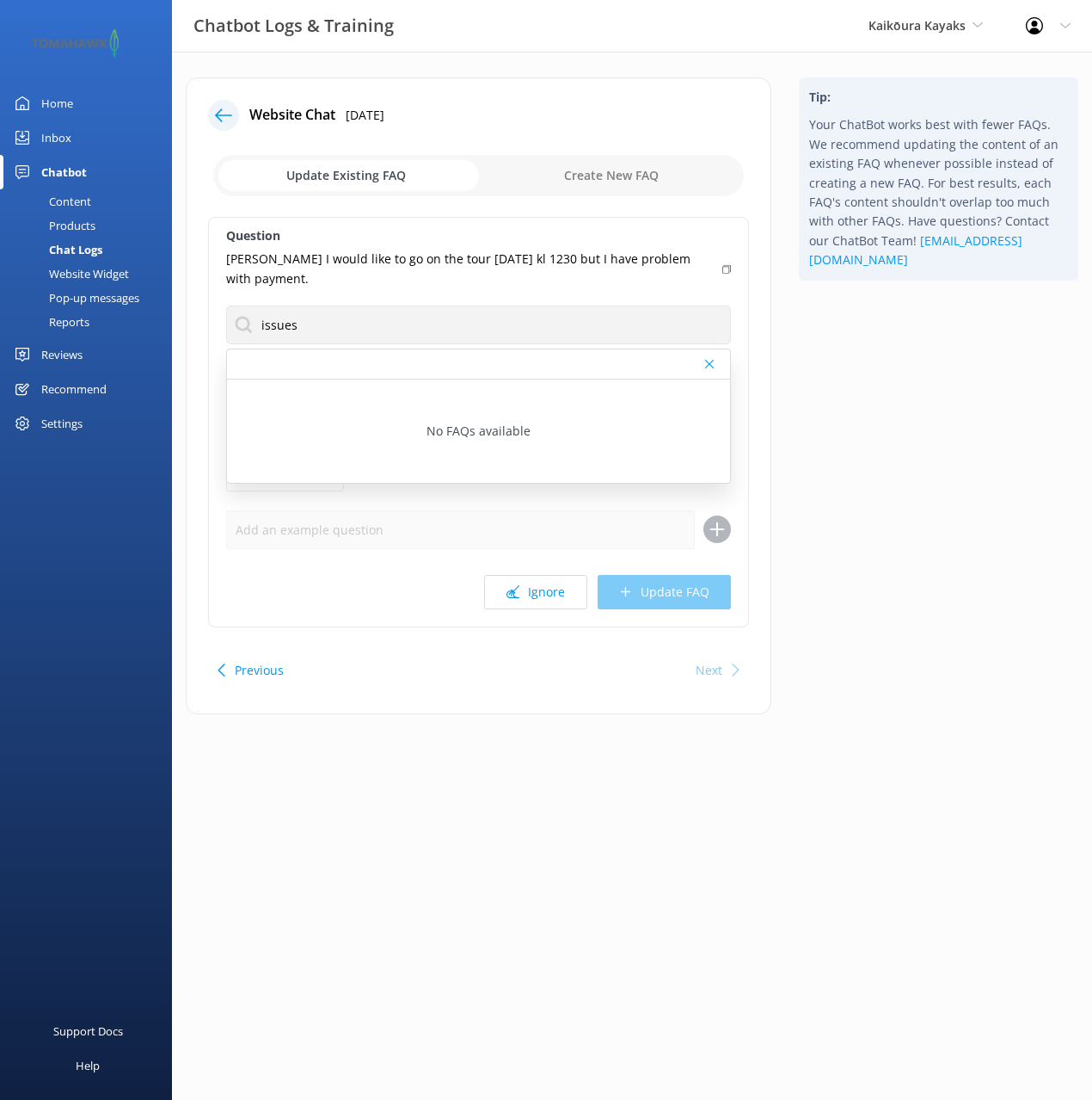
drag, startPoint x: 93, startPoint y: 199, endPoint x: 163, endPoint y: 198, distance: 70.0
click at [94, 199] on link "Content" at bounding box center [91, 202] width 161 height 24
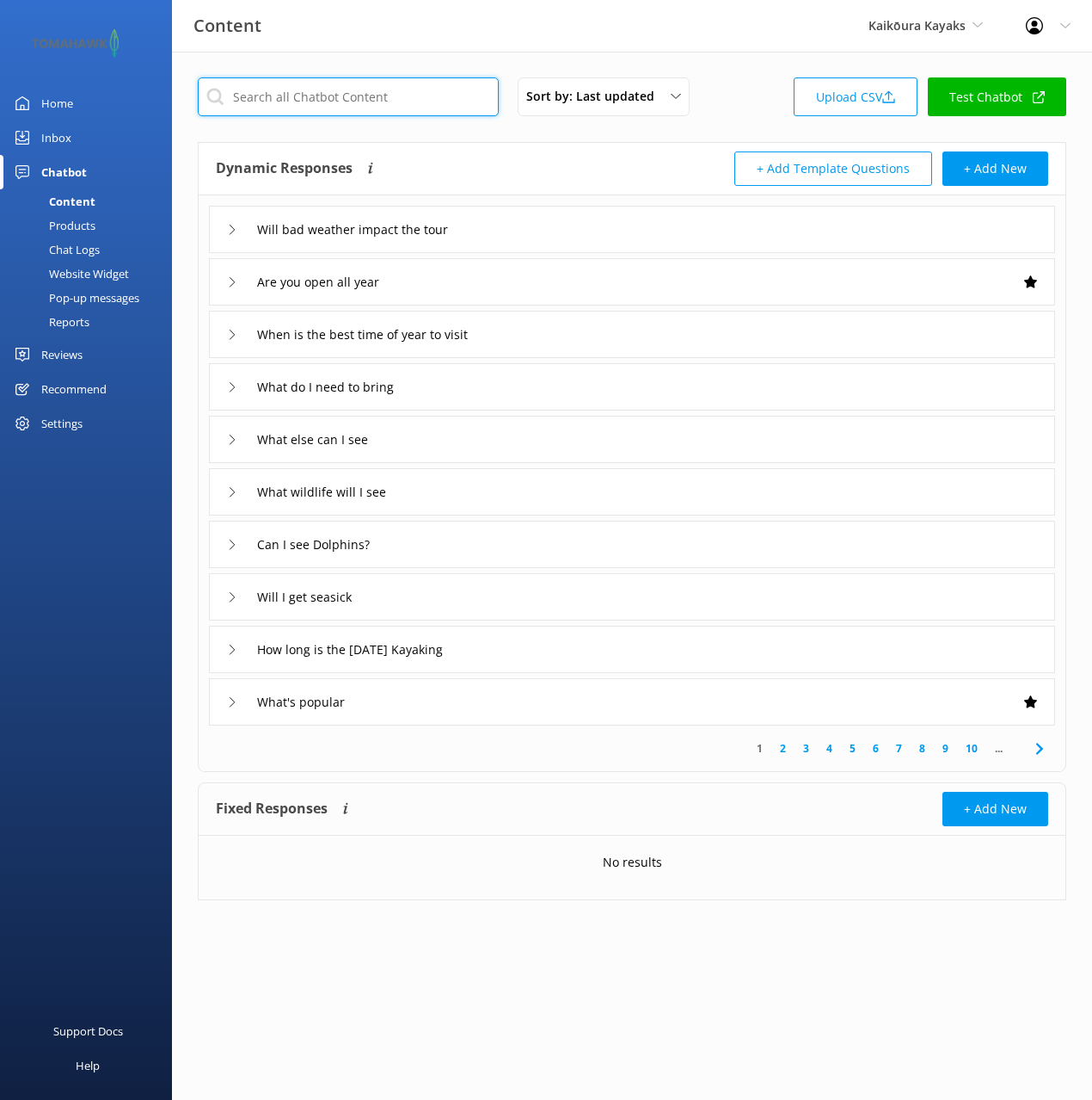
click at [449, 98] on input "text" at bounding box center [348, 96] width 301 height 39
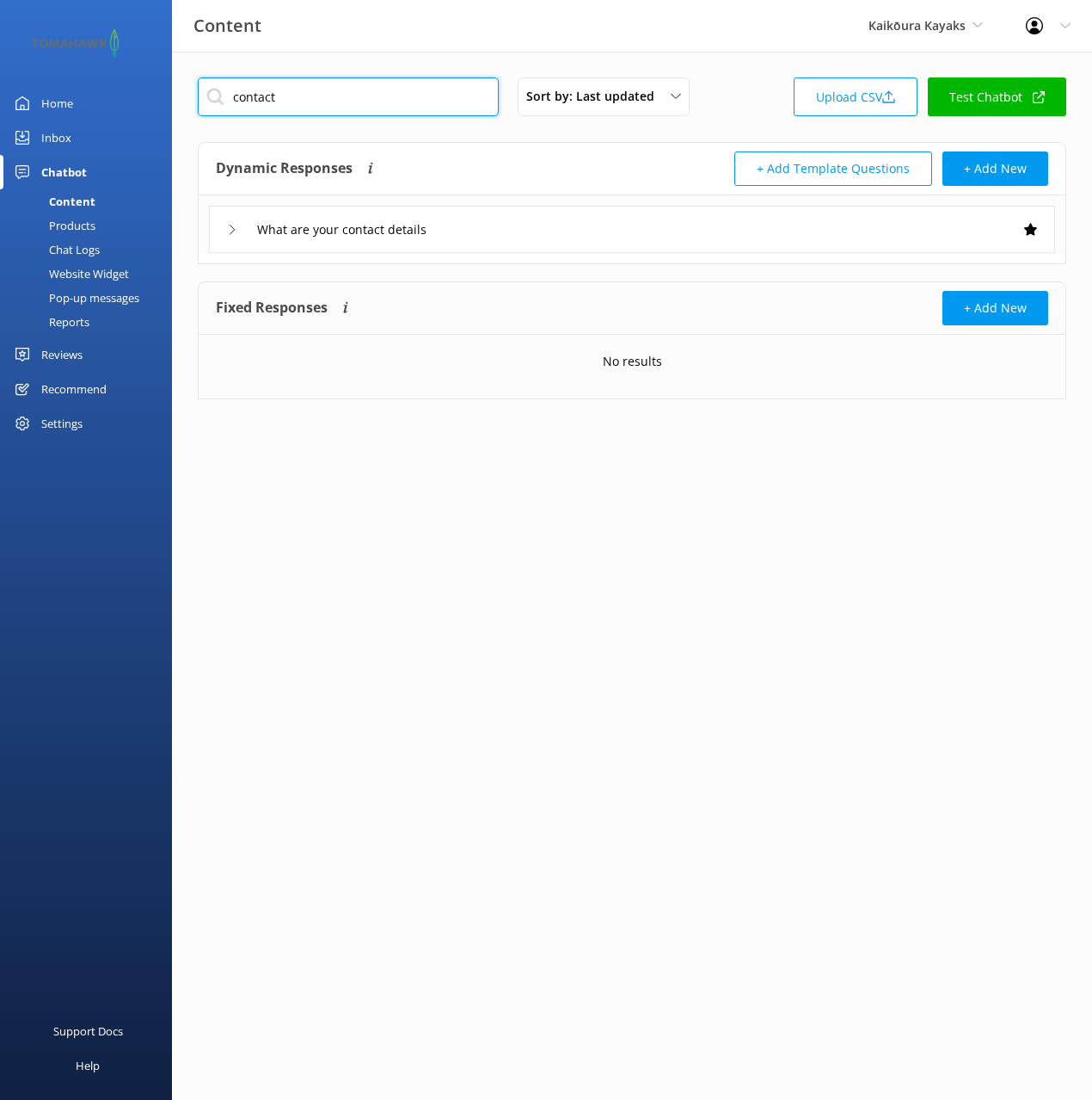
type input "contact"
click at [711, 158] on div "+ Add Template Questions + Add New" at bounding box center [839, 168] width 416 height 35
click at [580, 216] on div "What are your contact details" at bounding box center [632, 229] width 846 height 47
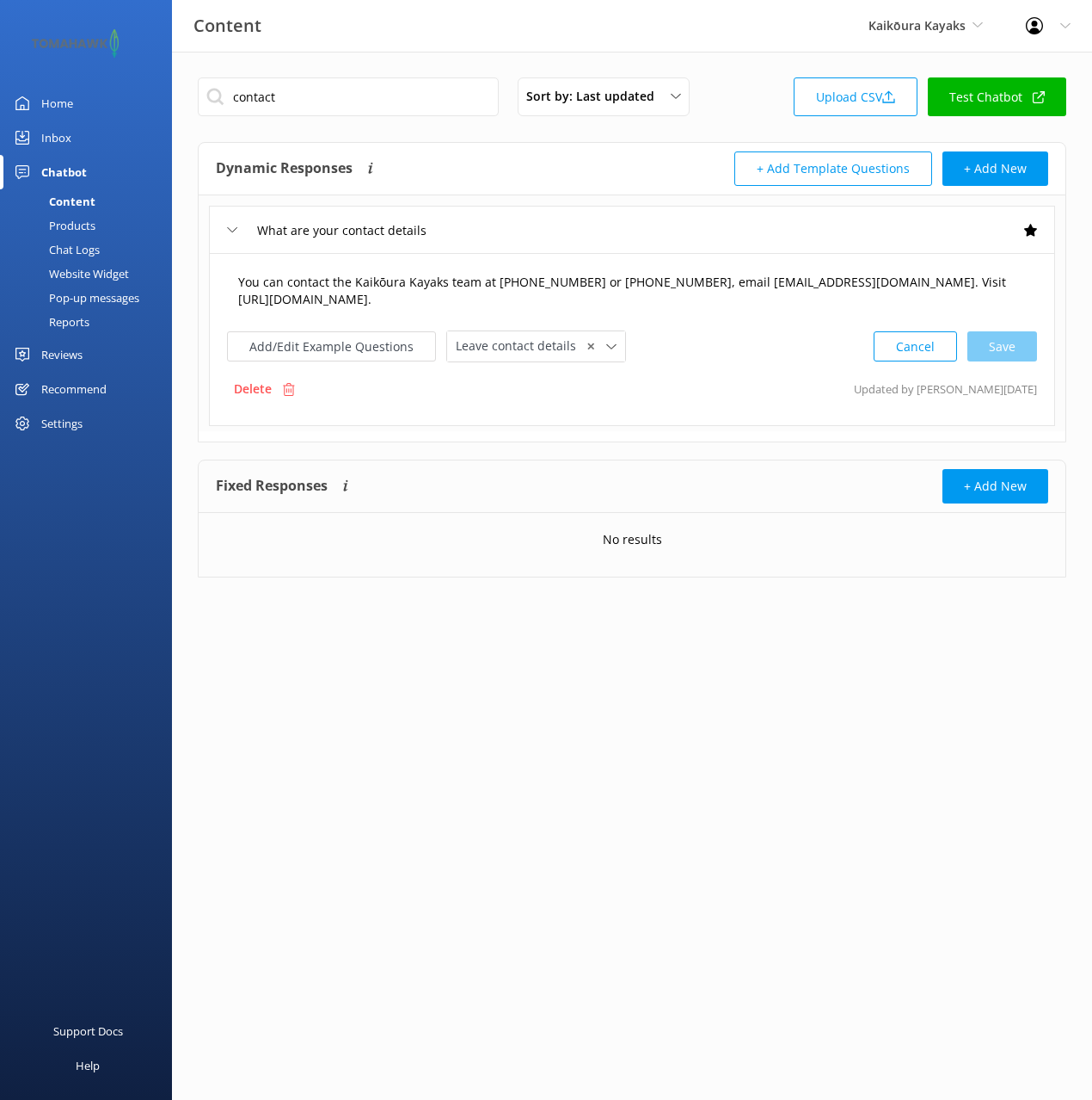
click at [600, 286] on textarea "You can contact the Kaikōura Kayaks team at +64 3 319 7118 or +64 021 462 889, …" at bounding box center [632, 291] width 807 height 54
click at [75, 249] on div "Chat Logs" at bounding box center [54, 250] width 89 height 24
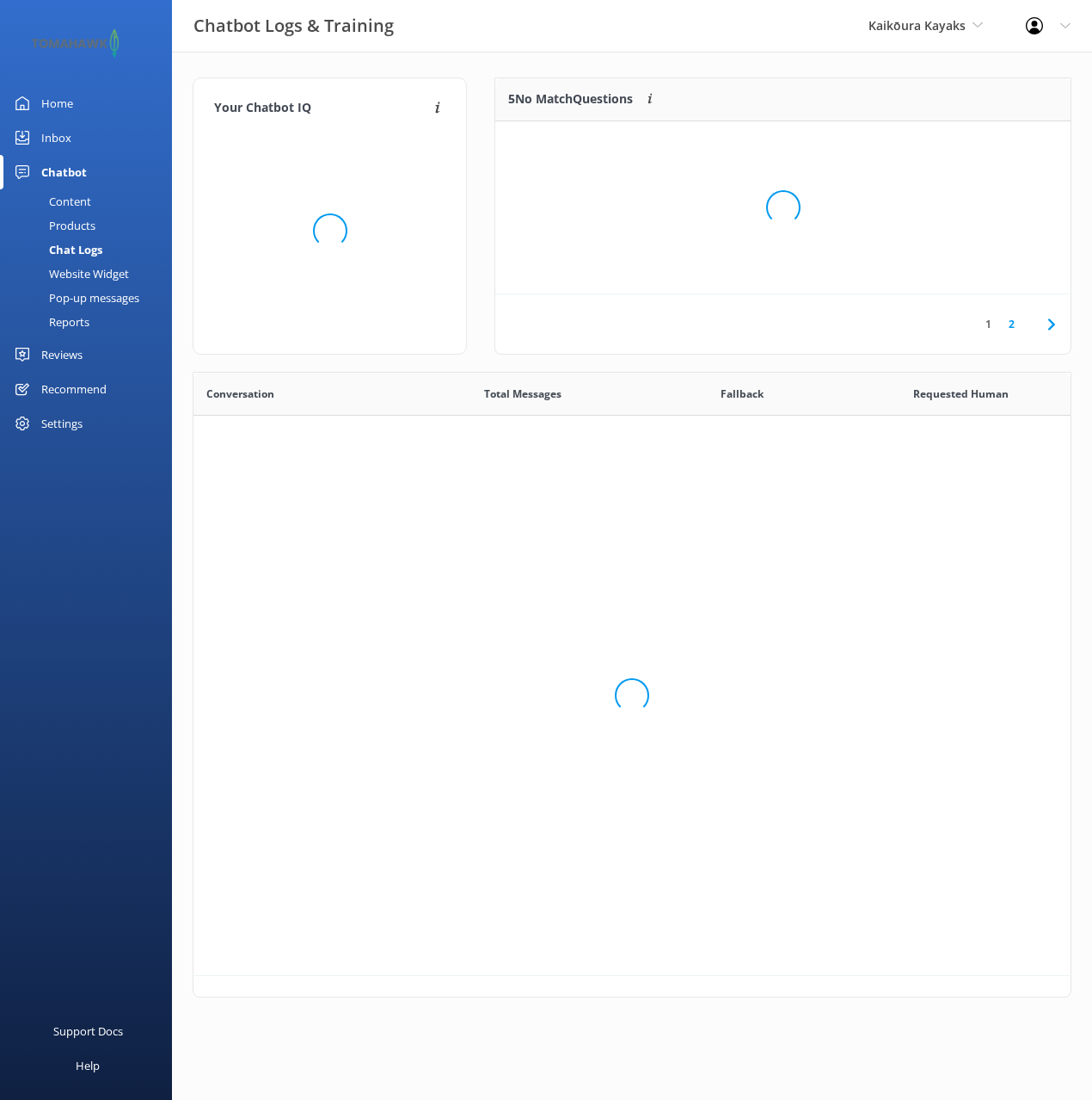
scroll to position [603, 877]
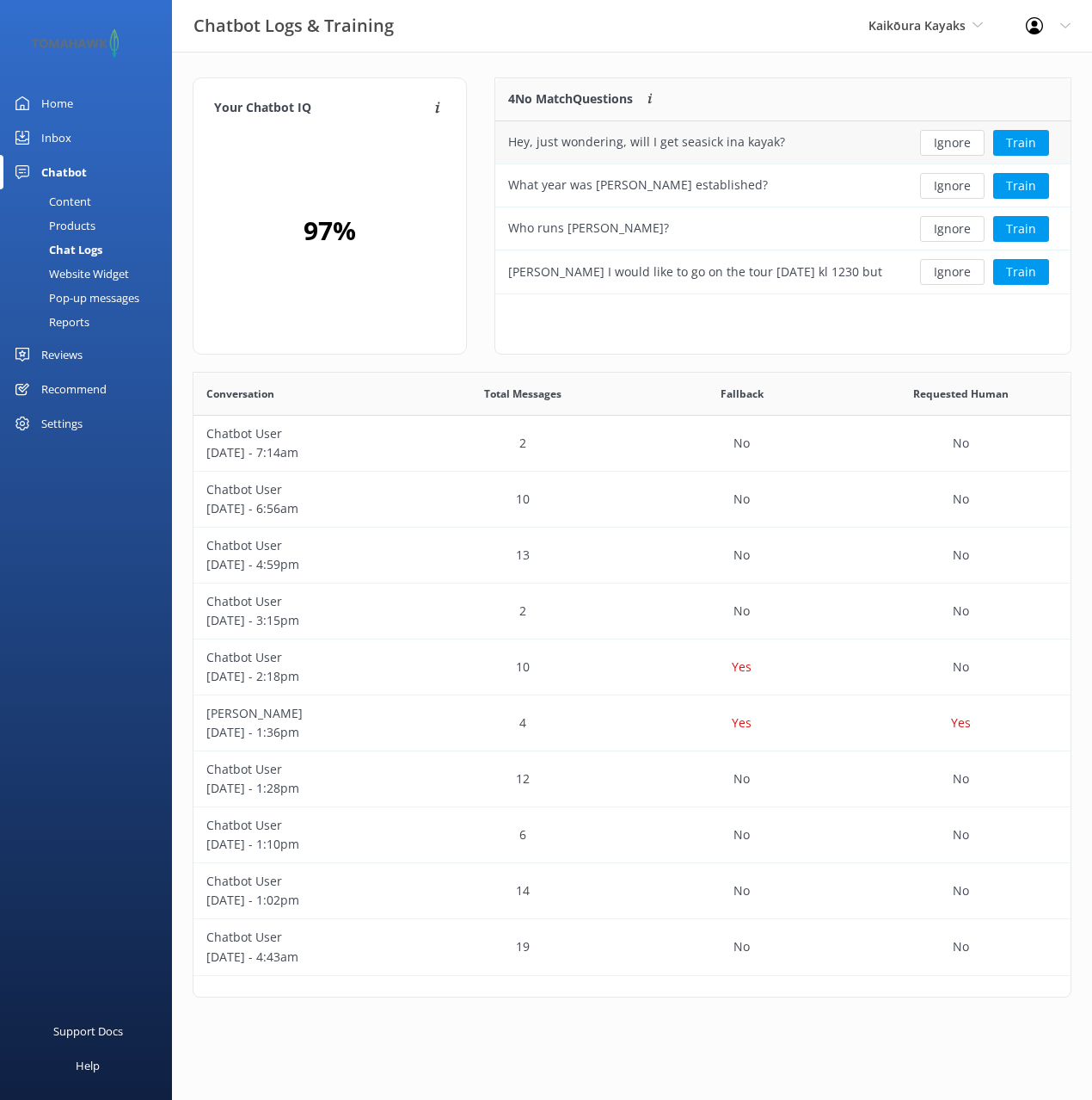
drag, startPoint x: 489, startPoint y: 157, endPoint x: 531, endPoint y: 133, distance: 48.4
click at [488, 157] on div "4 No Match Questions Customers sometimes ask questions that don't fully match a…" at bounding box center [783, 224] width 605 height 294
drag, startPoint x: 700, startPoint y: 62, endPoint x: 777, endPoint y: 91, distance: 82.3
click at [700, 62] on div "Your Chatbot IQ Your Chatbot IQ is the percentage of trained FAQs against untra…" at bounding box center [632, 541] width 920 height 980
click at [813, 328] on div "4 No Match Questions Customers sometimes ask questions that don't fully match a…" at bounding box center [783, 215] width 577 height 277
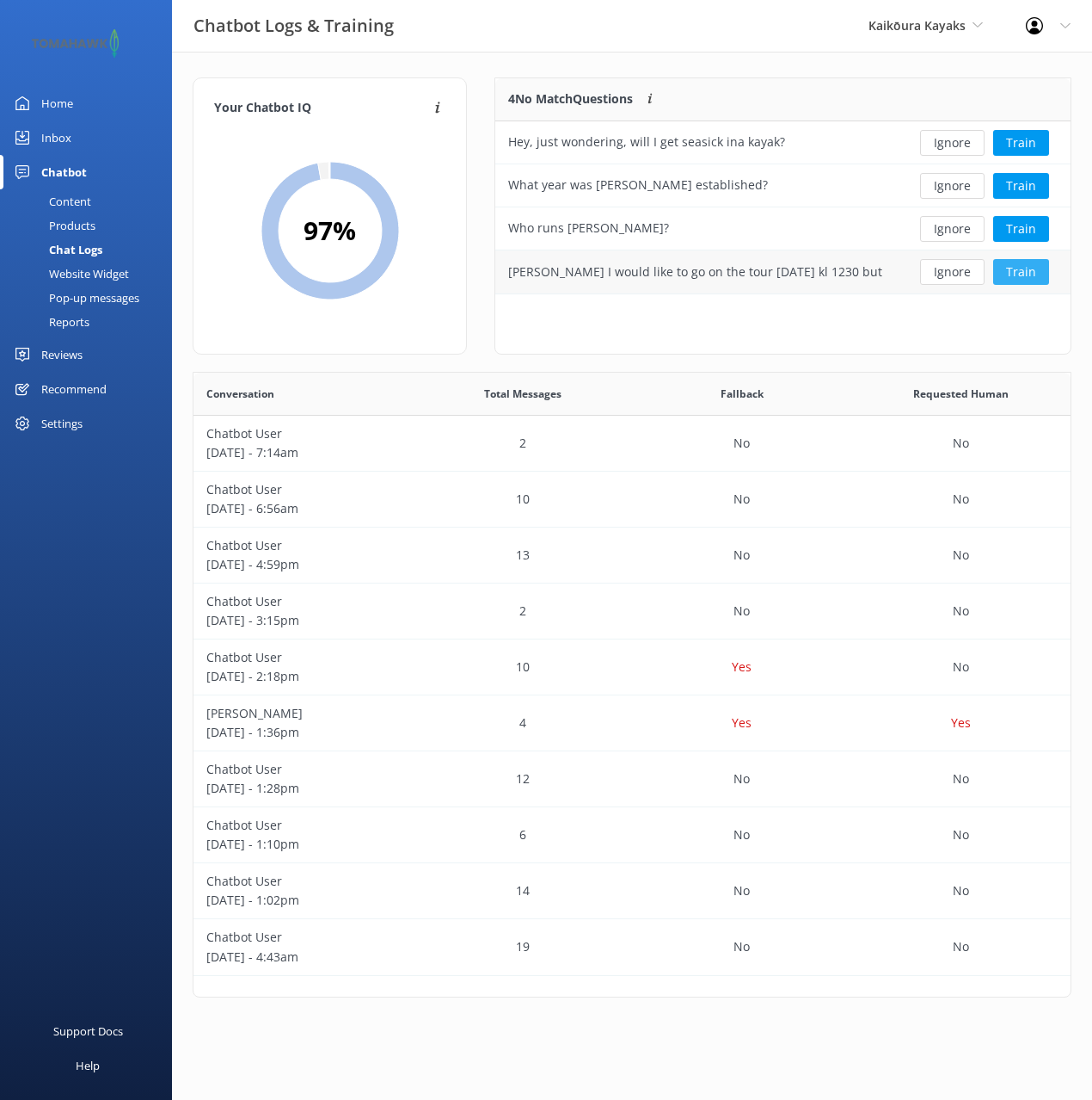
click at [1020, 266] on button "Train" at bounding box center [1022, 271] width 56 height 25
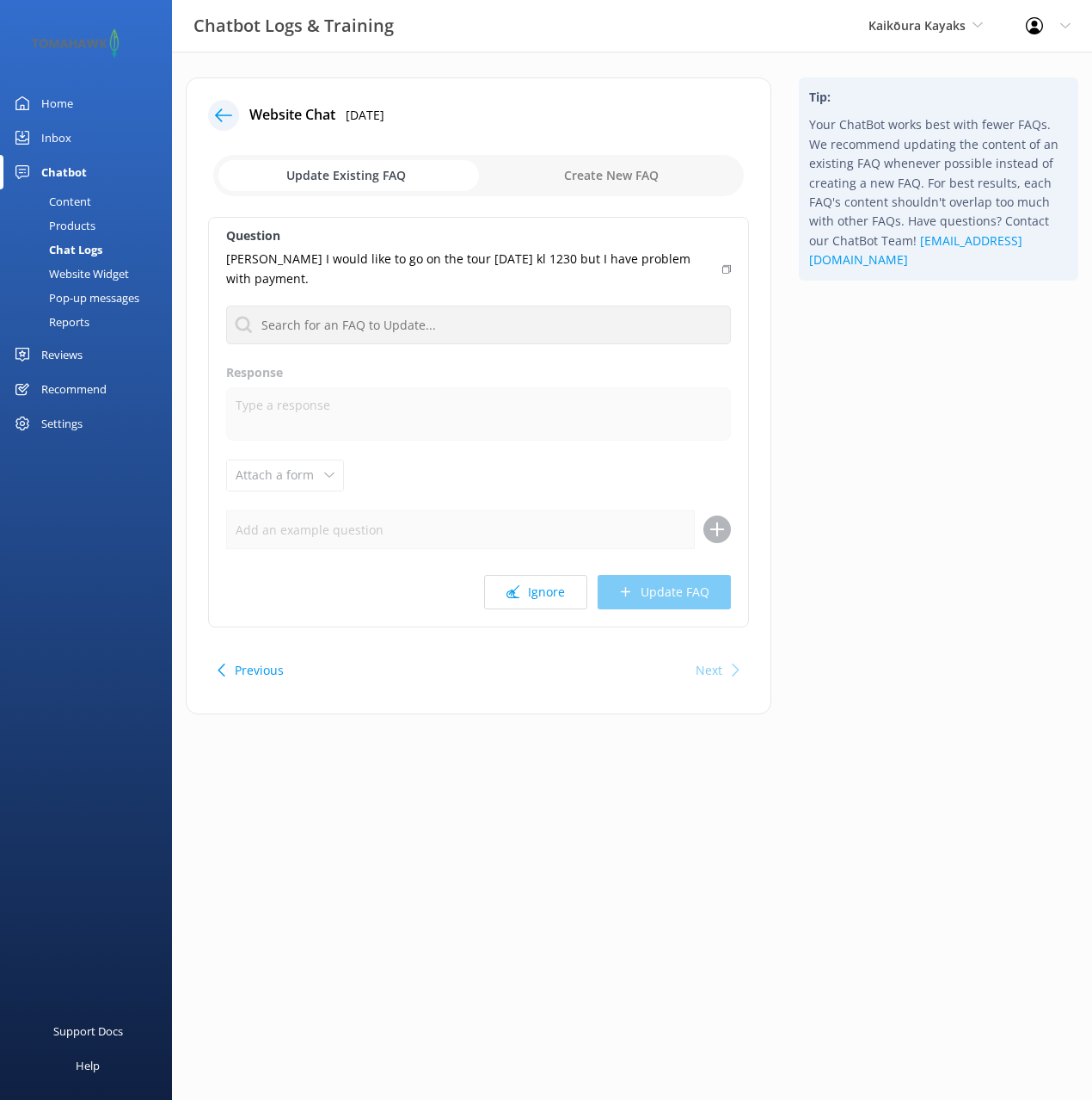
drag, startPoint x: 606, startPoint y: 174, endPoint x: 567, endPoint y: 210, distance: 53.1
click at [606, 174] on input "checkbox" at bounding box center [478, 176] width 531 height 41
checkbox input "true"
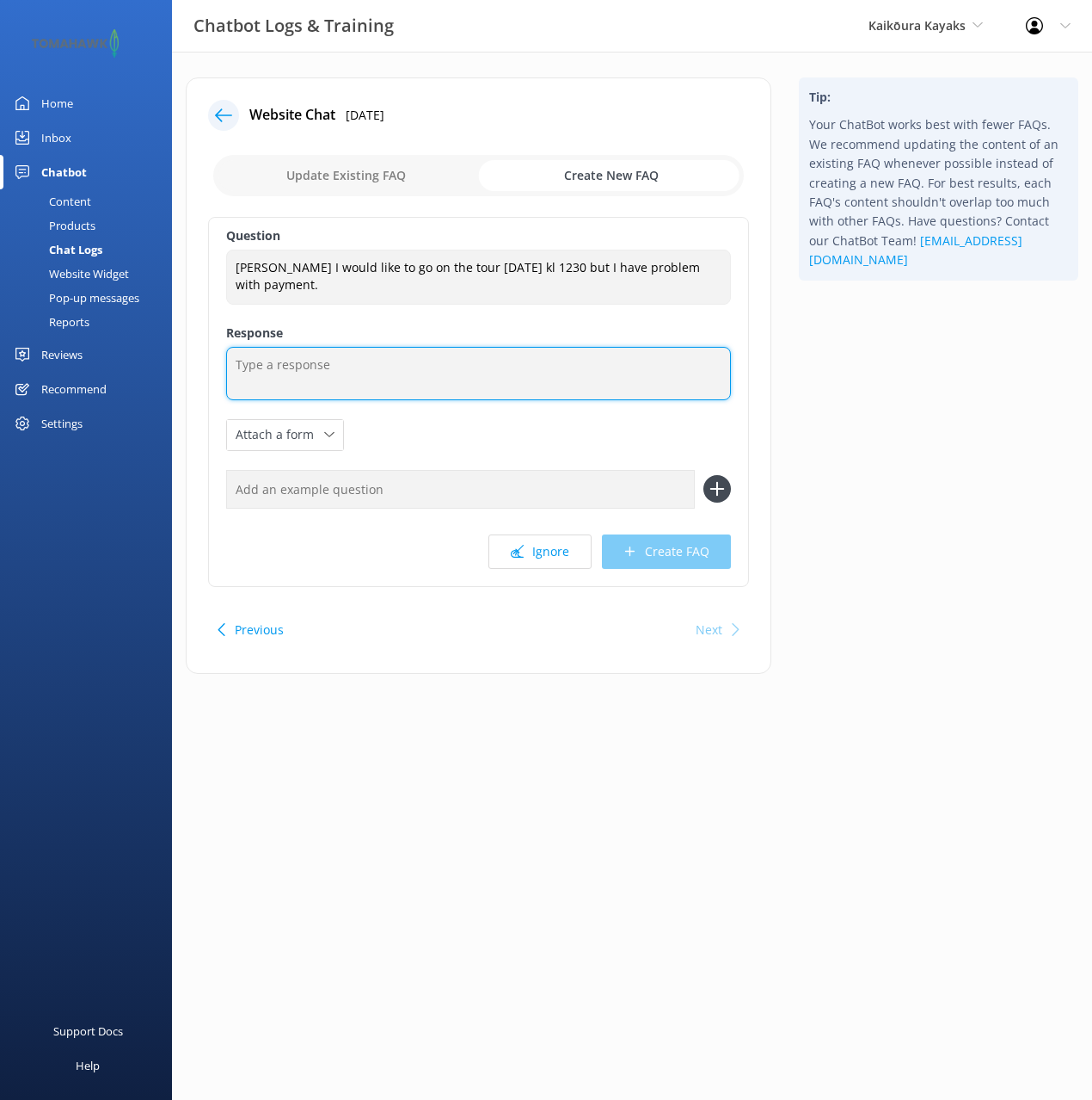
click at [426, 395] on textarea at bounding box center [479, 373] width 505 height 54
paste textarea "You can contact the Kaikōura Kayaks team at +64 3 319 7118 or +64 021 462 889, …"
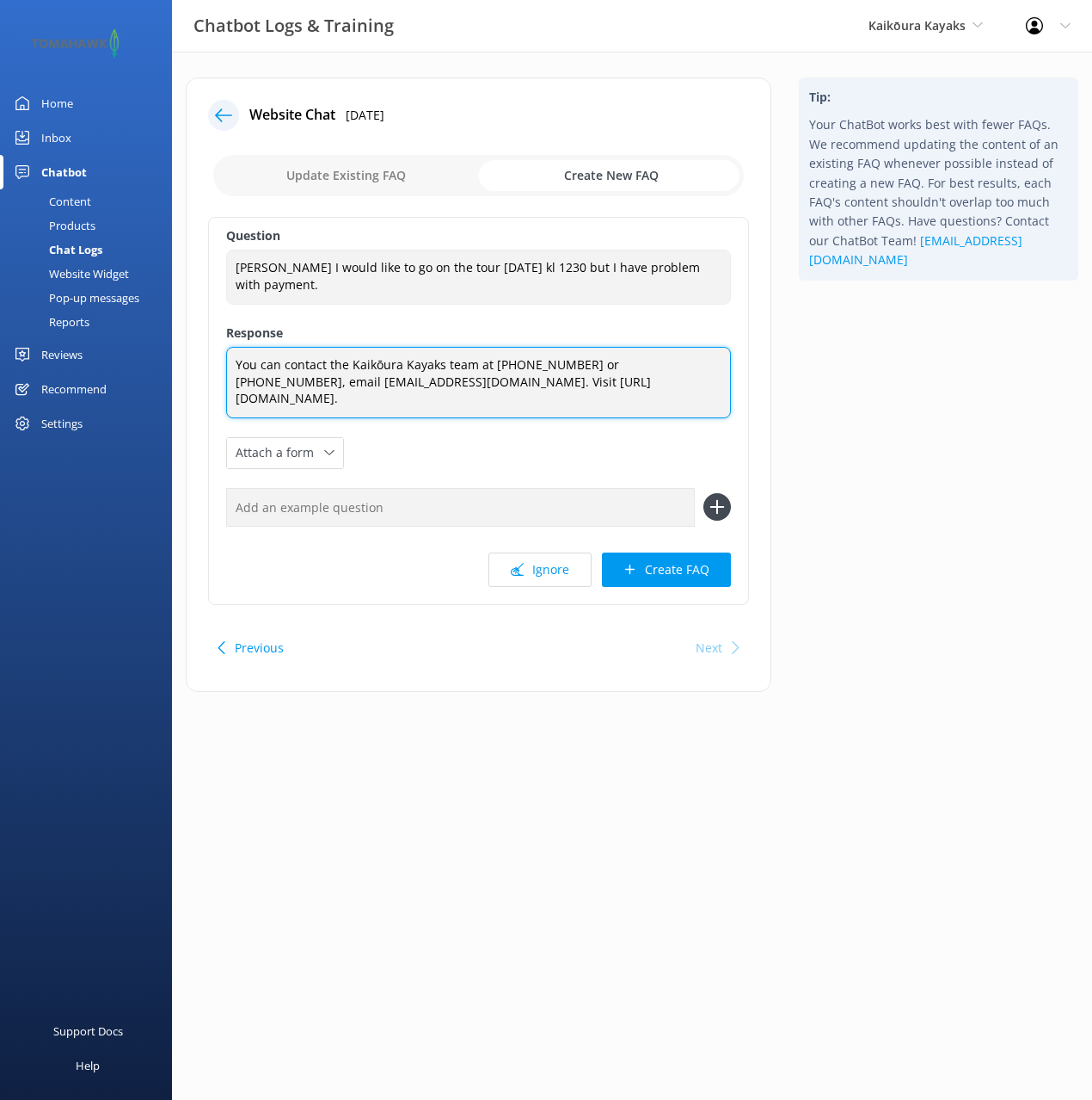
type textarea "You can contact the Kaikōura Kayaks team at +64 3 319 7118 or +64 021 462 889, …"
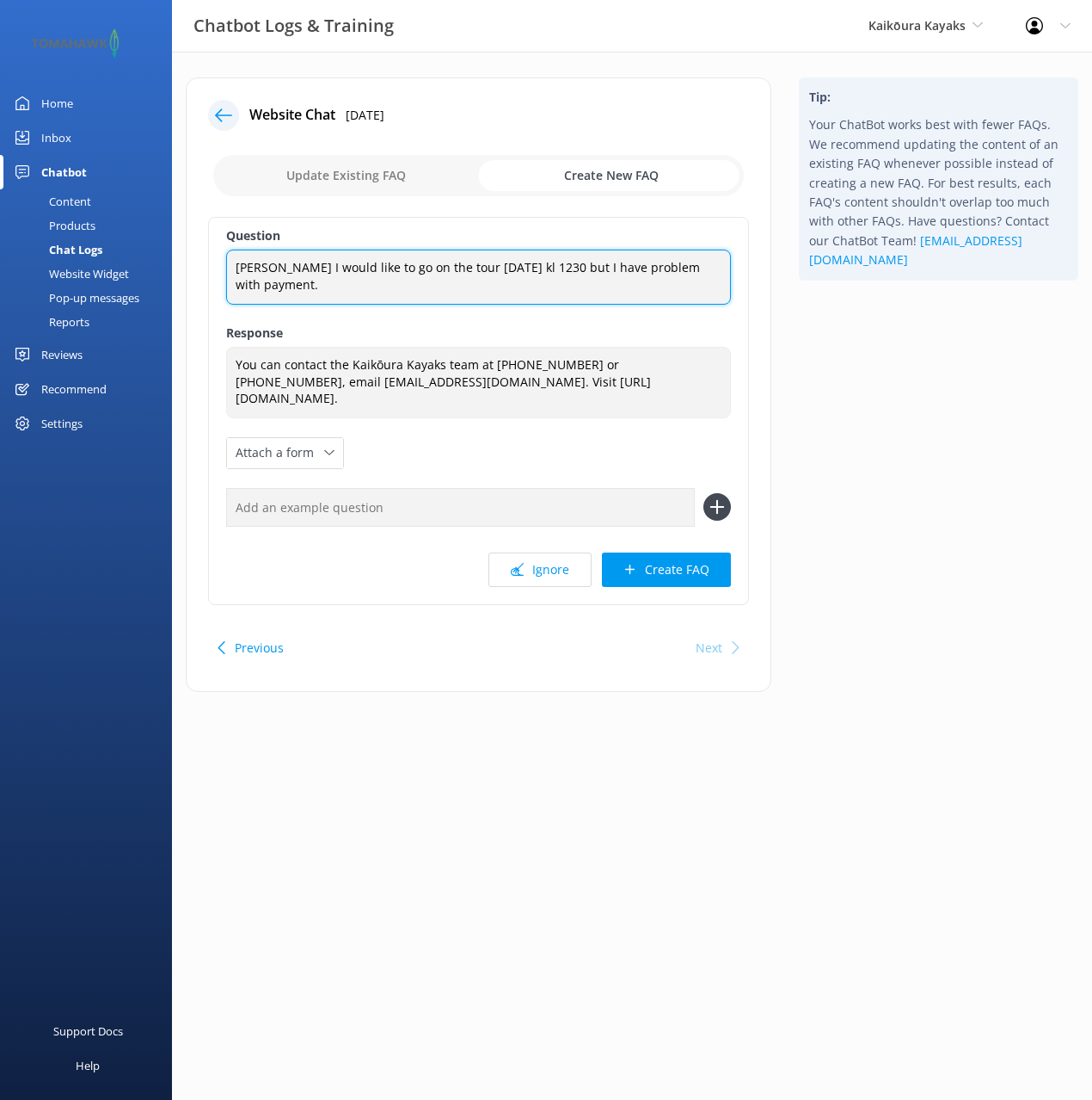
click at [329, 271] on textarea "Kia Ora I would like to go on the tour 16 sept kl 1230 but I have problem with …" at bounding box center [479, 277] width 505 height 54
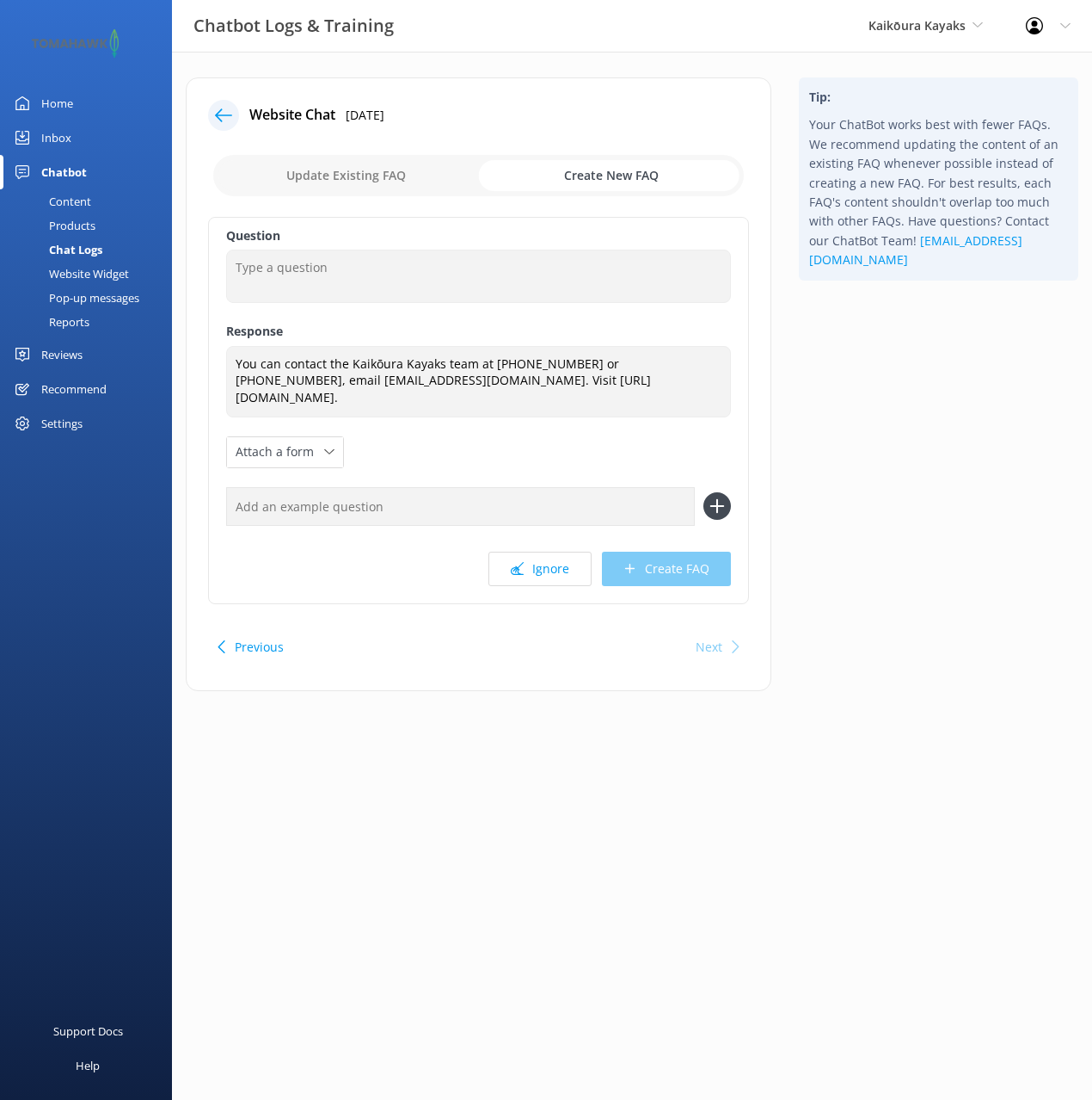
click at [378, 488] on input "text" at bounding box center [460, 506] width 469 height 39
paste input "Kia Ora I would like to go on the tour 16 sept kl 1230 but I have problem with …"
type input "Kia Ora I would like to go on the tour 16 sept kl 1230 but I have problem with …"
click at [703, 492] on button at bounding box center [716, 505] width 27 height 27
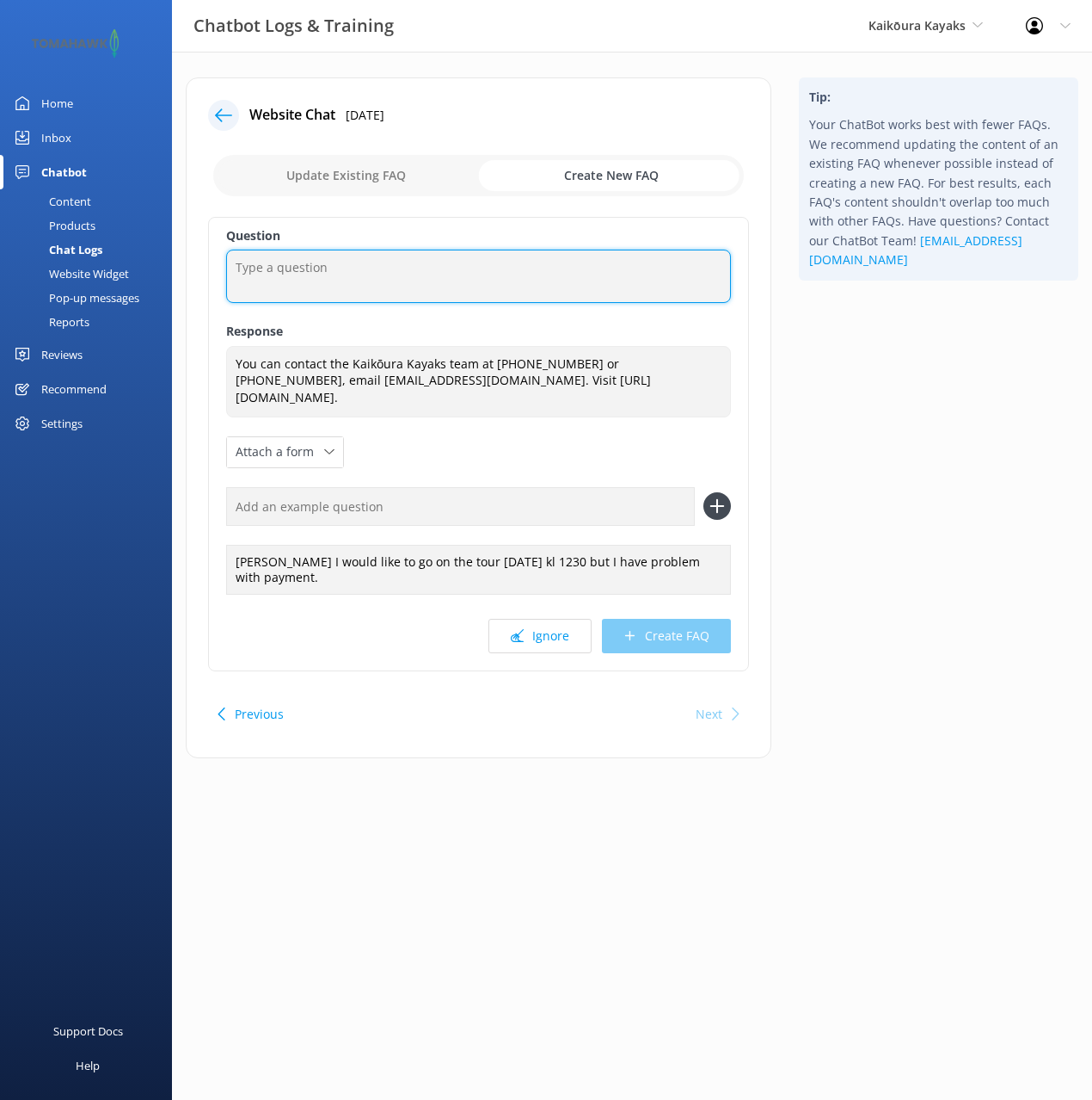
click at [441, 284] on textarea at bounding box center [479, 276] width 505 height 54
type textarea "I'm having issues booking online"
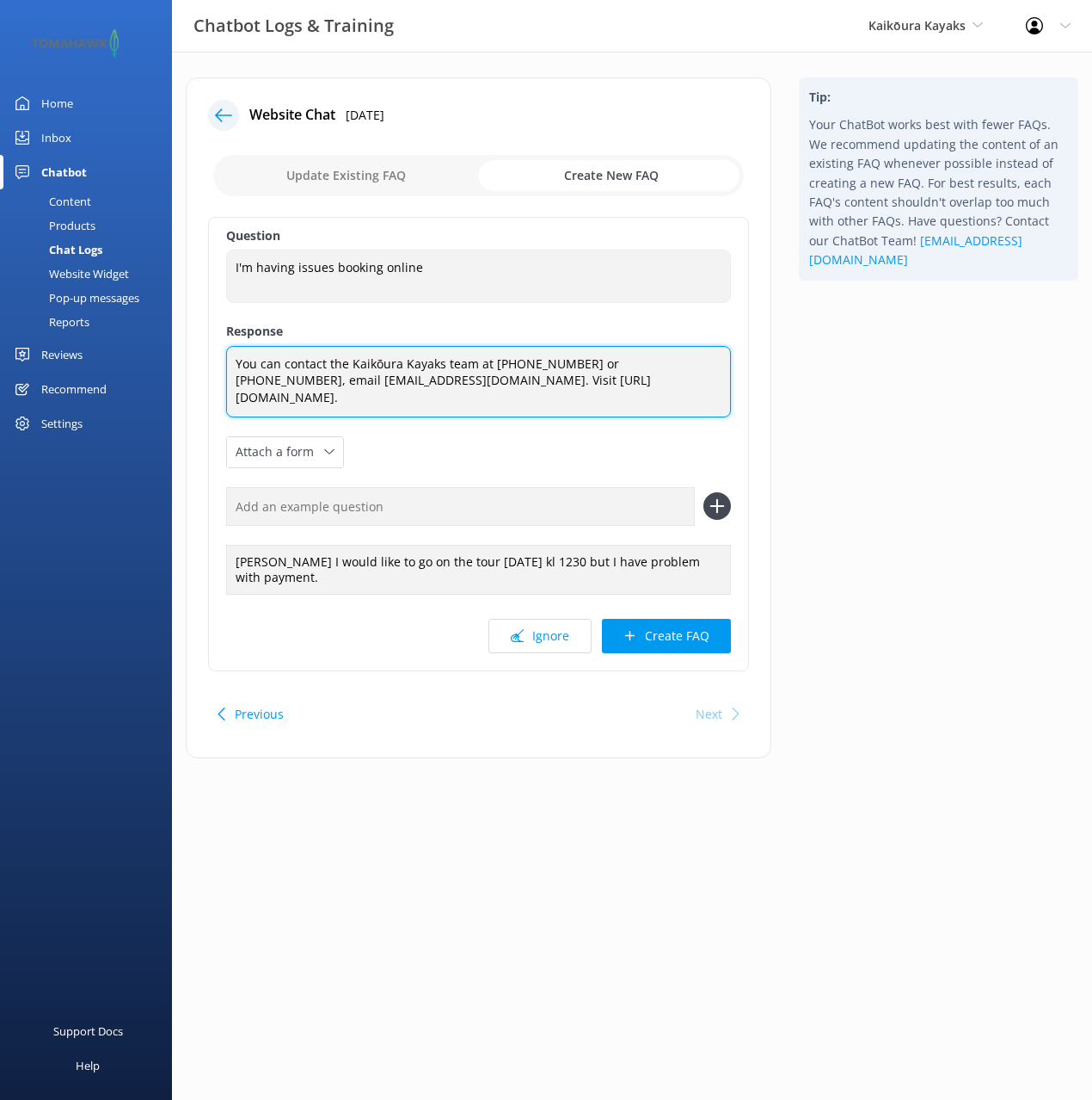
click at [234, 364] on textarea "You can contact the Kaikōura Kayaks team at +64 3 319 7118 or +64 021 462 889, …" at bounding box center [479, 381] width 505 height 71
type textarea "If you're You can contact the Kaikōura Kayaks team at +64 3 319 7118 or +64 021…"
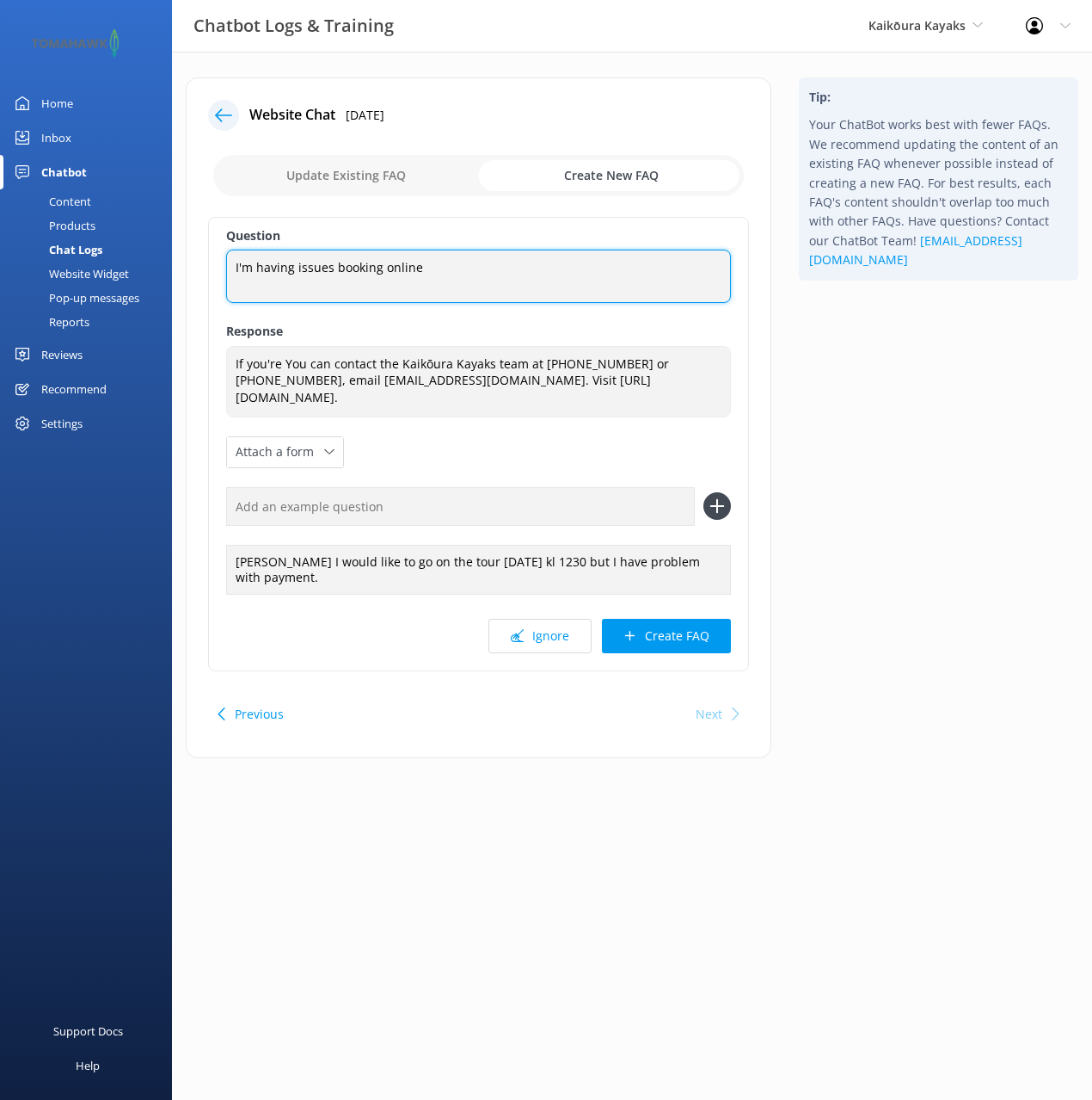
click at [304, 267] on textarea "I'm having issues booking online" at bounding box center [479, 276] width 505 height 54
type textarea "I'm having problems booking online"
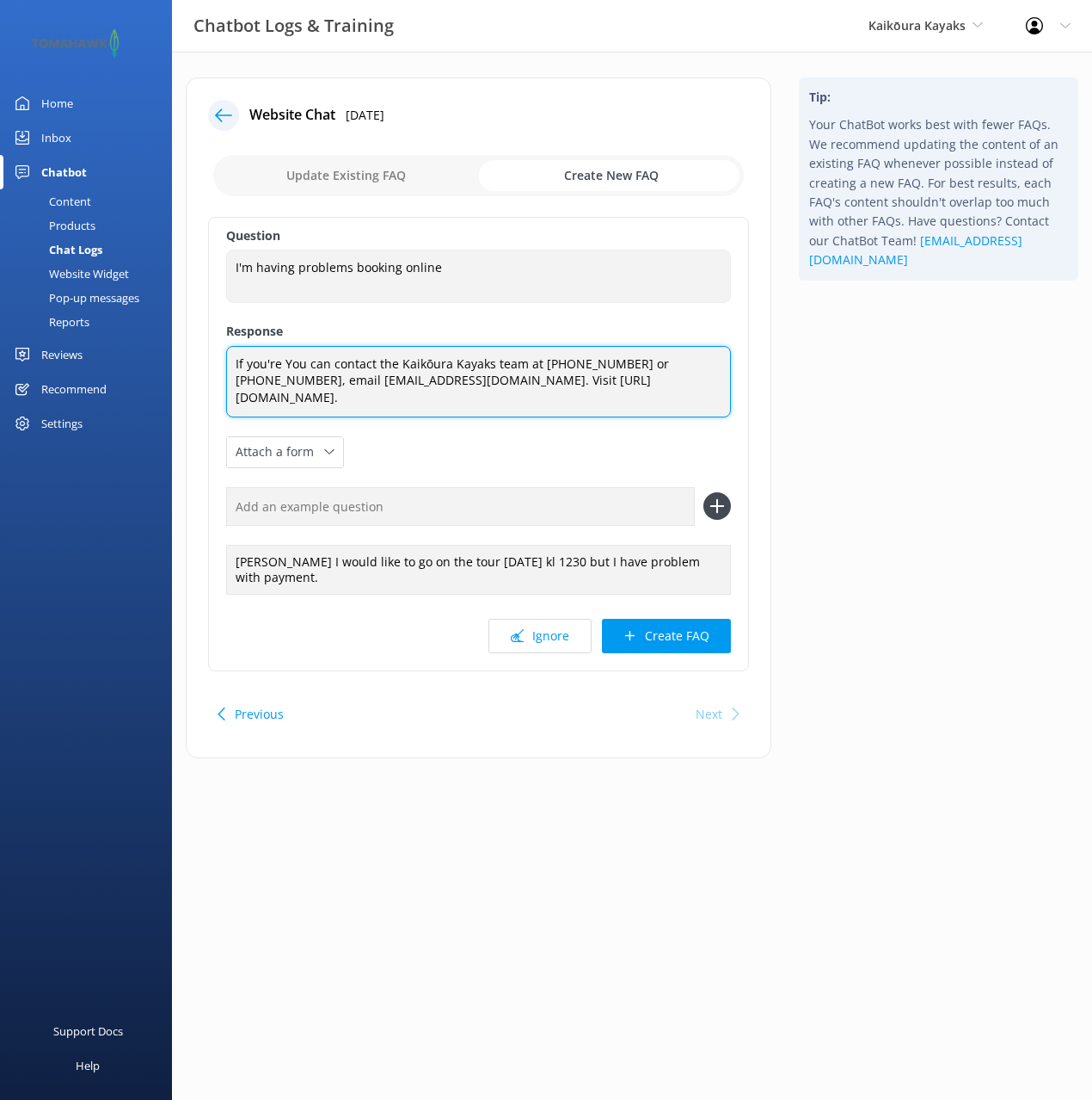
click at [269, 365] on textarea "If you're You can contact the Kaikōura Kayaks team at +64 3 319 7118 or +64 021…" at bounding box center [479, 381] width 505 height 71
drag, startPoint x: 278, startPoint y: 362, endPoint x: 282, endPoint y: 369, distance: 8.1
click at [279, 362] on textarea "If you're You can contact the Kaikōura Kayaks team at +64 3 319 7118 or +64 021…" at bounding box center [479, 381] width 505 height 71
click at [613, 362] on textarea "If you're having issues with reservations or payments, please You can contact t…" at bounding box center [479, 381] width 505 height 71
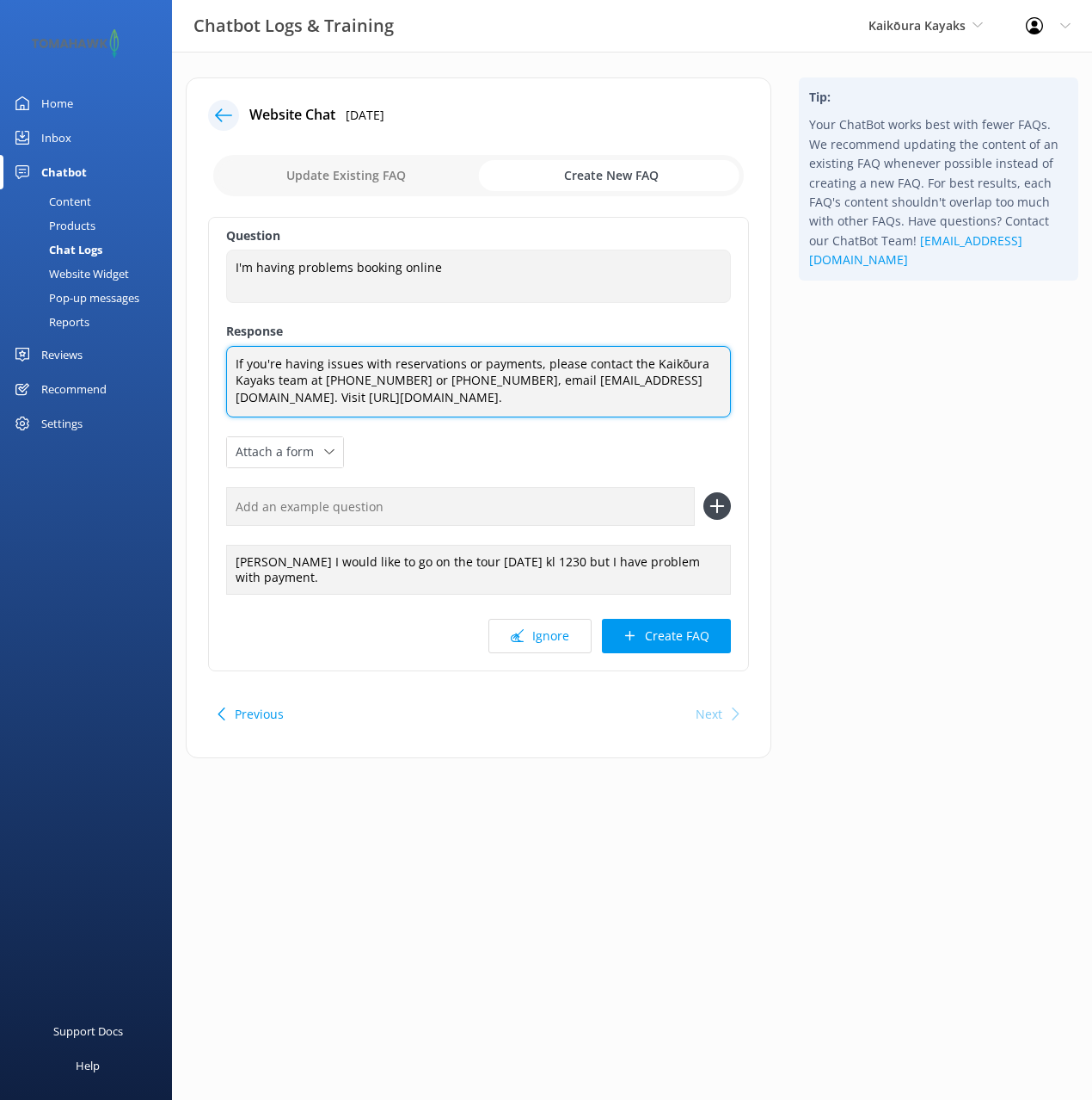
click at [269, 372] on textarea "If you're having issues with reservations or payments, please contact the Kaikō…" at bounding box center [479, 381] width 505 height 71
drag, startPoint x: 436, startPoint y: 383, endPoint x: 524, endPoint y: 385, distance: 88.0
click at [436, 383] on textarea "If you're having issues with reservations or payments, please contact the Kaikō…" at bounding box center [479, 381] width 505 height 71
click at [594, 383] on textarea "If you're having issues with reservations or payments, please contact the Kaikō…" at bounding box center [479, 381] width 505 height 71
click at [528, 381] on textarea "If you're having issues with reservations or payments, please contact the Kaikō…" at bounding box center [479, 381] width 505 height 71
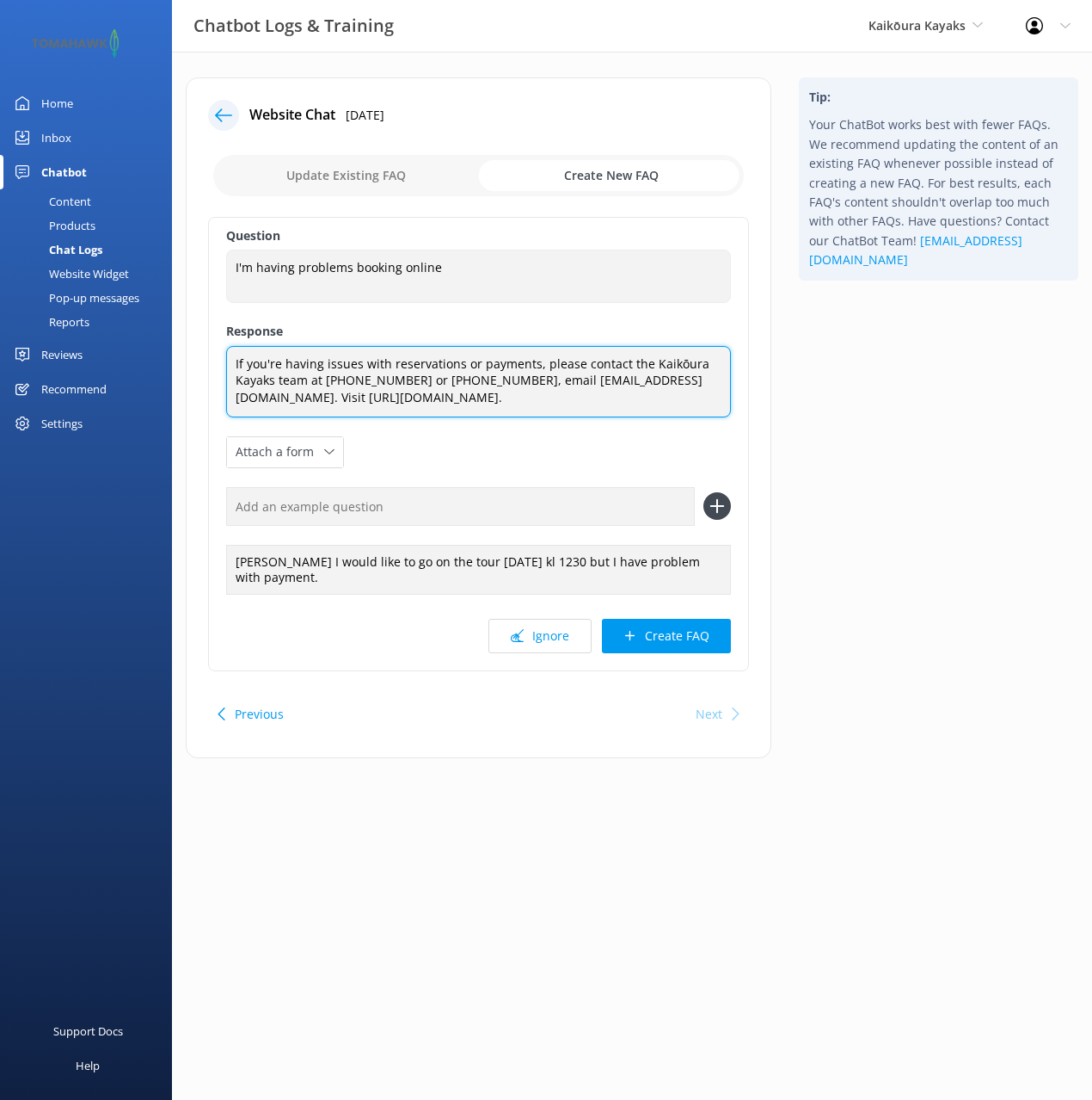
drag, startPoint x: 392, startPoint y: 383, endPoint x: 423, endPoint y: 383, distance: 31.0
click at [392, 383] on textarea "If you're having issues with reservations or payments, please contact the Kaikō…" at bounding box center [479, 381] width 505 height 71
click at [422, 378] on textarea "If you're having issues with reservations or payments, please contact the Kaikō…" at bounding box center [479, 381] width 505 height 71
drag, startPoint x: 511, startPoint y: 391, endPoint x: 522, endPoint y: 386, distance: 12.1
click at [511, 391] on textarea "If you're having issues with reservations or payments, please contact the Kaikō…" at bounding box center [479, 381] width 505 height 71
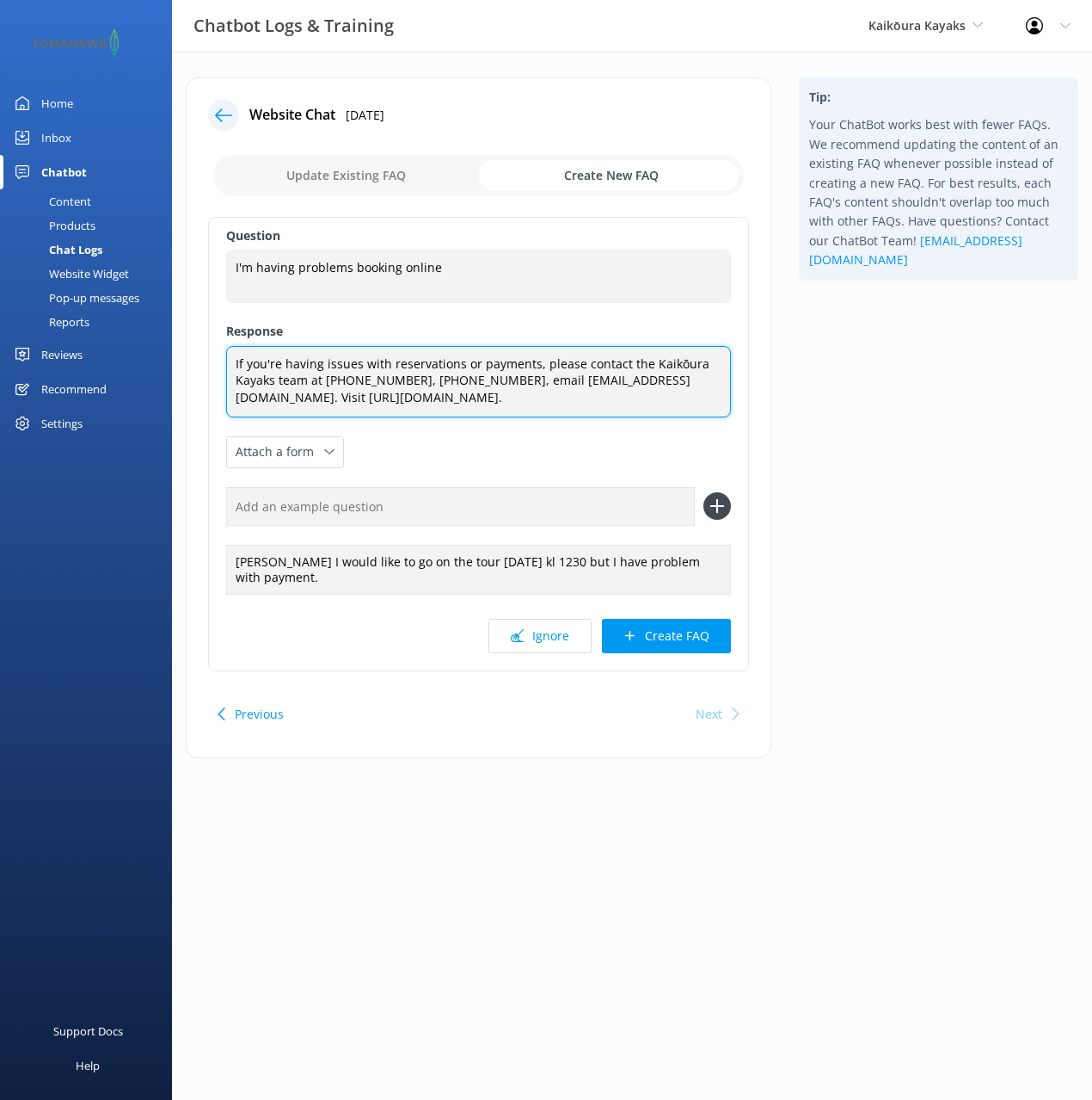
click at [524, 382] on textarea "If you're having issues with reservations or payments, please contact the Kaikō…" at bounding box center [479, 381] width 505 height 71
click at [520, 382] on textarea "If you're having issues with reservations or payments, please contact the Kaikō…" at bounding box center [479, 381] width 505 height 71
click at [654, 397] on textarea "If you're having issues with reservations or payments, please contact the Kaikō…" at bounding box center [479, 381] width 505 height 71
drag, startPoint x: 686, startPoint y: 393, endPoint x: 690, endPoint y: 417, distance: 24.3
click at [690, 417] on div "Question I'm having problems booking online I'm having problems booking online …" at bounding box center [479, 444] width 541 height 455
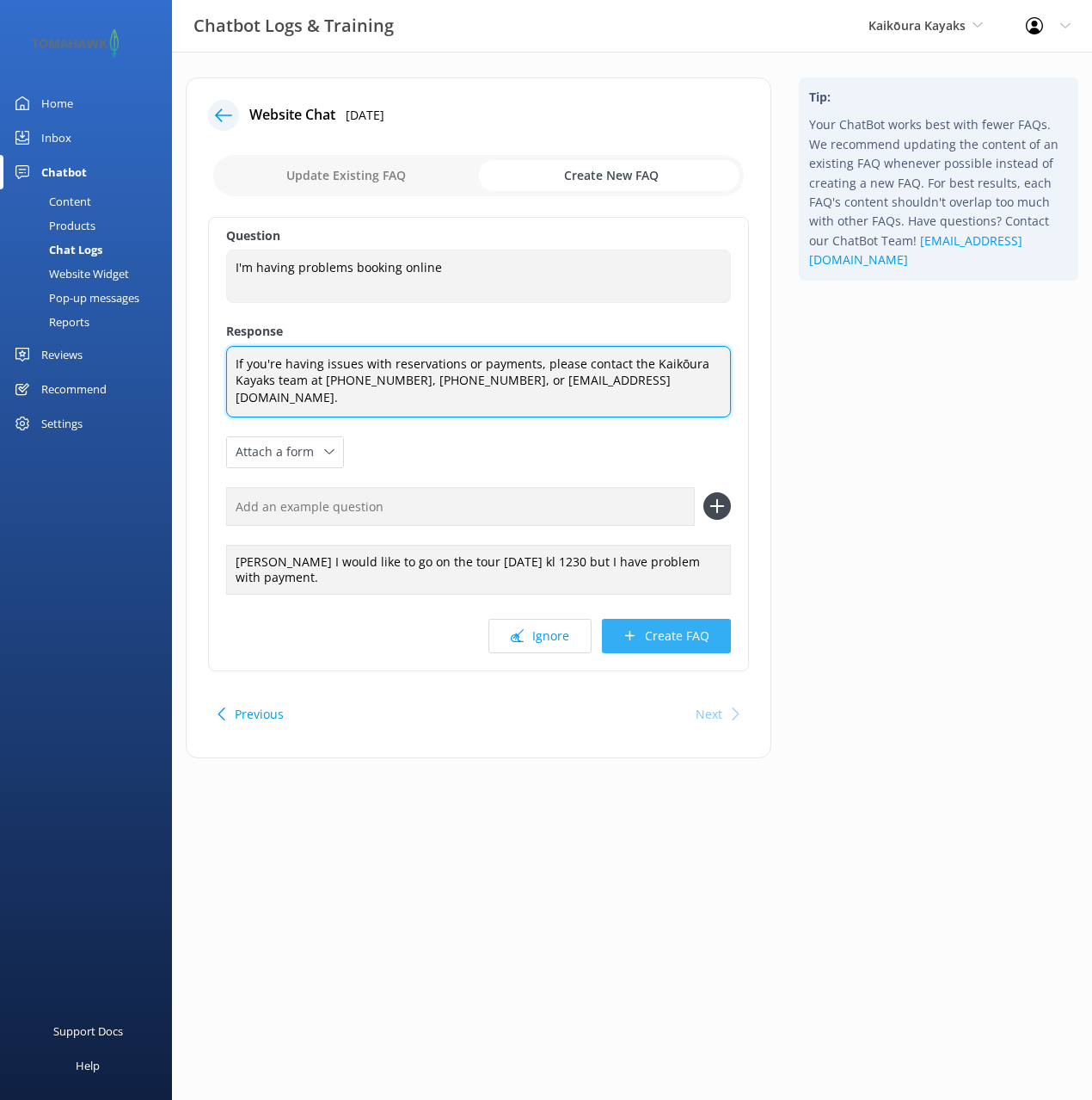
type textarea "If you're having issues with reservations or payments, please contact the Kaikō…"
drag, startPoint x: 683, startPoint y: 620, endPoint x: 792, endPoint y: 575, distance: 117.9
click at [683, 620] on button "Create FAQ" at bounding box center [666, 636] width 129 height 35
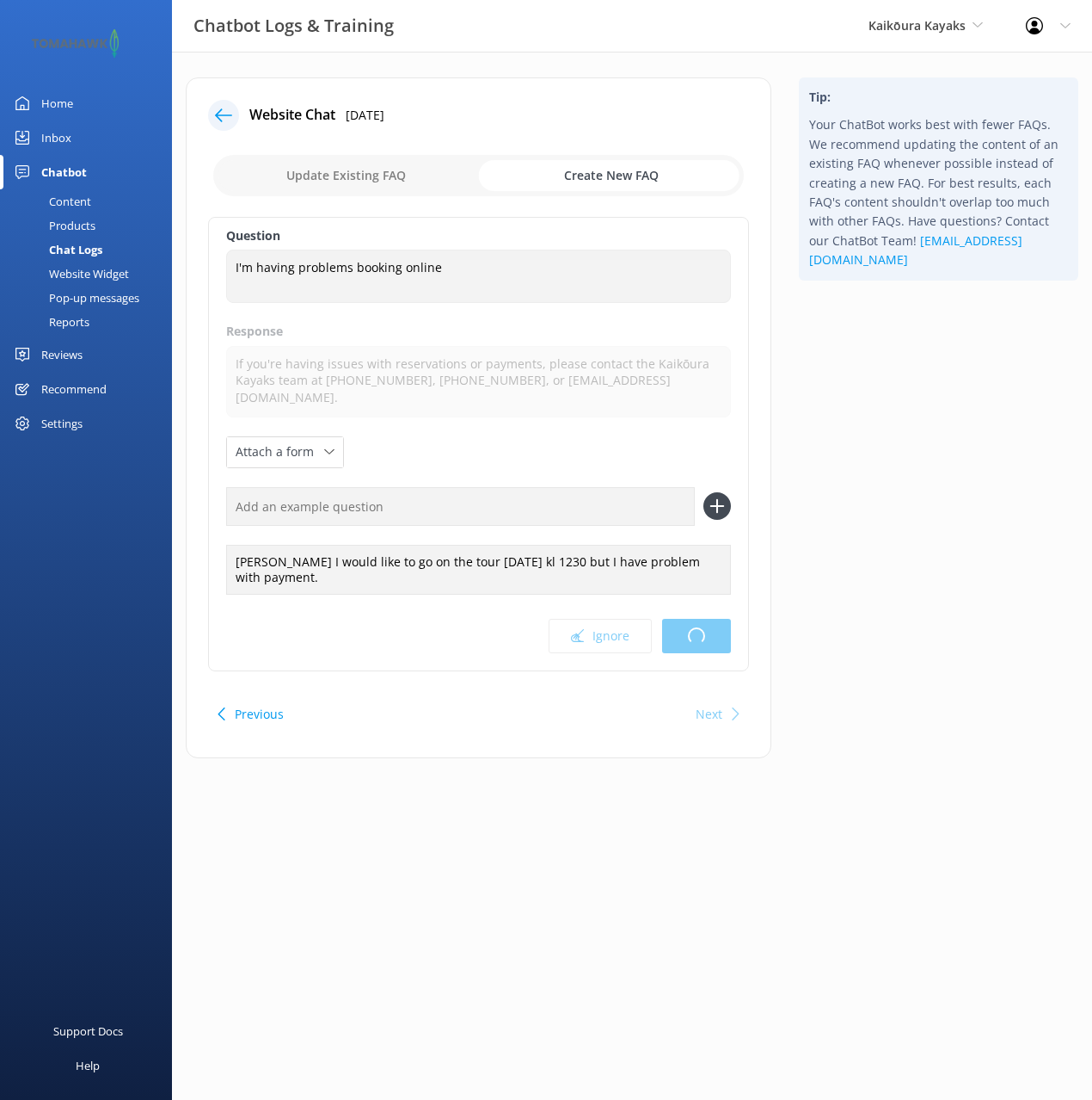
click at [892, 521] on div "Tip: Your ChatBot works best with fewer FAQs. We recommend updating the content…" at bounding box center [938, 426] width 307 height 698
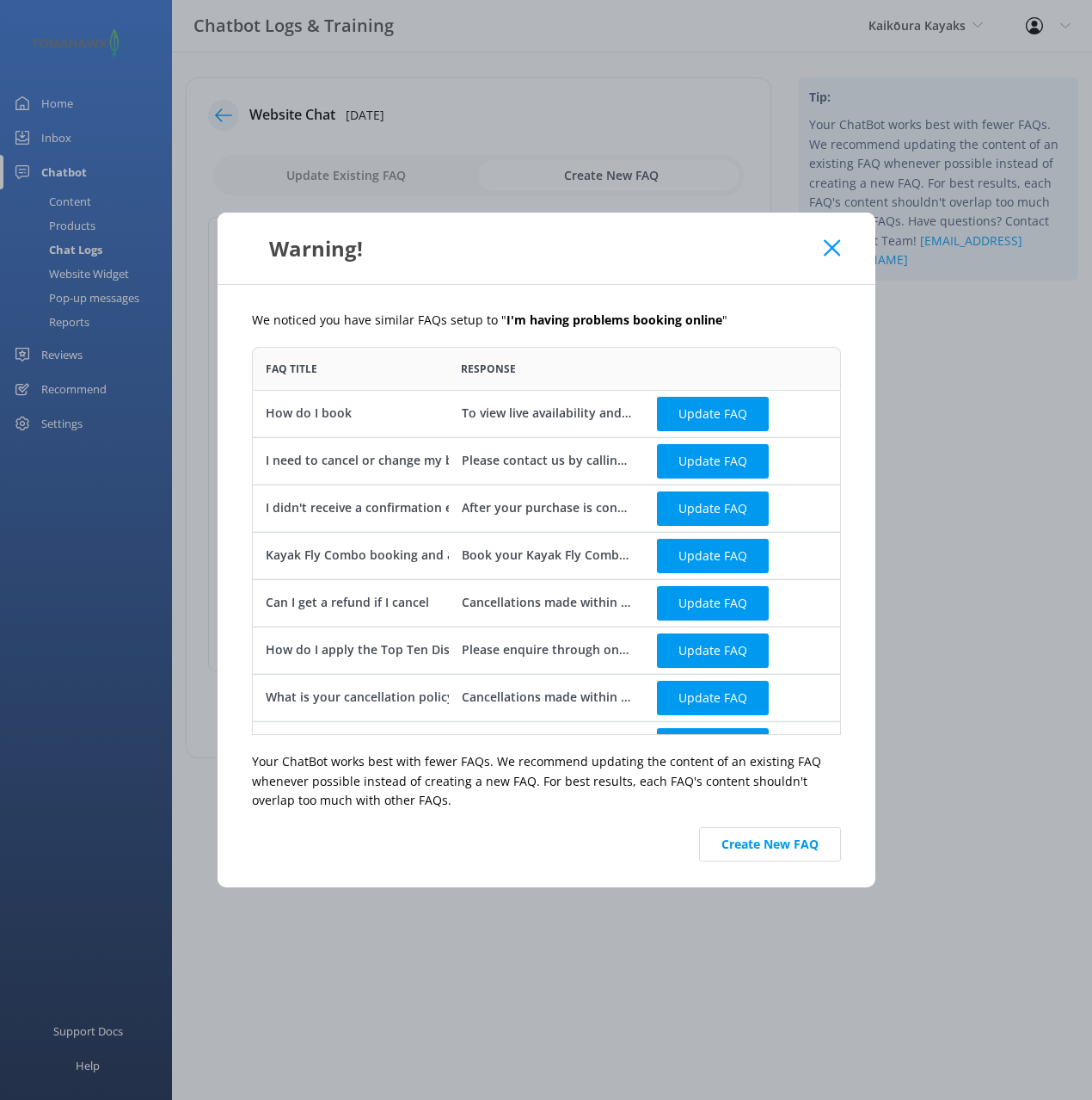
scroll to position [388, 590]
click at [774, 843] on button "Create New FAQ" at bounding box center [770, 844] width 142 height 35
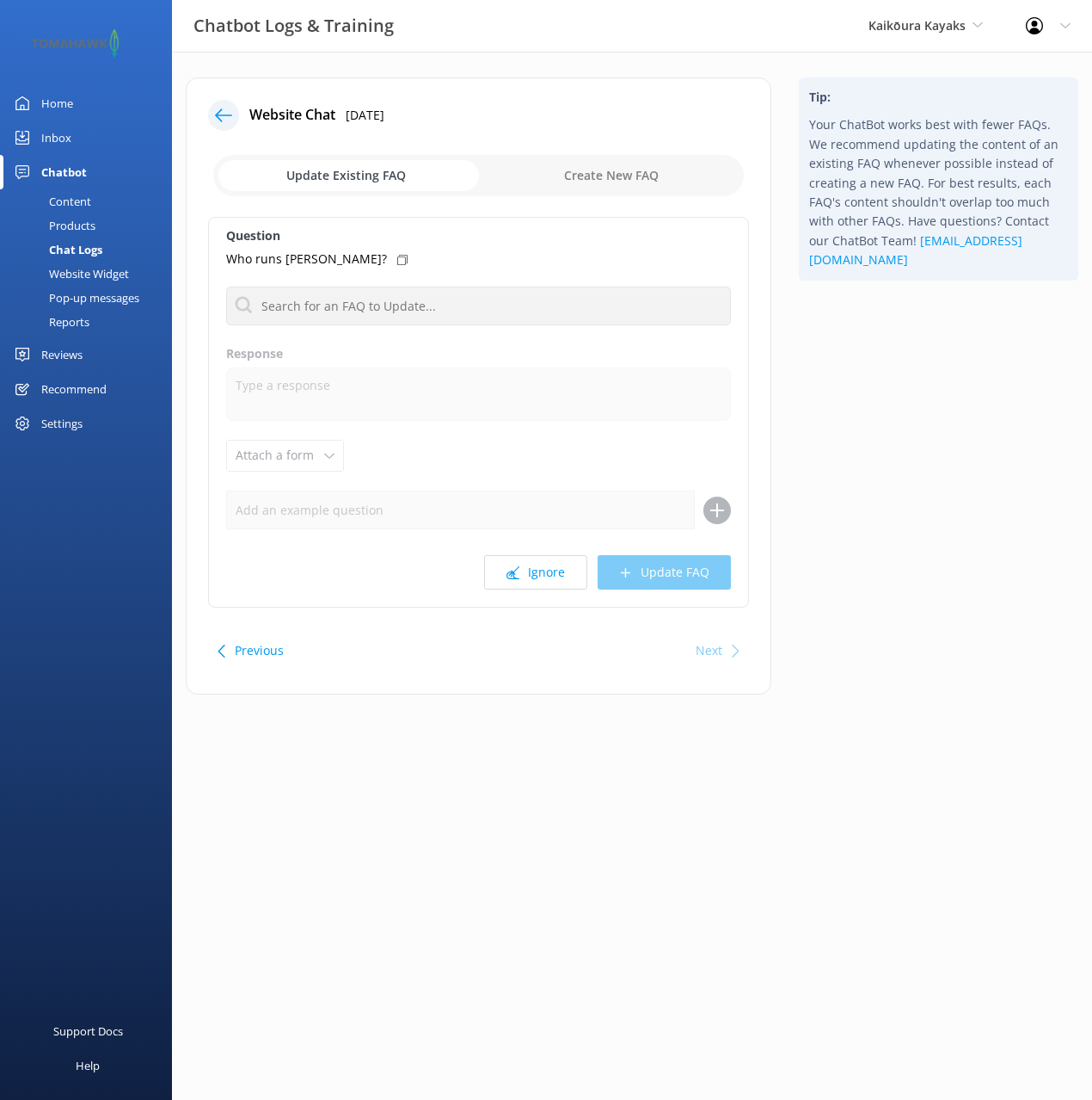
click at [215, 112] on icon at bounding box center [223, 116] width 17 height 17
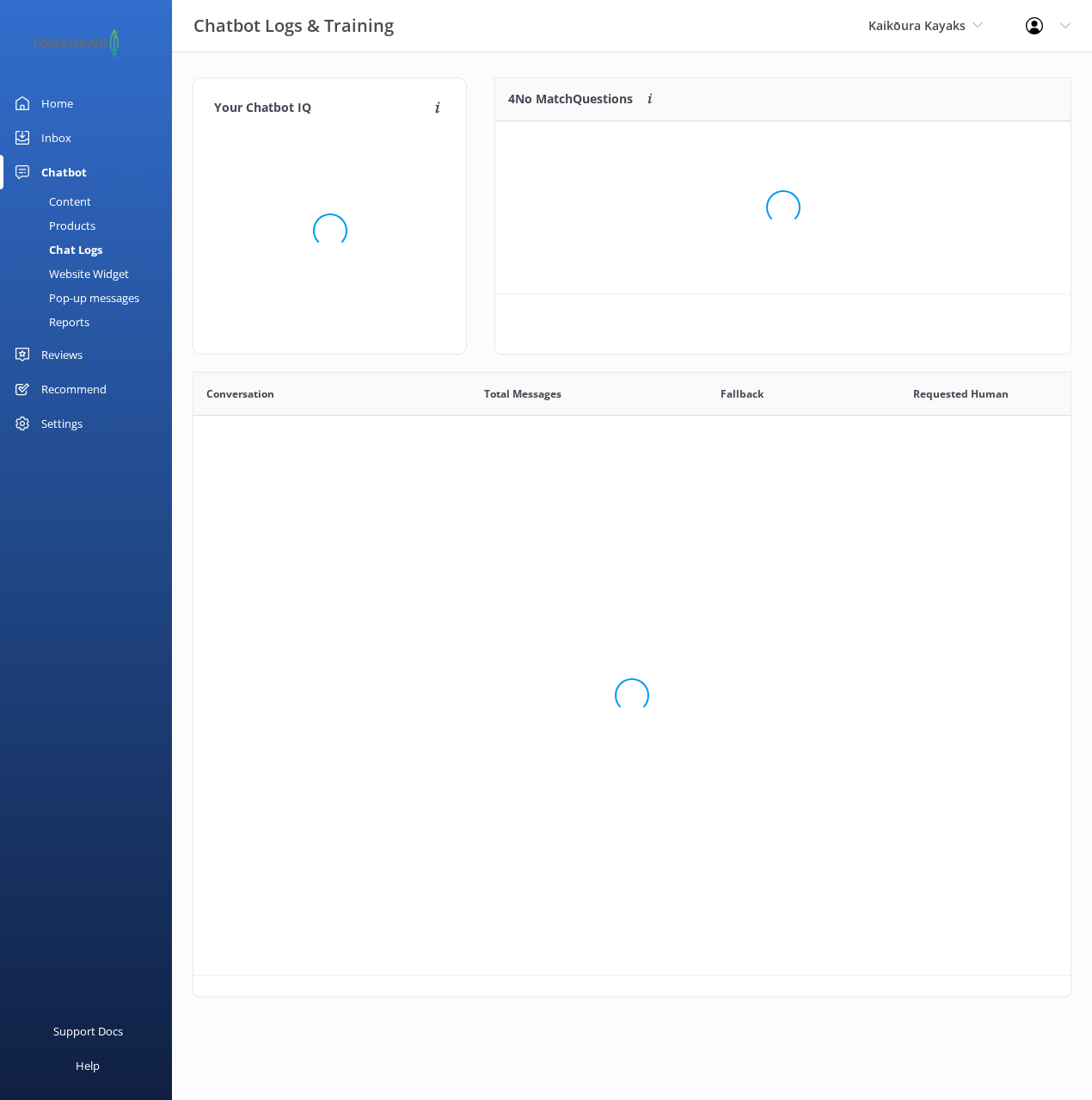
scroll to position [603, 877]
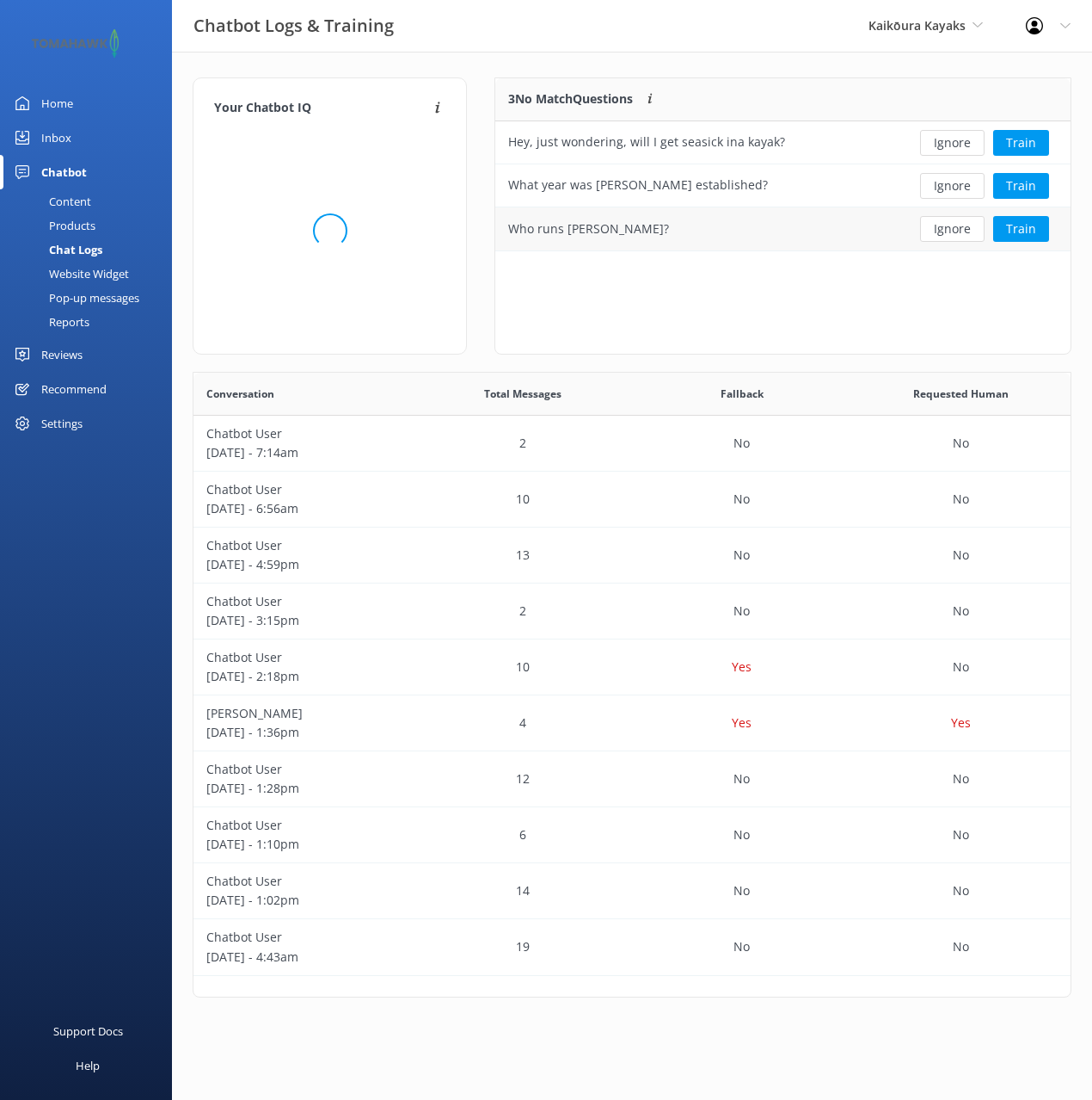
drag, startPoint x: 535, startPoint y: 65, endPoint x: 897, endPoint y: 230, distance: 397.8
click at [534, 65] on div "Your Chatbot IQ Your Chatbot IQ is the percentage of trained FAQs against untra…" at bounding box center [632, 541] width 920 height 980
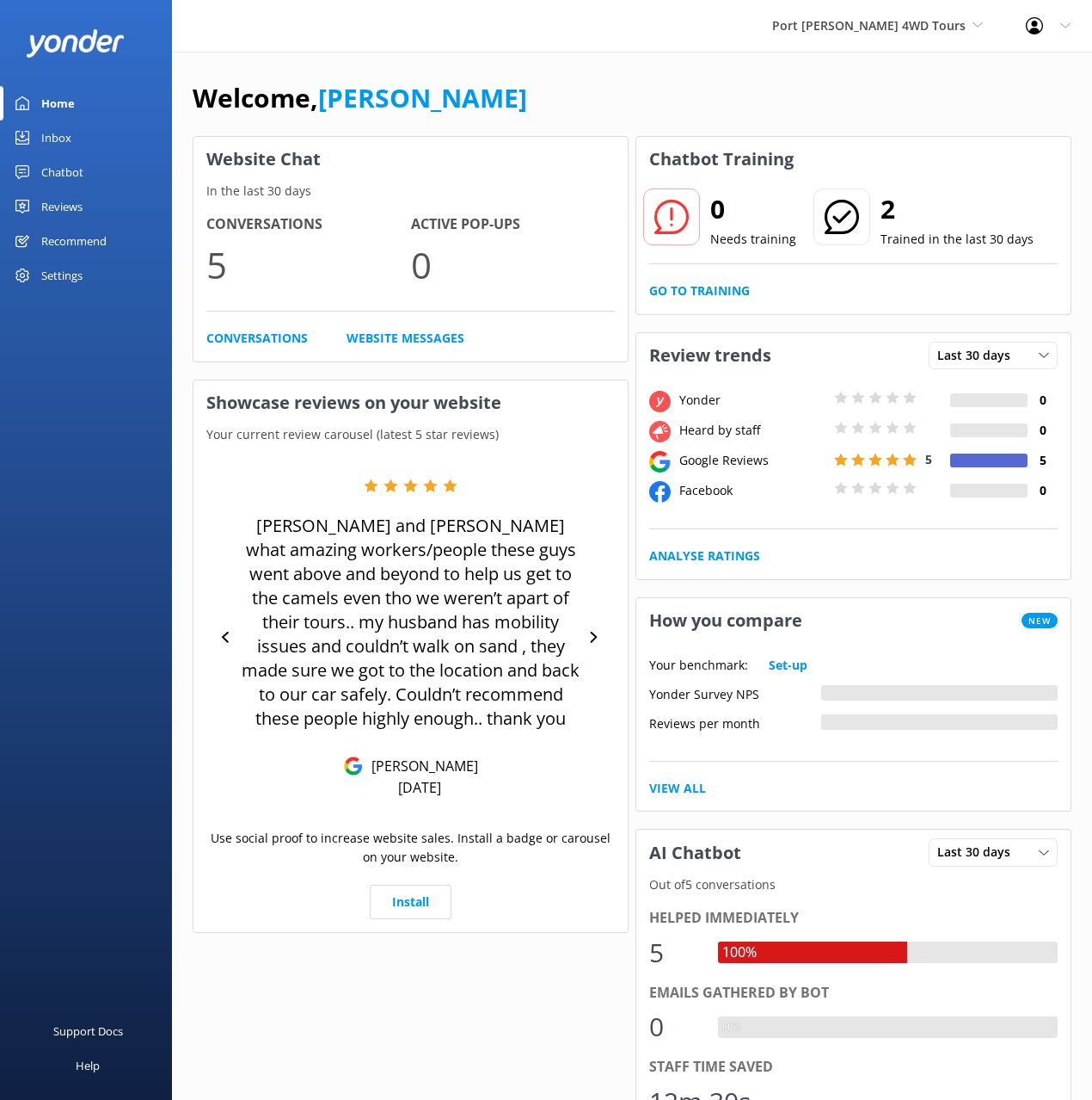
drag, startPoint x: 89, startPoint y: 178, endPoint x: 131, endPoint y: 192, distance: 44.3
click at [89, 178] on link "Chatbot" at bounding box center [85, 172] width 172 height 35
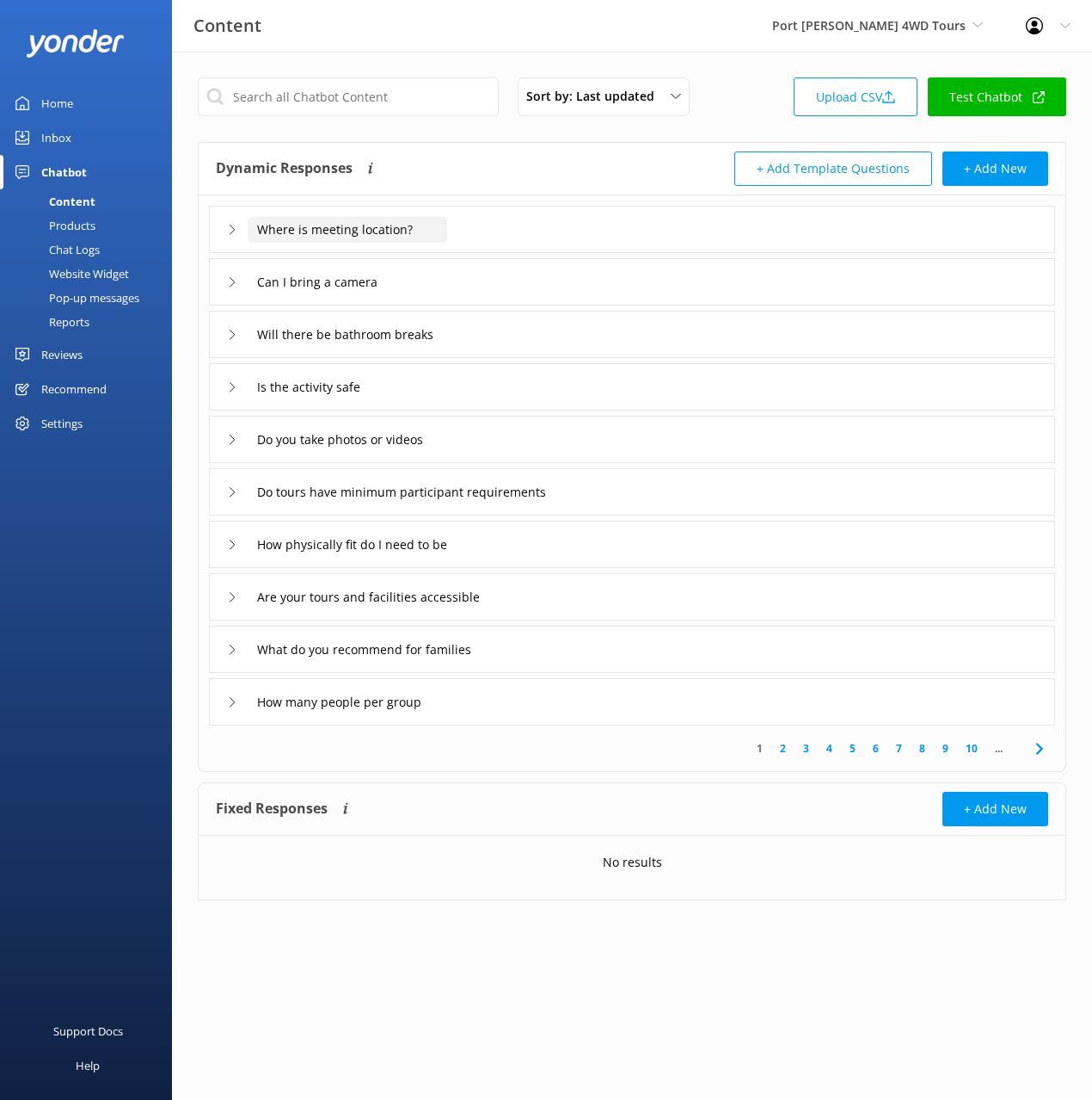
drag, startPoint x: 536, startPoint y: 160, endPoint x: 361, endPoint y: 230, distance: 188.5
click at [535, 160] on div "Dynamic Responses The chatbot will generate a response based on the content inf…" at bounding box center [423, 168] width 416 height 35
click at [84, 252] on div "Chat Logs" at bounding box center [54, 250] width 89 height 24
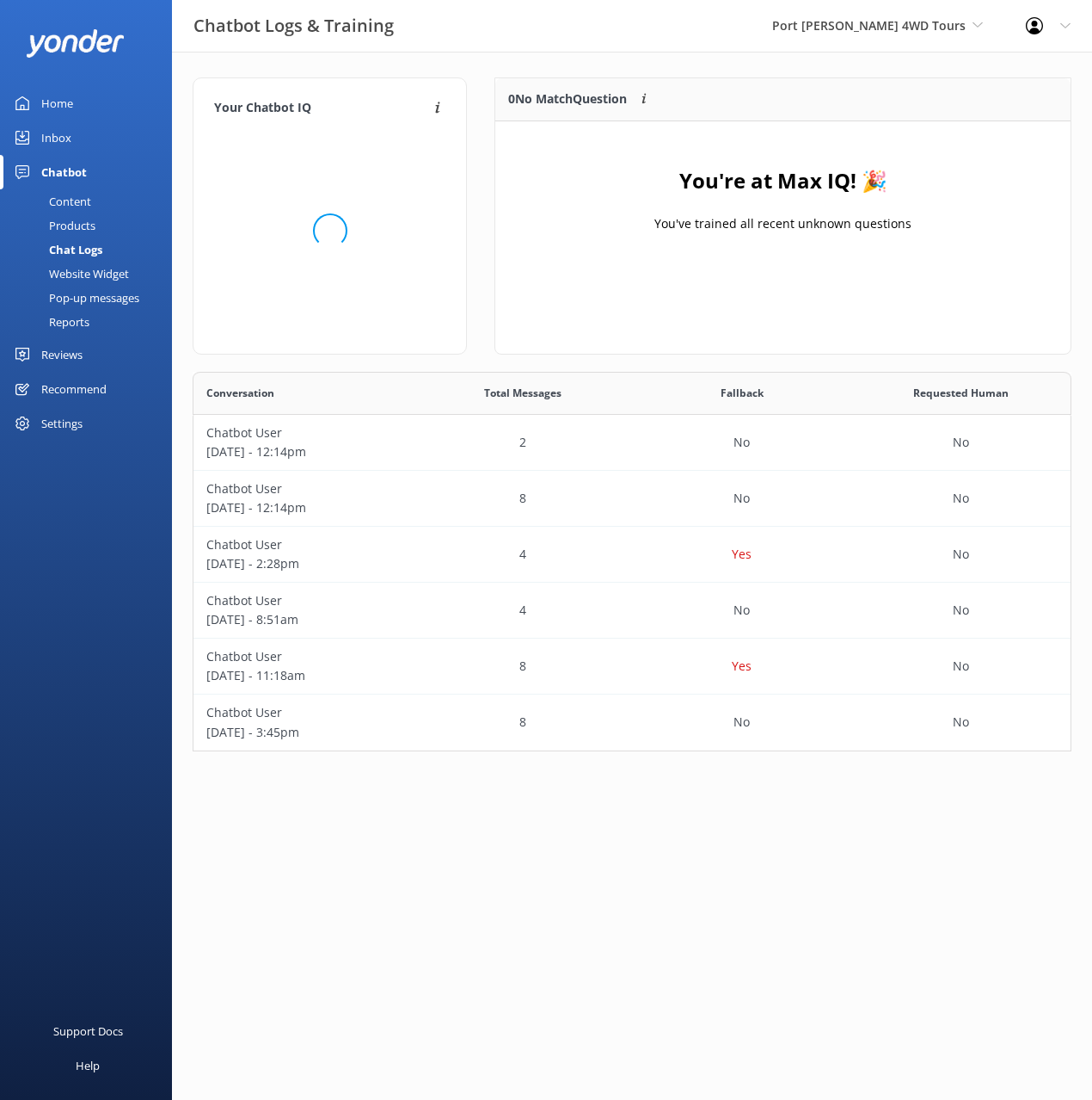
scroll to position [380, 879]
drag, startPoint x: 564, startPoint y: 103, endPoint x: 585, endPoint y: 118, distance: 25.8
click at [565, 103] on p "0 No Match Question" at bounding box center [567, 99] width 118 height 19
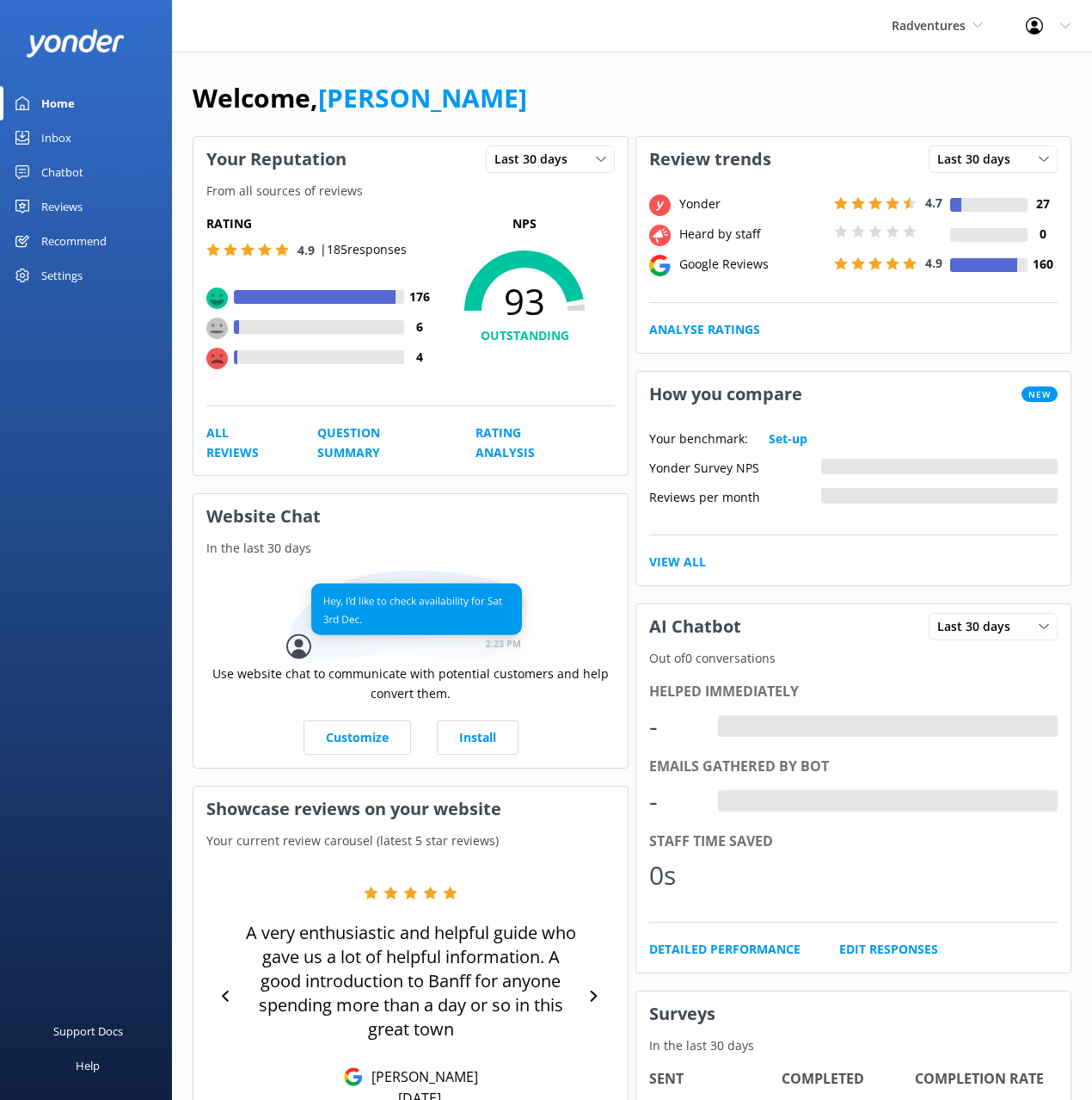
click at [57, 208] on div "Reviews" at bounding box center [62, 207] width 41 height 35
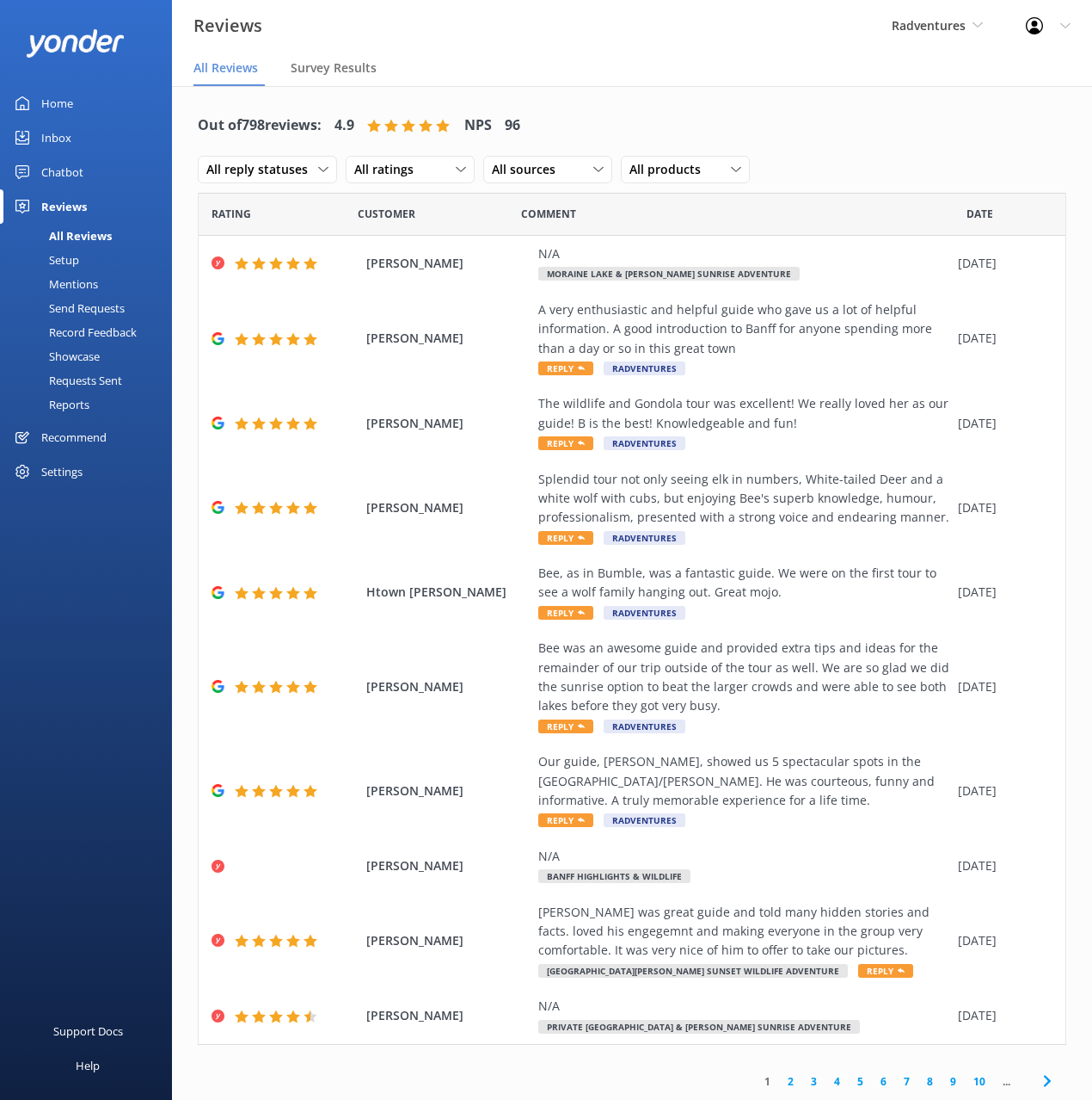
click at [897, 118] on div "Out of 798 reviews: 4.9 NPS 96 All reply statuses All reply statuses Needs a re…" at bounding box center [632, 147] width 869 height 89
click at [702, 116] on div "Out of 798 reviews: 4.9 NPS 96 All reply statuses All reply statuses Needs a re…" at bounding box center [632, 147] width 869 height 89
click at [854, 152] on div "Out of 798 reviews: 4.9 NPS 96 All reply statuses All reply statuses Needs a re…" at bounding box center [632, 147] width 869 height 89
click at [82, 287] on div "Mentions" at bounding box center [54, 284] width 87 height 24
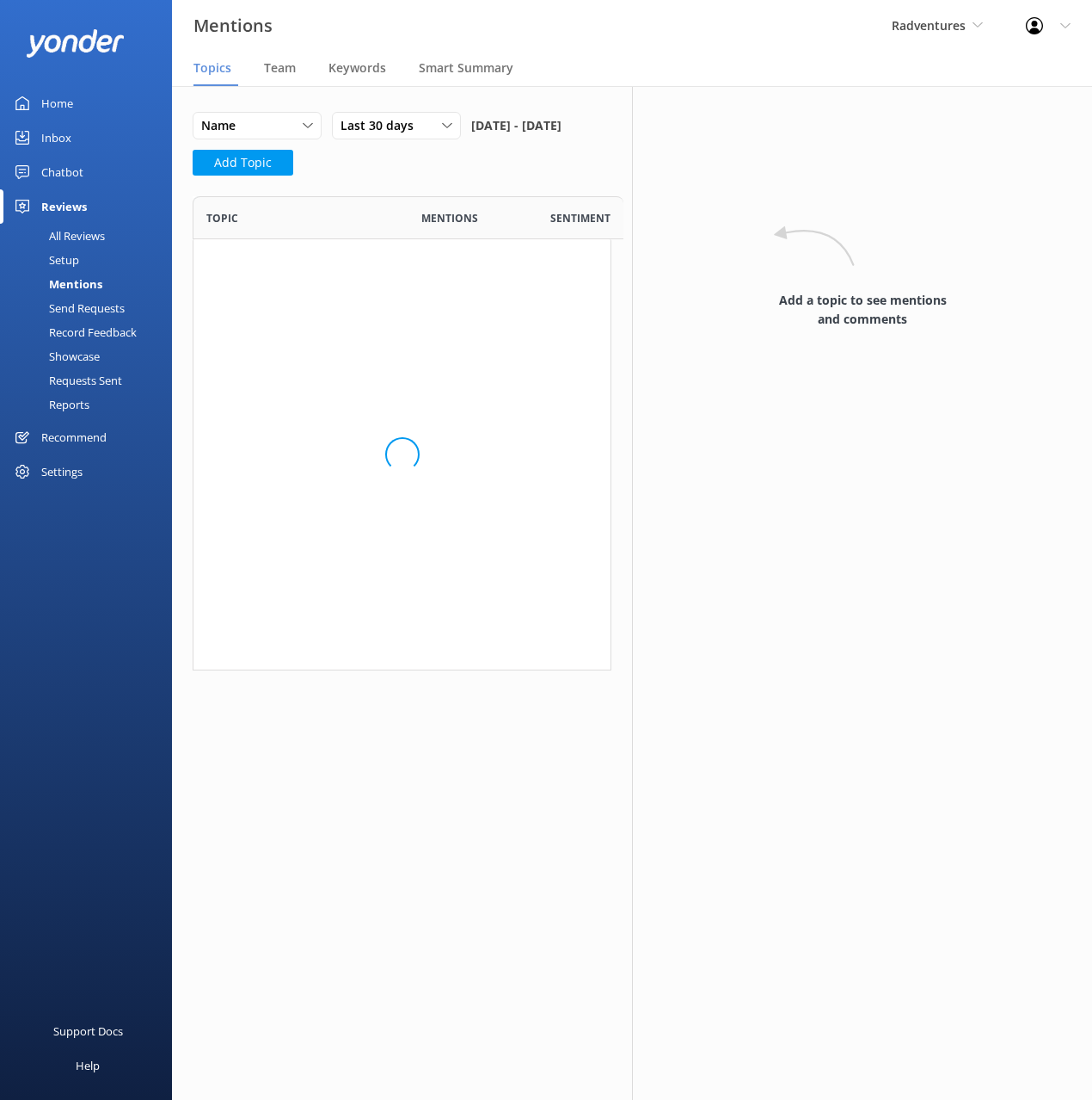
scroll to position [474, 419]
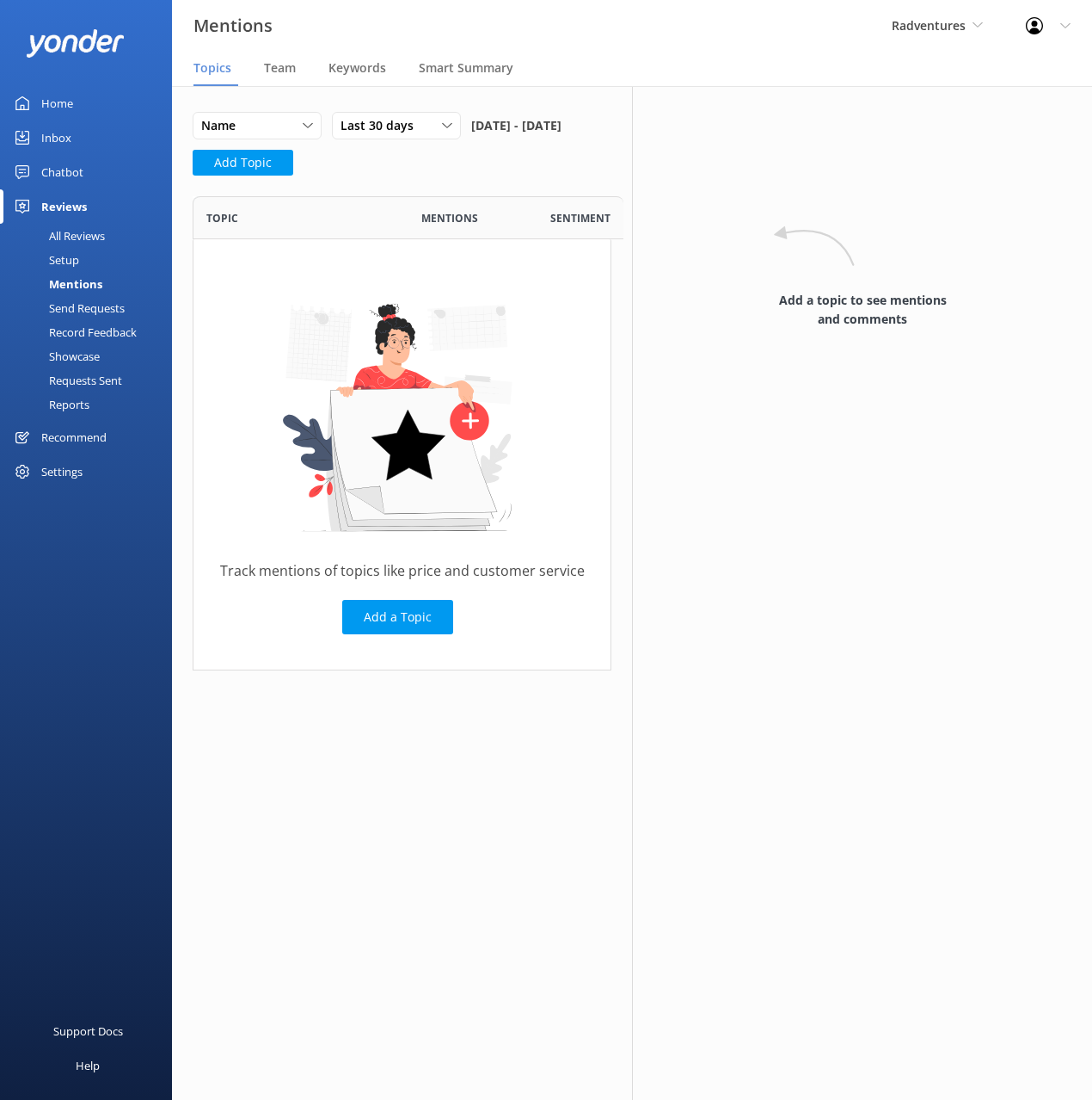
drag, startPoint x: 413, startPoint y: 181, endPoint x: 421, endPoint y: 188, distance: 10.6
click at [413, 181] on div "Name Name Highest mentions Last 30 days Last 7 days Last 30 days Last 90 days L…" at bounding box center [402, 148] width 419 height 74
drag, startPoint x: 271, startPoint y: 70, endPoint x: 354, endPoint y: 73, distance: 83.1
click at [272, 70] on span "Team" at bounding box center [280, 68] width 32 height 17
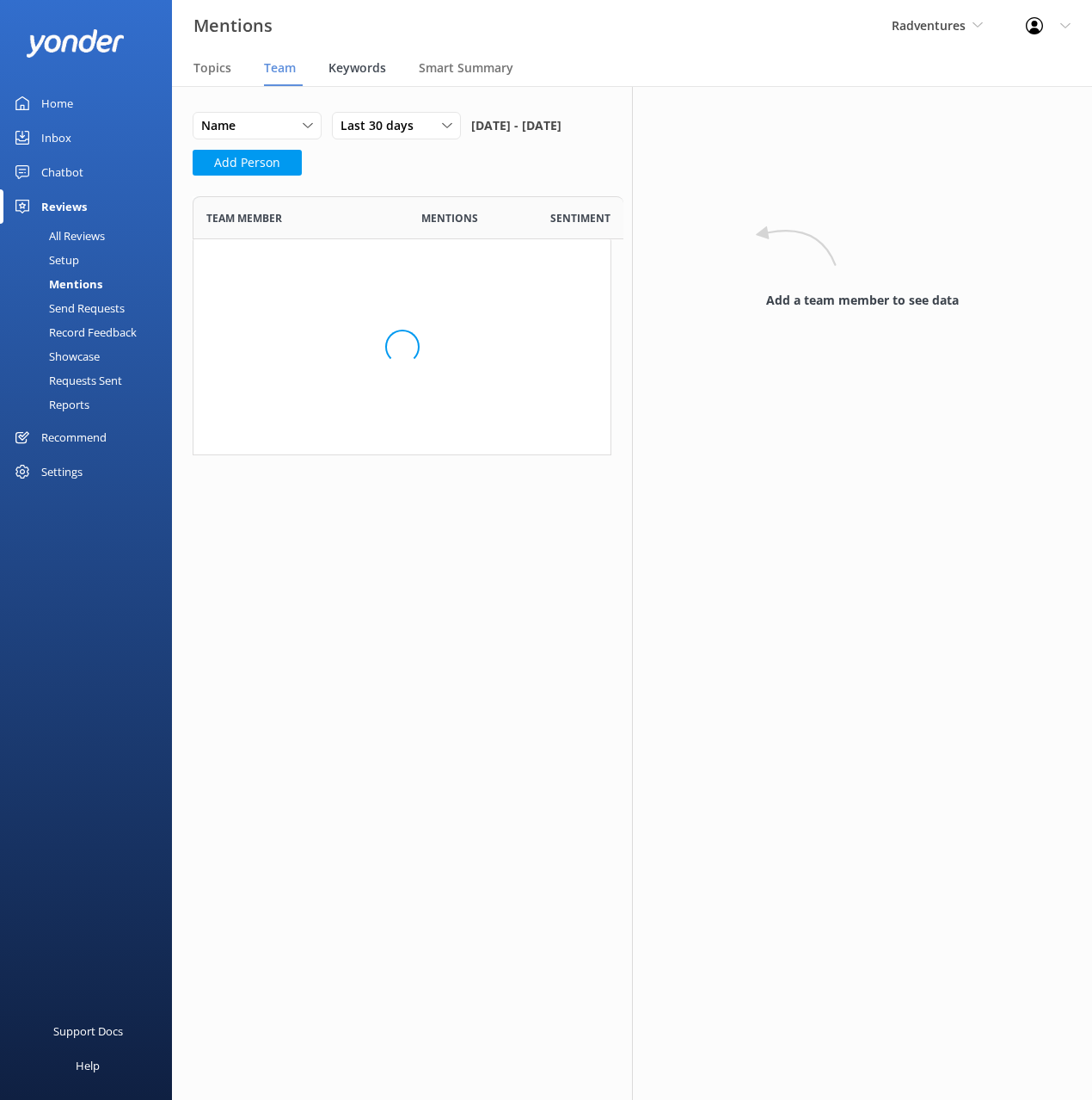
scroll to position [535, 419]
click at [350, 73] on span "Keywords" at bounding box center [357, 68] width 57 height 17
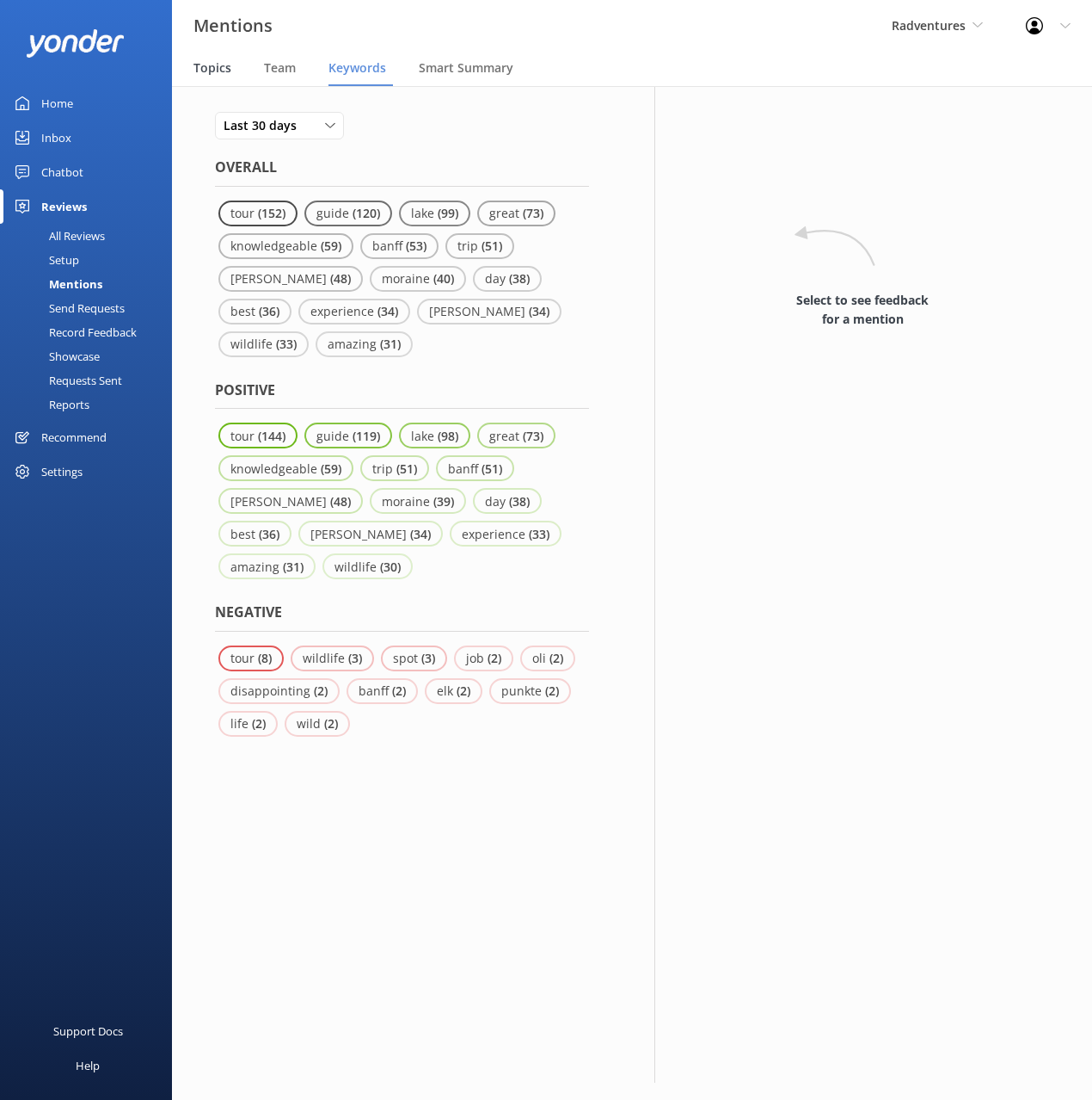
drag, startPoint x: 188, startPoint y: 67, endPoint x: 203, endPoint y: 73, distance: 16.2
click at [188, 67] on nav "Topics Team Keywords Smart Summary" at bounding box center [632, 69] width 920 height 35
drag, startPoint x: 218, startPoint y: 71, endPoint x: 242, endPoint y: 74, distance: 24.2
click at [218, 70] on span "Topics" at bounding box center [212, 68] width 38 height 17
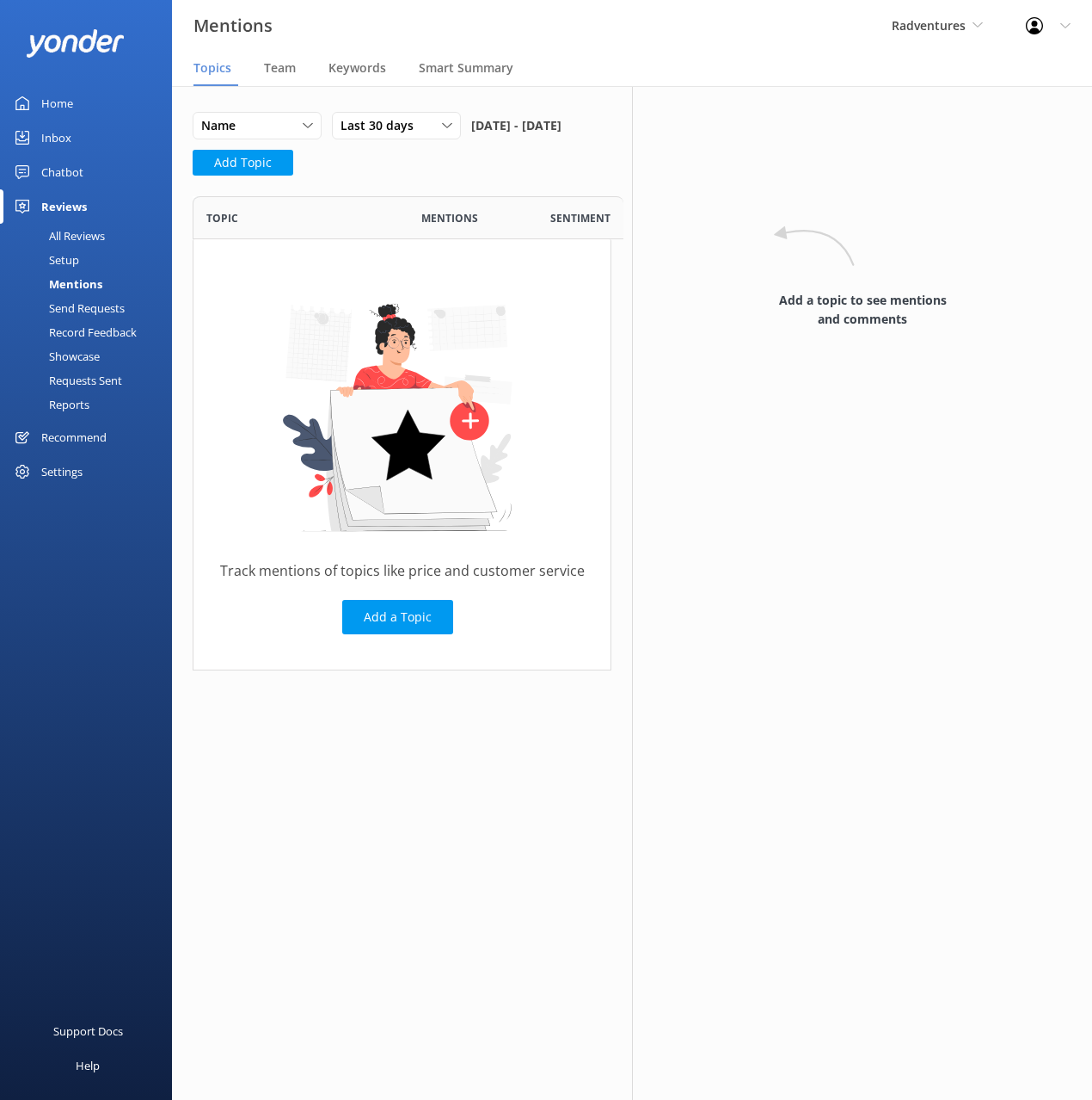
scroll to position [474, 419]
drag, startPoint x: 550, startPoint y: 108, endPoint x: 802, endPoint y: 220, distance: 275.8
click at [551, 108] on div "Name Name Highest mentions Last 30 days Last 7 days Last 30 days Last 90 days L…" at bounding box center [402, 404] width 460 height 636
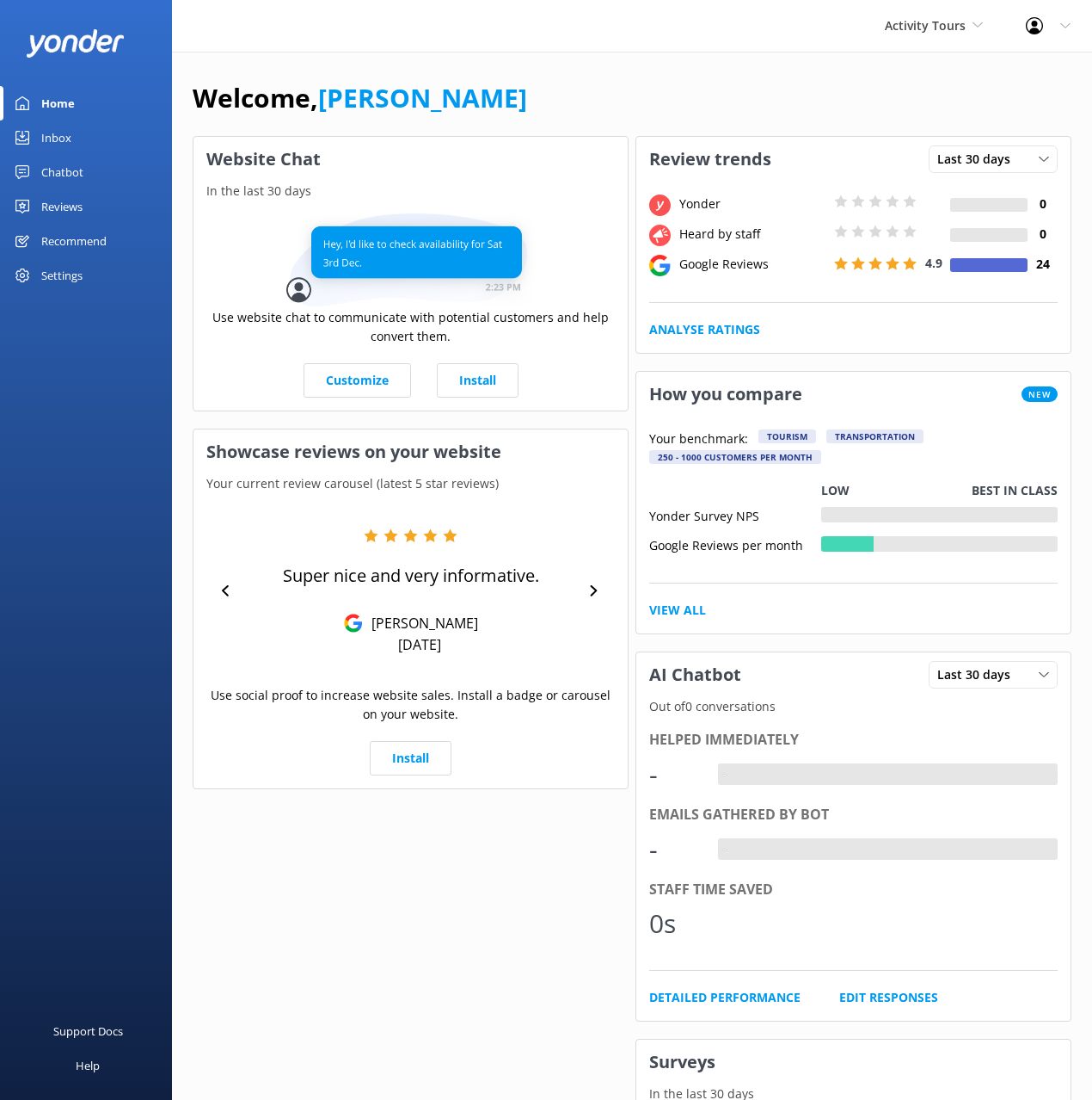
click at [69, 212] on div "Reviews" at bounding box center [62, 207] width 41 height 35
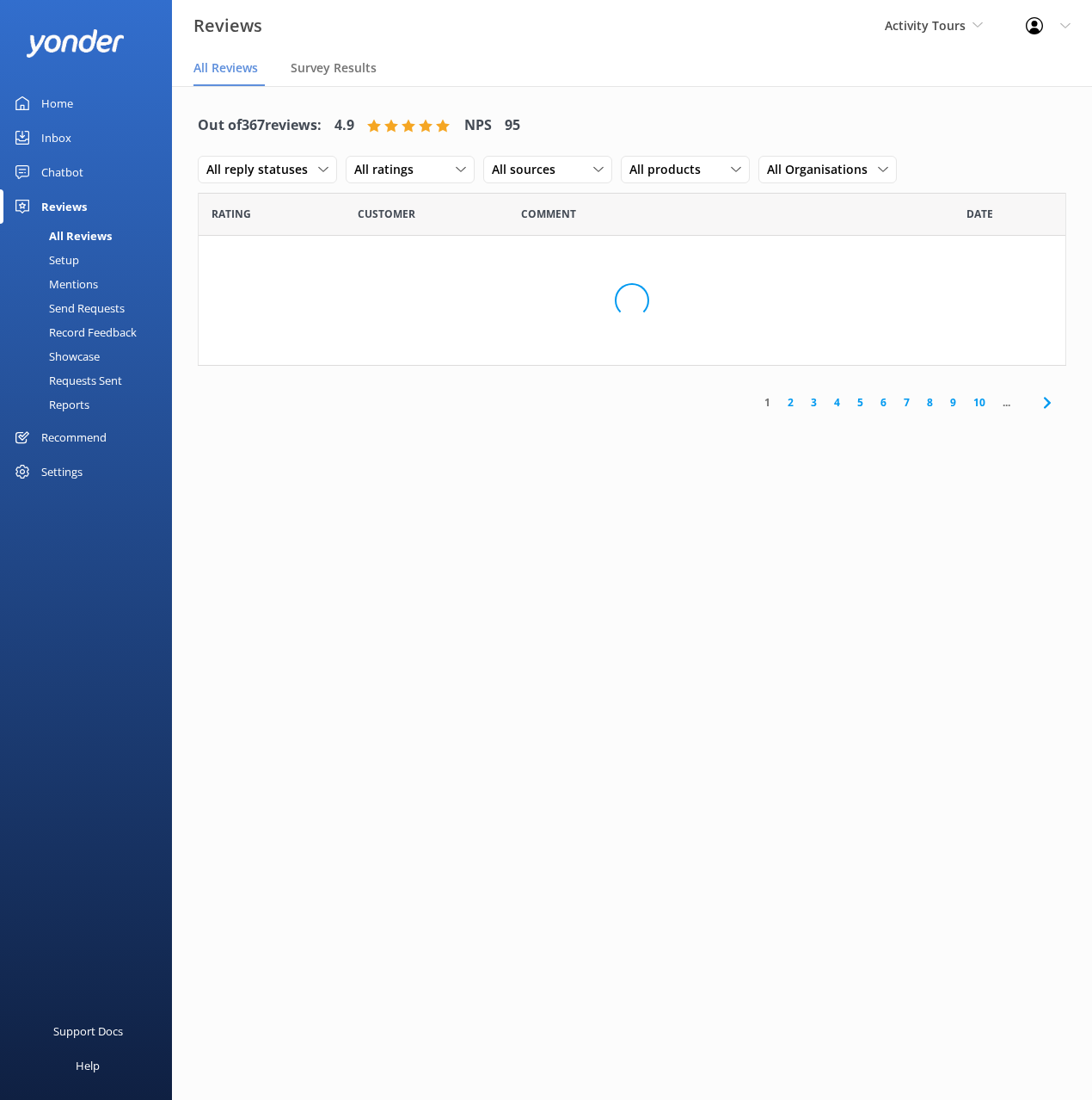
click at [610, 119] on div "Out of 367 reviews: 4.9 NPS 95 All reply statuses All reply statuses Needs a re…" at bounding box center [632, 147] width 869 height 89
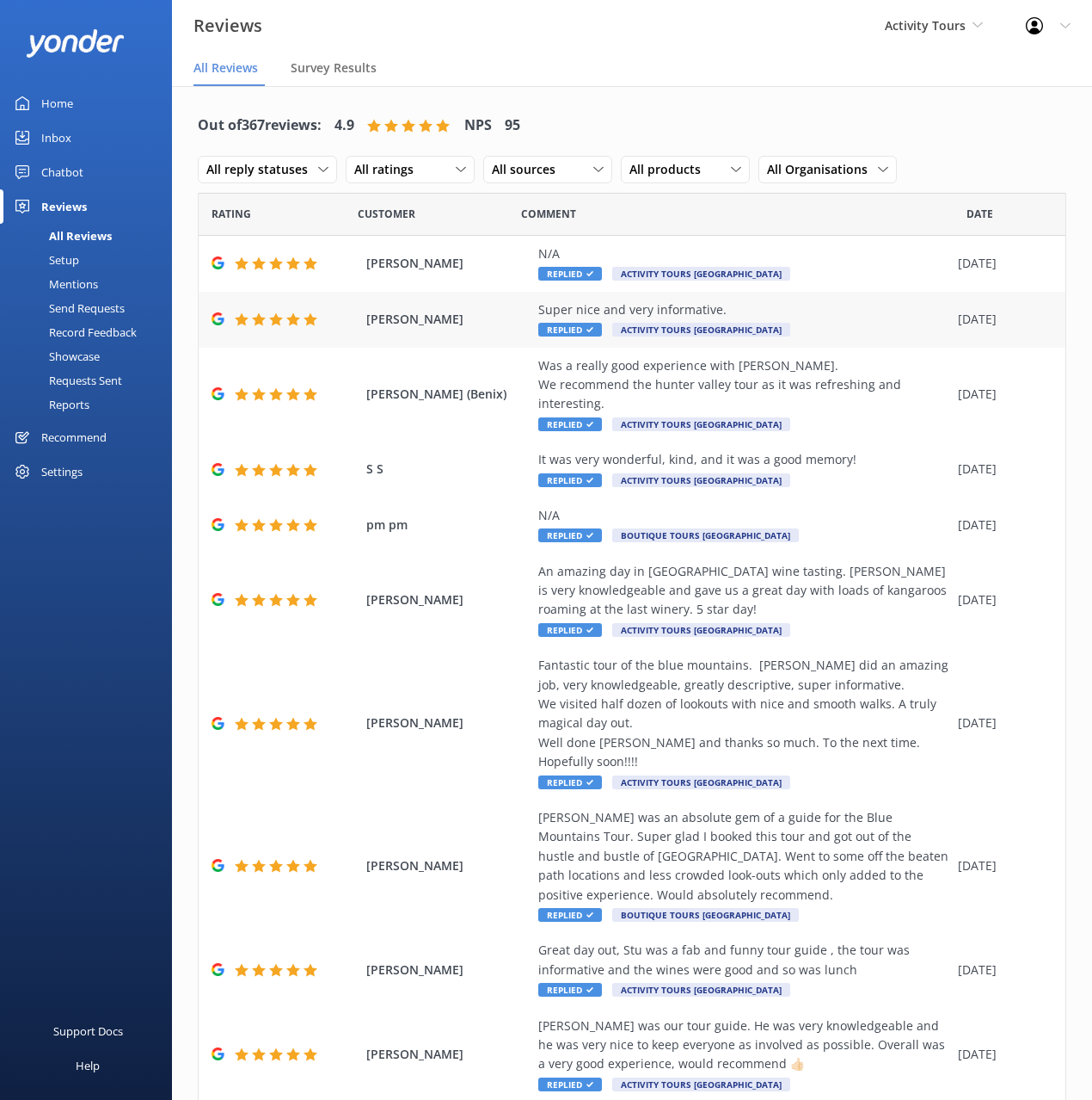
scroll to position [39, 0]
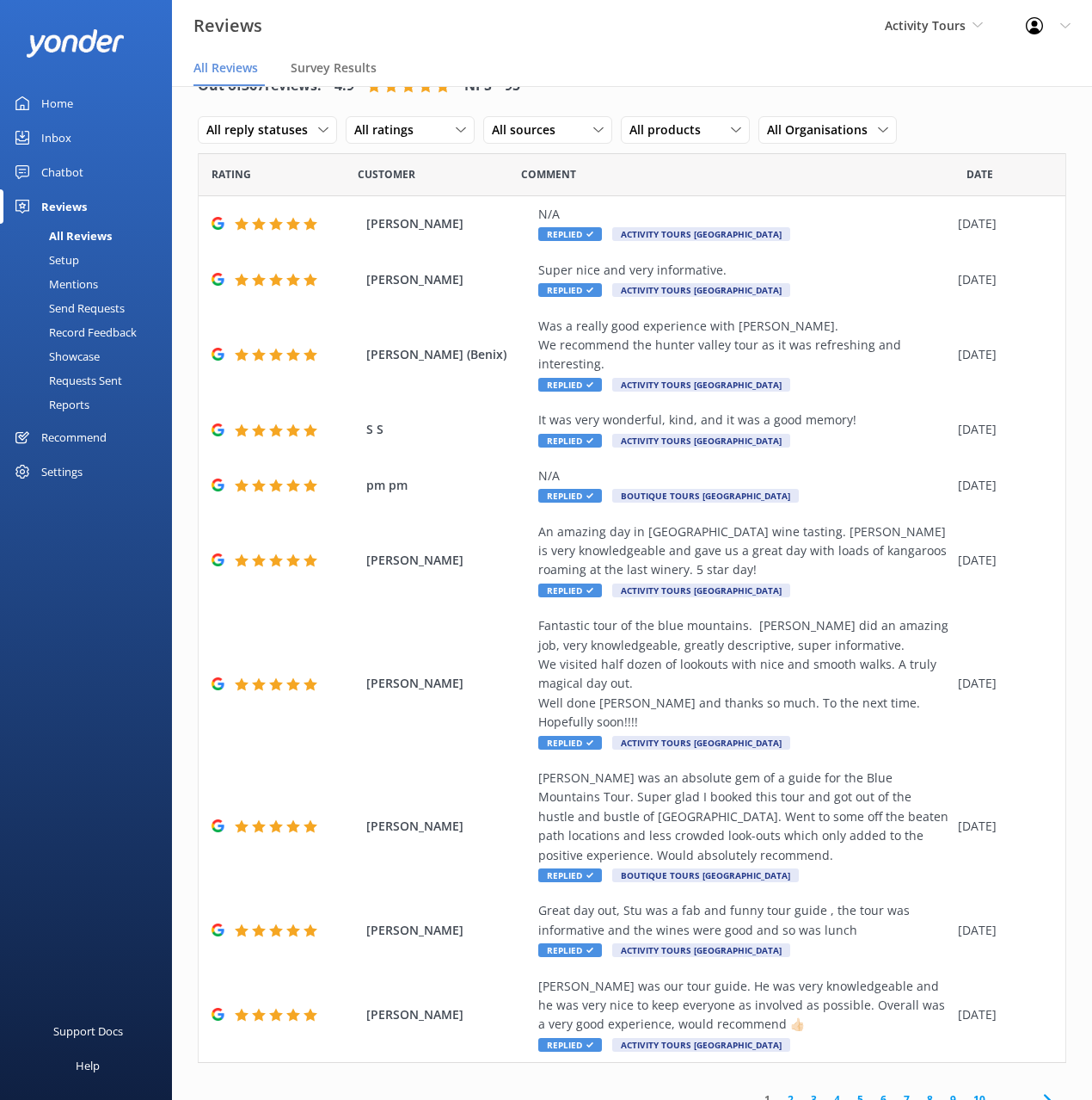
click at [99, 265] on link "Setup" at bounding box center [91, 260] width 161 height 24
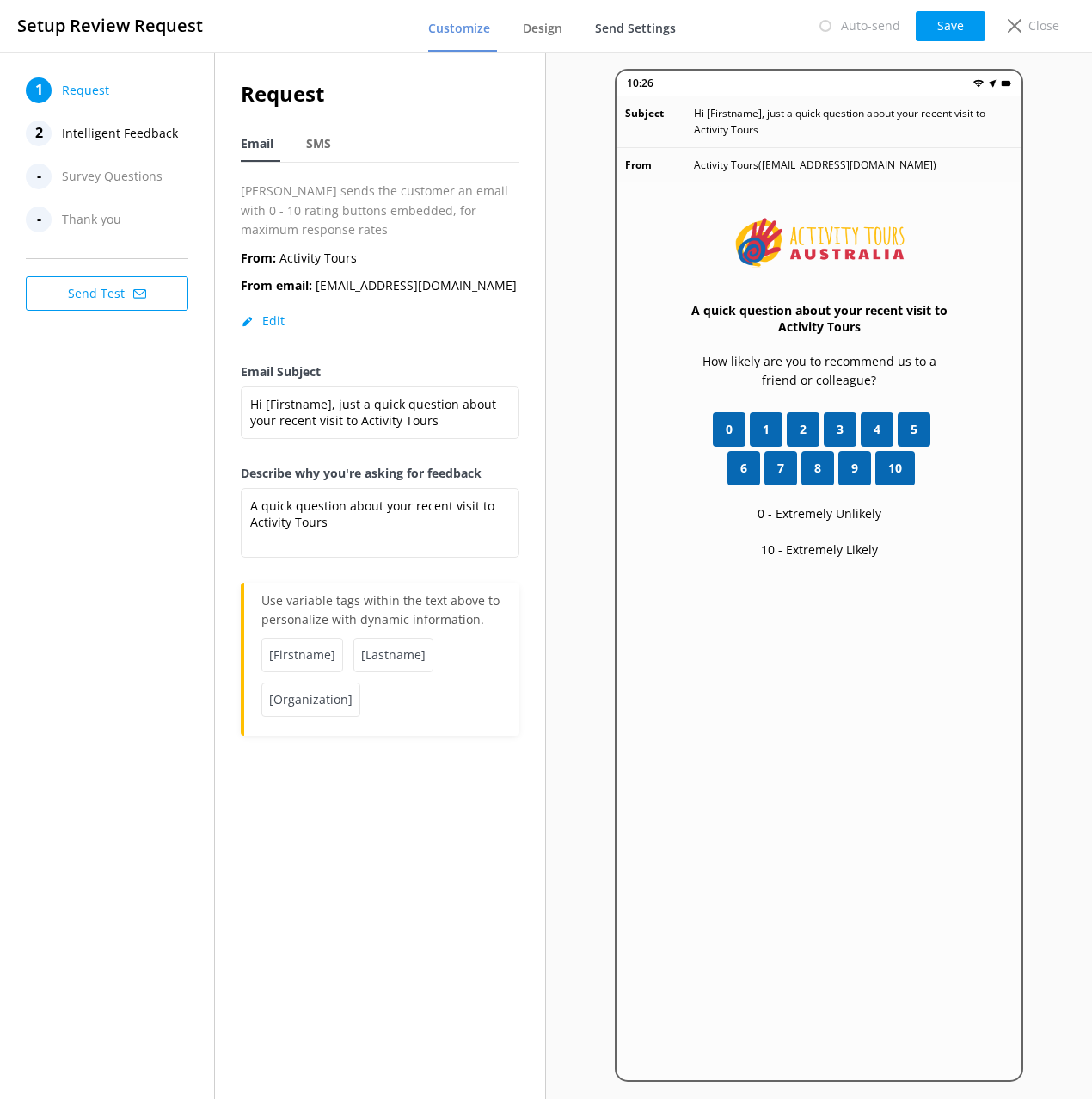
click at [643, 38] on link "Send Settings" at bounding box center [638, 29] width 87 height 45
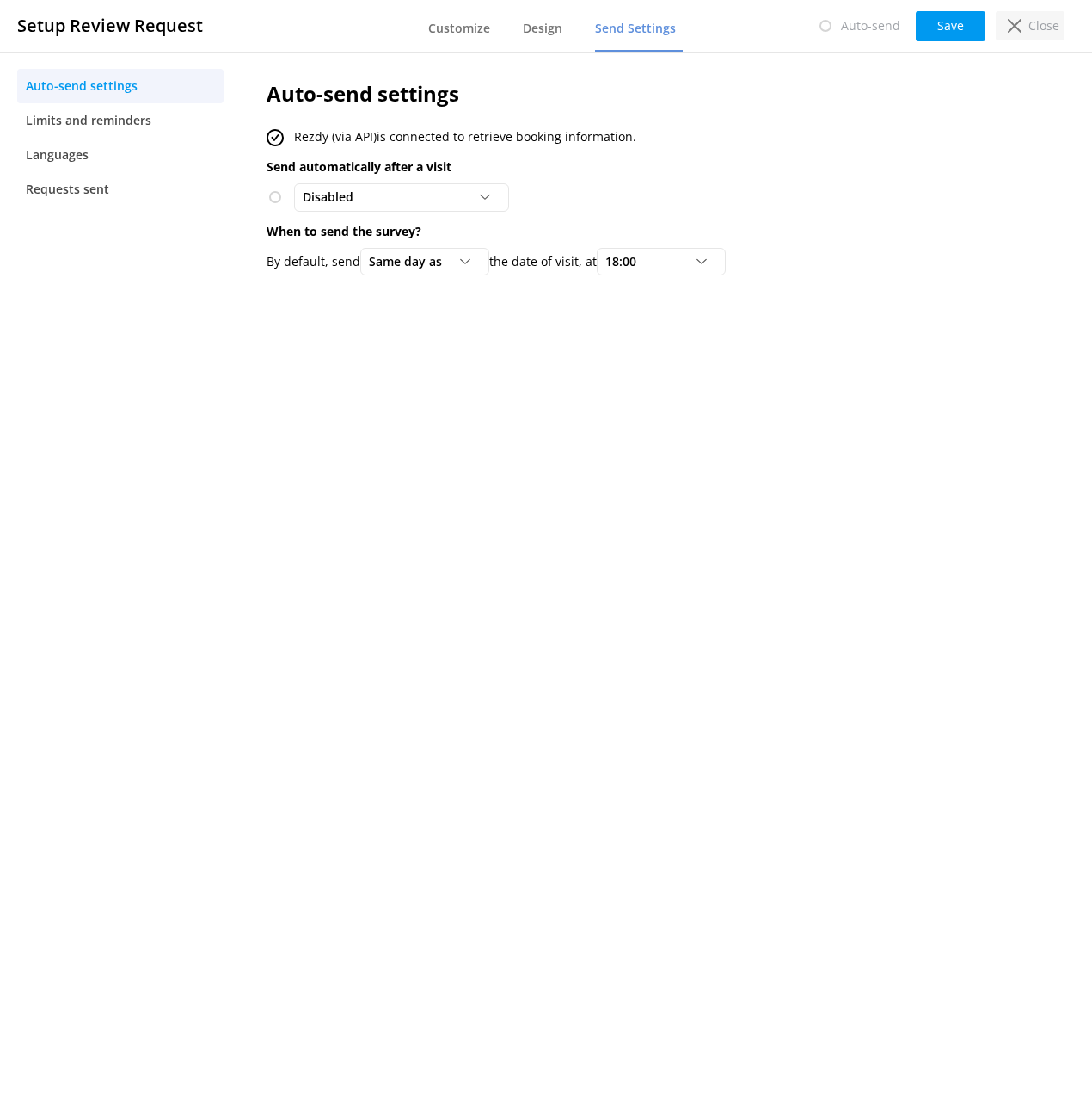
click at [1036, 35] on p "Close" at bounding box center [1044, 25] width 31 height 19
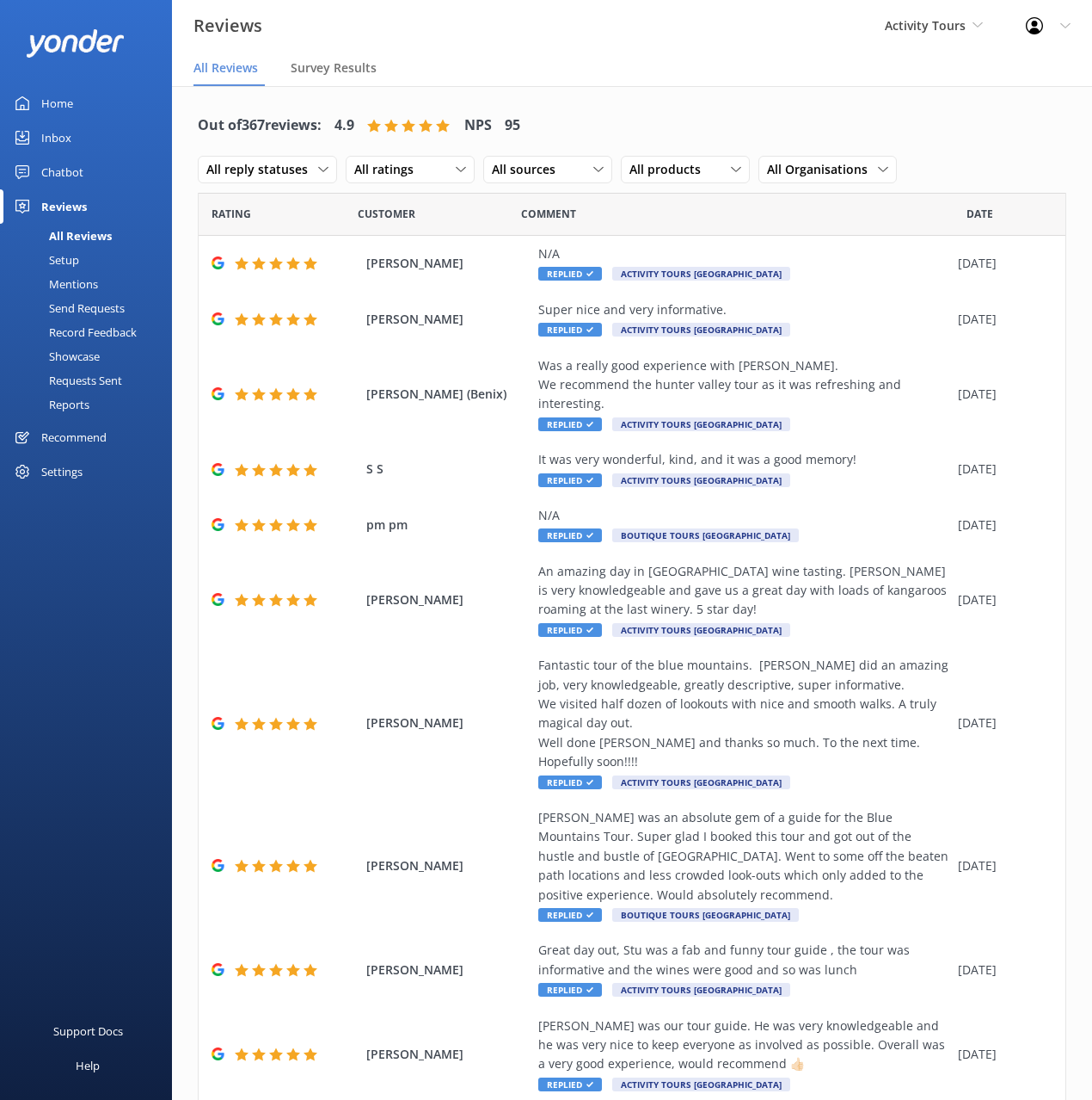
drag, startPoint x: 71, startPoint y: 96, endPoint x: 132, endPoint y: 97, distance: 61.0
click at [71, 96] on div "Home" at bounding box center [57, 103] width 32 height 35
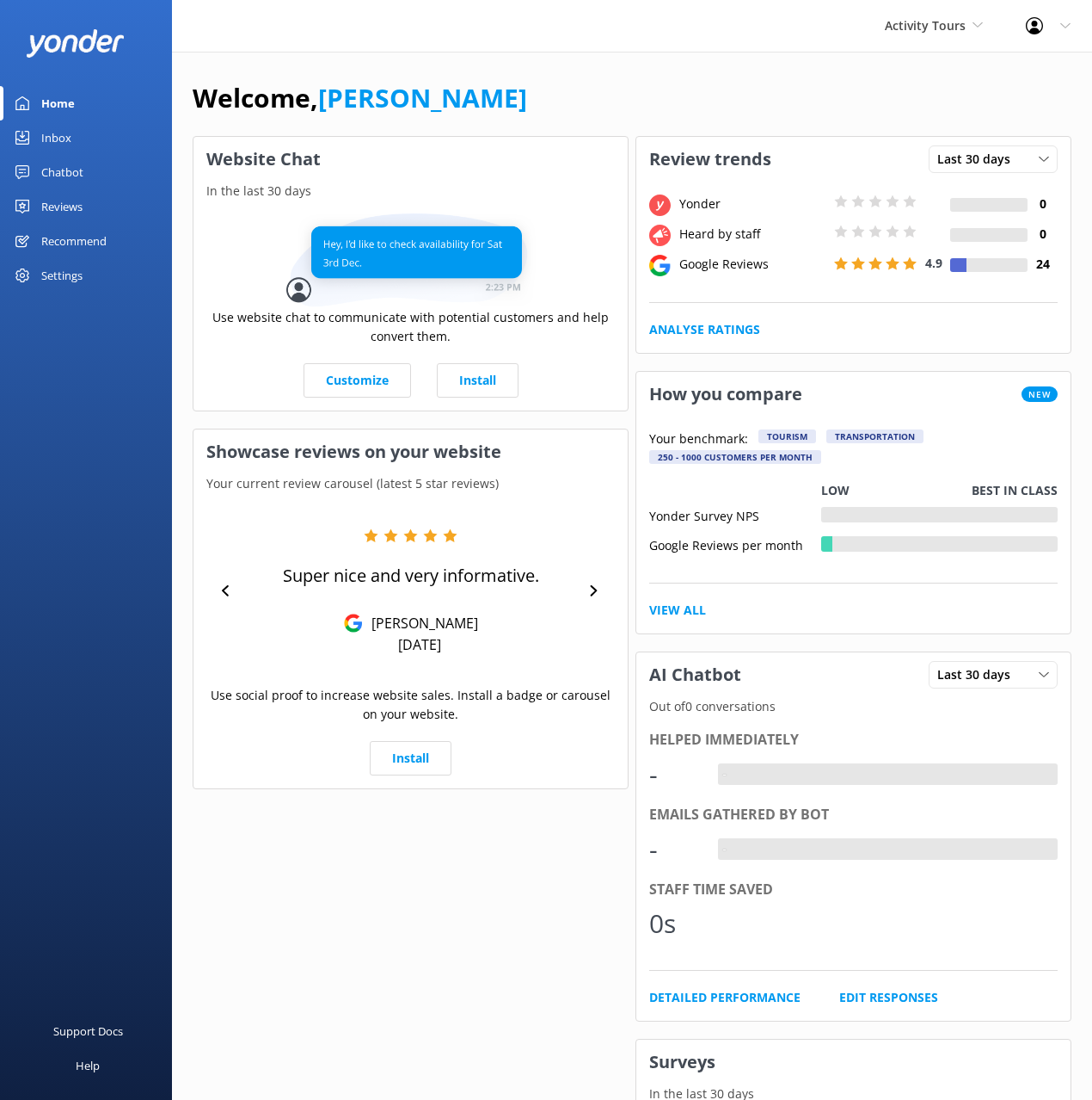
drag, startPoint x: 692, startPoint y: 97, endPoint x: 709, endPoint y: 95, distance: 17.1
click at [692, 97] on div "Welcome, [PERSON_NAME]" at bounding box center [632, 106] width 879 height 58
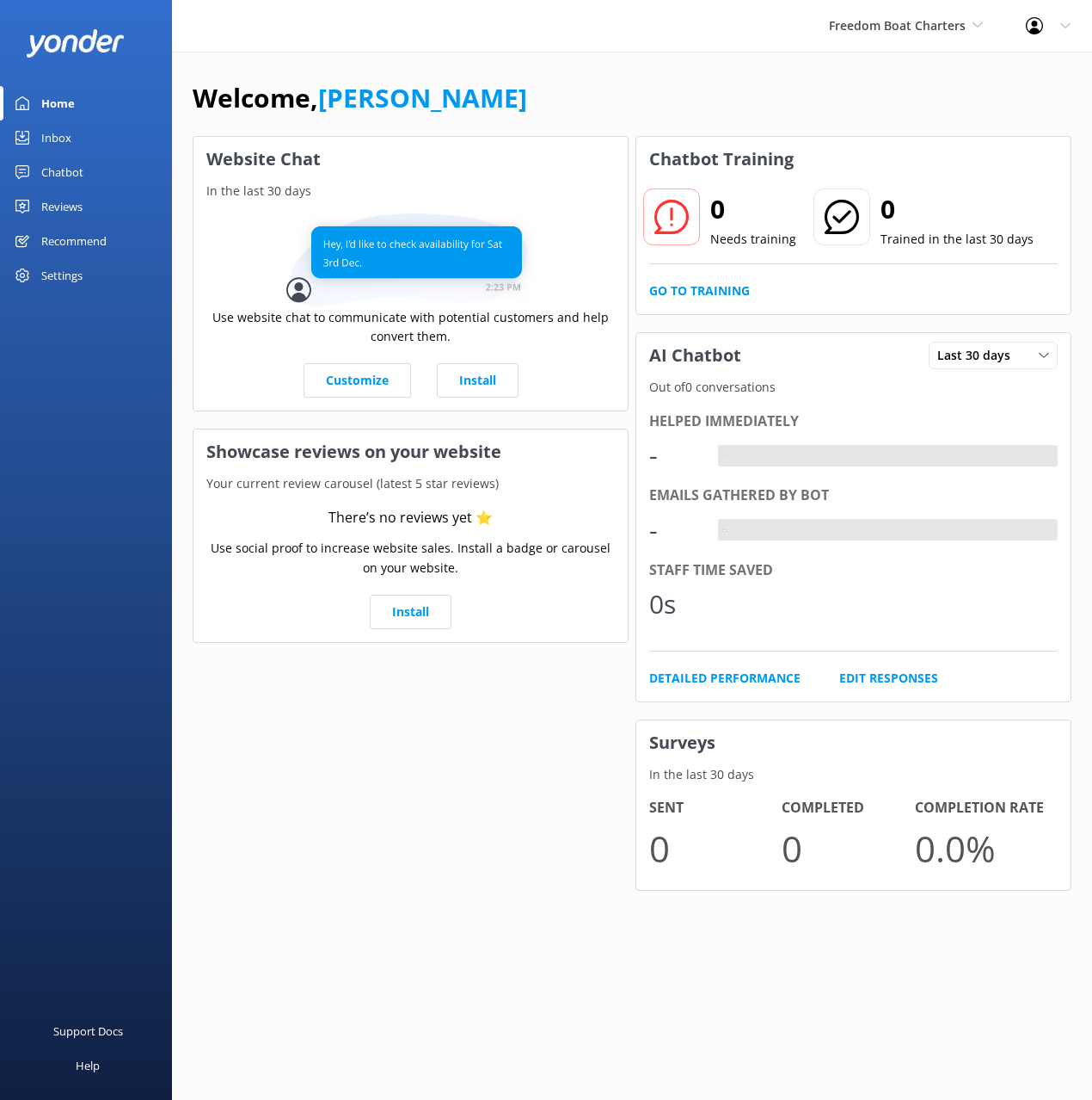
click at [72, 178] on div "Chatbot" at bounding box center [62, 172] width 42 height 35
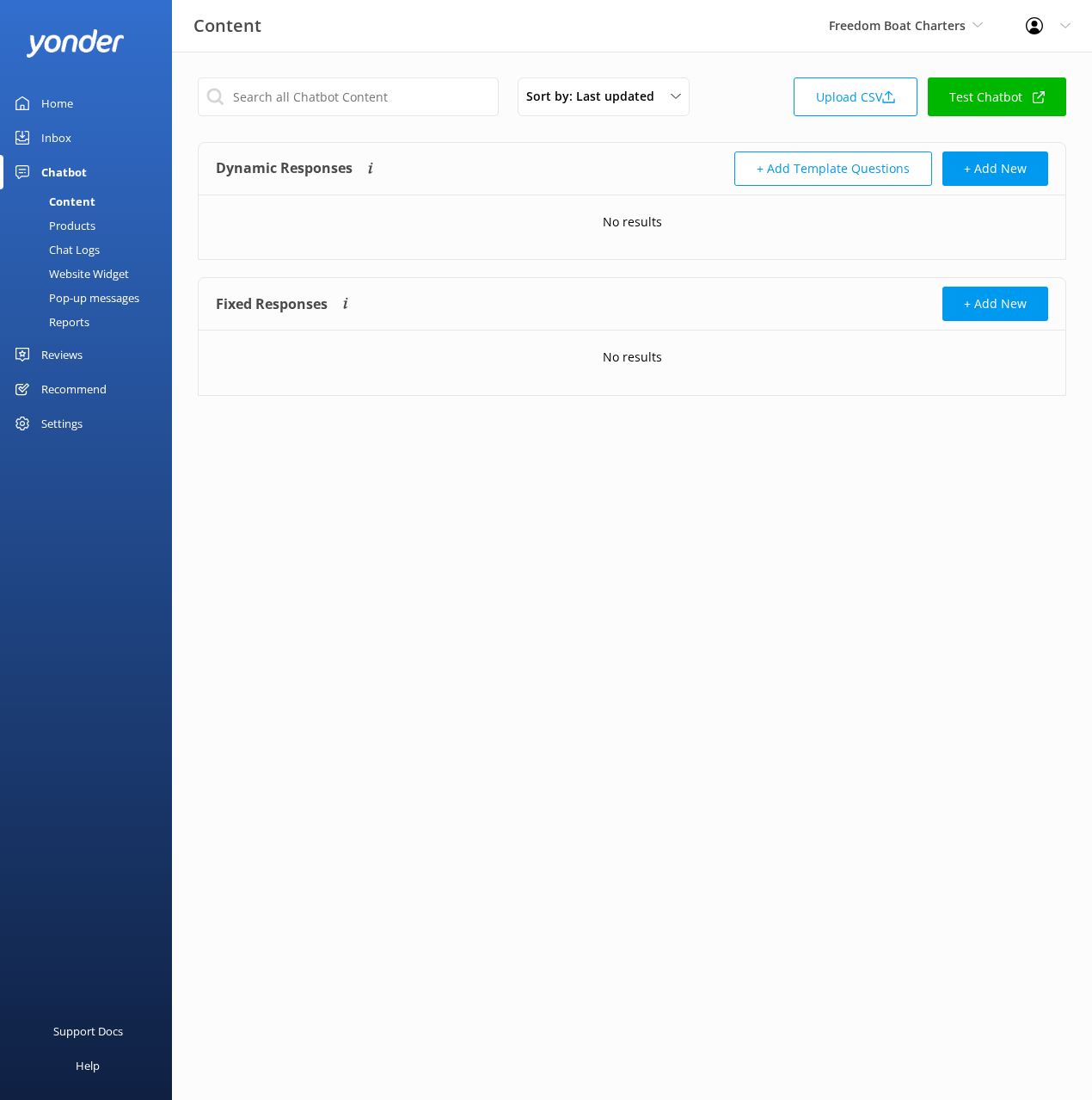
click at [83, 356] on div "Reviews" at bounding box center [62, 354] width 41 height 35
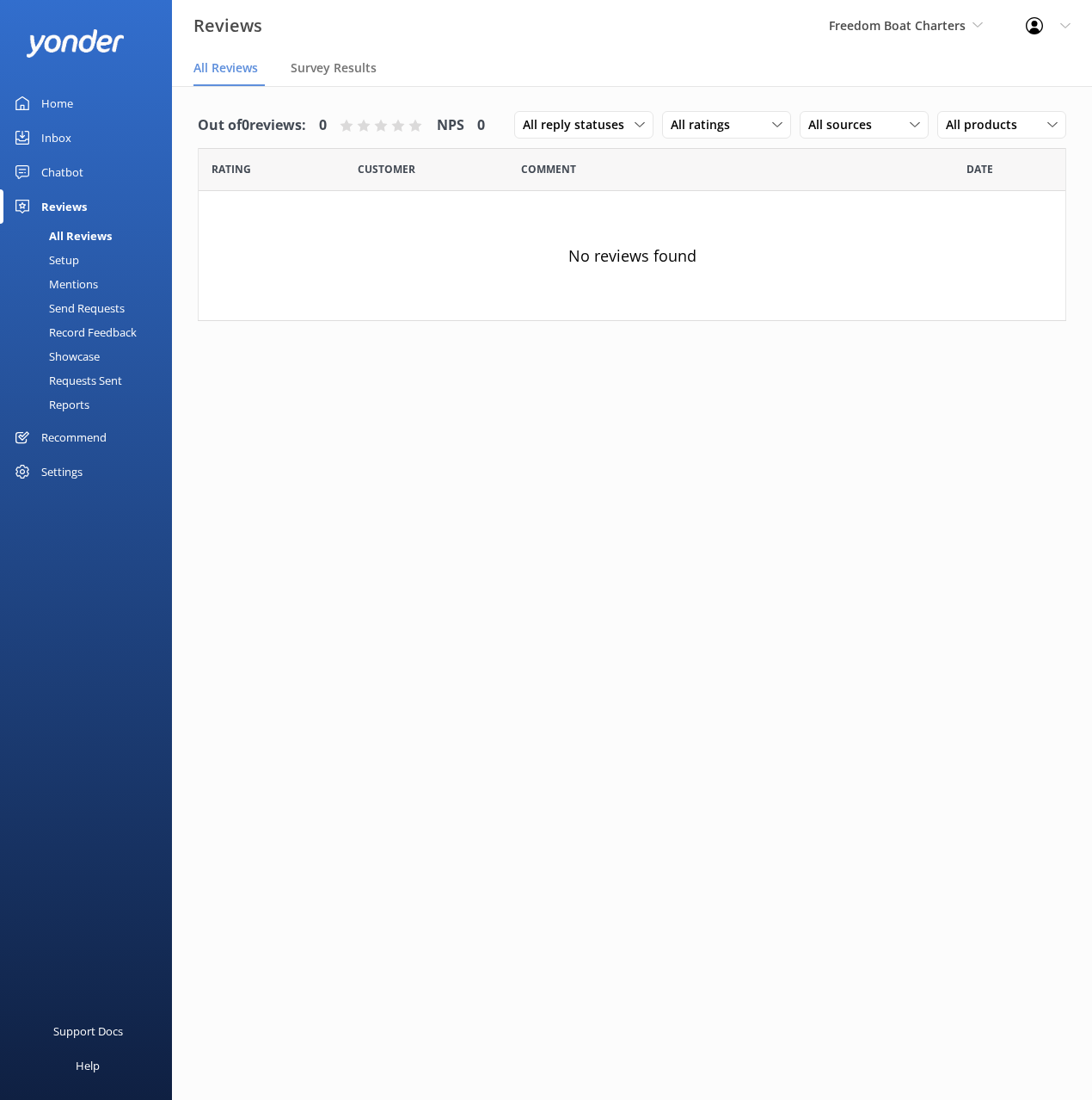
click at [89, 261] on link "Setup" at bounding box center [91, 260] width 161 height 24
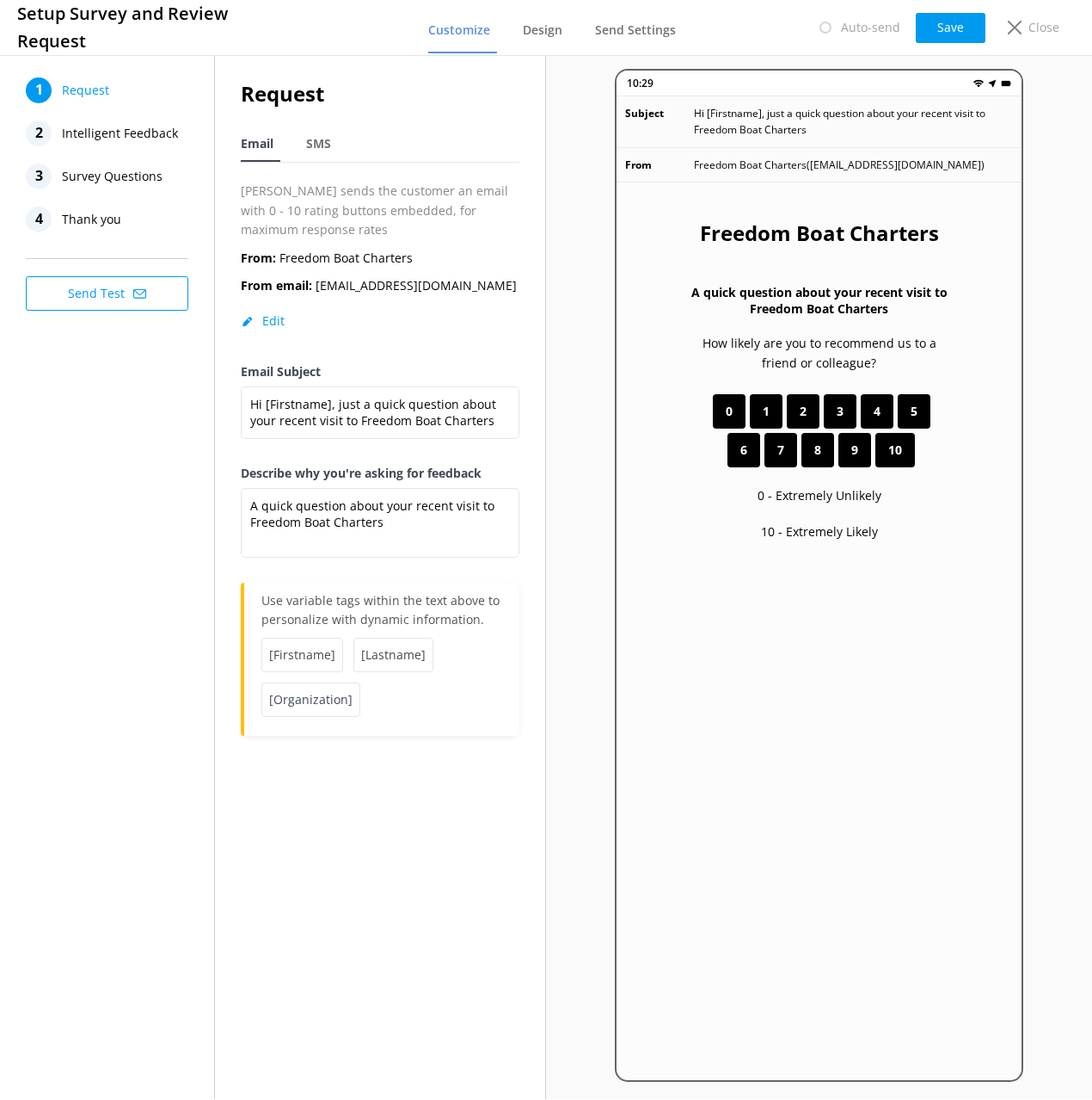
drag, startPoint x: 553, startPoint y: 30, endPoint x: 585, endPoint y: 37, distance: 32.8
click at [552, 31] on span "Design" at bounding box center [543, 30] width 39 height 17
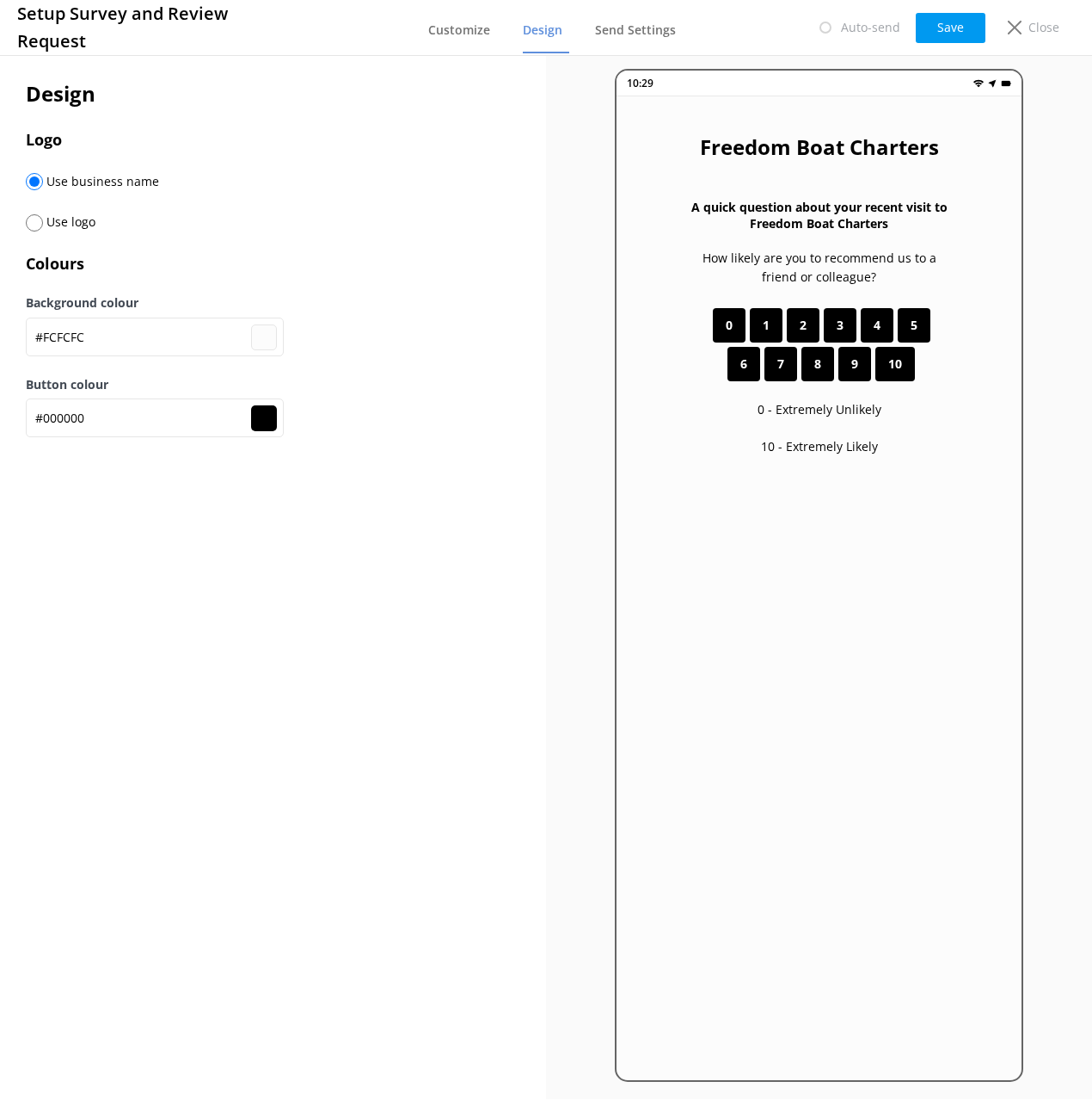
drag, startPoint x: 37, startPoint y: 228, endPoint x: 48, endPoint y: 226, distance: 11.2
click at [37, 228] on input "radio" at bounding box center [34, 223] width 17 height 17
radio input "true"
radio input "false"
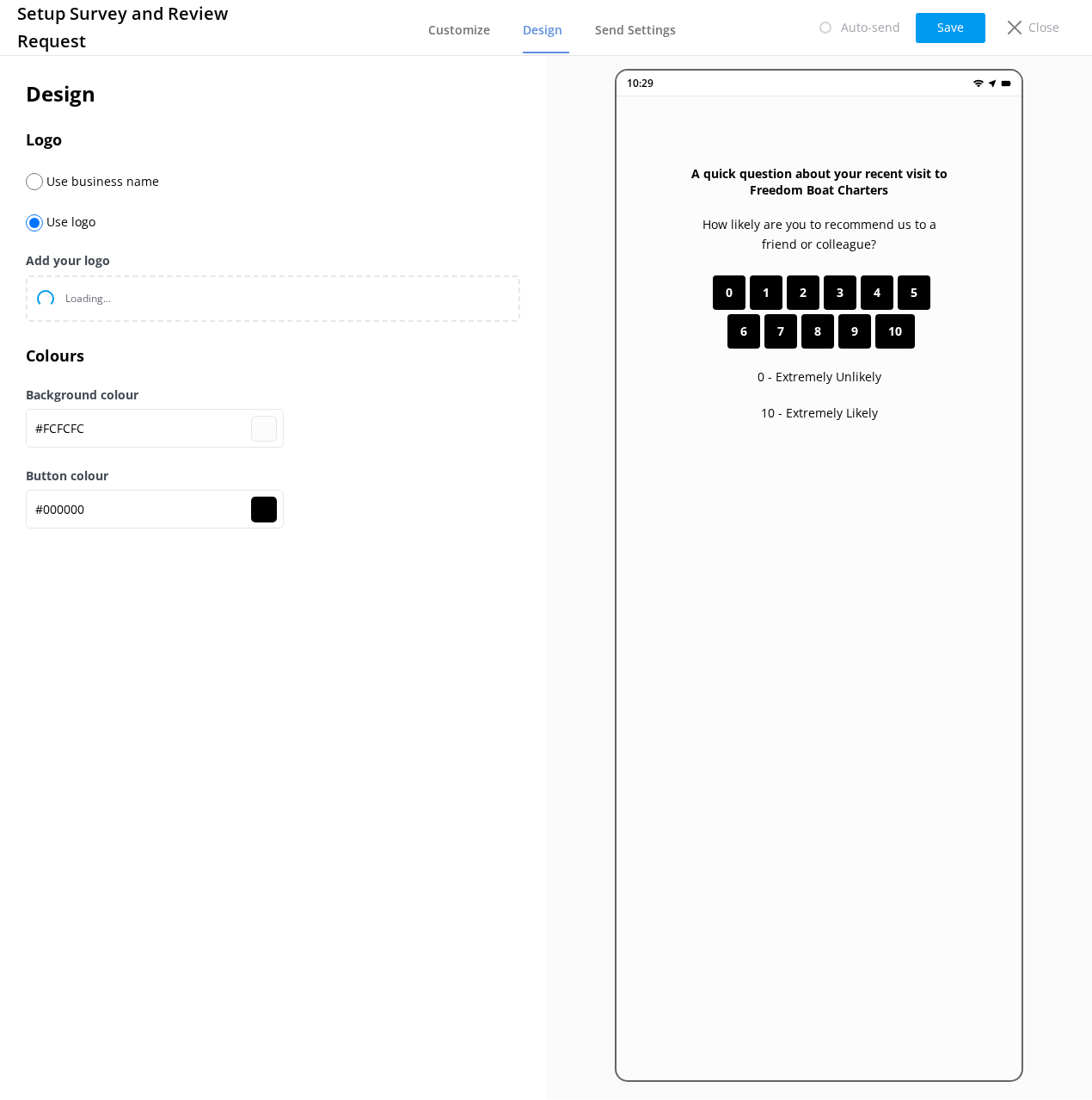
type input "#fcfcfc"
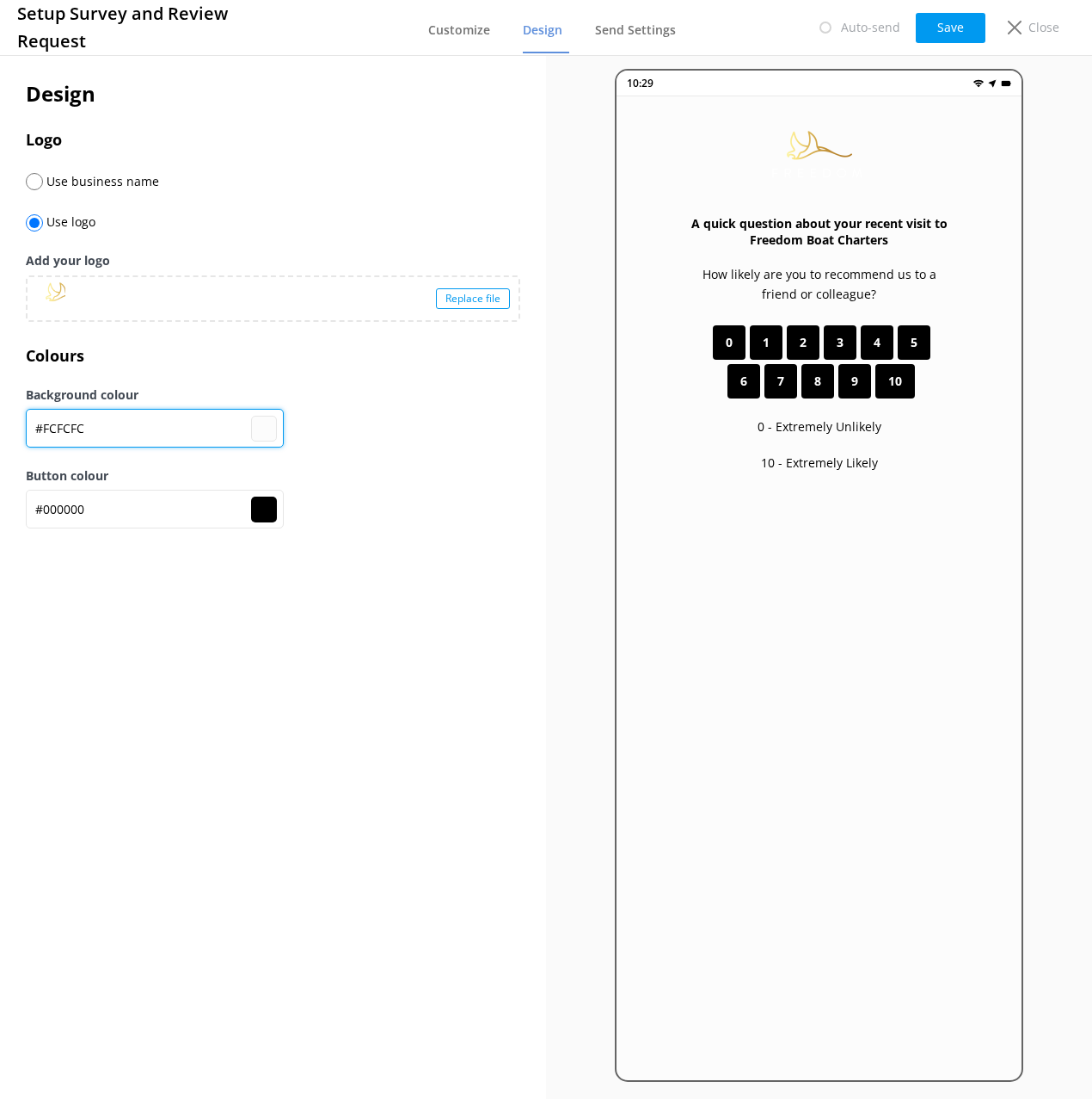
click at [119, 417] on input "#FCFCFC" at bounding box center [154, 427] width 258 height 39
paste input "254C4"
type input "#254C4C"
type input "#254c4c"
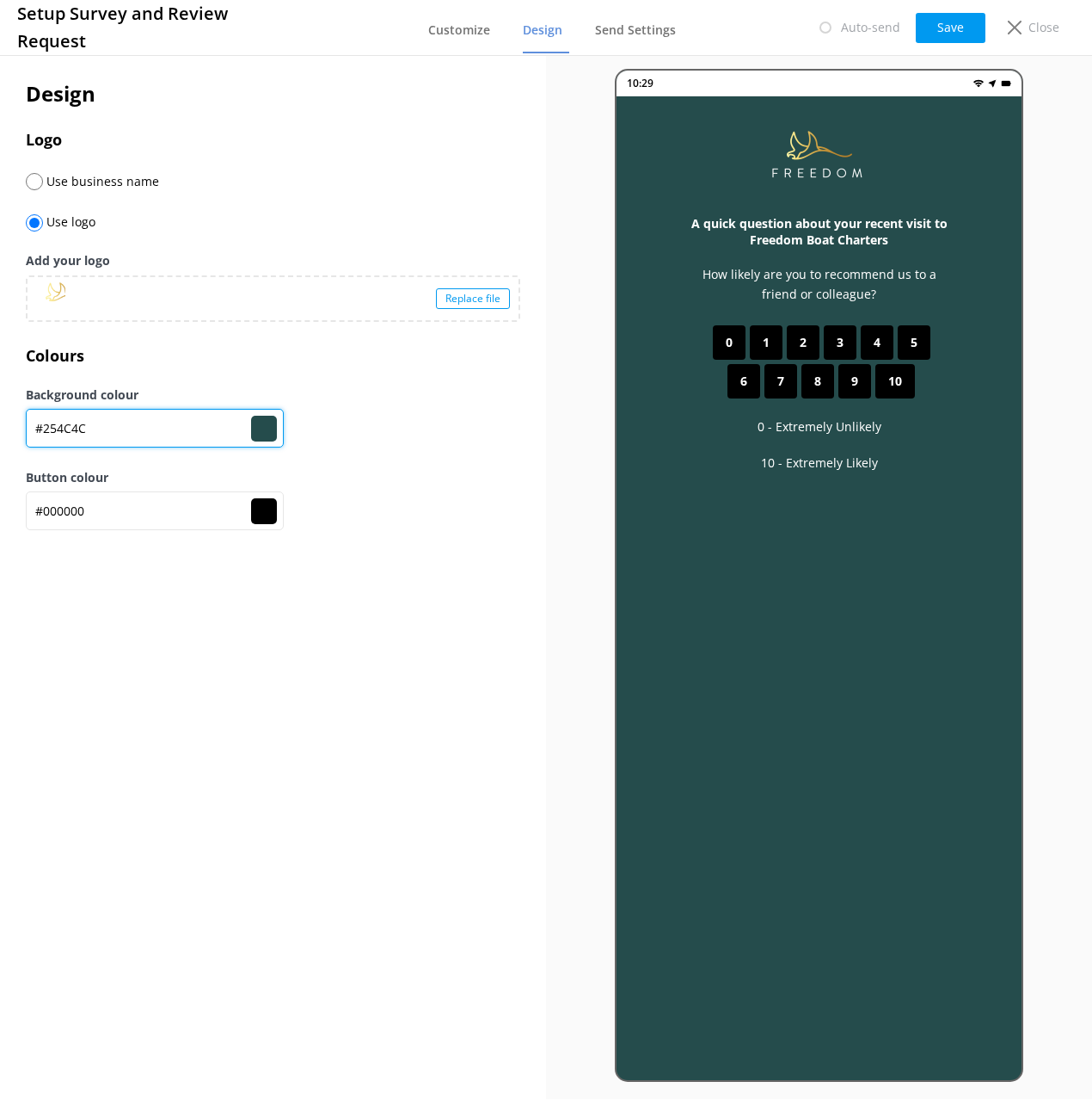
type input "#254C4C"
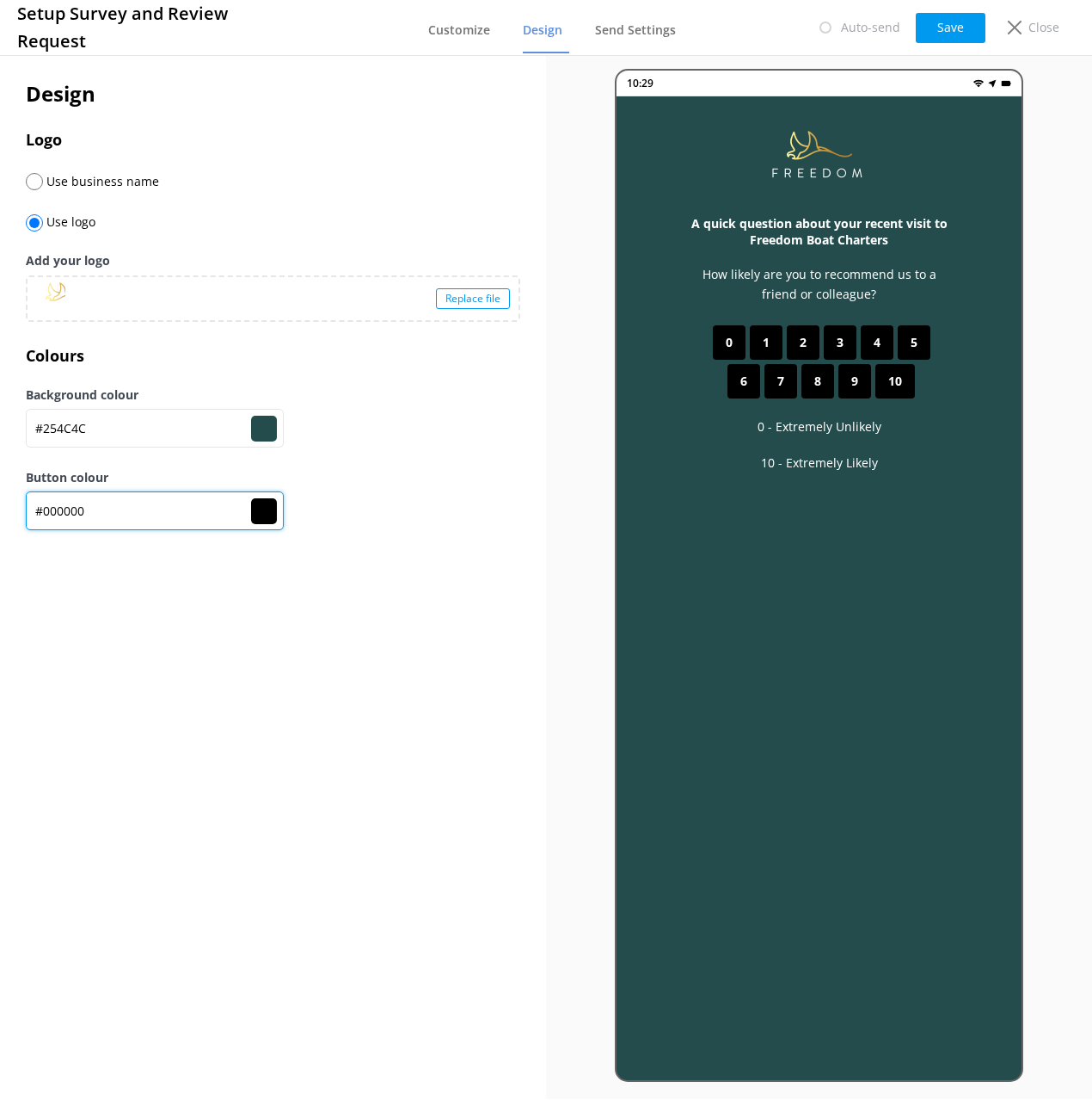
click at [119, 509] on input "#000000" at bounding box center [154, 510] width 258 height 39
paste input "CA9401"
type input "#254c4c"
type input "#CA9401"
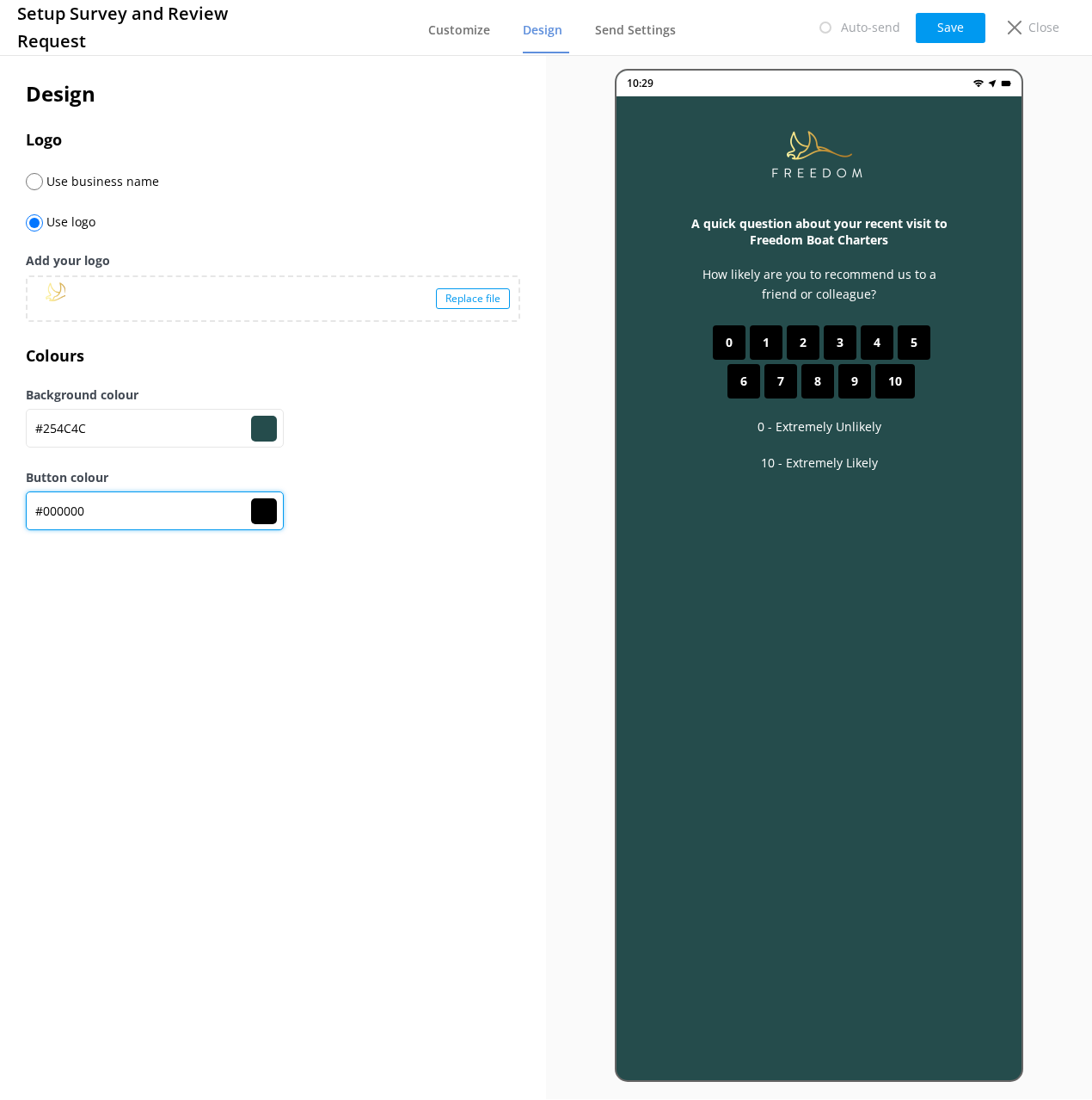
type input "#ca9401"
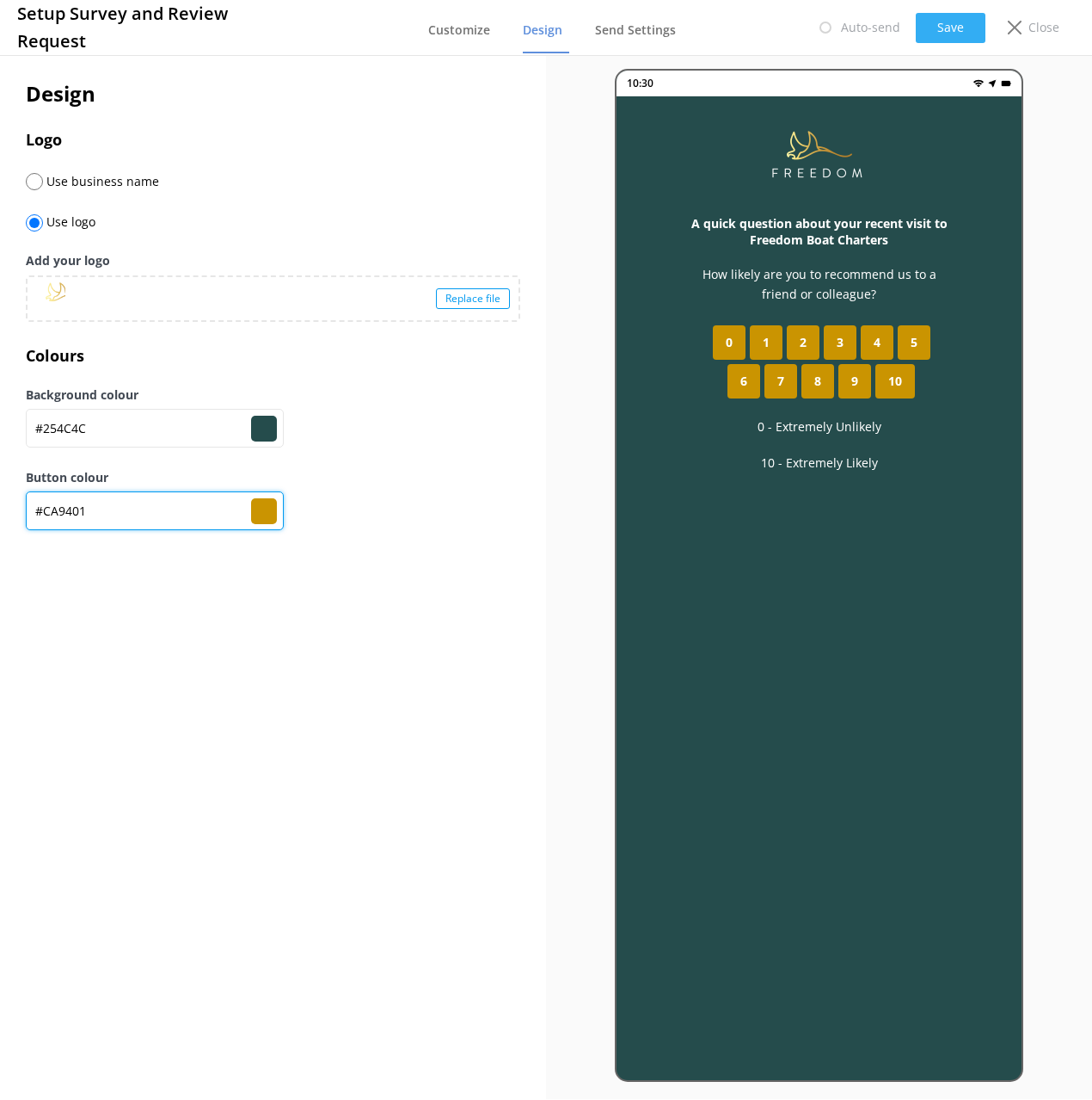
type input "#CA9401"
click at [949, 29] on button "Save" at bounding box center [951, 28] width 69 height 30
type input "#254c4c"
type input "#ca9401"
type input "#254c4c"
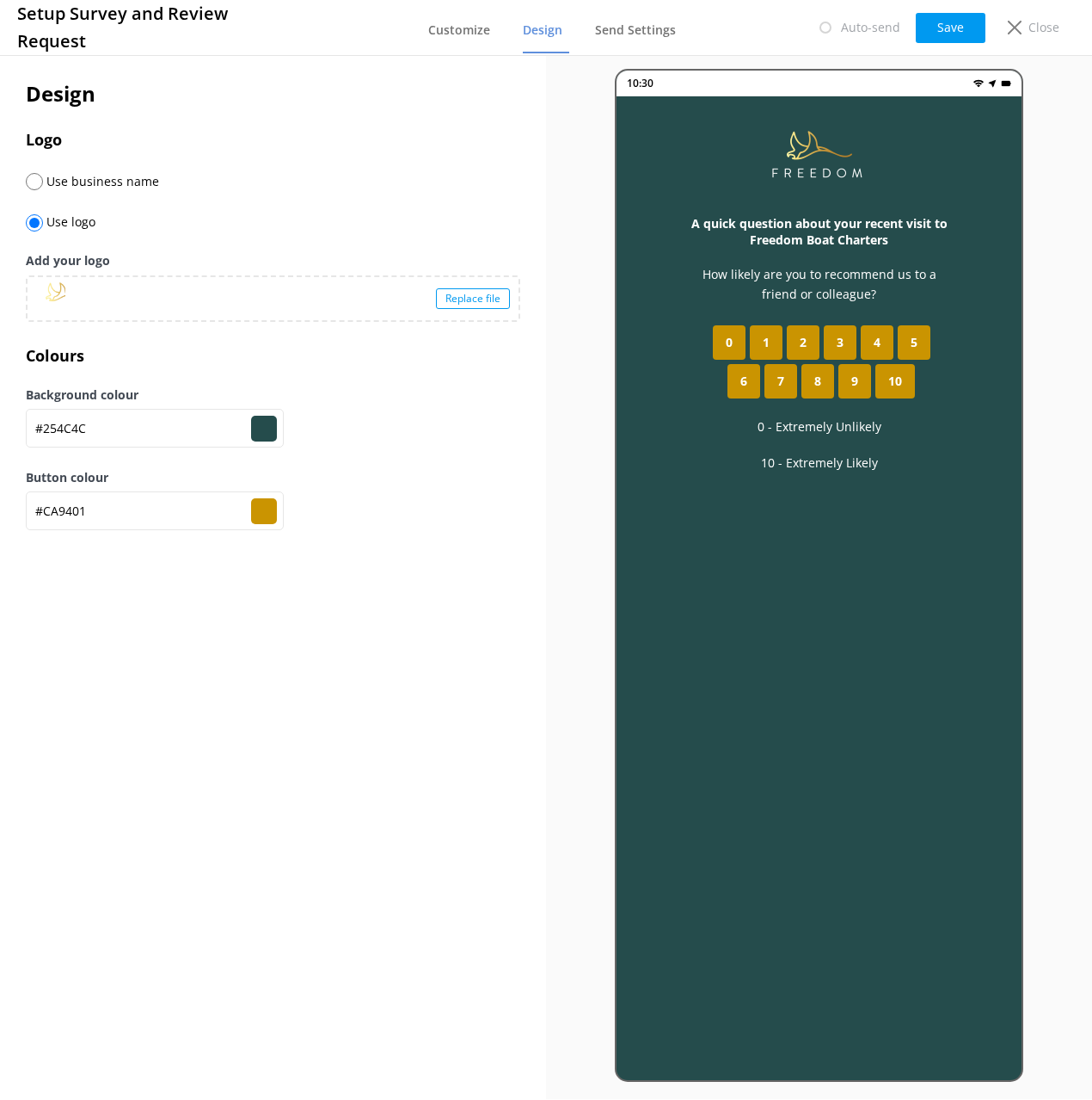
type input "#ca9401"
click at [961, 20] on button "Save" at bounding box center [951, 28] width 69 height 30
type input "#254c4c"
type input "#ca9401"
type input "#254c4c"
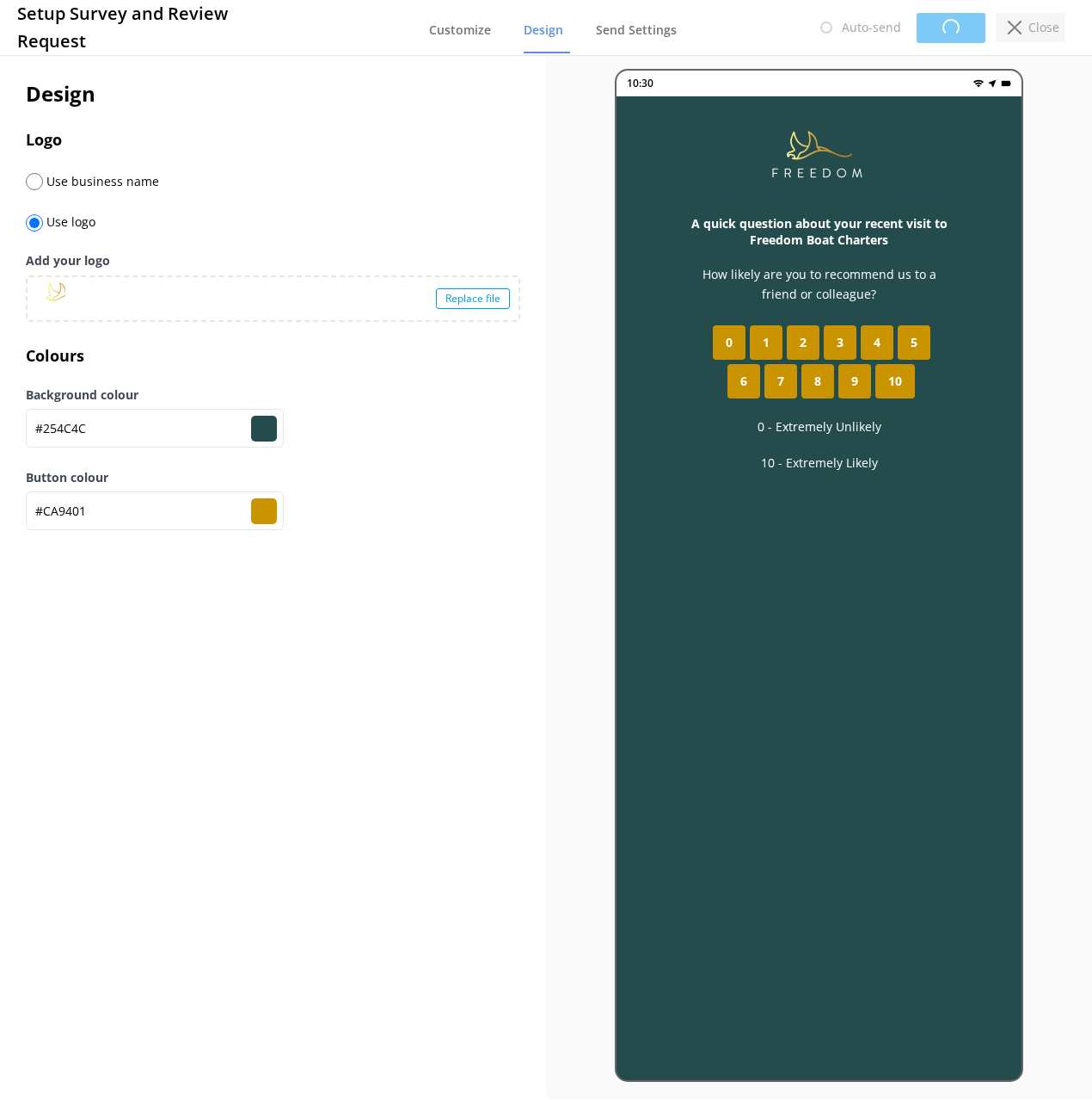
type input "#ca9401"
click at [1033, 25] on p "Close" at bounding box center [1044, 27] width 31 height 19
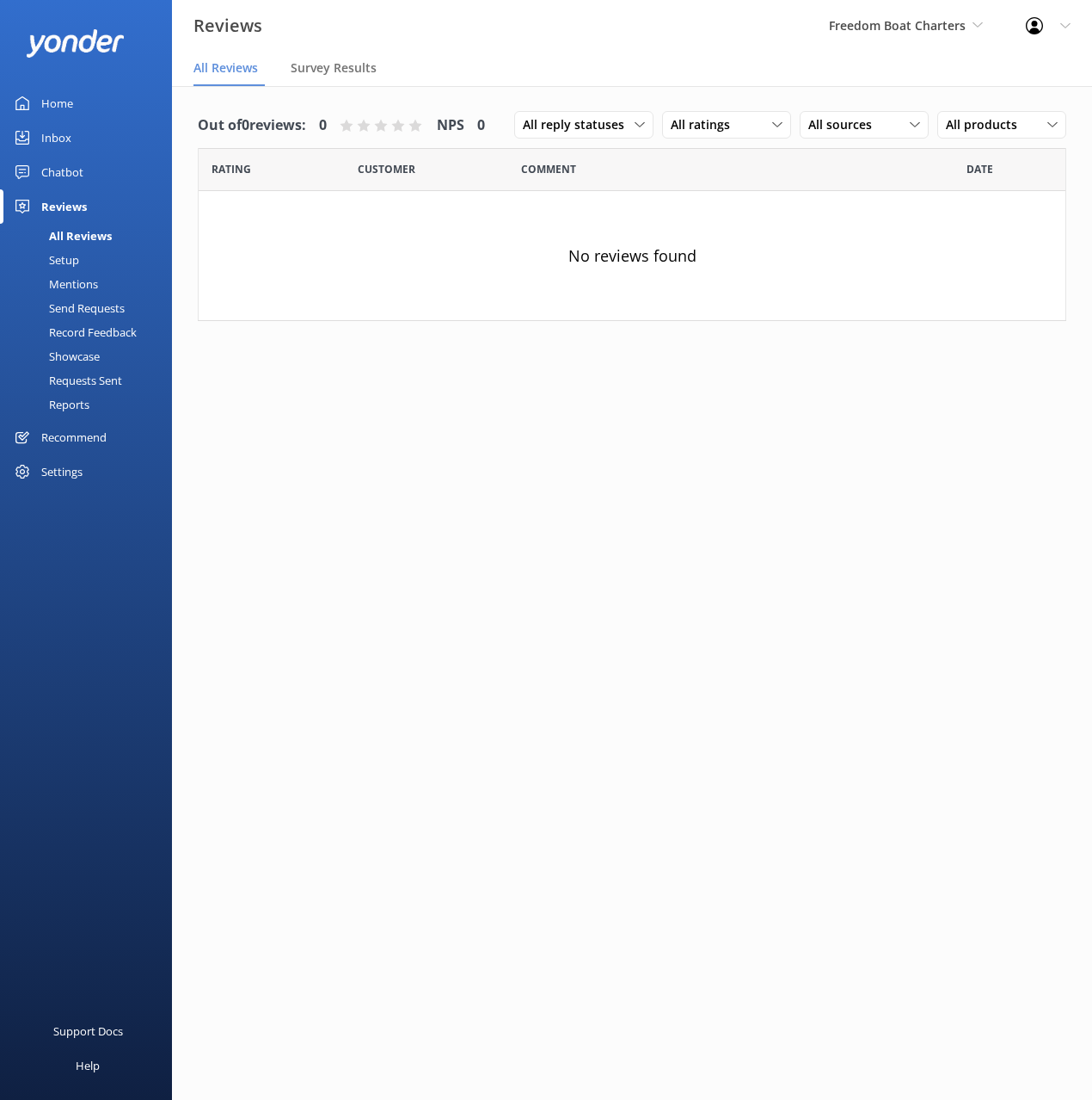
click at [79, 179] on div "Chatbot" at bounding box center [62, 172] width 42 height 35
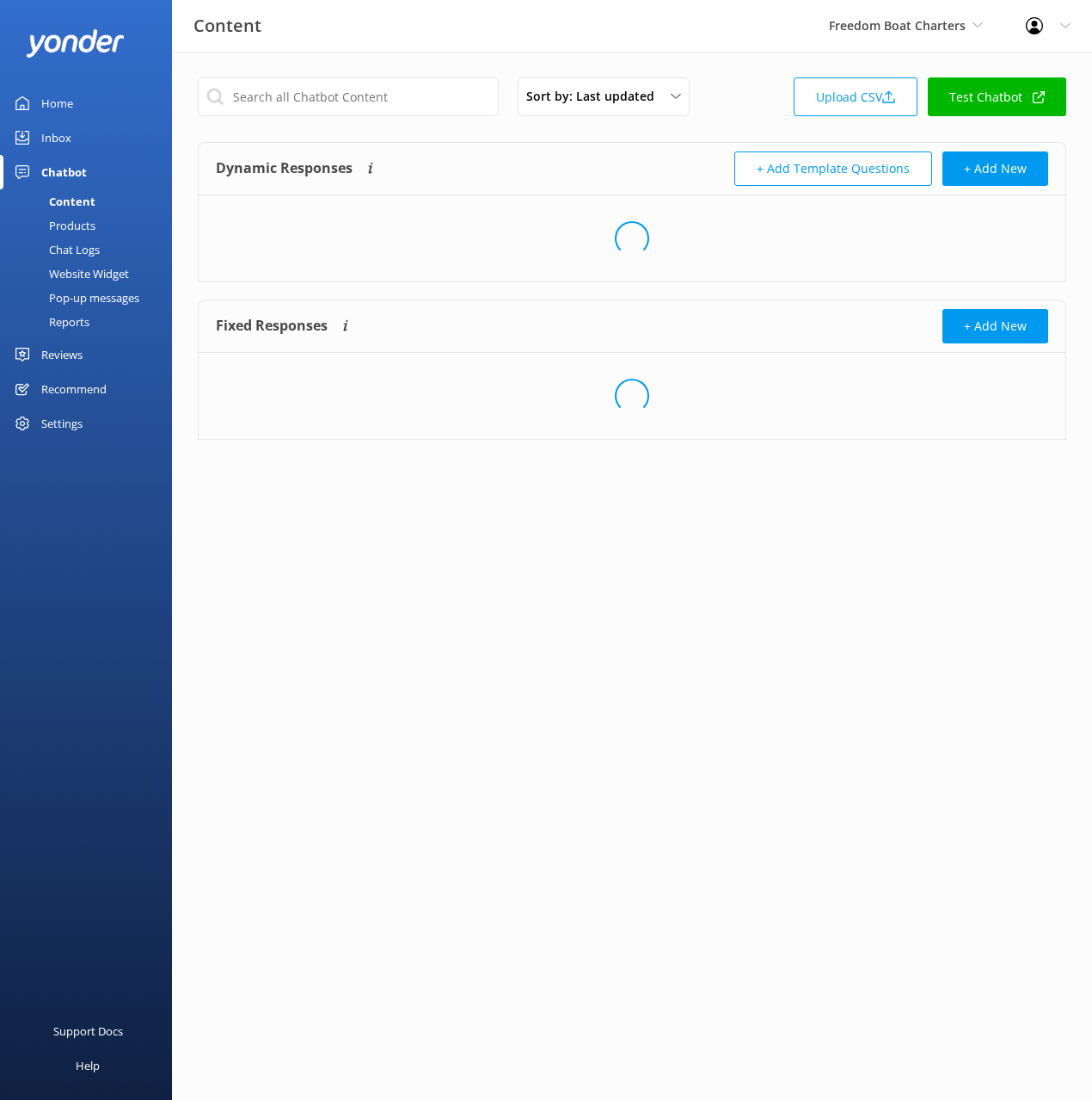
click at [69, 271] on div "Website Widget" at bounding box center [69, 273] width 118 height 24
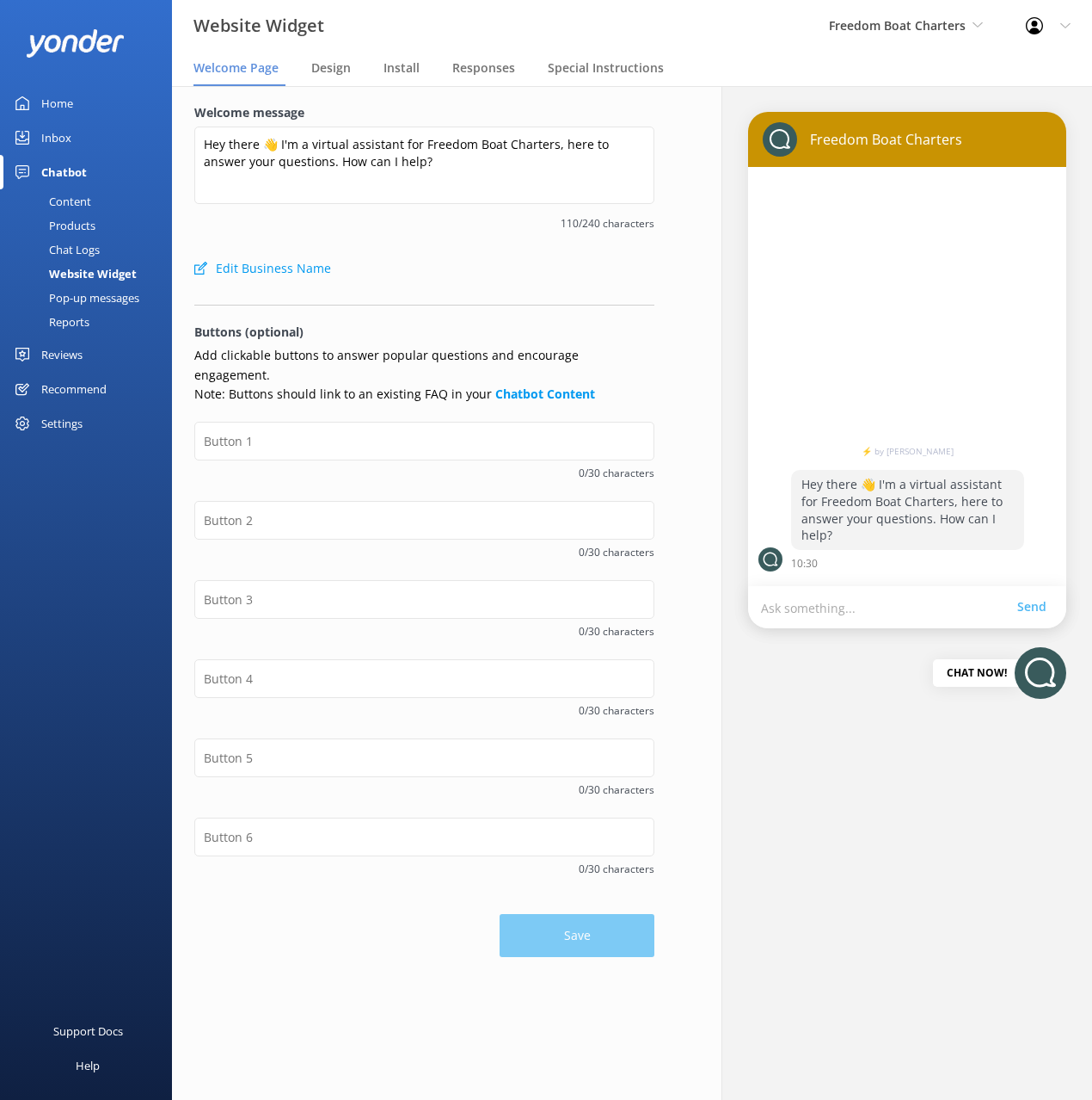
click at [487, 255] on div "Edit Business Name" at bounding box center [424, 268] width 460 height 35
drag, startPoint x: 350, startPoint y: 73, endPoint x: 381, endPoint y: 77, distance: 31.3
click at [350, 73] on div "Design" at bounding box center [334, 69] width 46 height 35
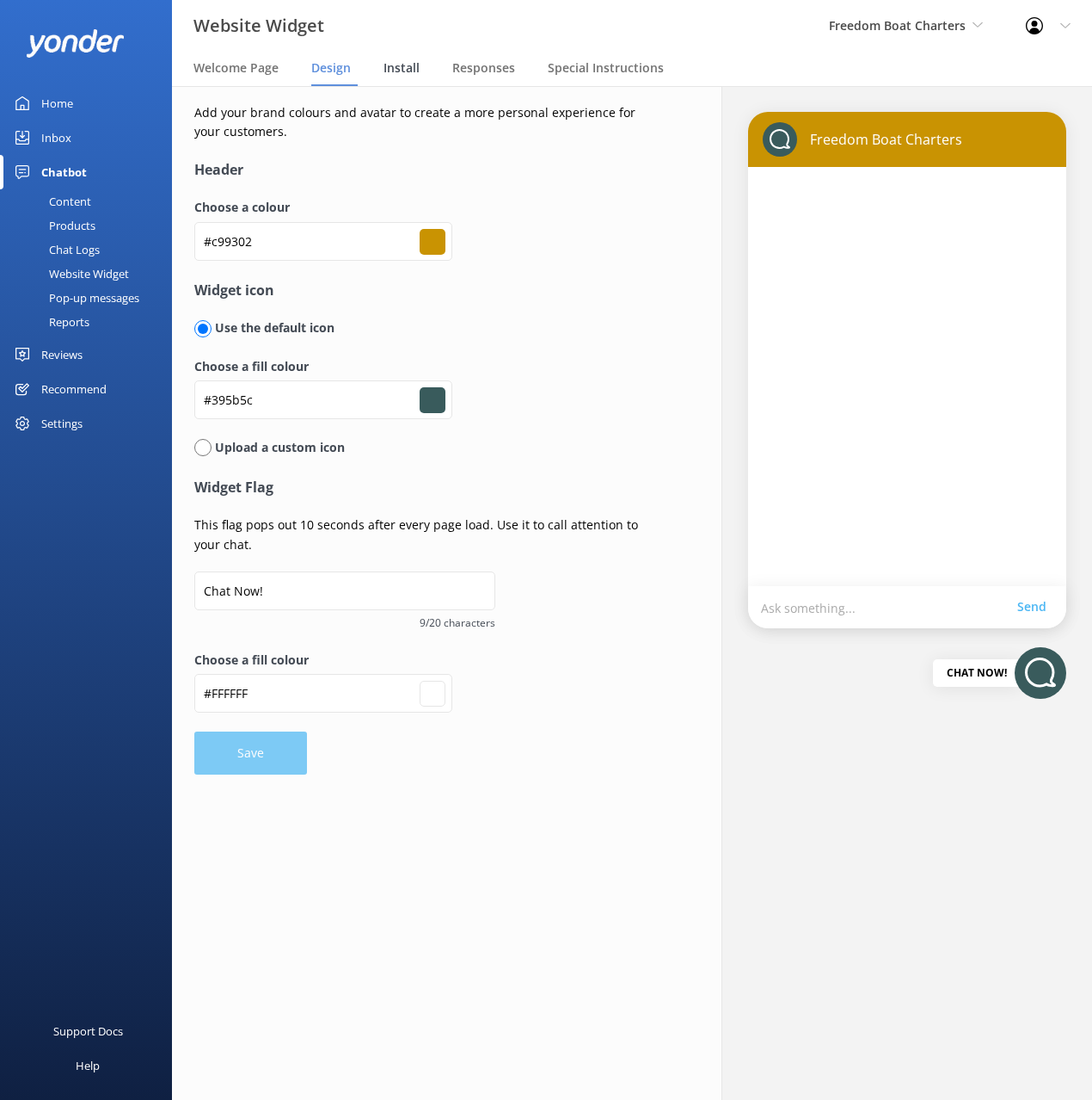
click at [421, 70] on div "Install" at bounding box center [406, 69] width 43 height 35
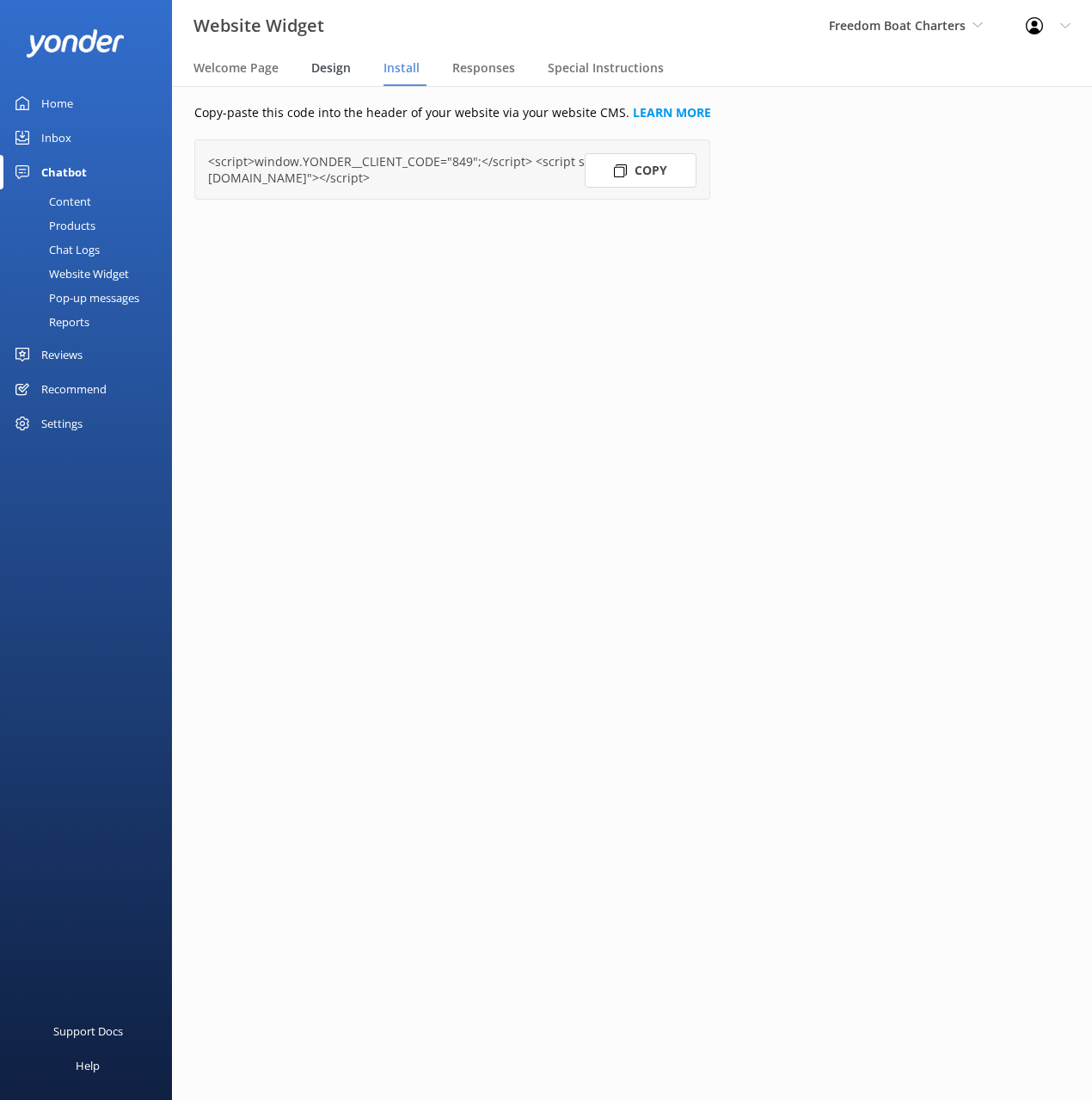
click at [337, 71] on span "Design" at bounding box center [331, 68] width 39 height 17
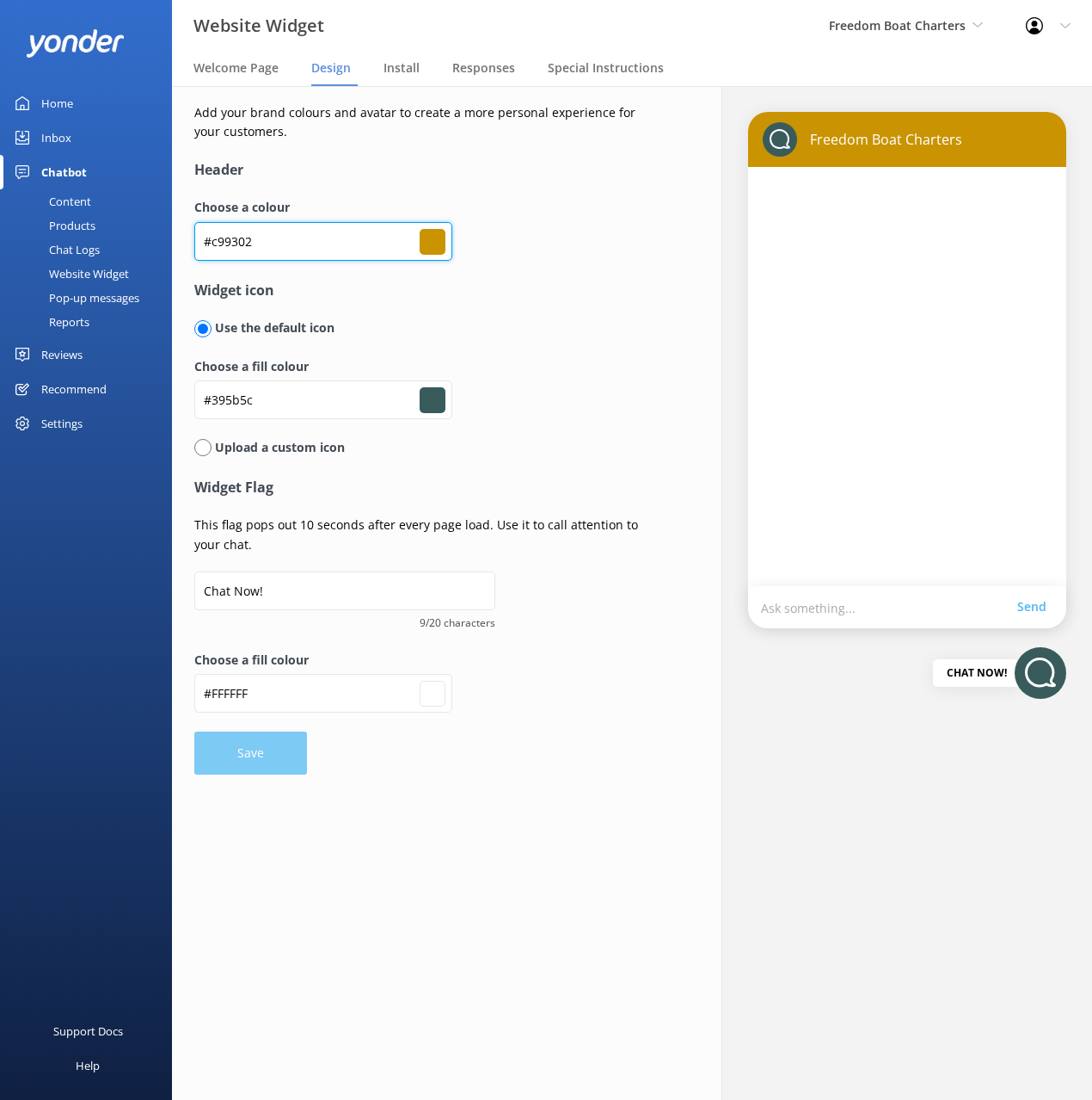
click at [313, 238] on input "#c99302" at bounding box center [323, 240] width 258 height 39
paste input "CA9401"
type input "#CA9401"
type input "#ca9401"
type input "#ffffff"
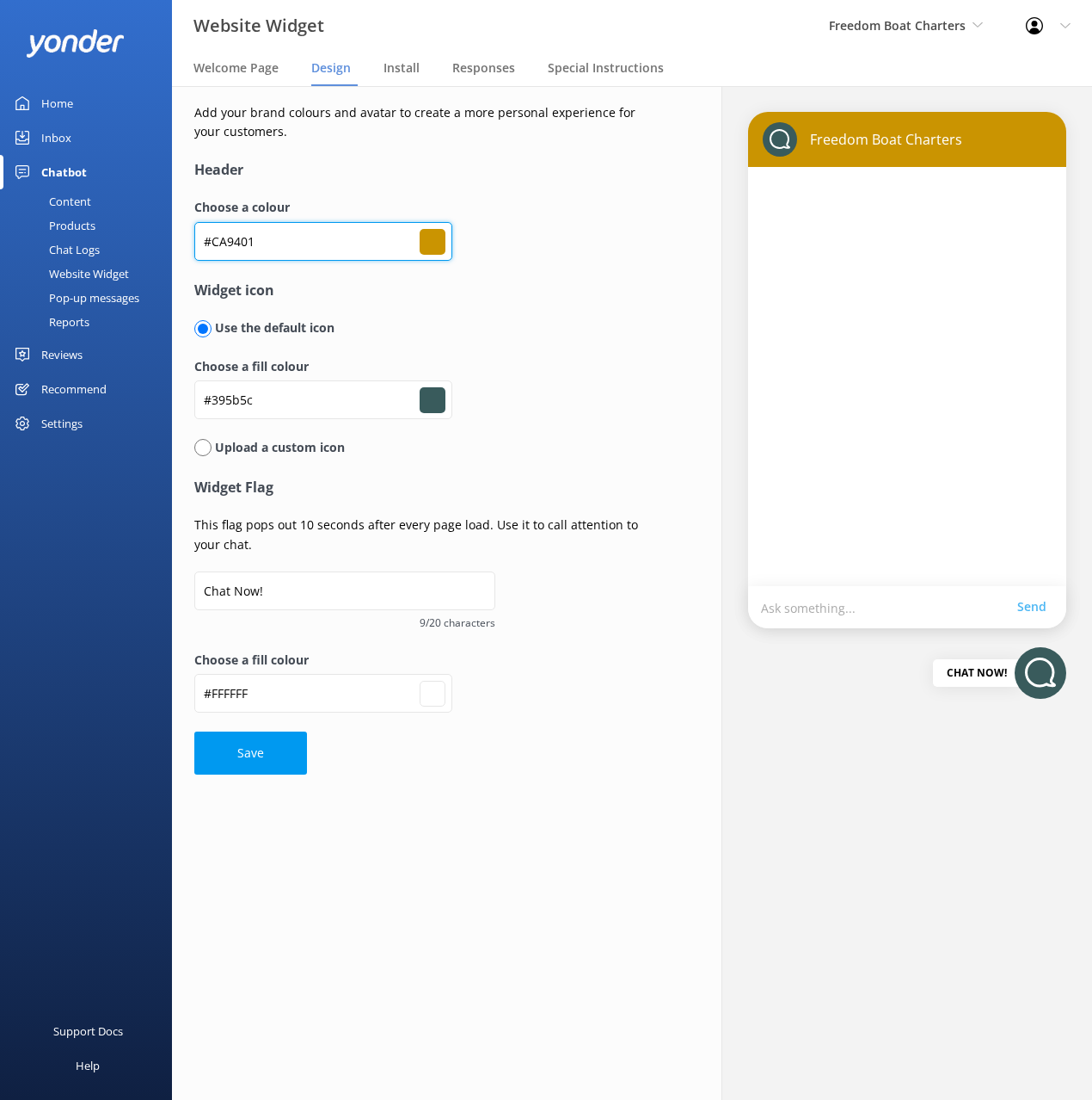
type input "#c99302"
type input "#ffffff"
click at [275, 400] on input "#395b5c" at bounding box center [323, 399] width 258 height 39
paste input "CA9401"
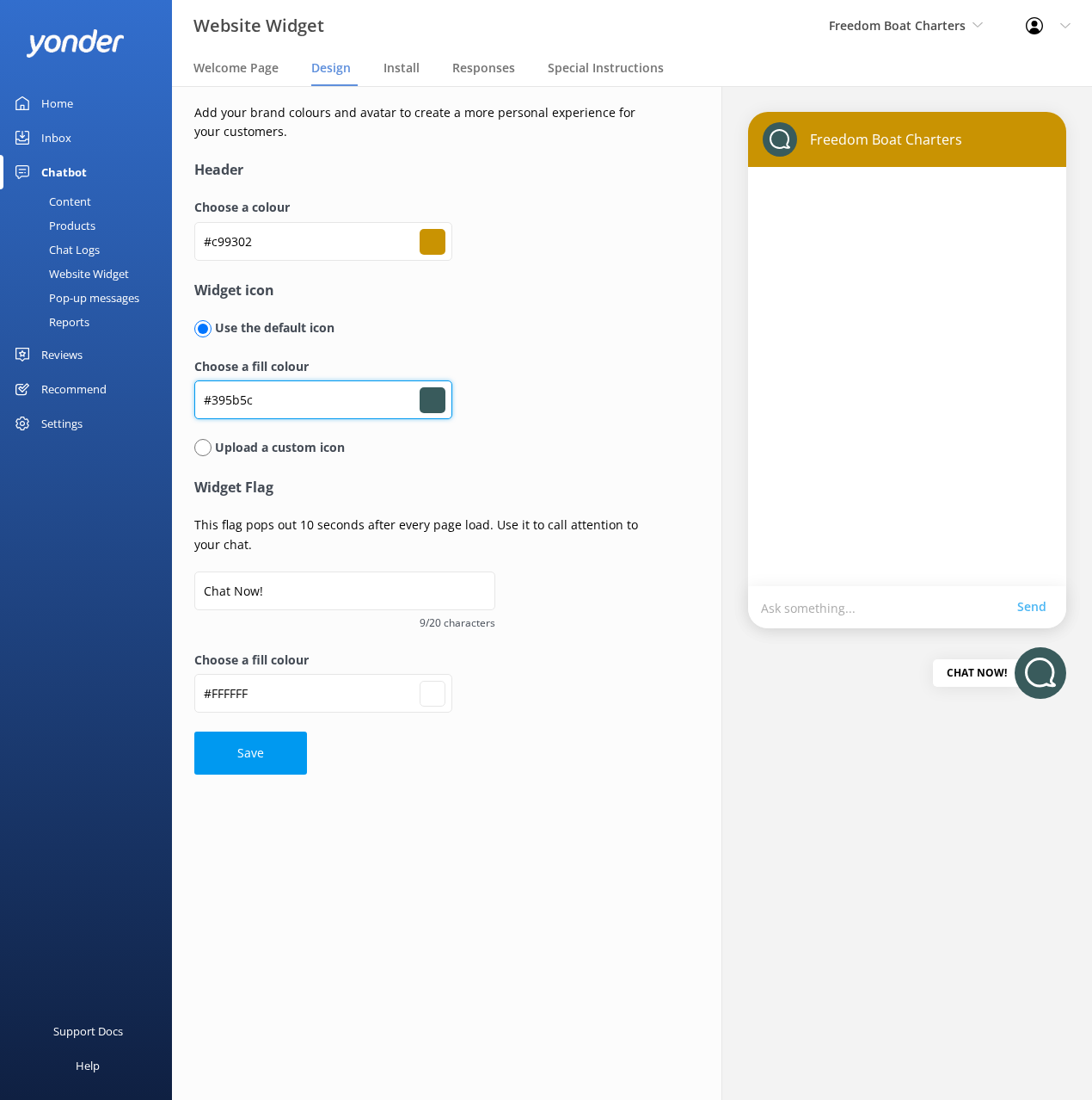
type input "#CA9401"
type input "#ca9401"
type input "#ffffff"
type input "#CA9401"
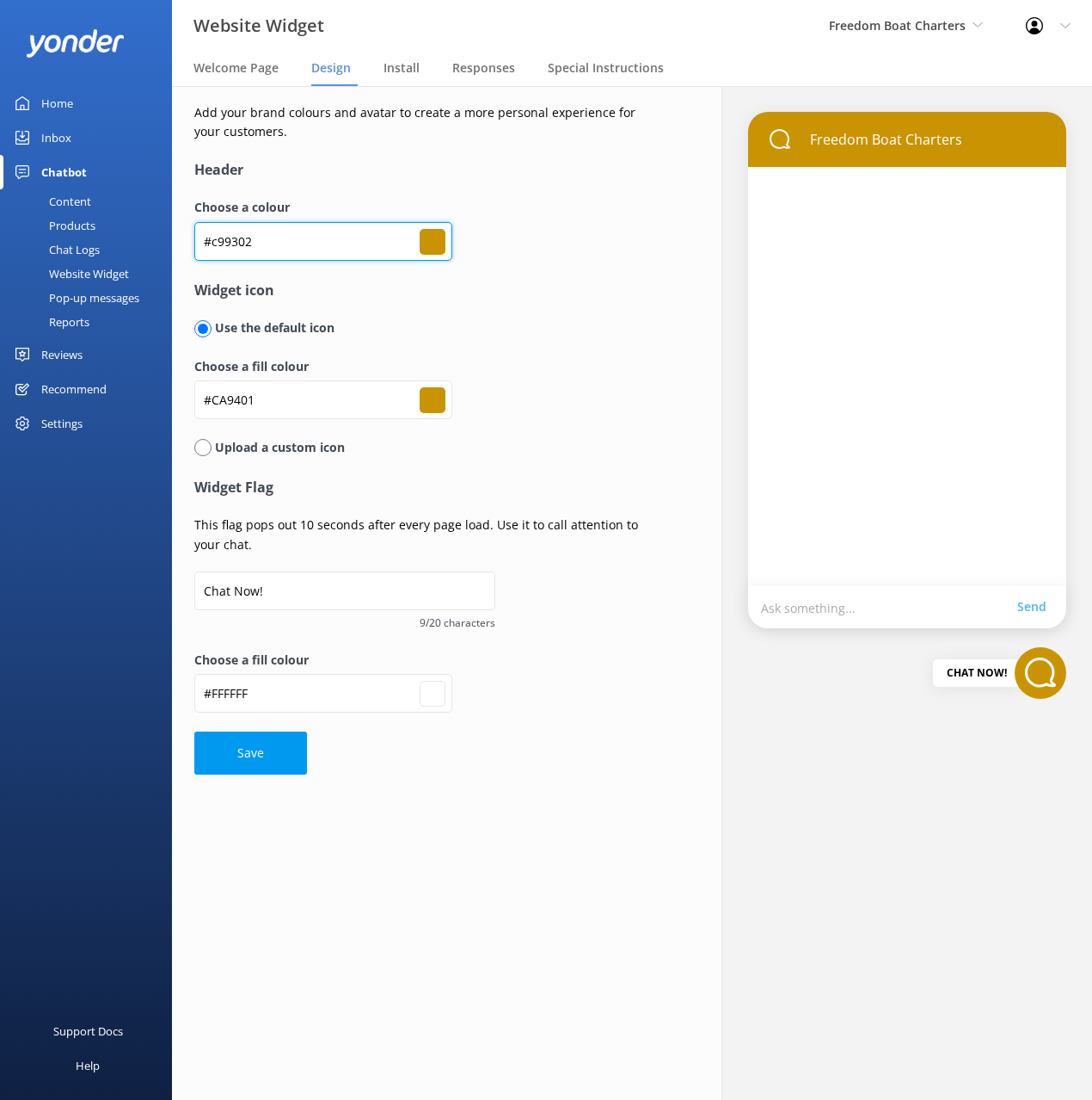
click at [301, 227] on input "#c99302" at bounding box center [323, 240] width 258 height 39
paste input "254C4C"
type input "#254C4C"
type input "#254c4c"
type input "#ca9401"
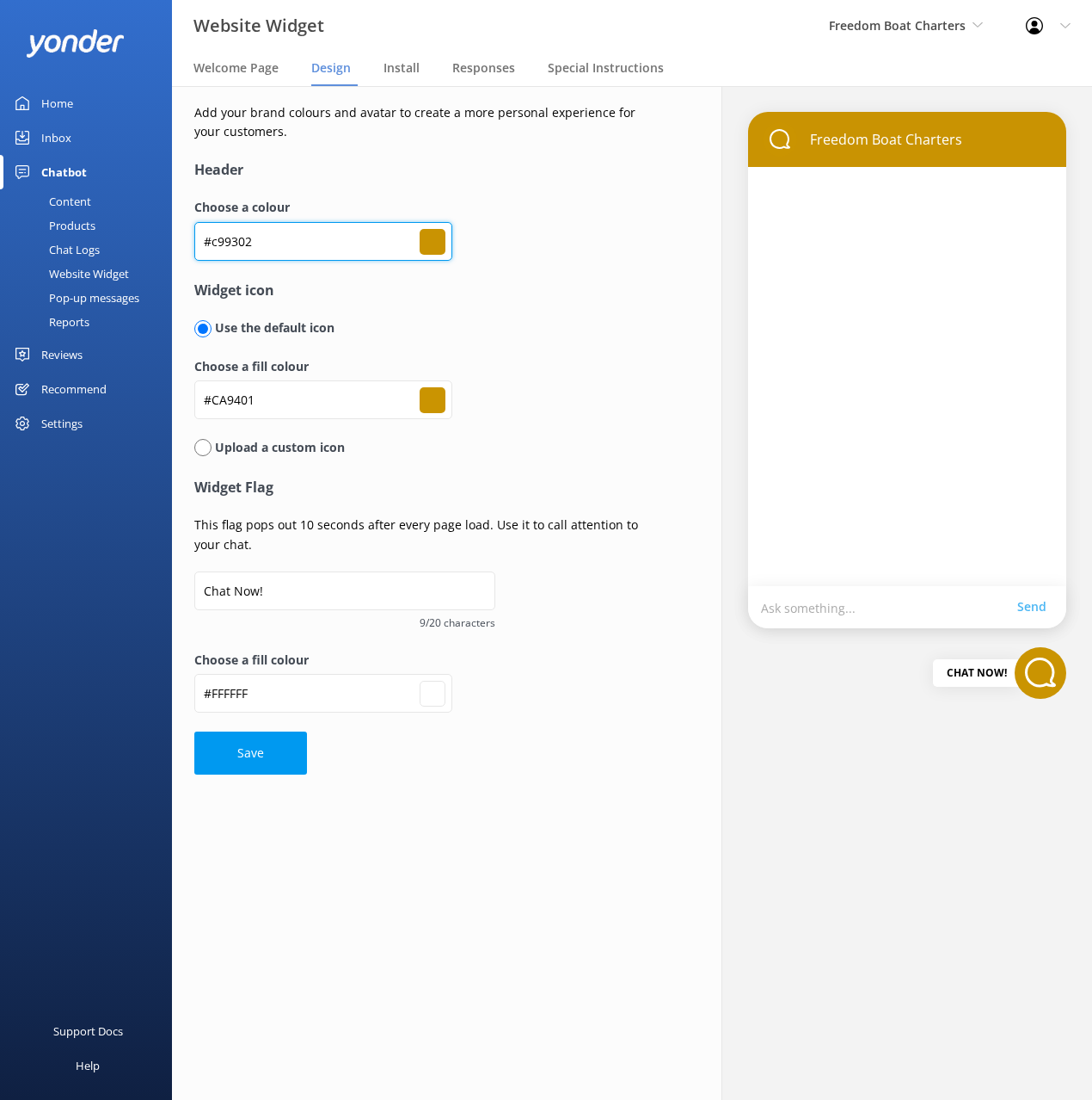
type input "#ffffff"
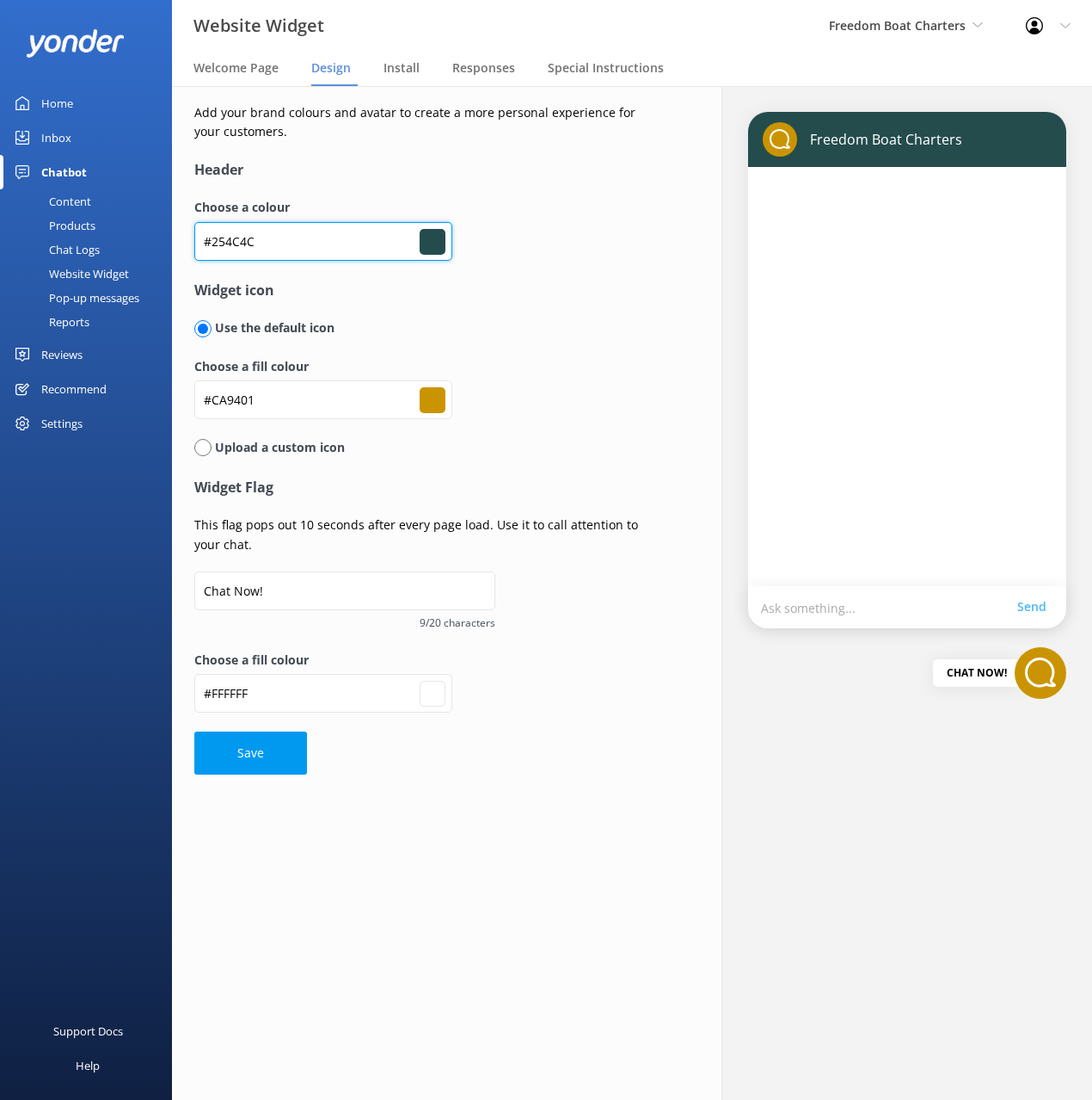
type input "#254C4C"
click at [508, 325] on div "Use the default icon" at bounding box center [424, 328] width 460 height 19
click at [261, 760] on button "Save" at bounding box center [251, 753] width 113 height 43
type input "#254c4c"
type input "#ca9401"
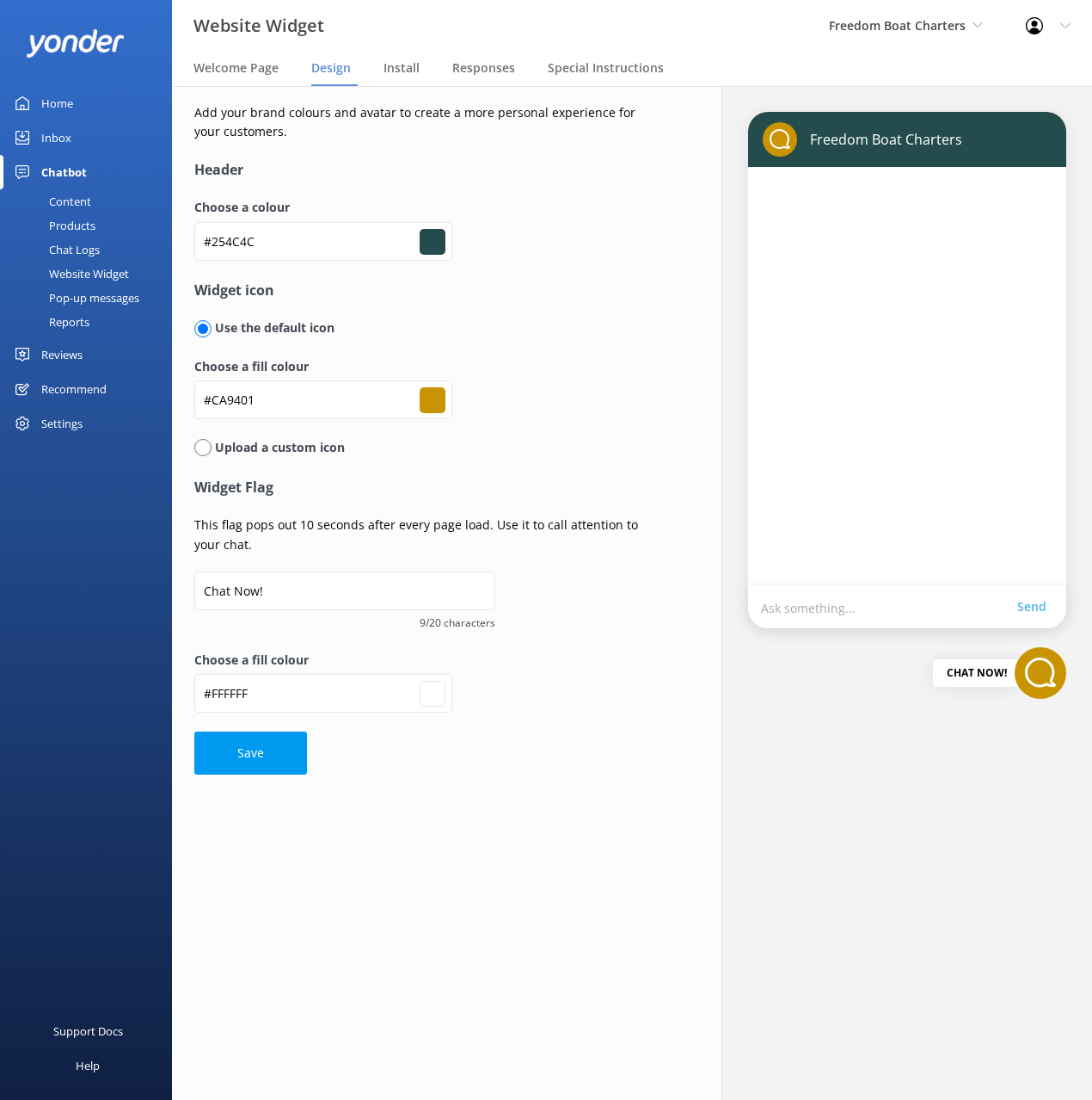
type input "#ffffff"
type input "#254c4c"
type input "#ca9401"
type input "#ffffff"
click at [544, 748] on form "Header Choose a colour #254C4C #254c4c Widget icon Use the default icon Choose …" at bounding box center [424, 467] width 460 height 616
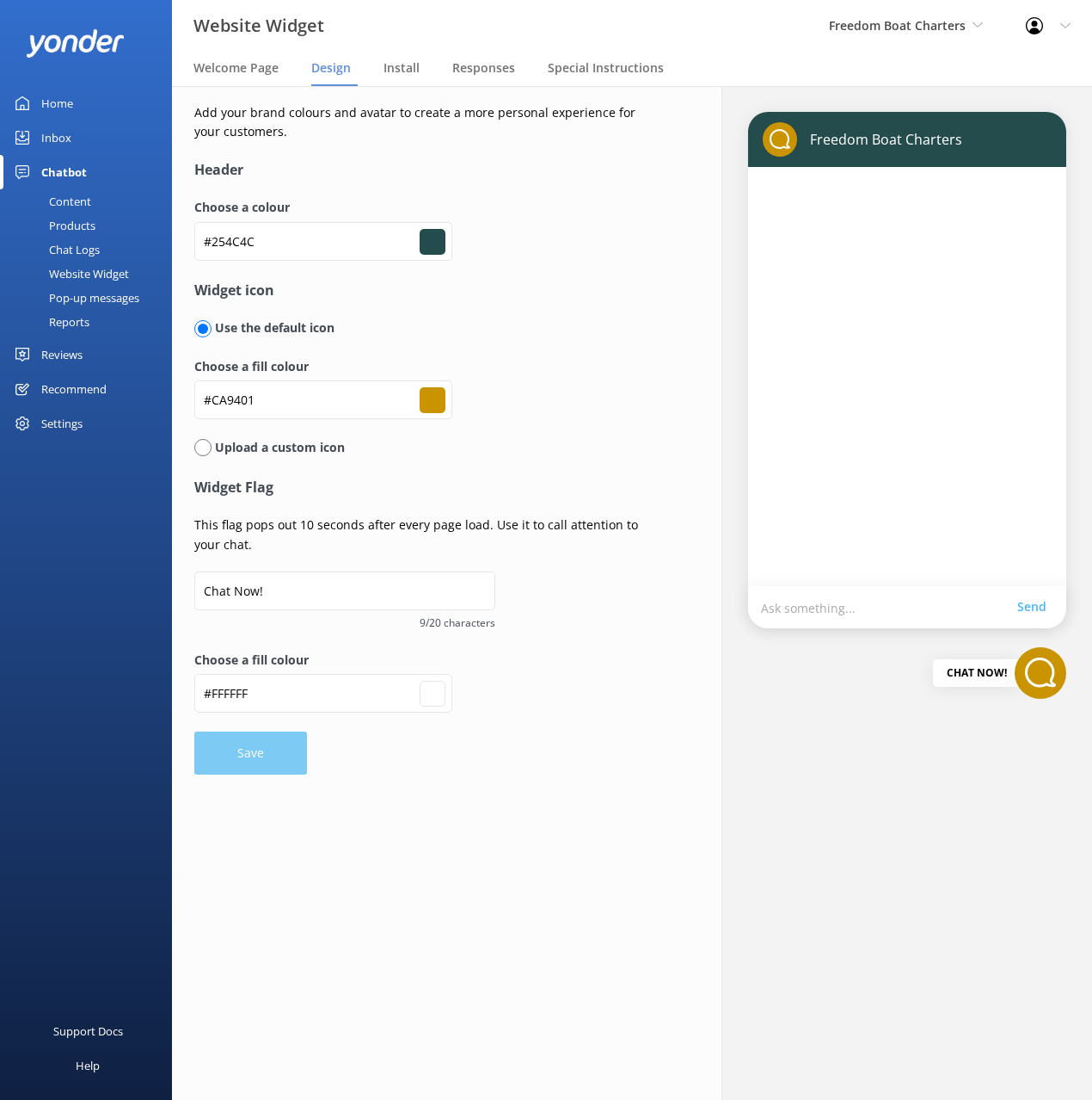
click at [369, 156] on div "Add your brand colours and avatar to create a more personal experience for your…" at bounding box center [424, 439] width 460 height 672
click at [250, 81] on div "Welcome Page" at bounding box center [239, 69] width 92 height 35
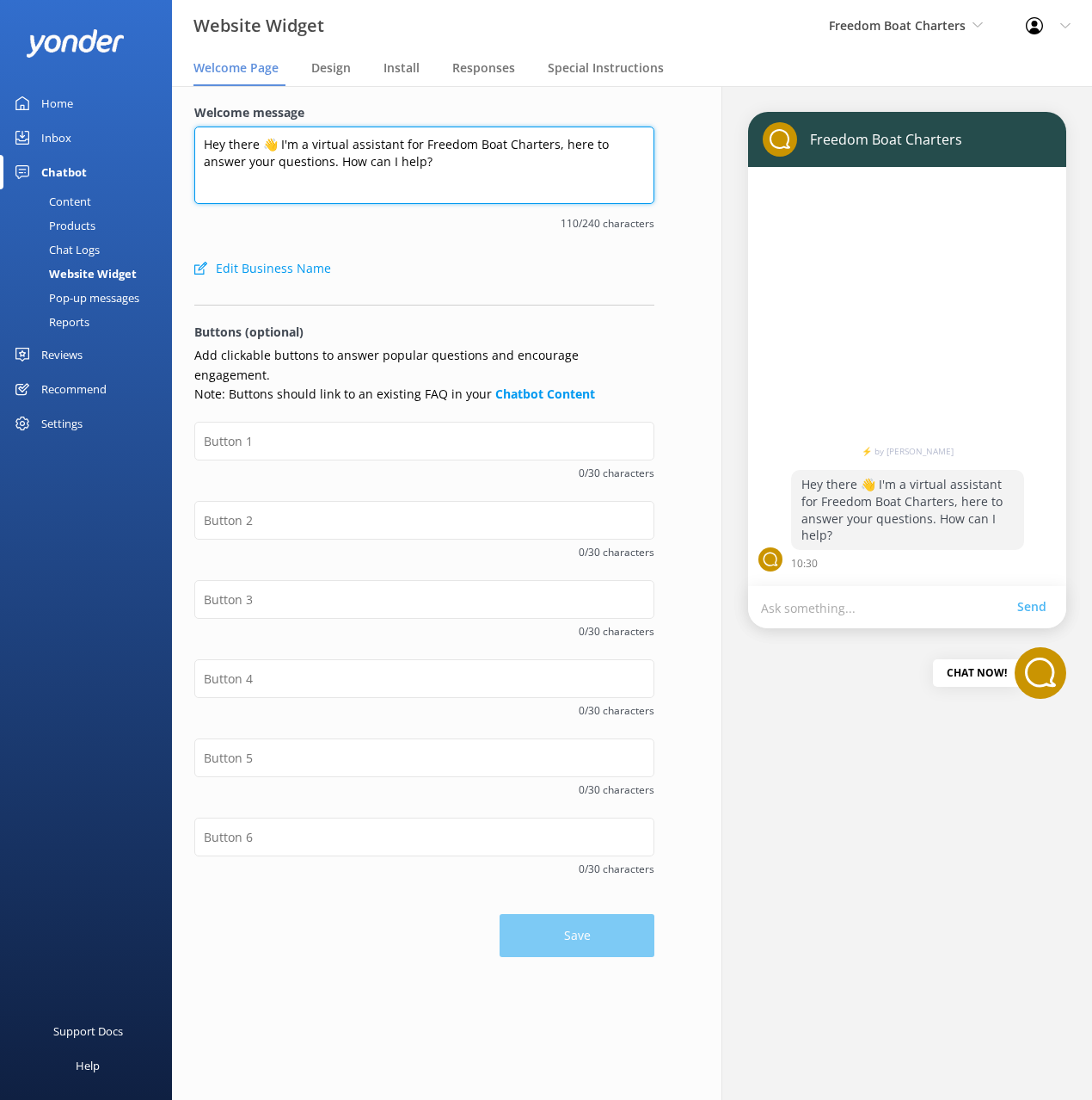
drag, startPoint x: 480, startPoint y: 128, endPoint x: 272, endPoint y: 118, distance: 208.2
click at [477, 128] on textarea "Hey there 👋 I'm a virtual assistant for Freedom Boat Charters, here to answer y…" at bounding box center [424, 165] width 460 height 77
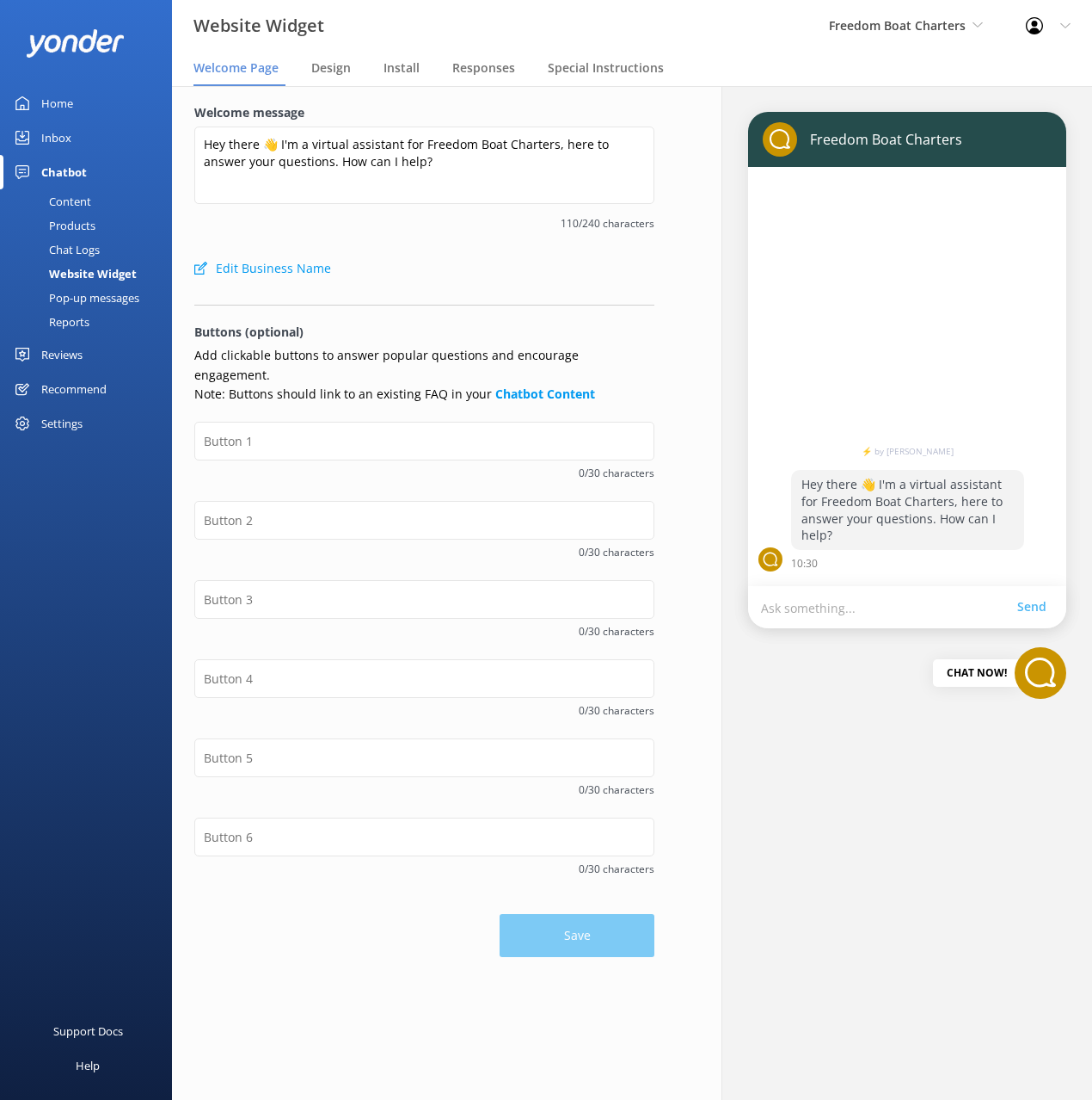
drag, startPoint x: 75, startPoint y: 108, endPoint x: 136, endPoint y: 120, distance: 62.2
click at [76, 108] on link "Home" at bounding box center [85, 103] width 172 height 35
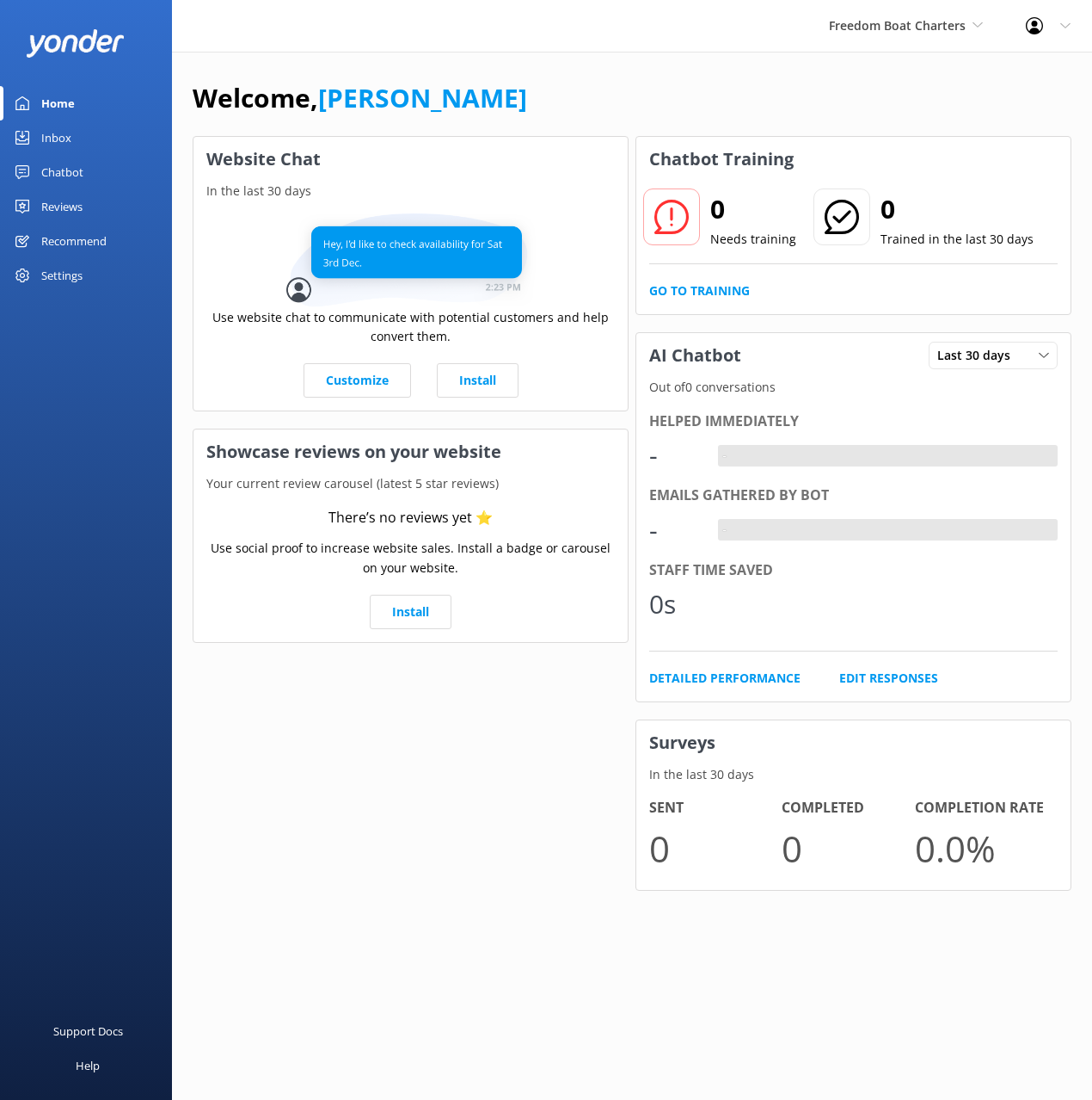
drag, startPoint x: 649, startPoint y: 119, endPoint x: 1062, endPoint y: 168, distance: 415.9
click at [651, 119] on div "Welcome, [PERSON_NAME]" at bounding box center [632, 106] width 879 height 58
